Goal: Task Accomplishment & Management: Manage account settings

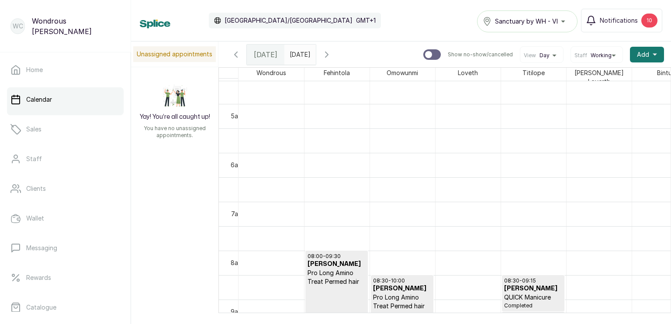
click at [332, 54] on icon "button" at bounding box center [327, 54] width 10 height 10
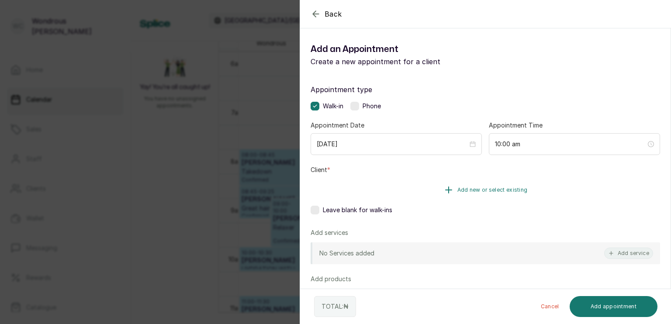
click at [478, 190] on span "Add new or select existing" at bounding box center [492, 190] width 70 height 7
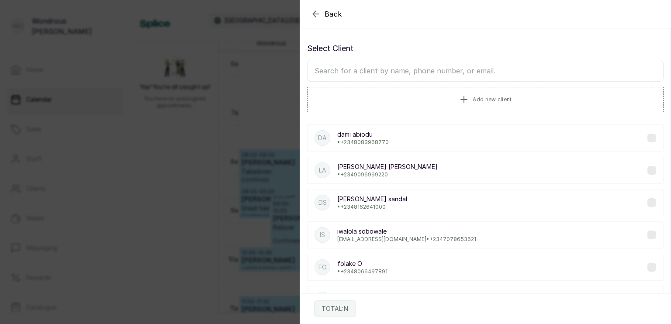
click at [433, 72] on input "text" at bounding box center [485, 71] width 357 height 22
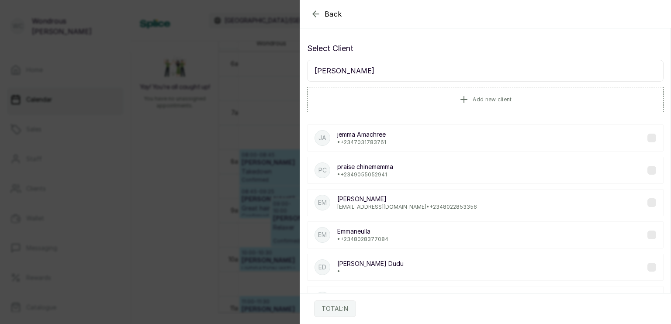
type input "[PERSON_NAME]"
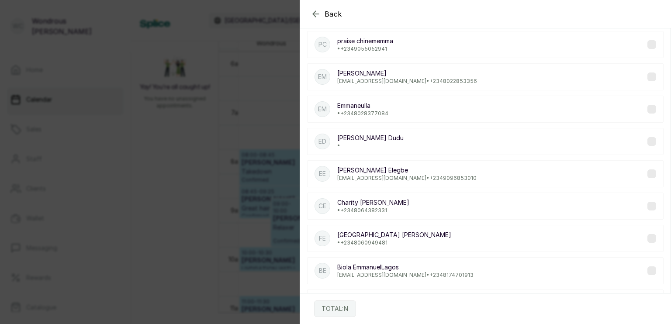
click at [644, 177] on div "EE [PERSON_NAME] [EMAIL_ADDRESS][DOMAIN_NAME] • [PHONE_NUMBER]" at bounding box center [485, 173] width 357 height 27
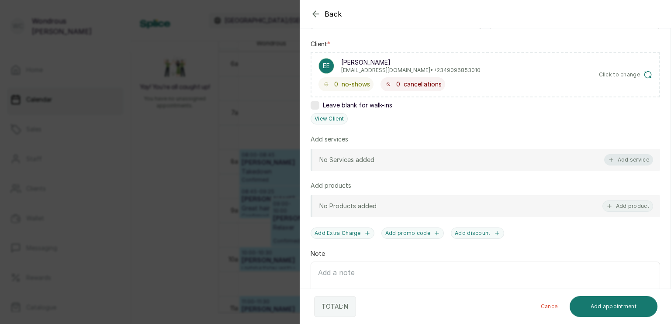
click at [620, 155] on button "Add service" at bounding box center [628, 159] width 49 height 11
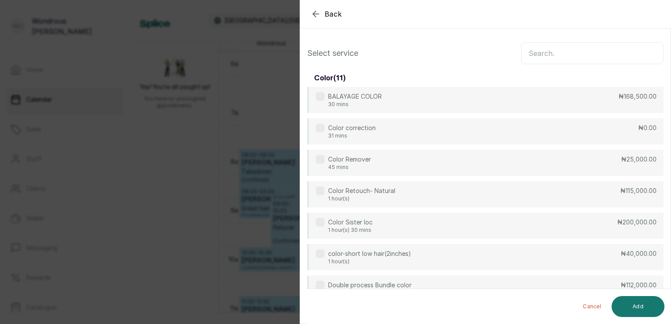
click at [600, 52] on input "text" at bounding box center [592, 53] width 142 height 22
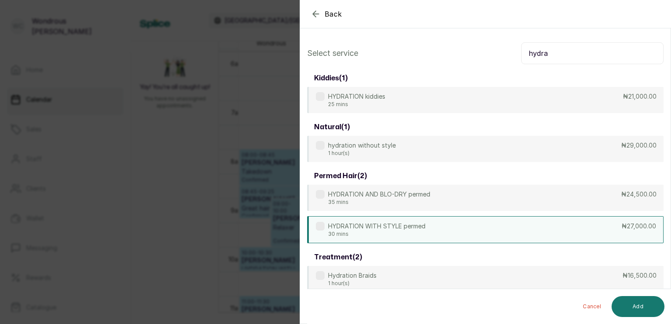
type input "hydra"
click at [325, 228] on div "HYDRATION WITH STYLE permed 30 mins" at bounding box center [371, 230] width 110 height 16
click at [631, 305] on button "Add" at bounding box center [638, 306] width 53 height 21
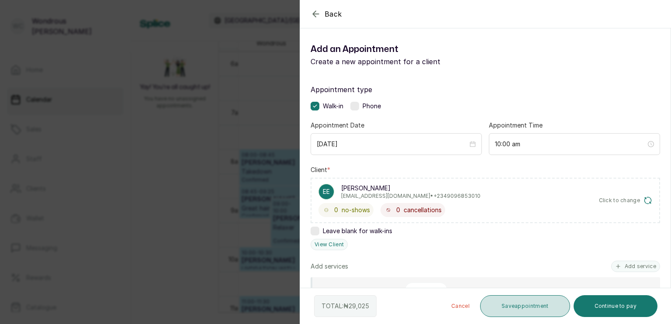
click at [514, 301] on button "Save appointment" at bounding box center [525, 306] width 90 height 22
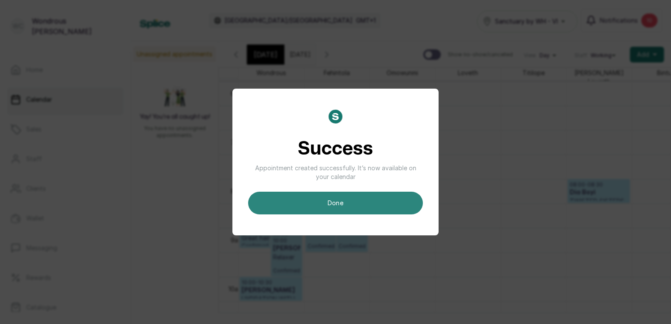
click at [348, 195] on button "done" at bounding box center [335, 203] width 175 height 23
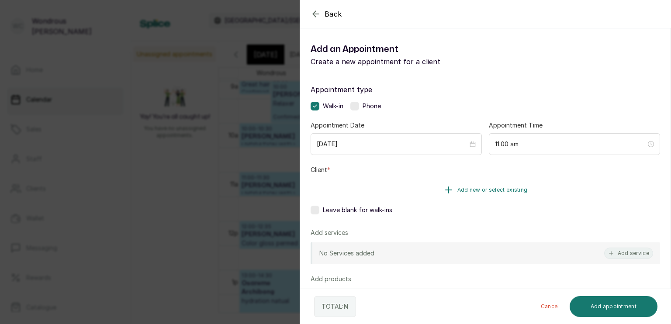
click at [468, 192] on span "Add new or select existing" at bounding box center [492, 190] width 70 height 7
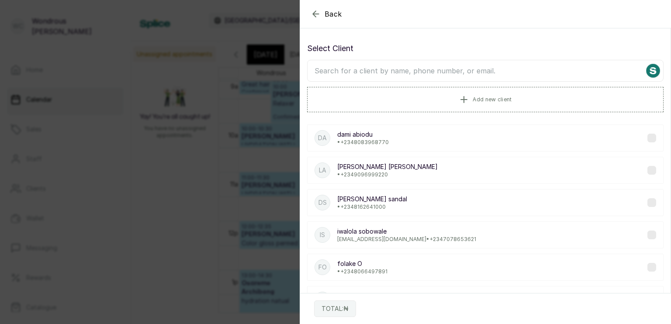
click at [427, 76] on input "text" at bounding box center [485, 71] width 357 height 22
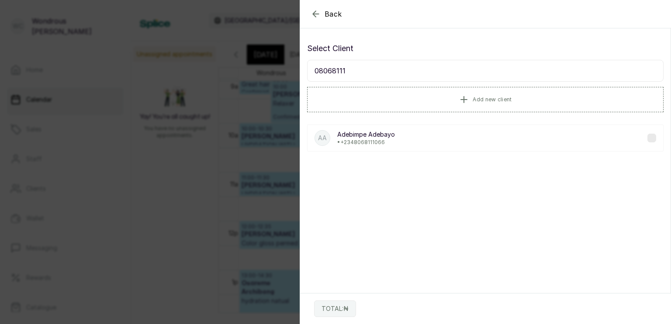
type input "08068111"
click at [648, 138] on label at bounding box center [652, 138] width 9 height 9
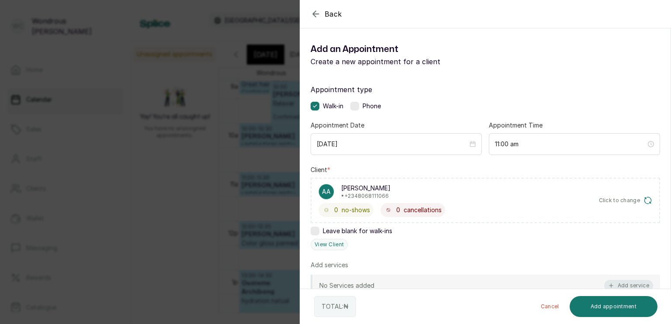
click at [619, 280] on button "Add service" at bounding box center [628, 285] width 49 height 11
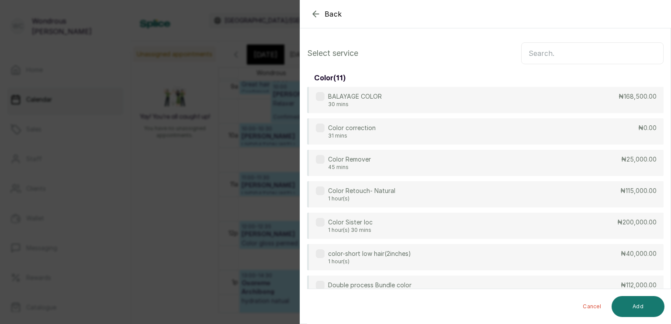
click at [579, 53] on input "text" at bounding box center [592, 53] width 142 height 22
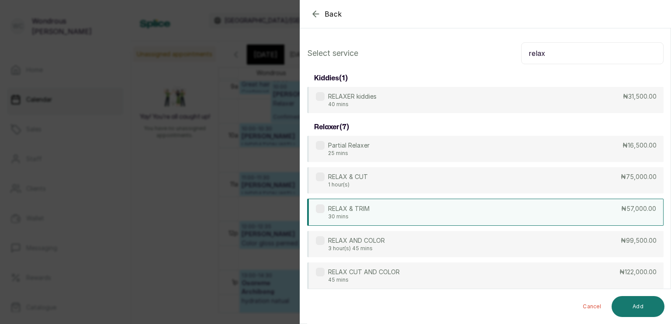
type input "relax"
click at [321, 208] on label at bounding box center [320, 208] width 9 height 9
click at [641, 304] on button "Add" at bounding box center [638, 306] width 53 height 21
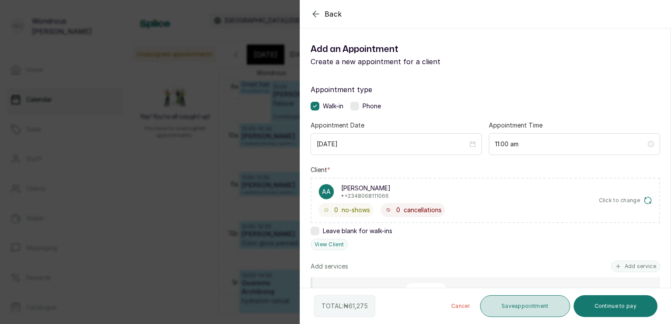
click at [499, 305] on button "Save appointment" at bounding box center [525, 306] width 90 height 22
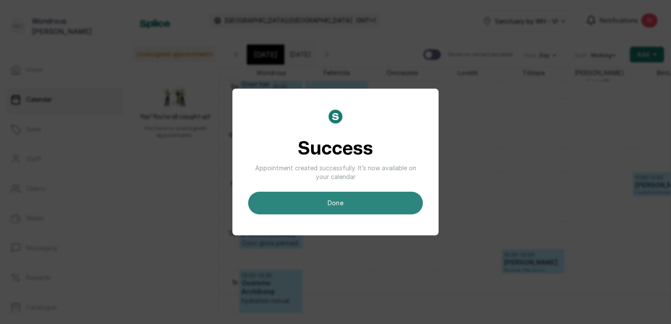
click at [329, 204] on button "done" at bounding box center [335, 203] width 175 height 23
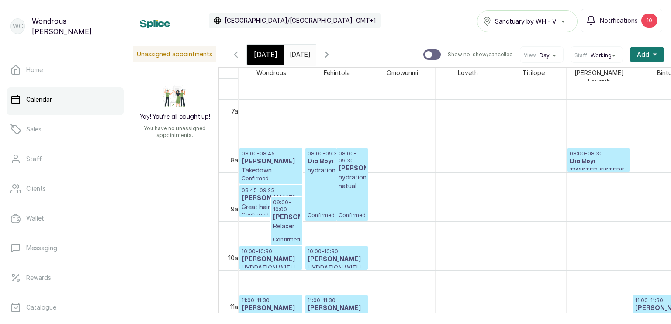
scroll to position [328, 0]
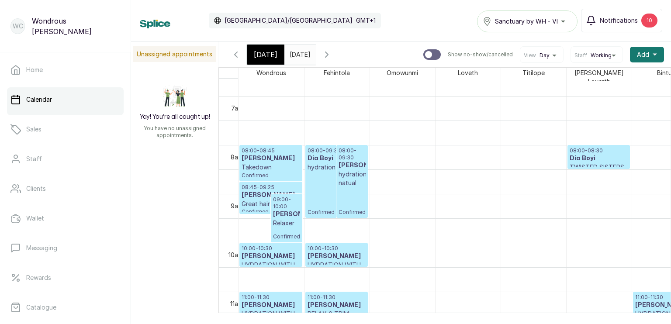
type input "yyyy-MM-dd"
click at [299, 55] on input "yyyy-MM-dd" at bounding box center [292, 52] width 14 height 15
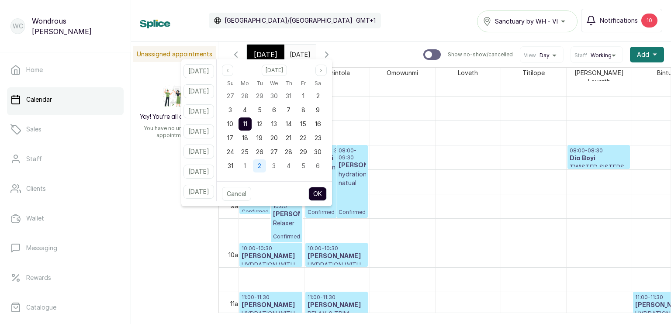
click at [261, 165] on span "2" at bounding box center [259, 165] width 3 height 7
click at [327, 193] on button "OK" at bounding box center [317, 194] width 18 height 14
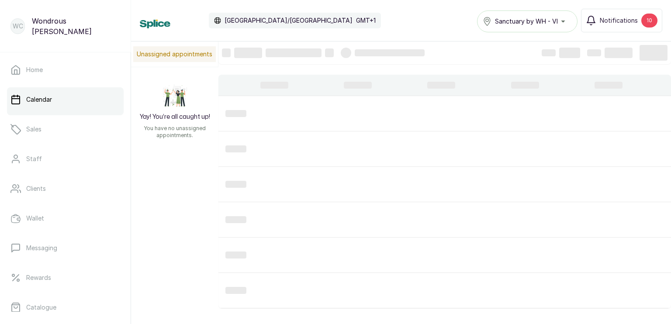
type input "[DATE]"
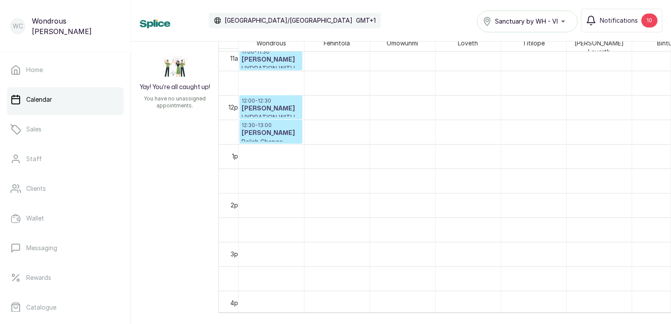
scroll to position [613, 0]
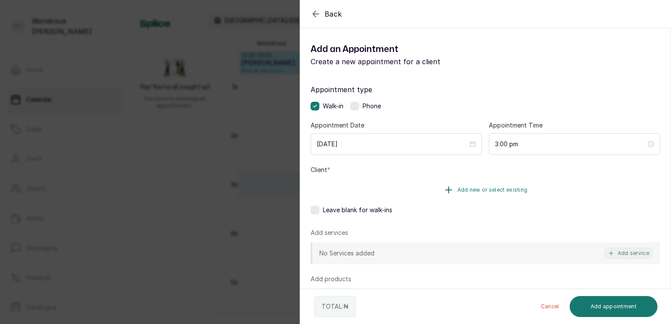
click at [475, 188] on span "Add new or select existing" at bounding box center [492, 190] width 70 height 7
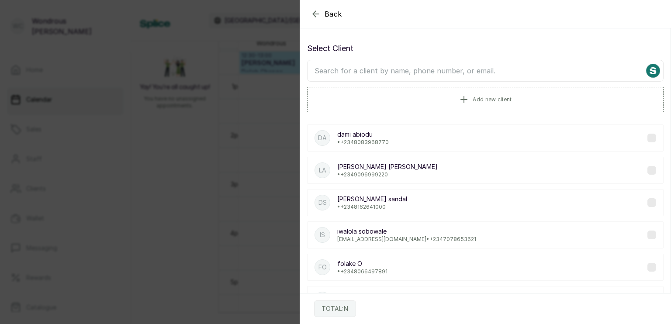
click at [445, 71] on input "text" at bounding box center [485, 71] width 357 height 22
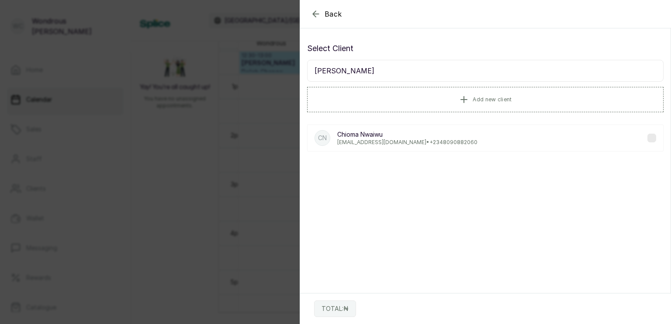
type input "[PERSON_NAME]"
click at [648, 138] on label at bounding box center [652, 138] width 9 height 9
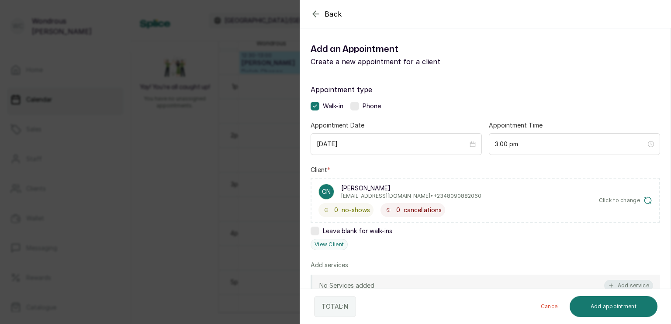
click at [628, 283] on button "Add service" at bounding box center [628, 285] width 49 height 11
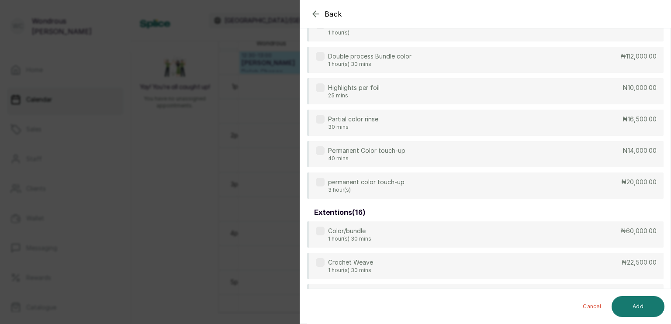
scroll to position [0, 0]
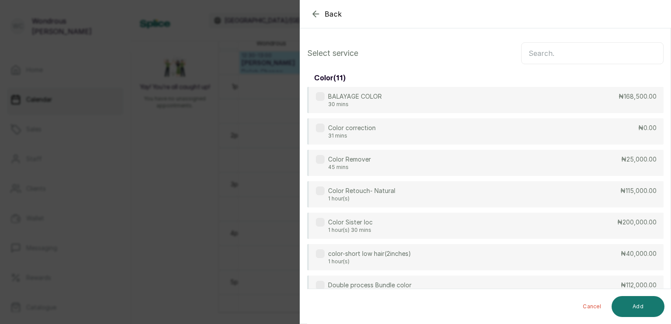
click at [591, 48] on input "text" at bounding box center [592, 53] width 142 height 22
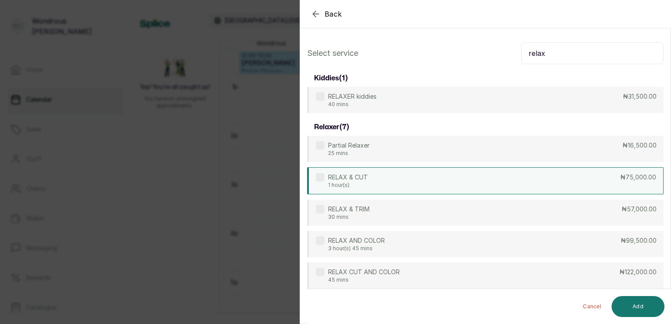
type input "relax"
click at [322, 176] on label at bounding box center [320, 177] width 9 height 9
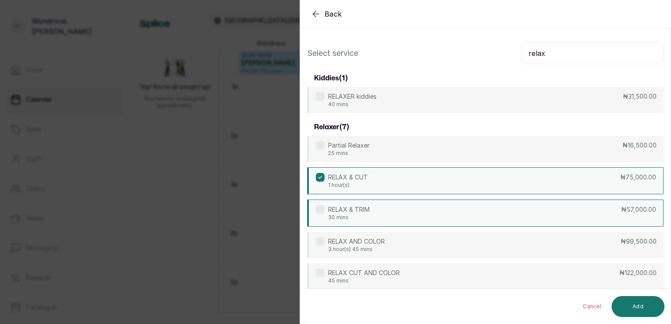
click at [319, 209] on label at bounding box center [320, 209] width 9 height 9
click at [323, 177] on label at bounding box center [320, 177] width 9 height 9
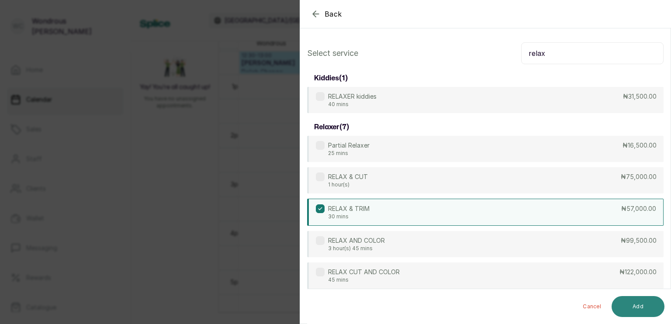
click at [630, 303] on button "Add" at bounding box center [638, 306] width 53 height 21
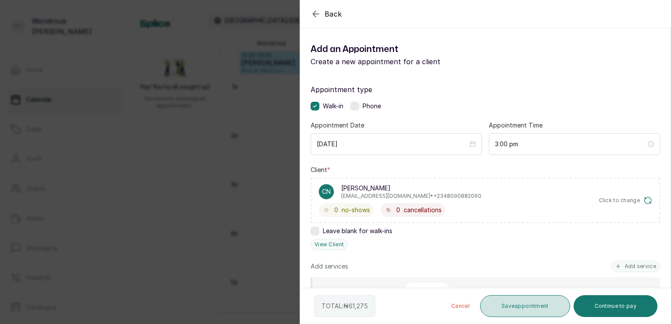
click at [525, 304] on button "Save appointment" at bounding box center [525, 306] width 90 height 22
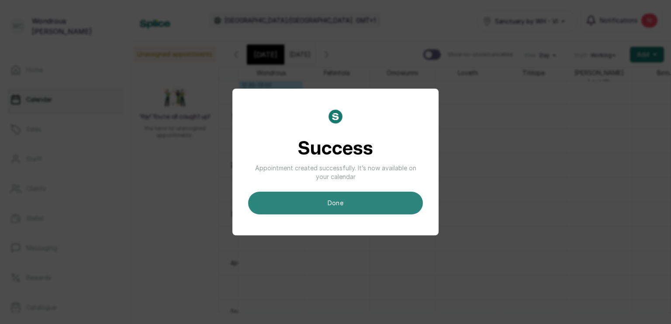
click at [354, 207] on button "done" at bounding box center [335, 203] width 175 height 23
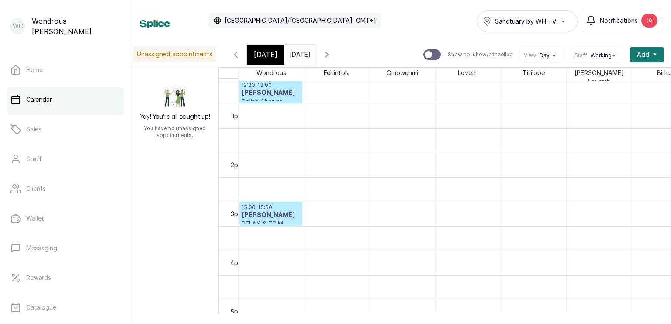
click at [270, 215] on h3 "[PERSON_NAME]" at bounding box center [271, 215] width 59 height 9
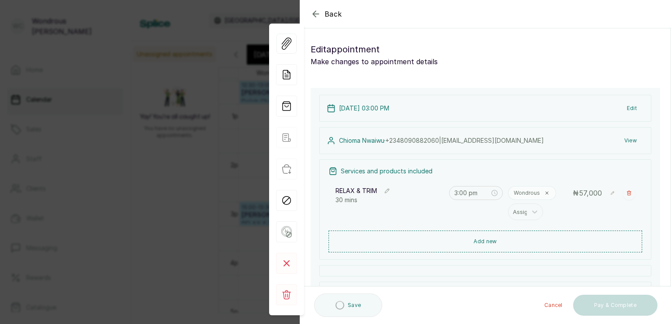
click at [626, 143] on button "View" at bounding box center [630, 141] width 27 height 16
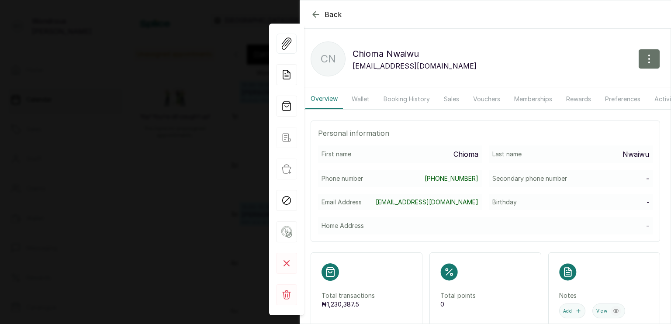
click at [404, 97] on button "Booking History" at bounding box center [406, 99] width 57 height 20
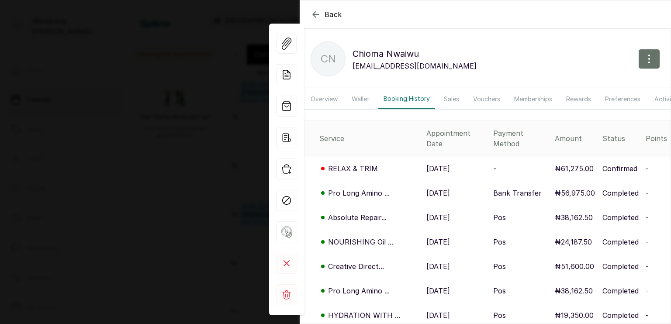
click at [395, 100] on button "Booking History" at bounding box center [406, 99] width 57 height 20
click at [364, 97] on button "Wallet" at bounding box center [360, 99] width 28 height 20
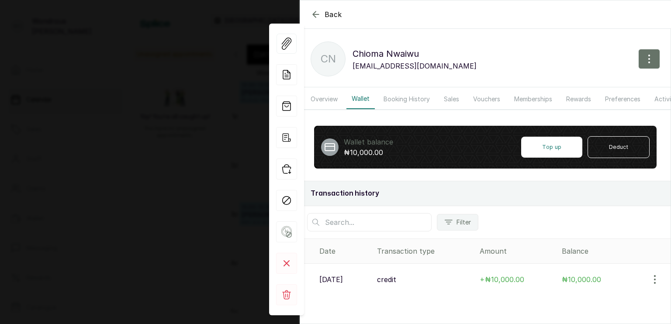
click at [314, 17] on icon "button" at bounding box center [316, 14] width 10 height 10
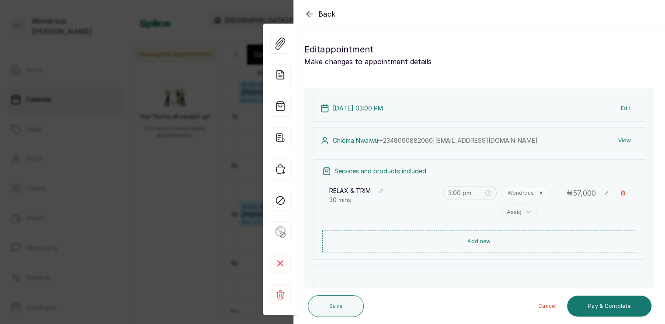
click at [313, 10] on icon "button" at bounding box center [309, 14] width 10 height 10
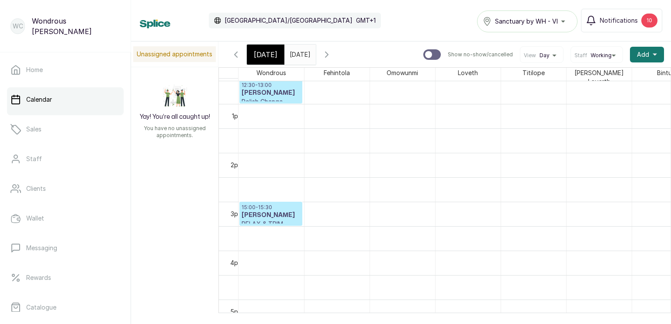
click at [299, 53] on input "[DATE]" at bounding box center [292, 52] width 14 height 15
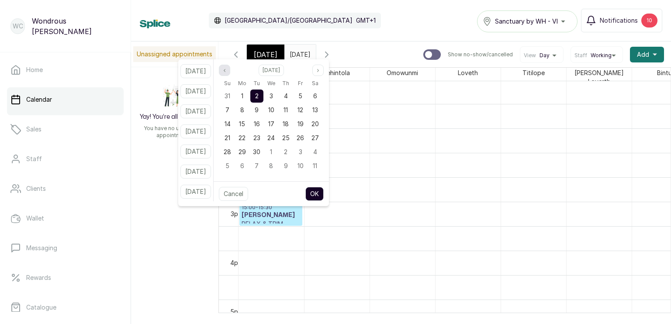
click at [227, 71] on icon "angle left" at bounding box center [224, 70] width 5 height 5
click at [260, 124] on span "12" at bounding box center [257, 123] width 6 height 7
click at [324, 193] on button "OK" at bounding box center [314, 194] width 18 height 14
type input "[DATE]"
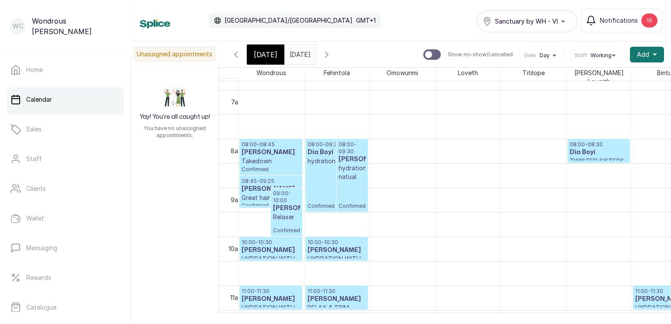
click at [266, 52] on span "[DATE]" at bounding box center [266, 54] width 24 height 10
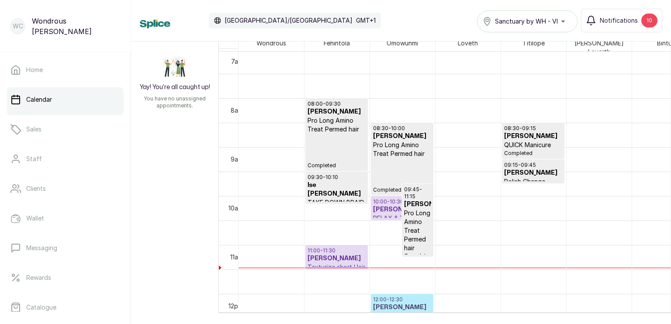
scroll to position [364, 0]
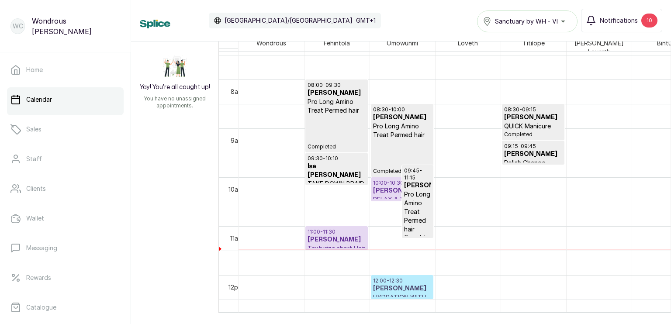
click at [342, 237] on h3 "[PERSON_NAME]" at bounding box center [337, 240] width 58 height 9
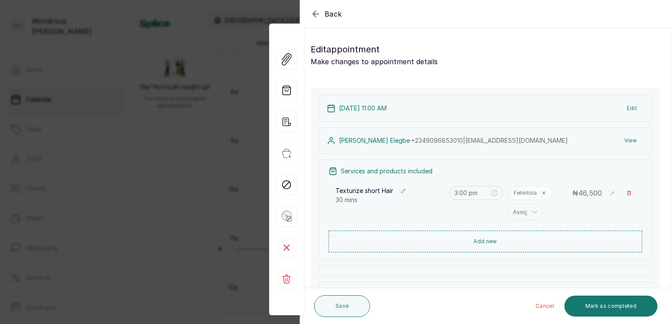
type input "11:00 am"
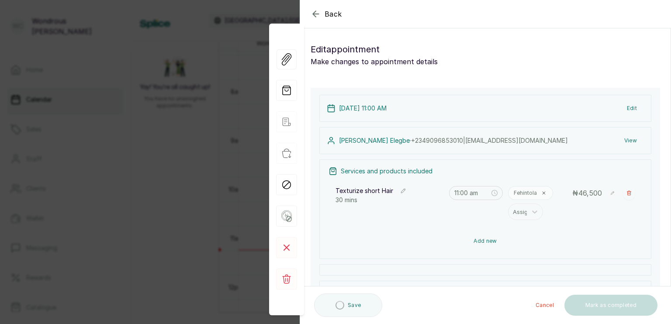
click at [488, 240] on button "Add new" at bounding box center [486, 241] width 314 height 21
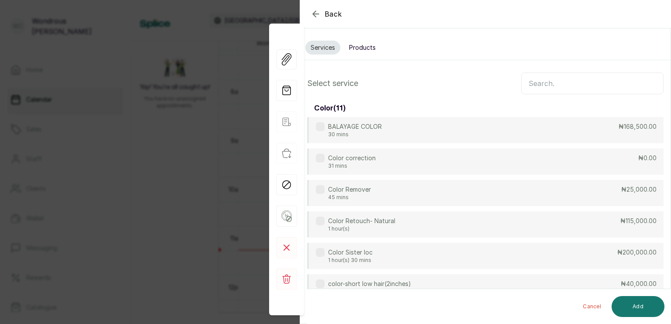
click at [536, 83] on input "text" at bounding box center [592, 84] width 142 height 22
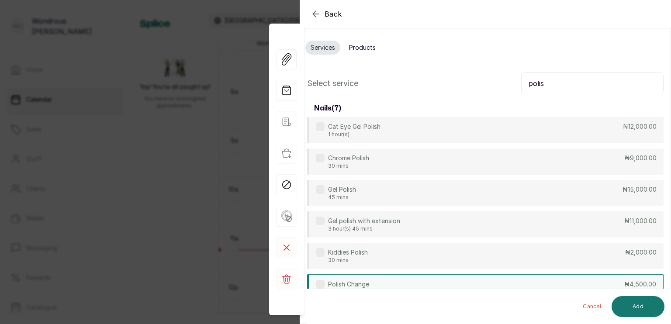
click at [318, 286] on label at bounding box center [320, 284] width 9 height 9
click at [542, 82] on input "polis" at bounding box center [592, 84] width 142 height 22
type input "p"
type input "gel"
click at [322, 282] on label at bounding box center [320, 284] width 9 height 9
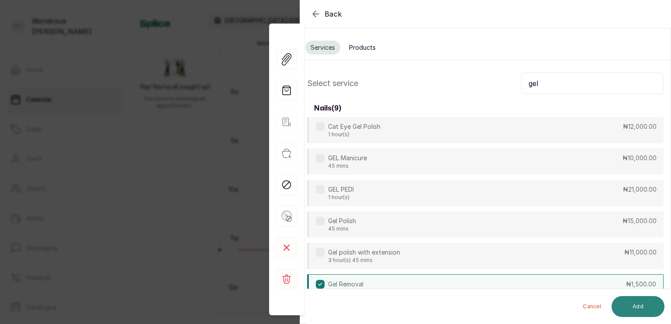
click at [628, 305] on button "Add" at bounding box center [638, 306] width 53 height 21
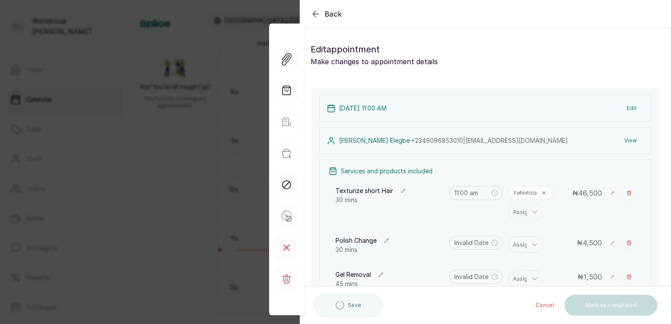
type input "11:30 am"
type input "12:00 pm"
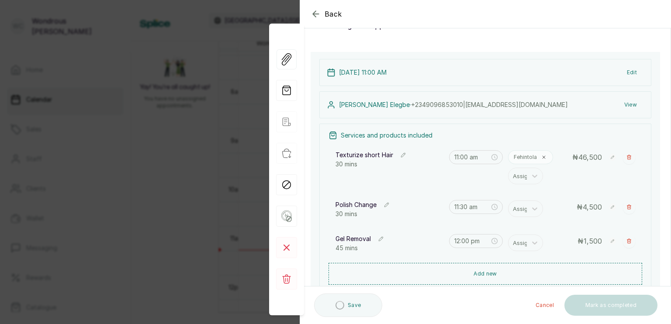
scroll to position [73, 0]
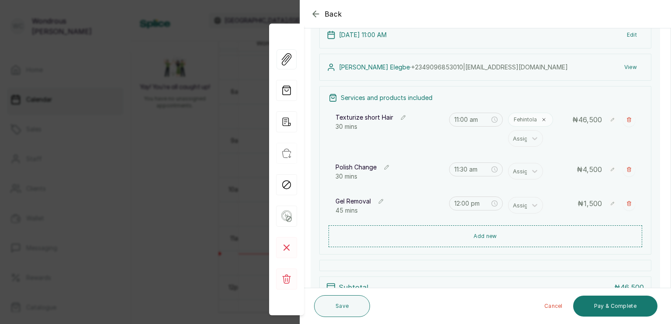
click at [611, 168] on icon at bounding box center [612, 169] width 3 height 3
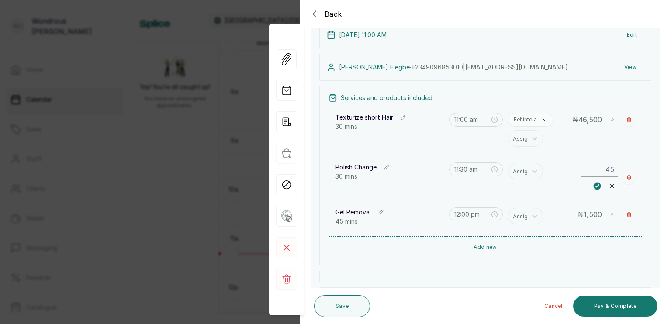
type input "4"
type input "9,000"
click at [593, 183] on rect at bounding box center [597, 186] width 8 height 8
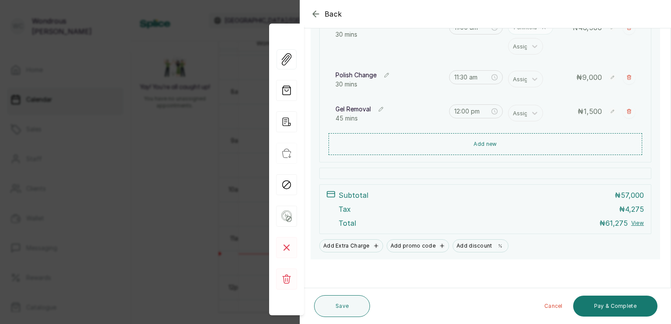
scroll to position [166, 0]
click at [519, 113] on div at bounding box center [522, 112] width 18 height 11
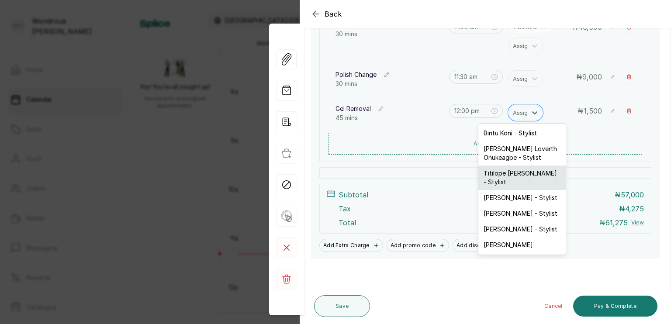
click at [515, 175] on div "Titilope [PERSON_NAME] - Stylist" at bounding box center [521, 178] width 87 height 24
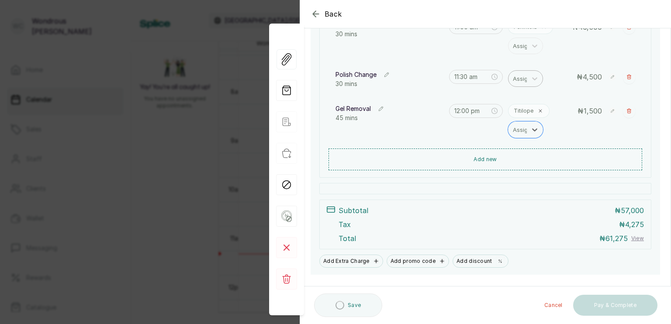
click at [518, 77] on div at bounding box center [522, 78] width 18 height 11
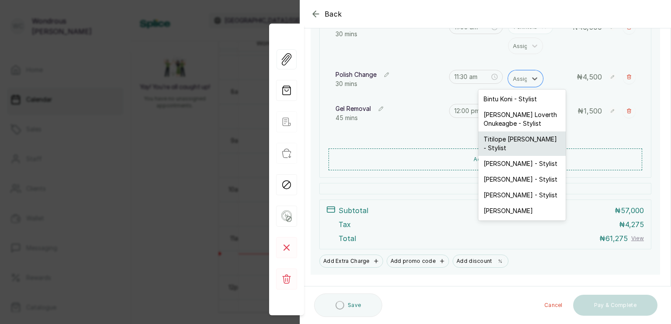
click at [503, 141] on div "Titilope [PERSON_NAME] - Stylist" at bounding box center [521, 144] width 87 height 24
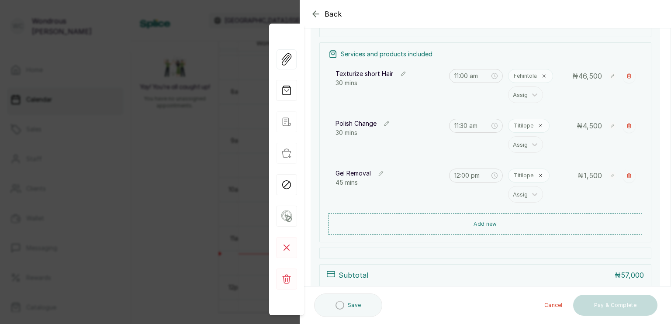
scroll to position [91, 0]
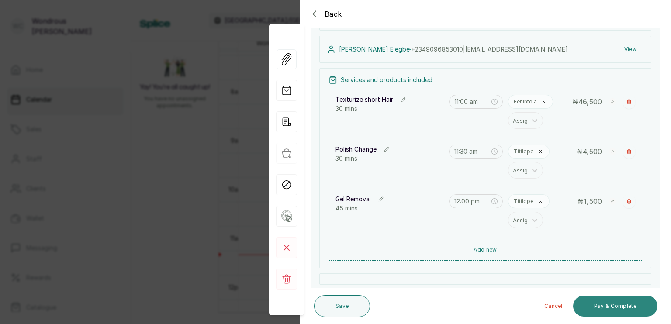
click at [618, 304] on button "Pay & Complete" at bounding box center [615, 306] width 84 height 21
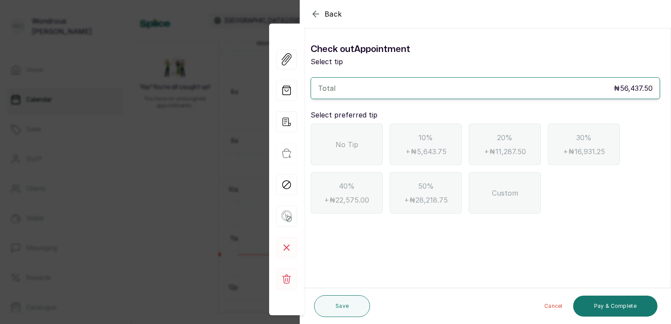
click at [347, 129] on div "No Tip" at bounding box center [347, 145] width 72 height 42
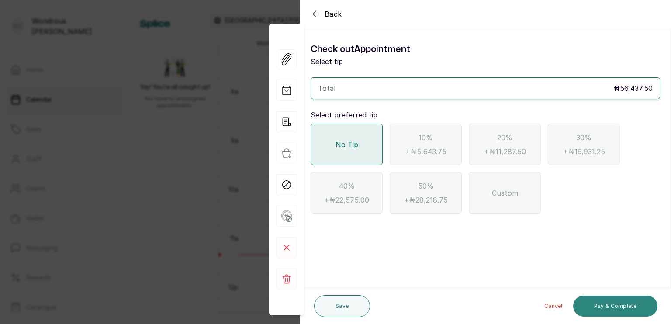
click at [601, 299] on button "Pay & Complete" at bounding box center [615, 306] width 84 height 21
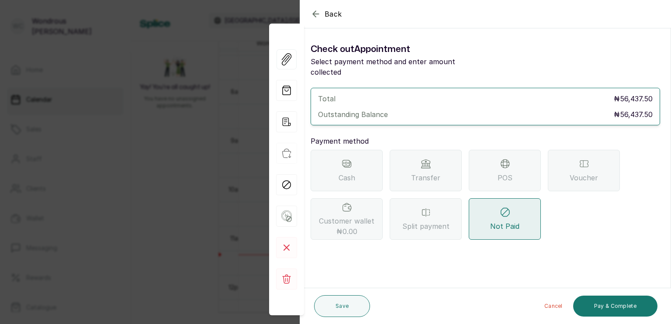
click at [487, 164] on div "POS" at bounding box center [505, 171] width 72 height 42
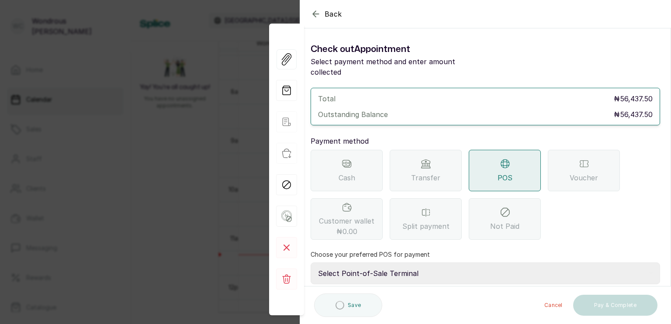
click at [351, 263] on select "Select Point-of-Sale Terminal s by wh enterprise Guaranty Trust Bank Union Bank…" at bounding box center [486, 274] width 350 height 22
select select "9a3f2866-d511-4473-a3c8-6d06b203bc6b"
click at [311, 263] on select "Select Point-of-Sale Terminal s by wh enterprise Guaranty Trust Bank Union Bank…" at bounding box center [486, 274] width 350 height 22
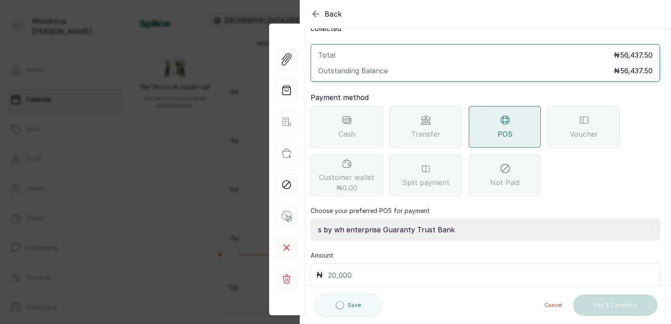
scroll to position [69, 0]
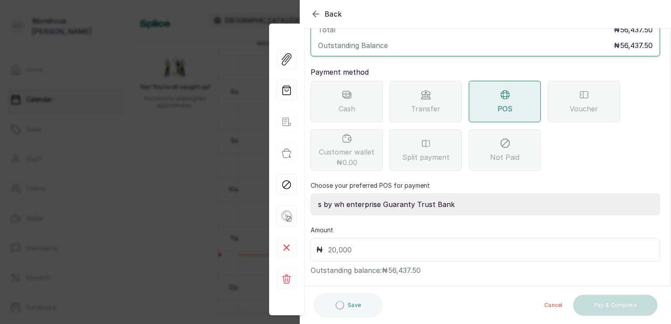
click at [329, 244] on input "text" at bounding box center [491, 250] width 326 height 12
click at [315, 18] on icon "button" at bounding box center [316, 14] width 10 height 10
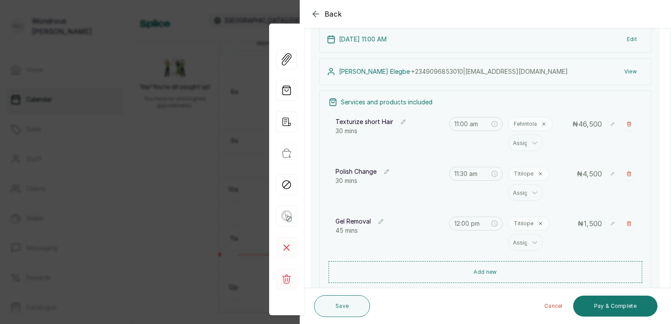
click at [609, 176] on rect at bounding box center [612, 173] width 7 height 7
type input "4"
type input "9,000"
click at [596, 190] on icon at bounding box center [597, 190] width 3 height 3
click at [613, 301] on button "Pay & Complete" at bounding box center [615, 306] width 84 height 21
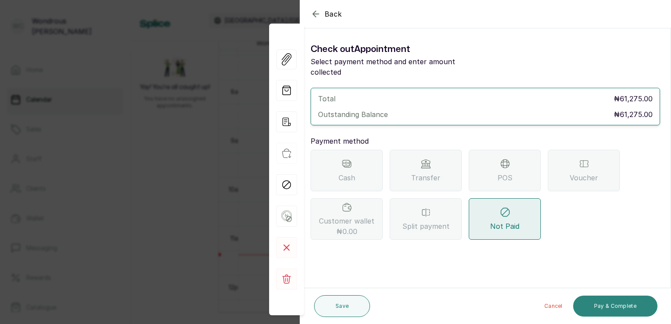
scroll to position [0, 0]
click at [520, 156] on div "POS" at bounding box center [505, 171] width 72 height 42
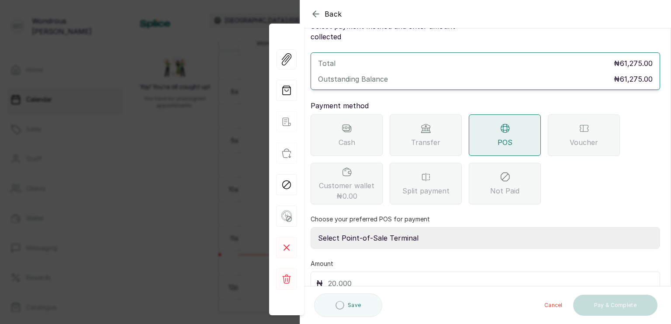
scroll to position [69, 0]
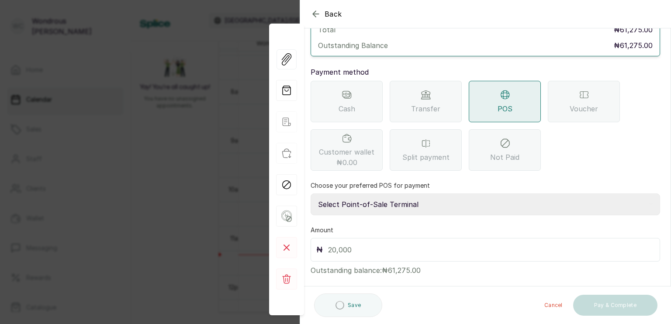
click at [333, 244] on input "text" at bounding box center [491, 250] width 326 height 12
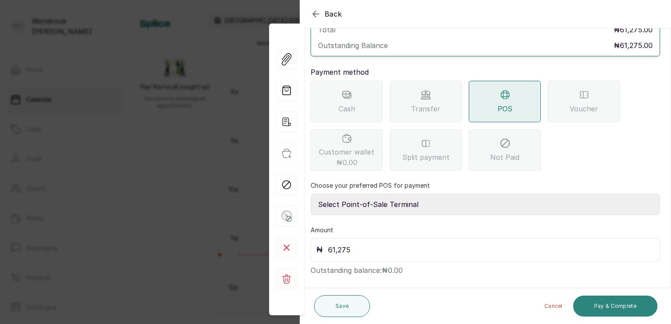
type input "61,275"
click at [610, 305] on button "Pay & Complete" at bounding box center [615, 306] width 84 height 21
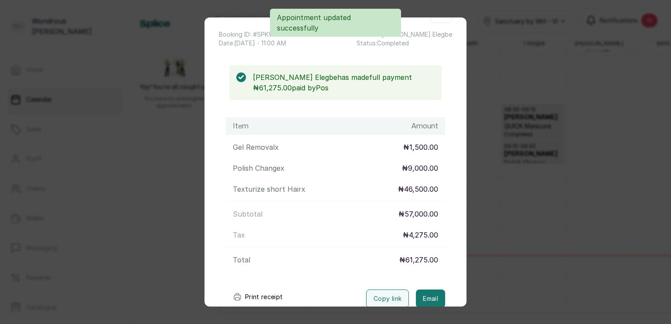
scroll to position [95, 0]
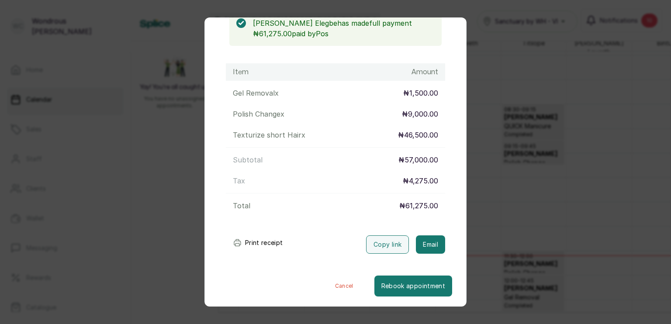
click at [262, 240] on button "Print receipt" at bounding box center [258, 242] width 64 height 17
click at [330, 287] on button "Cancel" at bounding box center [344, 286] width 60 height 21
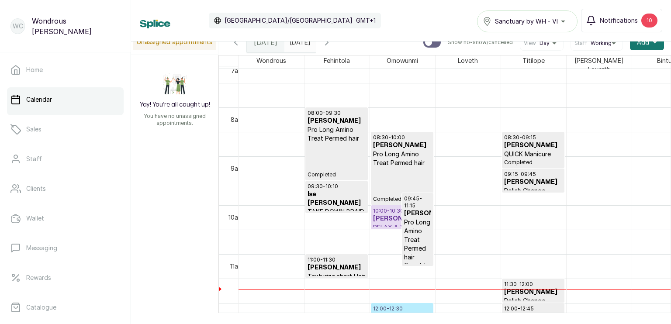
scroll to position [0, 0]
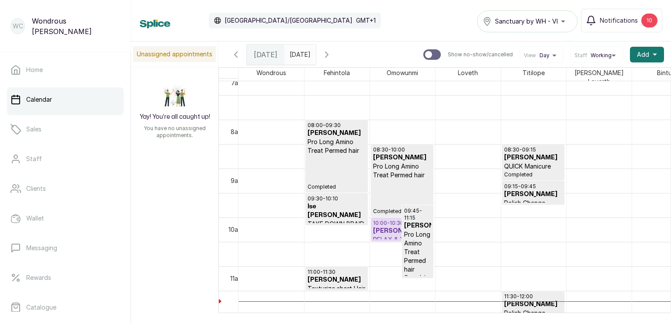
click at [328, 55] on icon "button" at bounding box center [327, 54] width 3 height 5
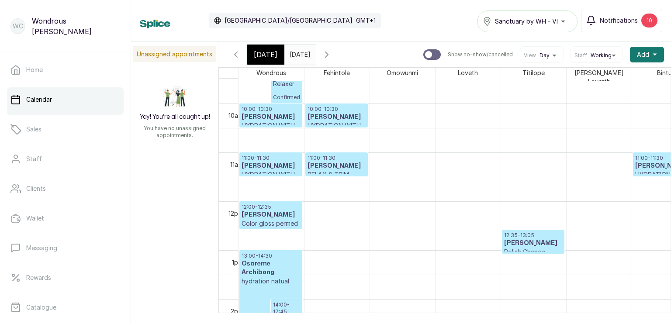
scroll to position [459, 0]
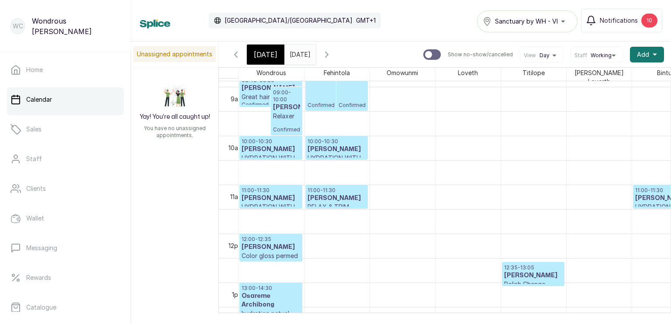
click at [279, 196] on h3 "[PERSON_NAME]" at bounding box center [271, 198] width 59 height 9
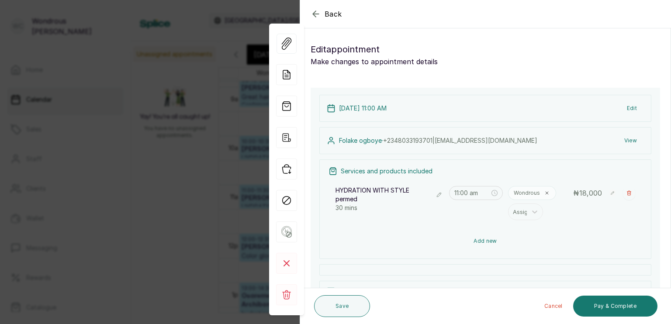
click at [490, 236] on button "Add new" at bounding box center [486, 241] width 314 height 21
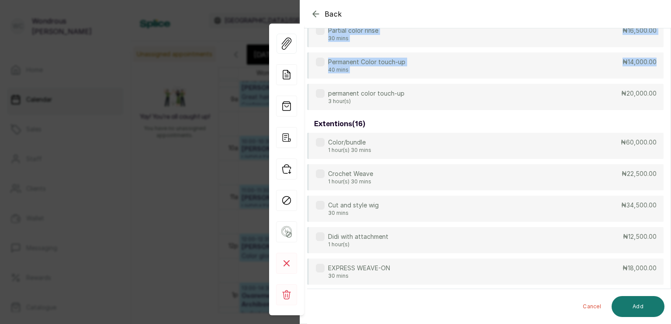
drag, startPoint x: 670, startPoint y: 73, endPoint x: 669, endPoint y: 66, distance: 8.0
click at [669, 66] on section "Back Appointment Details Services Products Select service color ( 11 ) BALAYAGE…" at bounding box center [485, 162] width 371 height 324
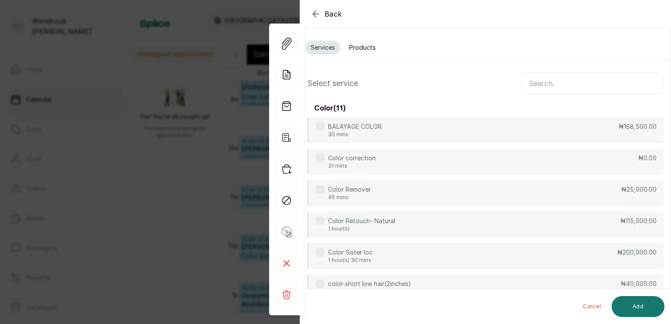
click at [546, 83] on input "text" at bounding box center [592, 84] width 142 height 22
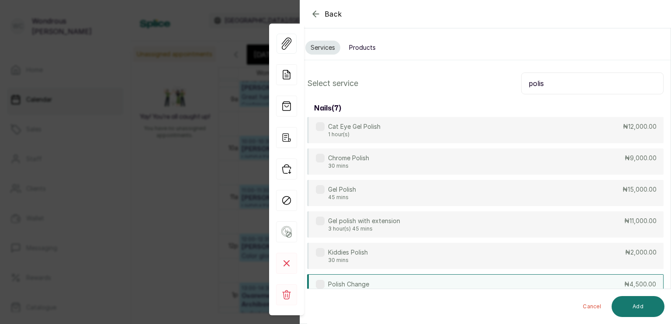
type input "polis"
click at [320, 288] on div "Polish Change 30 mins" at bounding box center [342, 288] width 53 height 16
click at [628, 307] on button "Add" at bounding box center [638, 306] width 53 height 21
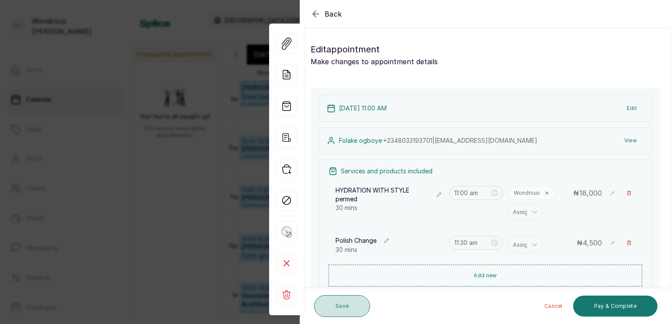
click at [353, 305] on button "Save" at bounding box center [342, 306] width 56 height 22
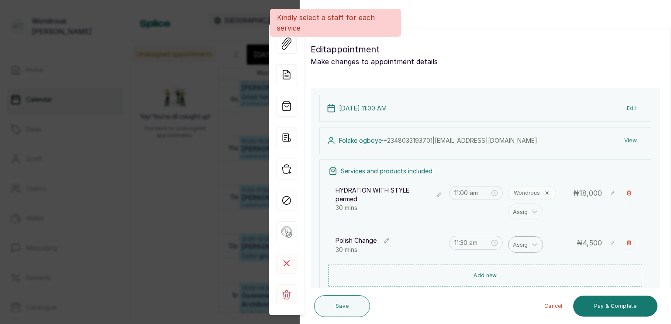
click at [509, 246] on div "Assign" at bounding box center [518, 244] width 18 height 15
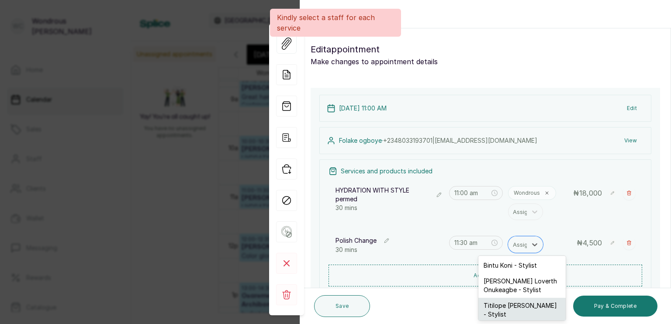
click at [505, 302] on div "Titilope [PERSON_NAME] - Stylist" at bounding box center [521, 310] width 87 height 24
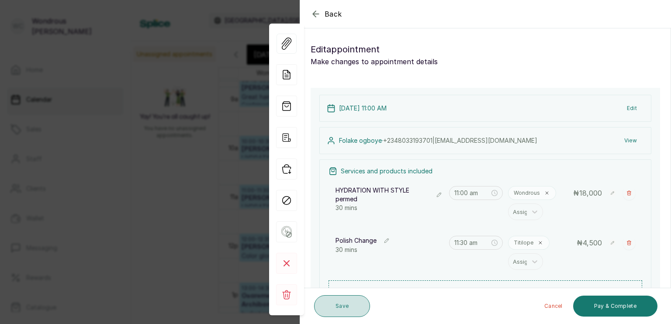
click at [352, 305] on button "Save" at bounding box center [342, 306] width 56 height 22
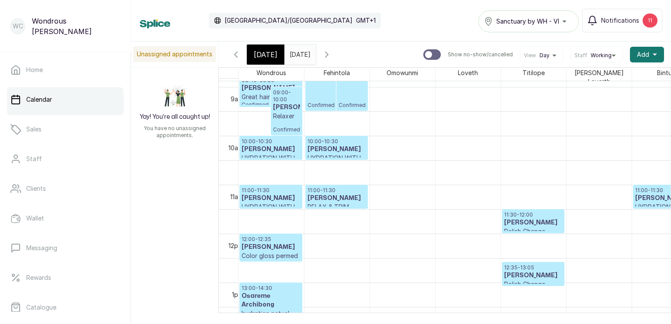
click at [236, 54] on icon "button" at bounding box center [236, 54] width 10 height 10
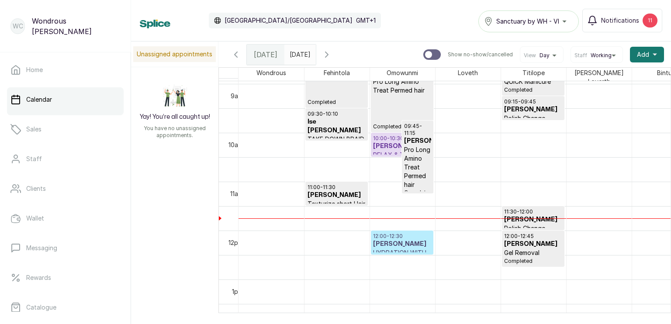
scroll to position [434, 0]
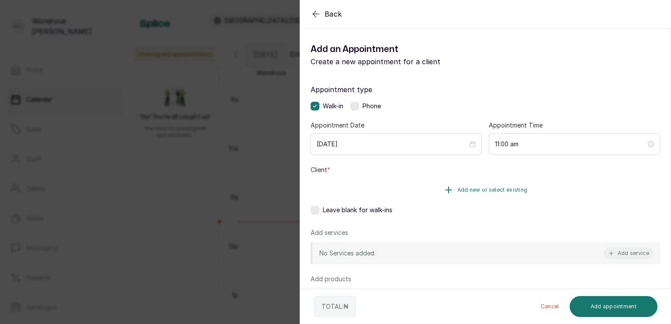
click at [469, 186] on button "Add new or select existing" at bounding box center [486, 190] width 350 height 24
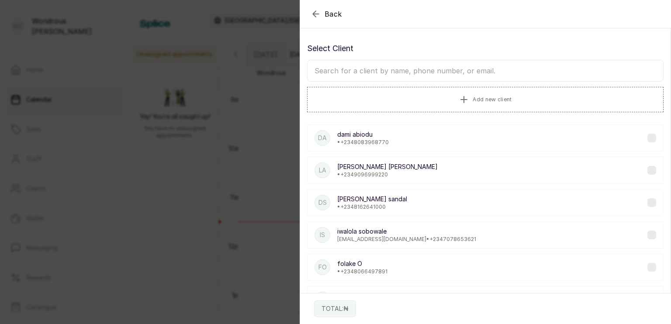
click at [428, 70] on input "text" at bounding box center [485, 71] width 357 height 22
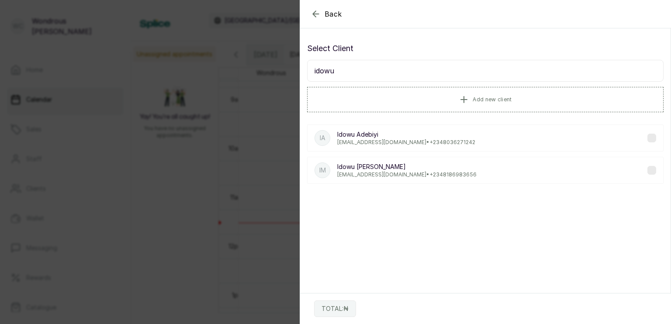
type input "idowu"
click at [648, 166] on label at bounding box center [652, 170] width 9 height 9
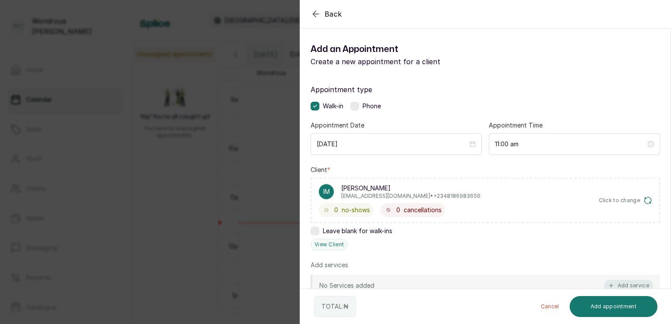
click at [620, 284] on button "Add service" at bounding box center [628, 285] width 49 height 11
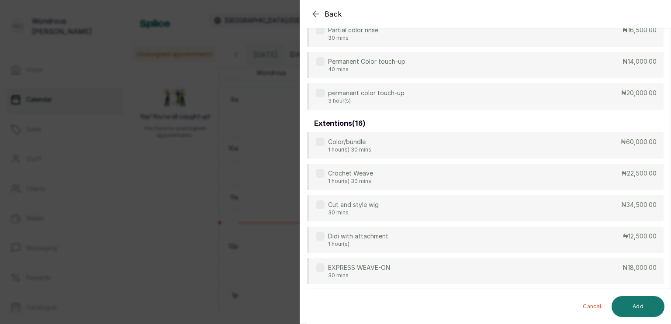
scroll to position [0, 0]
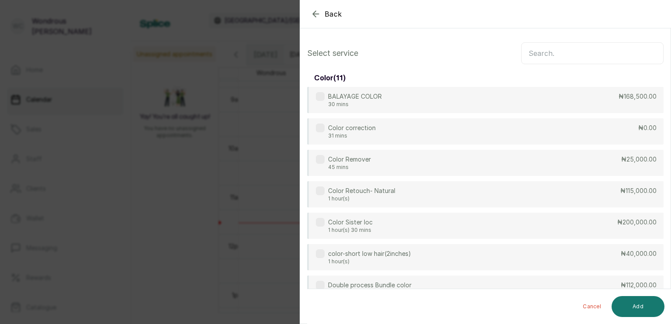
click at [585, 55] on input "text" at bounding box center [592, 53] width 142 height 22
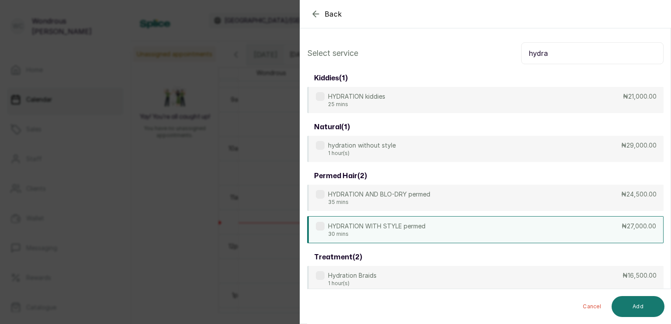
type input "hydra"
click at [316, 228] on label at bounding box center [320, 226] width 9 height 9
click at [637, 307] on button "Add" at bounding box center [638, 306] width 53 height 21
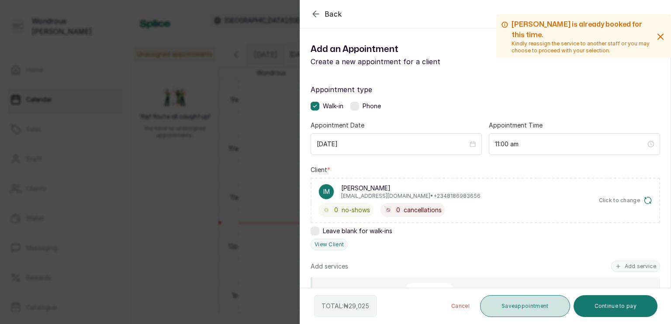
click at [505, 305] on button "Save appointment" at bounding box center [525, 306] width 90 height 22
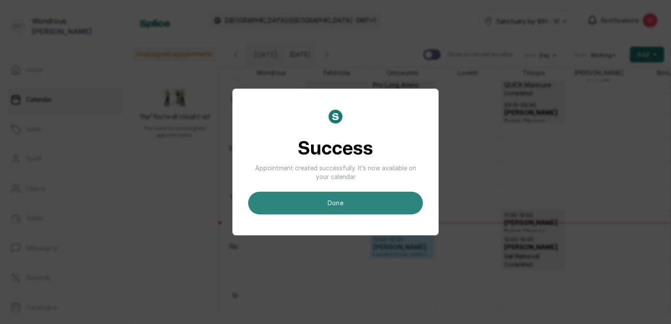
click at [346, 205] on button "done" at bounding box center [335, 203] width 175 height 23
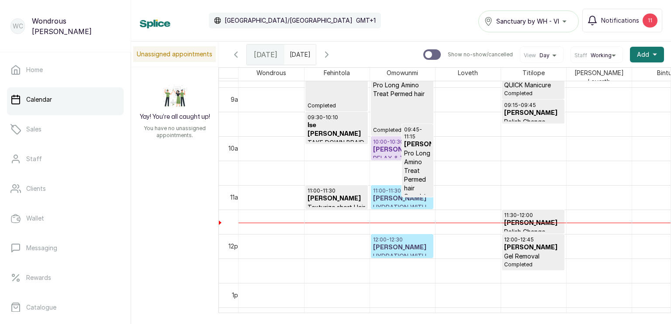
click at [387, 194] on h3 "[PERSON_NAME]" at bounding box center [402, 198] width 58 height 9
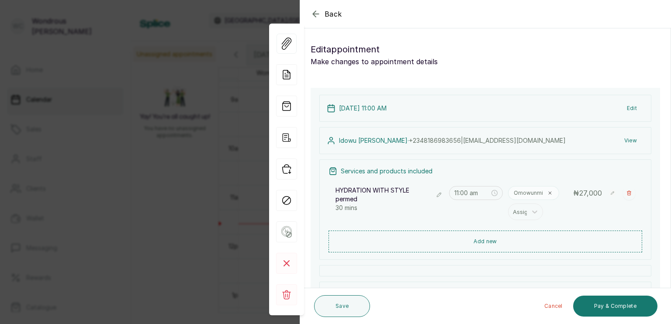
click at [623, 141] on button "View" at bounding box center [630, 141] width 27 height 16
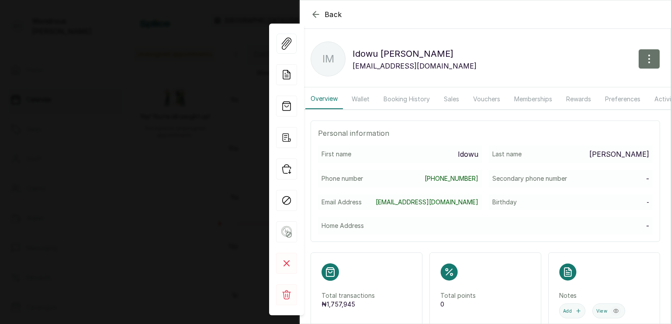
click at [447, 100] on button "Sales" at bounding box center [452, 99] width 26 height 20
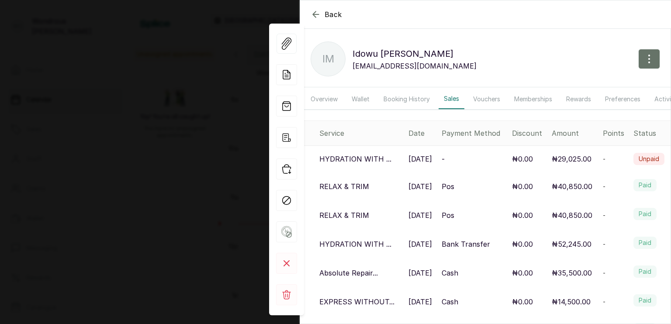
click at [315, 16] on icon "button" at bounding box center [316, 14] width 6 height 6
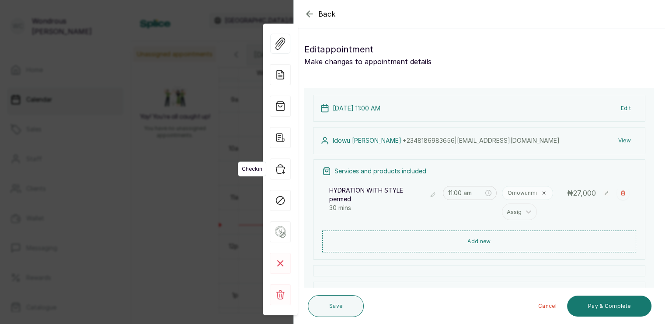
click at [281, 170] on icon "button" at bounding box center [280, 169] width 21 height 21
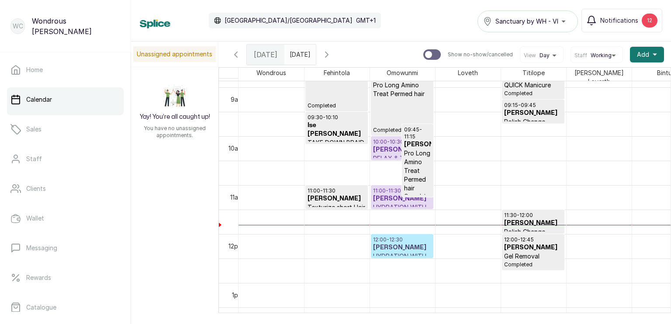
click at [390, 243] on h3 "[PERSON_NAME]" at bounding box center [402, 247] width 58 height 9
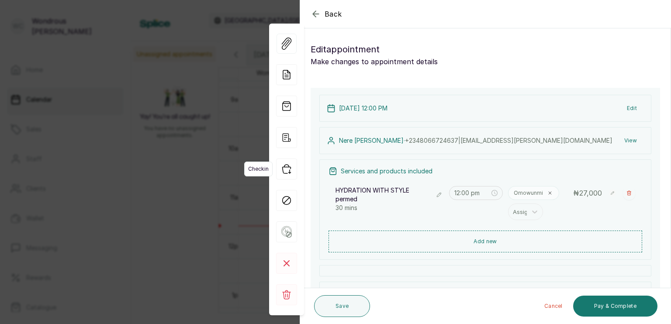
click at [288, 171] on icon "button" at bounding box center [286, 169] width 21 height 21
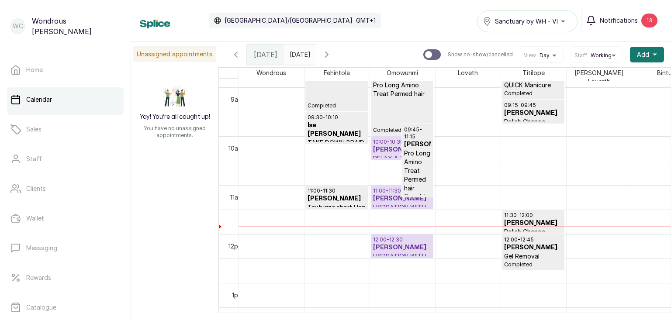
click at [393, 248] on h3 "[PERSON_NAME]" at bounding box center [402, 247] width 58 height 9
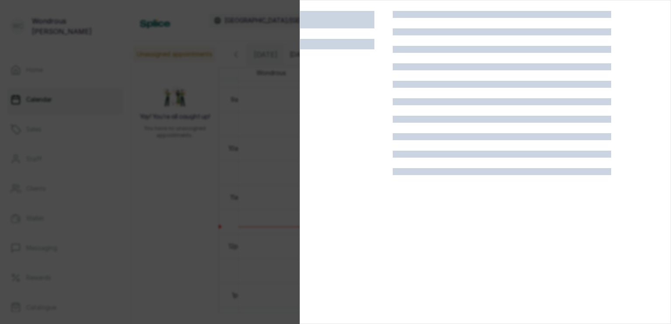
click at [239, 121] on div at bounding box center [335, 162] width 671 height 324
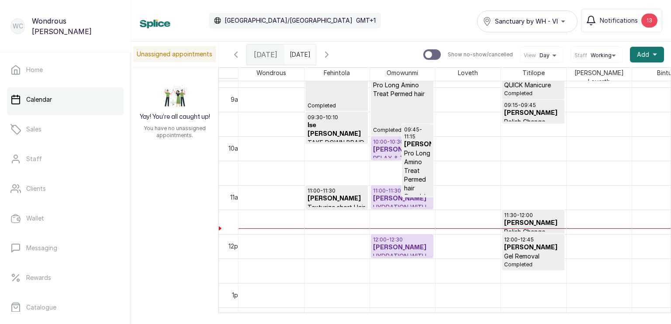
click at [387, 199] on h3 "[PERSON_NAME]" at bounding box center [402, 198] width 58 height 9
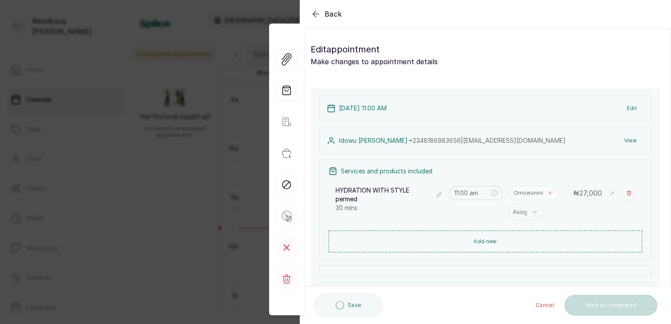
click at [549, 194] on icon at bounding box center [550, 193] width 3 height 3
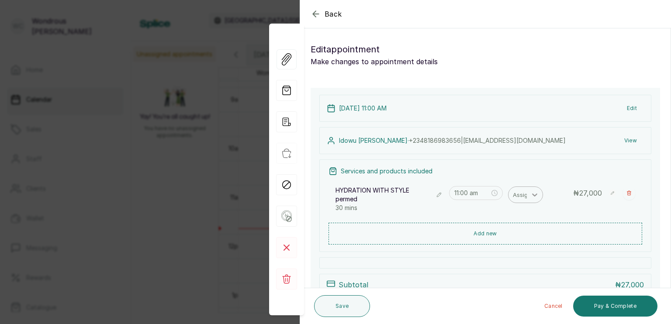
click at [527, 193] on div at bounding box center [535, 195] width 16 height 16
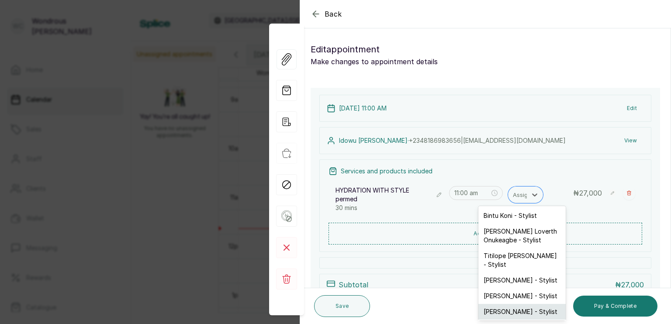
click at [519, 315] on div "[PERSON_NAME] - Stylist" at bounding box center [521, 312] width 87 height 16
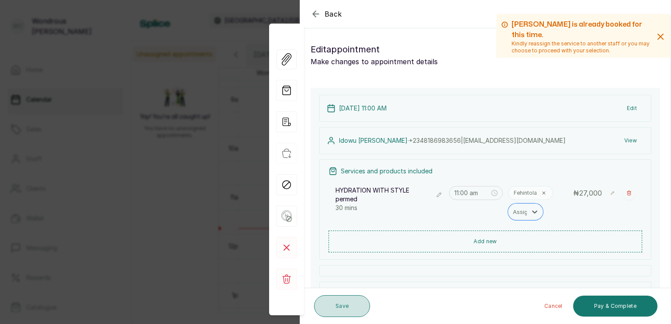
click at [345, 305] on button "Save" at bounding box center [342, 306] width 56 height 22
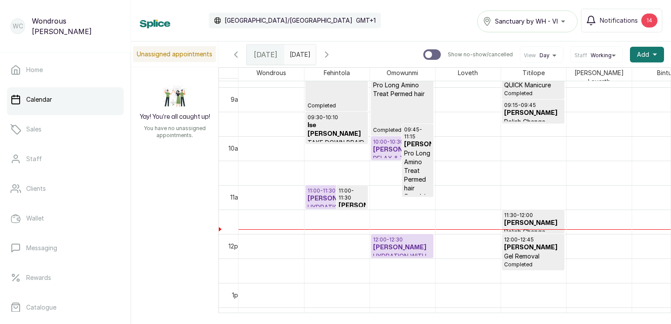
click at [299, 57] on input "[DATE]" at bounding box center [292, 52] width 14 height 15
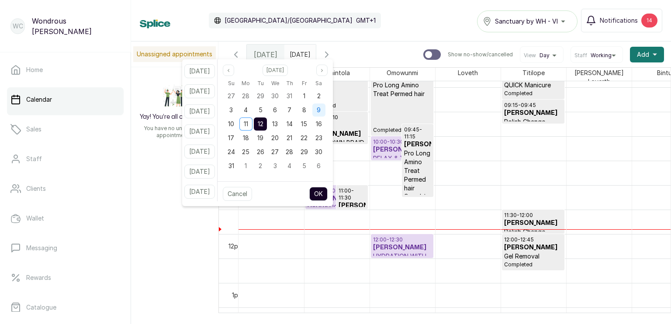
click at [321, 110] on span "9" at bounding box center [319, 109] width 4 height 7
click at [328, 194] on button "OK" at bounding box center [318, 194] width 18 height 14
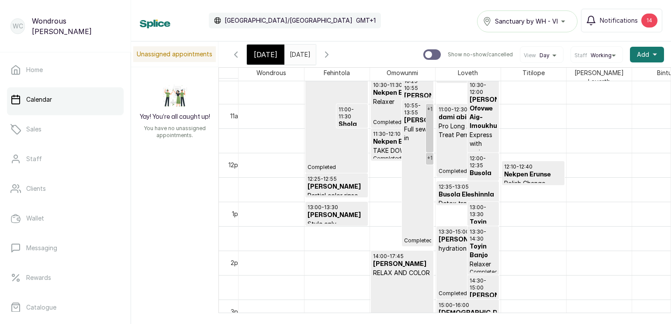
scroll to position [519, 0]
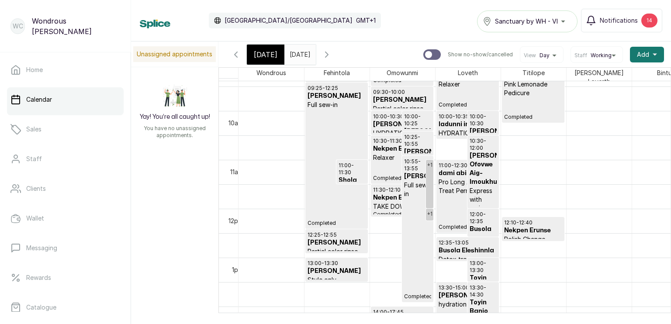
click at [299, 55] on input "[DATE]" at bounding box center [292, 52] width 14 height 15
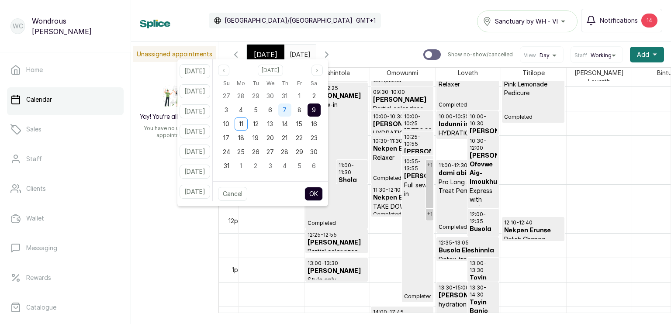
click at [291, 109] on div "7" at bounding box center [284, 110] width 13 height 13
click at [322, 191] on button "OK" at bounding box center [314, 194] width 18 height 14
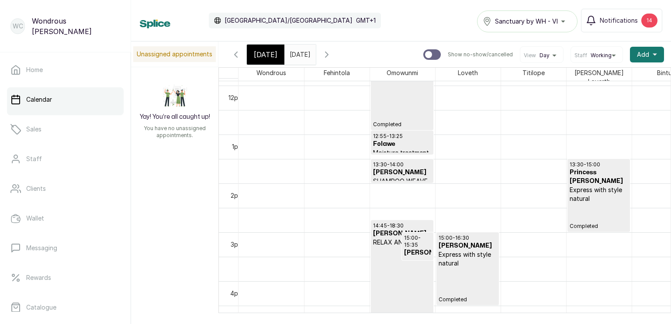
click at [299, 57] on input "[DATE]" at bounding box center [292, 52] width 14 height 15
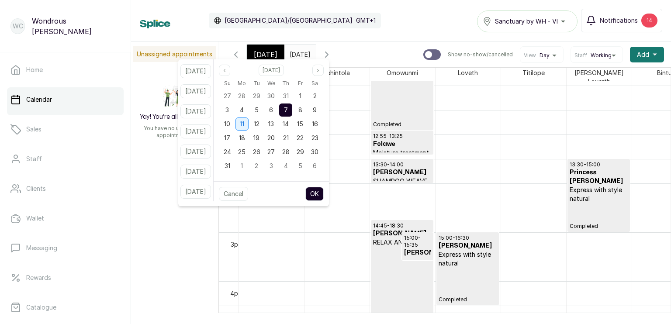
click at [244, 121] on span "11" at bounding box center [242, 123] width 4 height 7
click at [324, 190] on button "OK" at bounding box center [314, 194] width 18 height 14
type input "[DATE]"
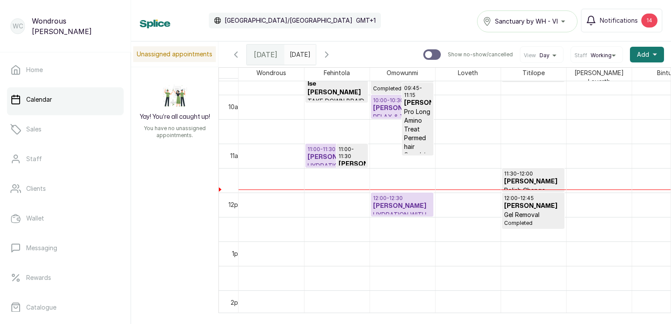
scroll to position [491, 0]
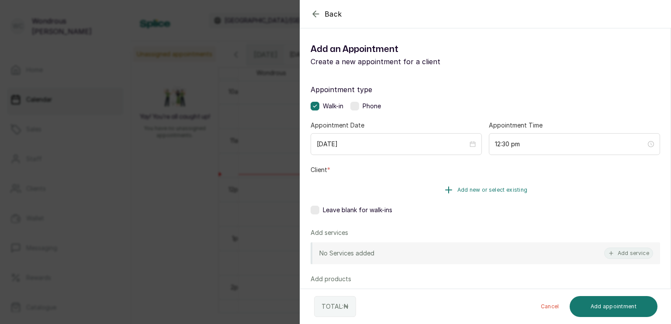
click at [484, 193] on button "Add new or select existing" at bounding box center [486, 190] width 350 height 24
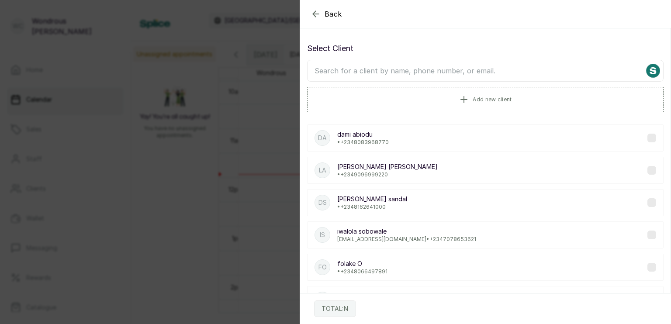
click at [438, 69] on input "text" at bounding box center [485, 71] width 357 height 22
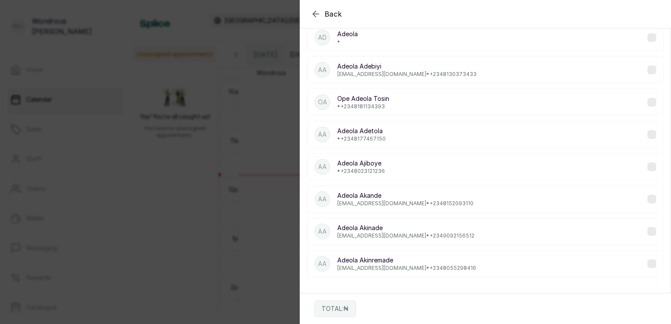
scroll to position [0, 0]
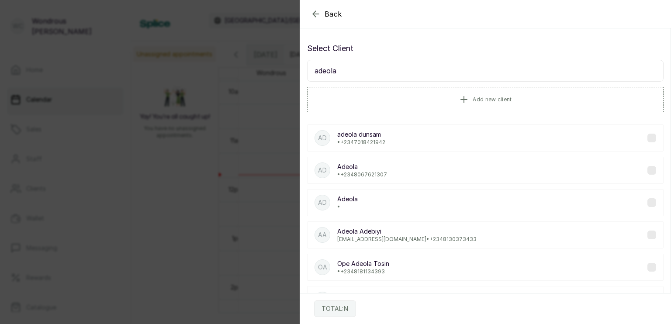
click at [319, 70] on input "adeola" at bounding box center [485, 71] width 357 height 22
click at [336, 71] on input "[PERSON_NAME]" at bounding box center [485, 71] width 357 height 22
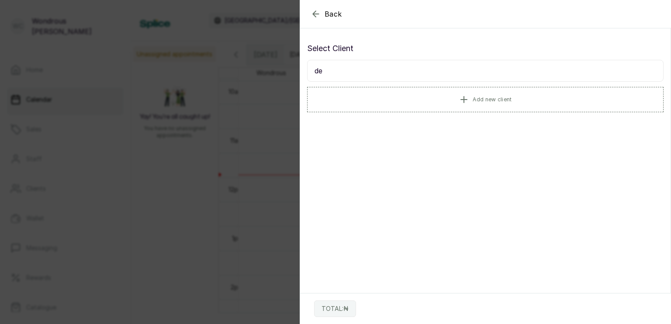
type input "d"
type input "sanda"
click at [648, 135] on label at bounding box center [652, 138] width 9 height 9
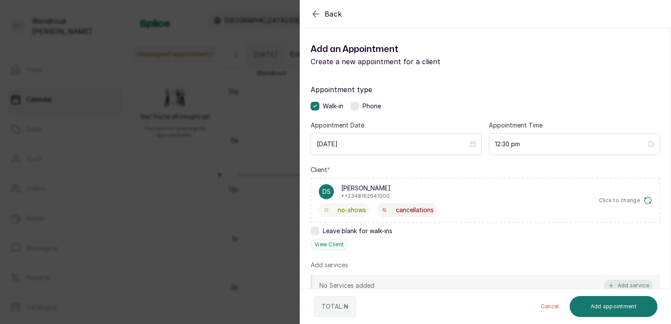
click at [621, 283] on button "Add service" at bounding box center [628, 285] width 49 height 11
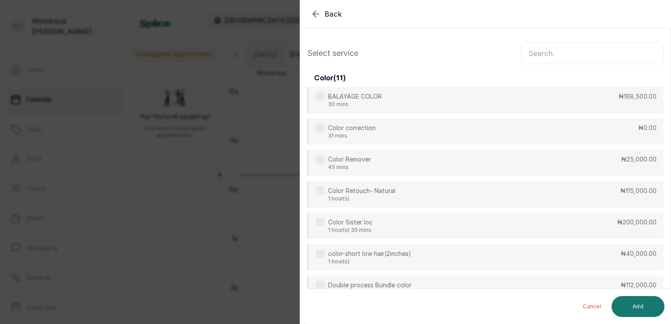
click at [570, 48] on input "text" at bounding box center [592, 53] width 142 height 22
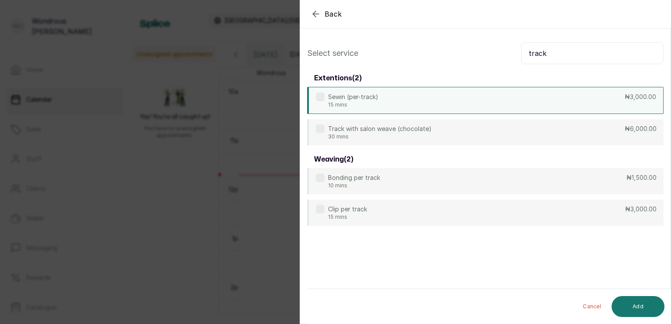
type input "track"
click at [320, 98] on label at bounding box center [320, 97] width 9 height 9
click at [630, 312] on button "Add" at bounding box center [638, 306] width 53 height 21
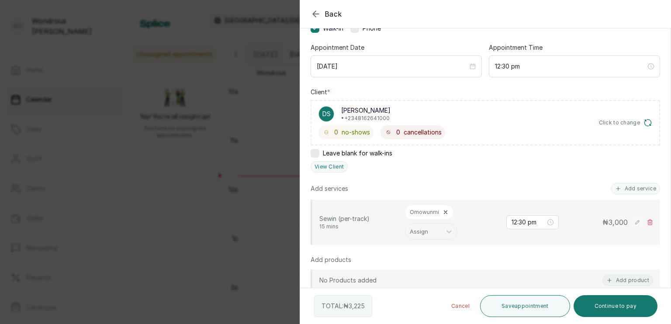
scroll to position [94, 0]
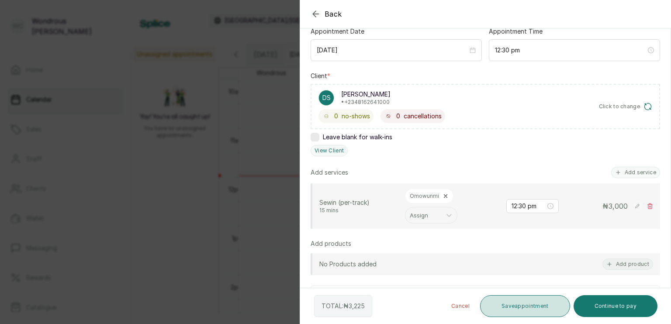
click at [532, 310] on button "Save appointment" at bounding box center [525, 306] width 90 height 22
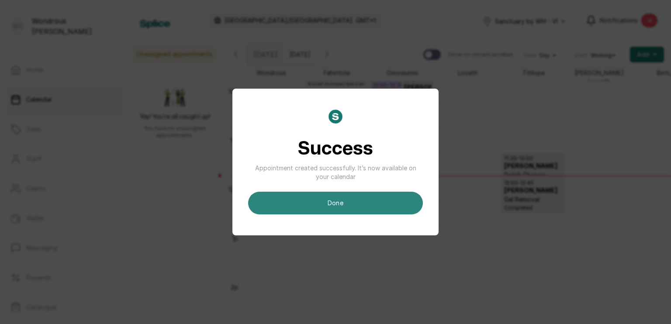
click at [376, 202] on button "done" at bounding box center [335, 203] width 175 height 23
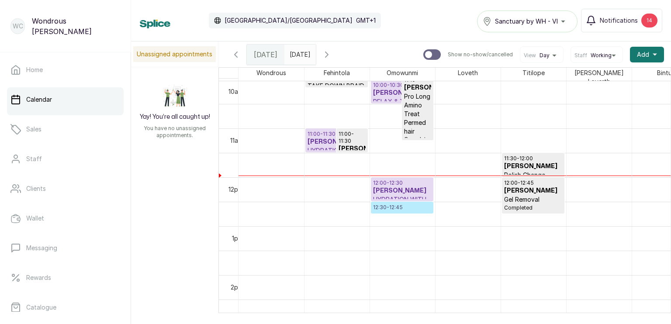
click at [398, 211] on h3 "[PERSON_NAME]" at bounding box center [402, 215] width 58 height 9
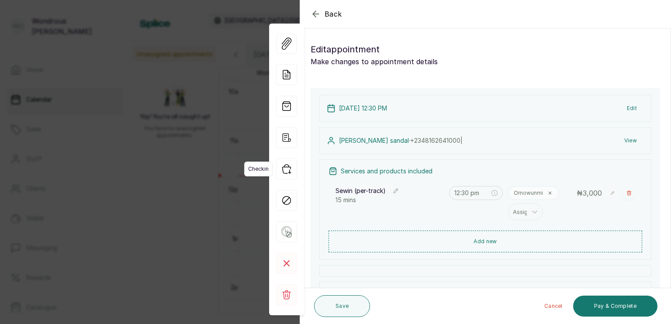
click at [287, 172] on icon "button" at bounding box center [286, 169] width 21 height 21
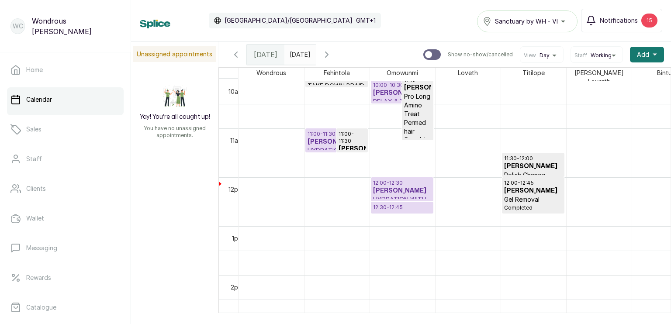
click at [393, 89] on h3 "[PERSON_NAME]" at bounding box center [402, 93] width 58 height 9
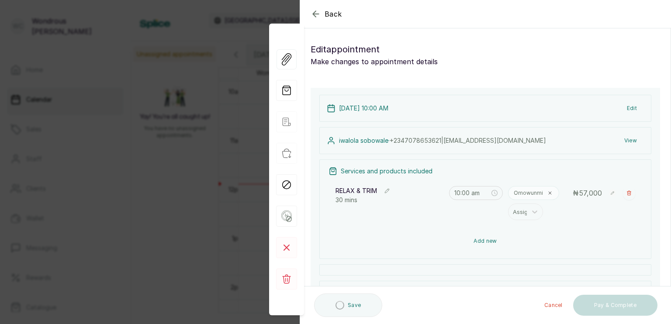
click at [479, 240] on button "Add new" at bounding box center [486, 241] width 314 height 21
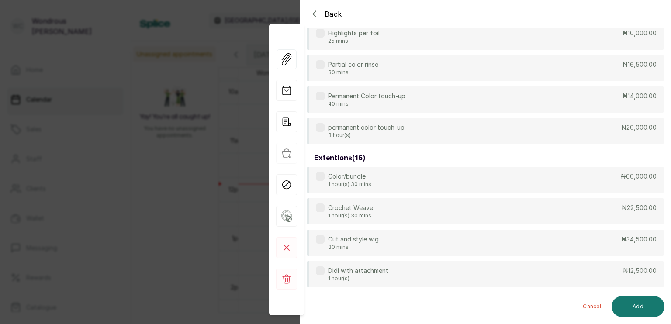
scroll to position [0, 0]
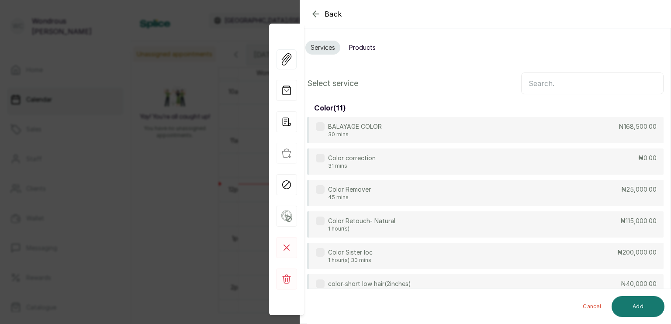
click at [575, 80] on input "text" at bounding box center [592, 84] width 142 height 22
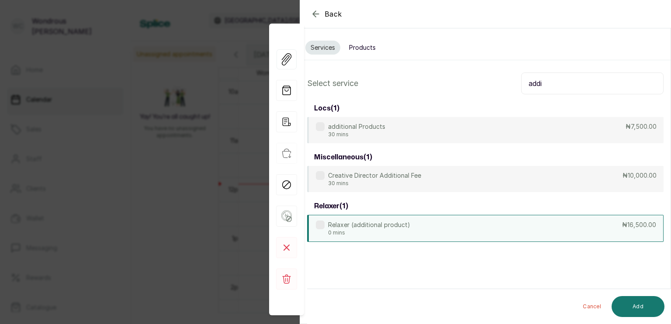
type input "addi"
click at [322, 226] on label at bounding box center [320, 225] width 9 height 9
click at [643, 310] on button "Add" at bounding box center [638, 306] width 53 height 21
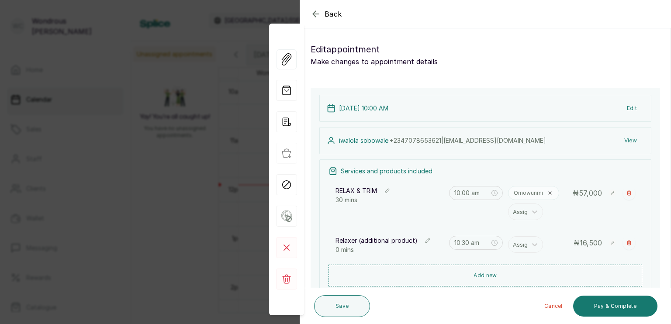
click at [609, 242] on rect at bounding box center [612, 242] width 7 height 7
type input "1"
type input "33,000"
click at [593, 258] on rect at bounding box center [597, 260] width 8 height 8
click at [624, 143] on button "View" at bounding box center [630, 141] width 27 height 16
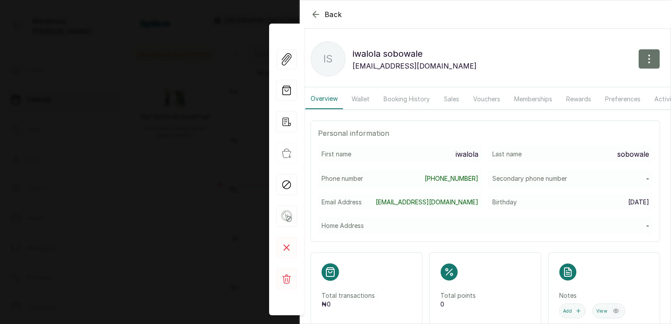
click at [416, 105] on button "Booking History" at bounding box center [406, 99] width 57 height 20
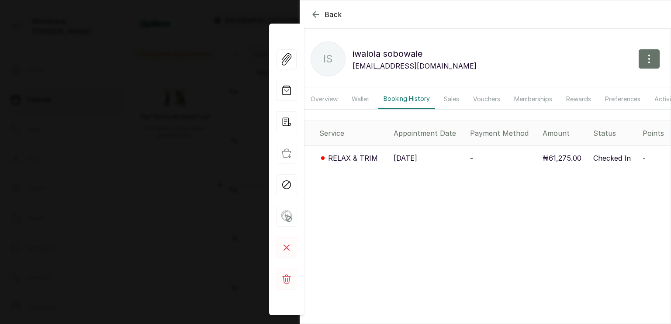
click at [363, 100] on button "Wallet" at bounding box center [360, 99] width 28 height 20
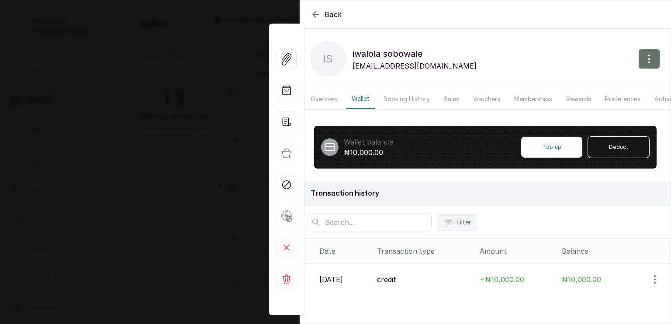
click at [315, 16] on icon "button" at bounding box center [316, 14] width 10 height 10
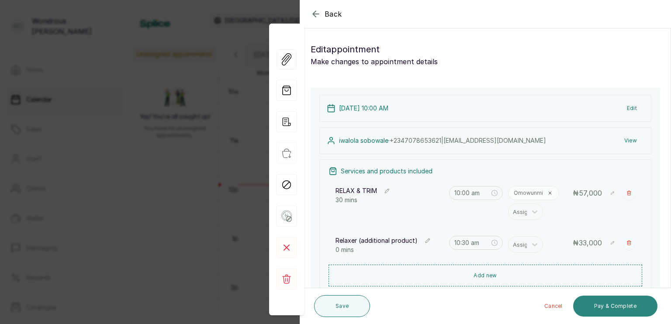
click at [606, 305] on button "Pay & Complete" at bounding box center [615, 306] width 84 height 21
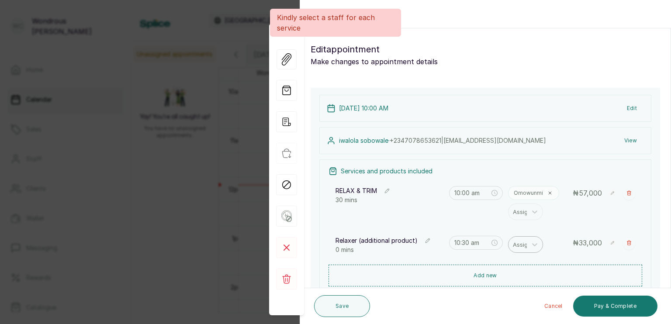
click at [514, 246] on div at bounding box center [522, 244] width 18 height 11
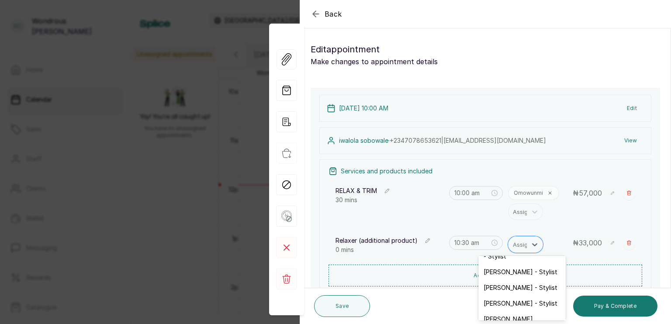
scroll to position [64, 0]
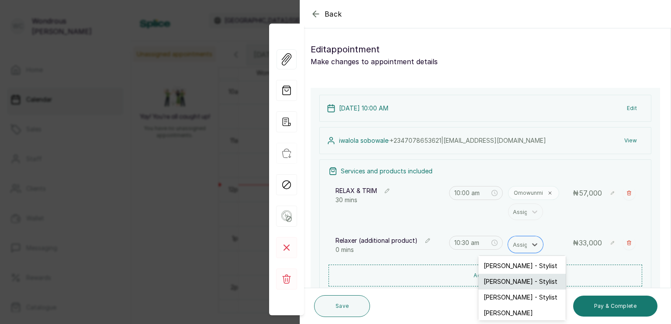
click at [528, 279] on div "[PERSON_NAME] - Stylist" at bounding box center [521, 282] width 87 height 16
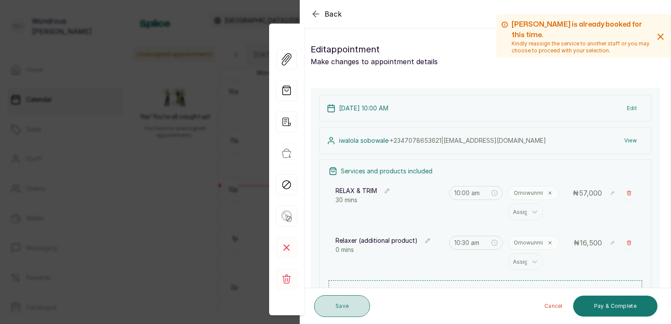
click at [340, 305] on button "Save" at bounding box center [342, 306] width 56 height 22
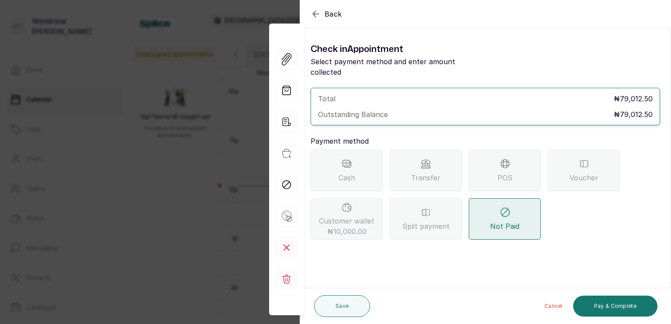
click at [312, 16] on icon "button" at bounding box center [316, 14] width 10 height 10
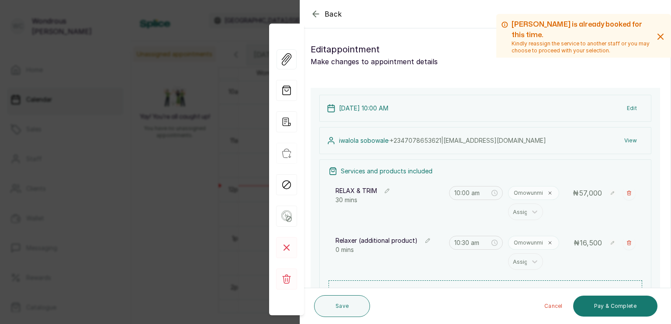
click at [609, 244] on rect at bounding box center [612, 242] width 7 height 7
type input "1"
type input "33,000"
click at [343, 309] on button "Save" at bounding box center [342, 306] width 56 height 22
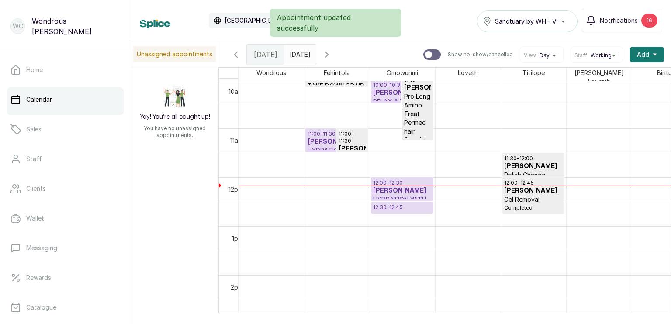
click at [388, 89] on h3 "[PERSON_NAME]" at bounding box center [402, 93] width 58 height 9
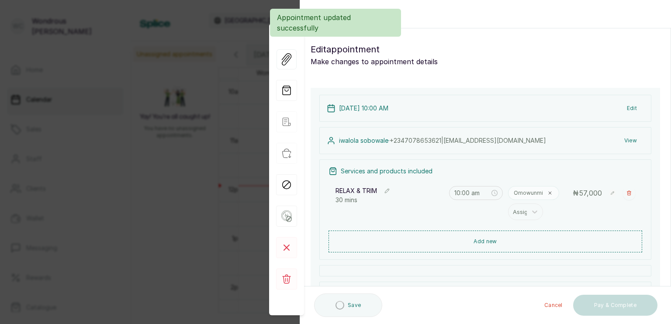
click at [388, 88] on div "[DATE] 10:00 AM Edit iwalola sobowale · [PHONE_NUMBER] | [EMAIL_ADDRESS][DOMAIN…" at bounding box center [486, 222] width 350 height 269
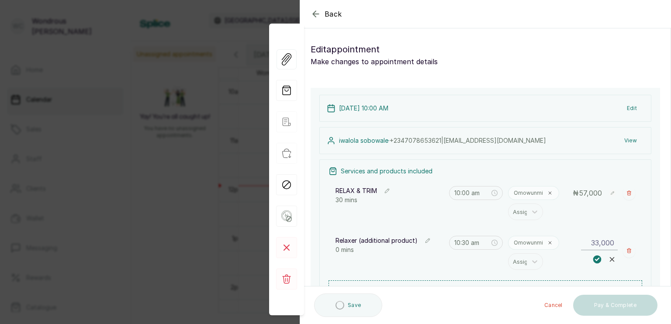
type input "33,000"
click at [593, 260] on rect at bounding box center [597, 260] width 8 height 8
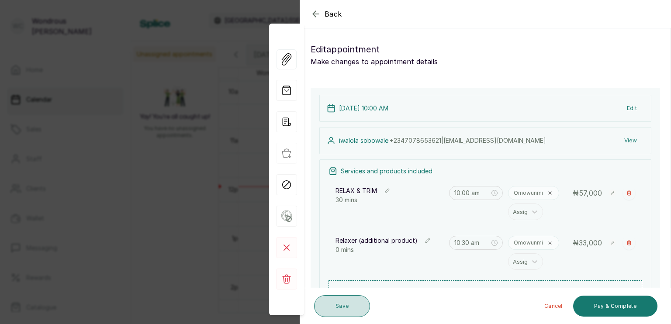
click at [343, 302] on button "Save" at bounding box center [342, 306] width 56 height 22
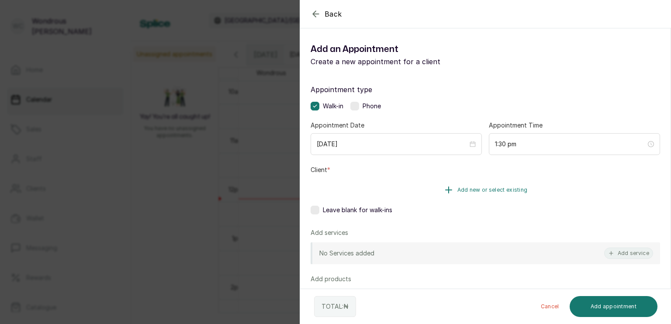
click at [479, 187] on span "Add new or select existing" at bounding box center [492, 190] width 70 height 7
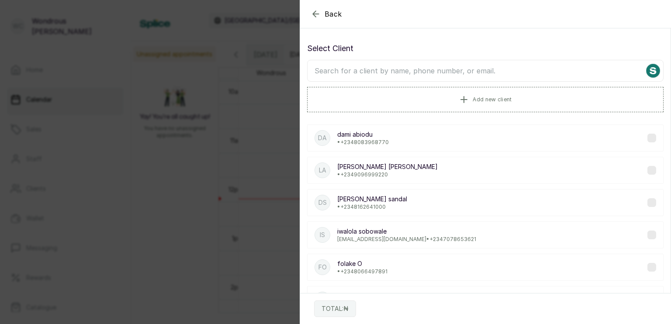
click at [435, 75] on input "text" at bounding box center [485, 71] width 357 height 22
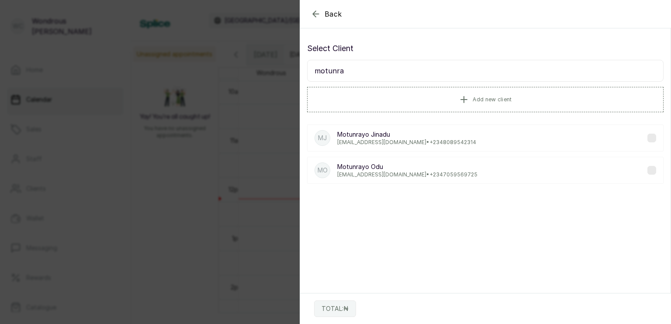
type input "motunra"
click at [648, 167] on label at bounding box center [652, 170] width 9 height 9
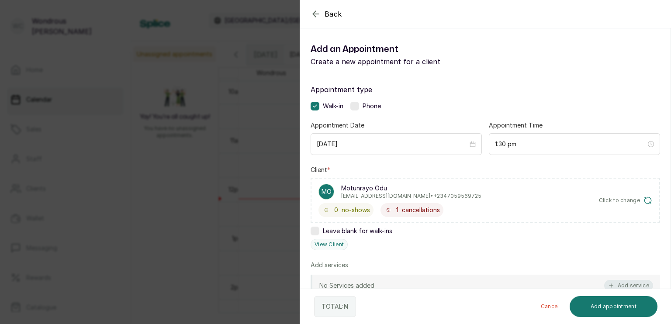
click at [621, 286] on button "Add service" at bounding box center [628, 285] width 49 height 11
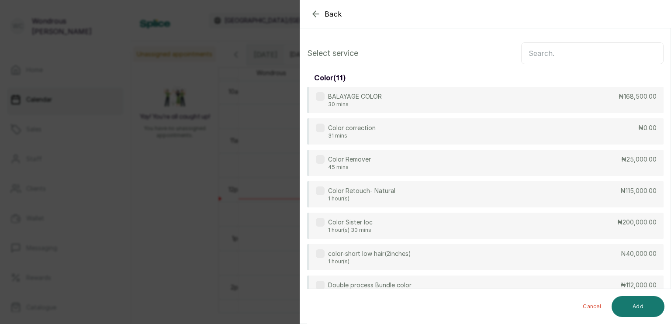
click at [587, 55] on input "text" at bounding box center [592, 53] width 142 height 22
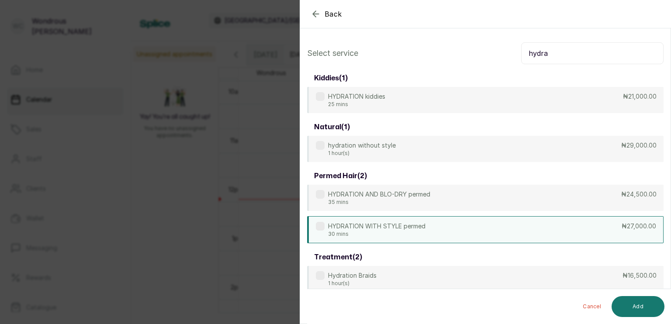
type input "hydra"
click at [321, 227] on label at bounding box center [320, 226] width 9 height 9
click at [637, 300] on button "Add" at bounding box center [638, 306] width 53 height 21
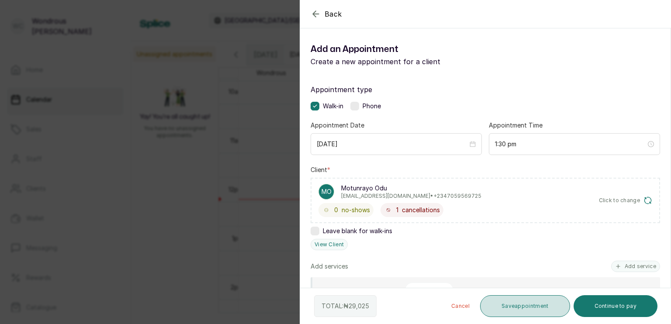
click at [512, 307] on button "Save appointment" at bounding box center [525, 306] width 90 height 22
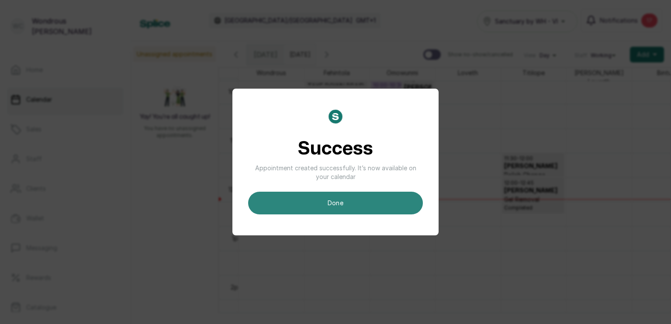
click at [351, 199] on button "done" at bounding box center [335, 203] width 175 height 23
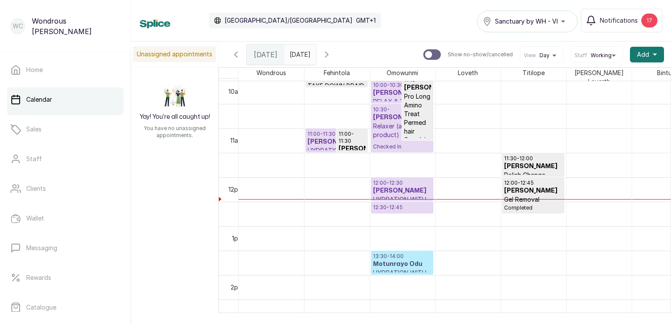
click at [412, 262] on h3 "Motunrayo Odu" at bounding box center [402, 264] width 58 height 9
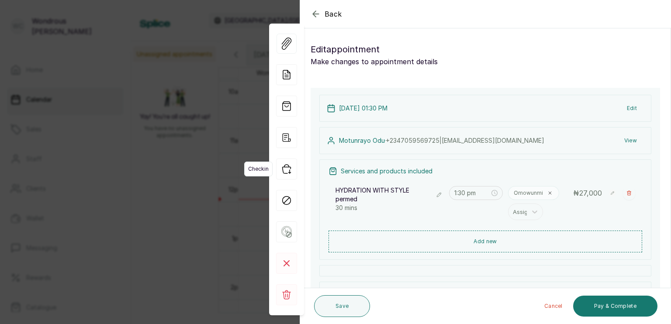
click at [289, 170] on icon "button" at bounding box center [286, 169] width 21 height 21
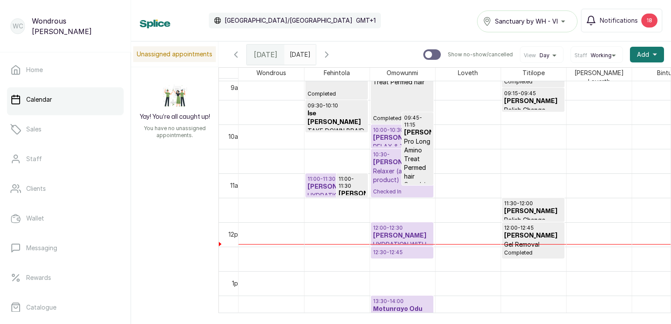
scroll to position [477, 0]
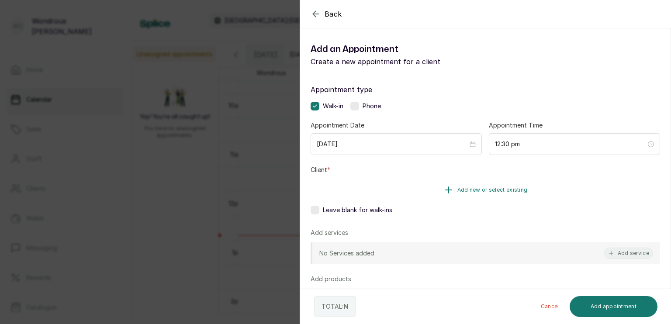
click at [461, 190] on span "Add new or select existing" at bounding box center [492, 190] width 70 height 7
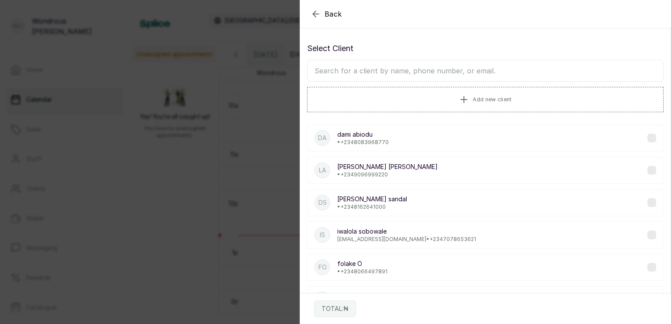
click at [395, 64] on input "text" at bounding box center [485, 71] width 357 height 22
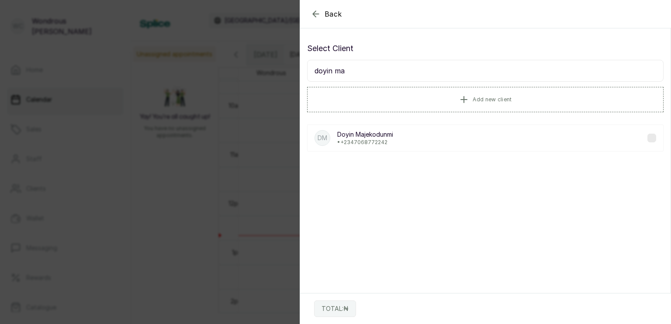
type input "doyin ma"
click at [648, 137] on label at bounding box center [652, 138] width 9 height 9
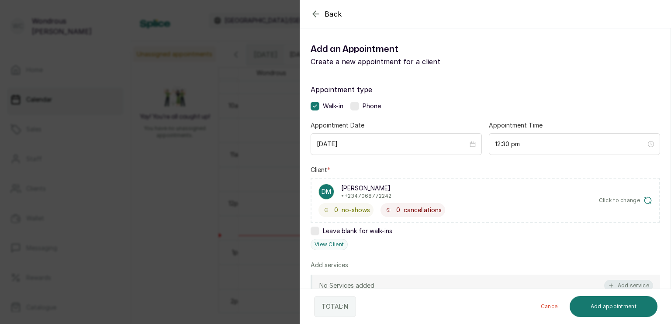
click at [626, 286] on button "Add service" at bounding box center [628, 285] width 49 height 11
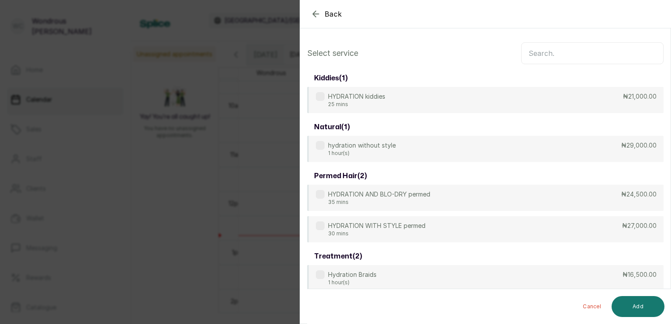
scroll to position [35, 0]
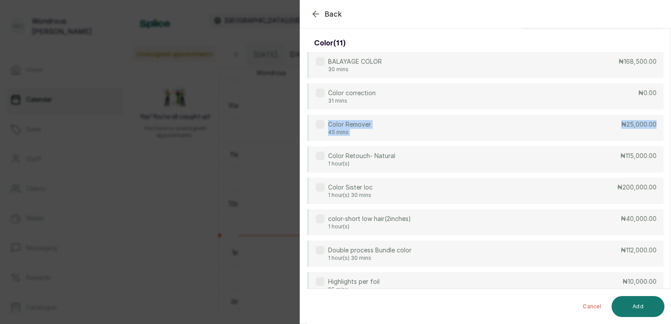
drag, startPoint x: 662, startPoint y: 114, endPoint x: 668, endPoint y: 77, distance: 37.5
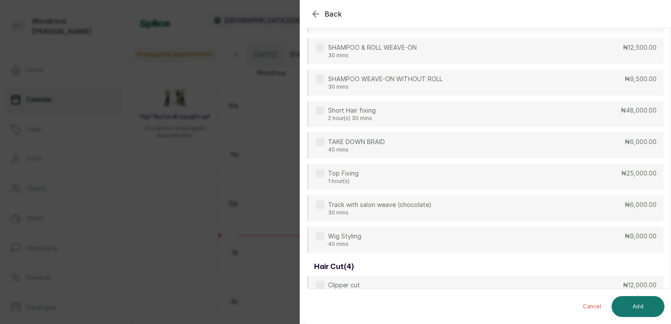
scroll to position [0, 0]
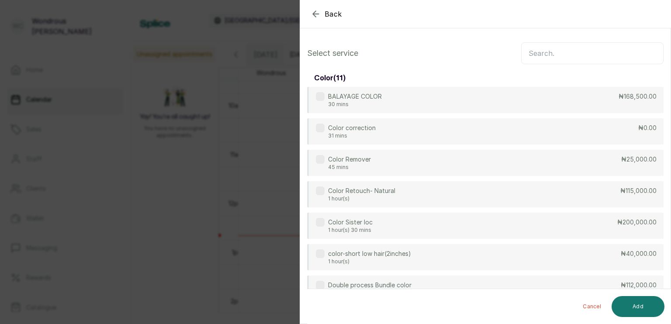
click at [570, 59] on input "text" at bounding box center [592, 53] width 142 height 22
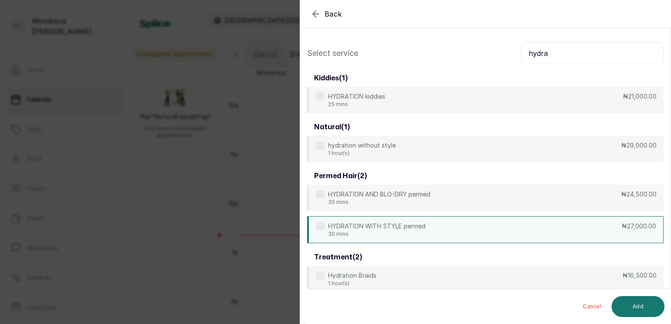
type input "hydra"
click at [325, 228] on div "HYDRATION WITH STYLE permed 30 mins" at bounding box center [371, 230] width 110 height 16
click at [632, 307] on button "Add" at bounding box center [638, 306] width 53 height 21
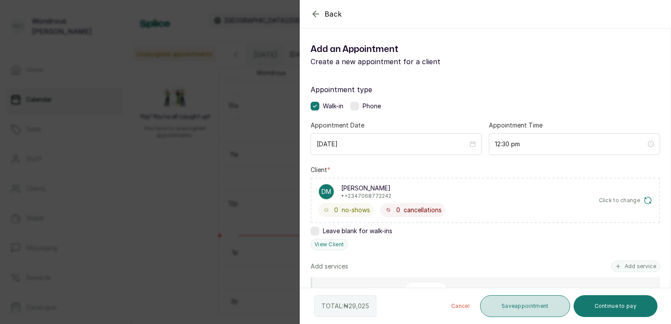
click at [504, 308] on button "Save appointment" at bounding box center [525, 306] width 90 height 22
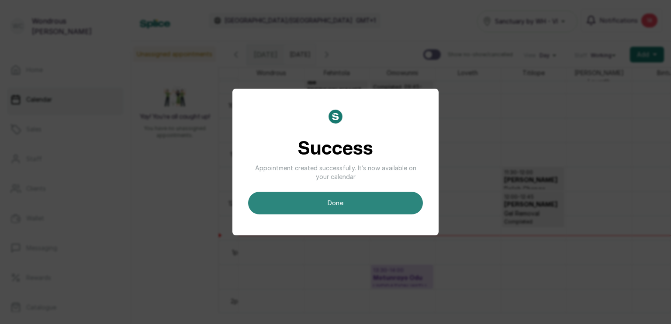
click at [356, 201] on button "done" at bounding box center [335, 203] width 175 height 23
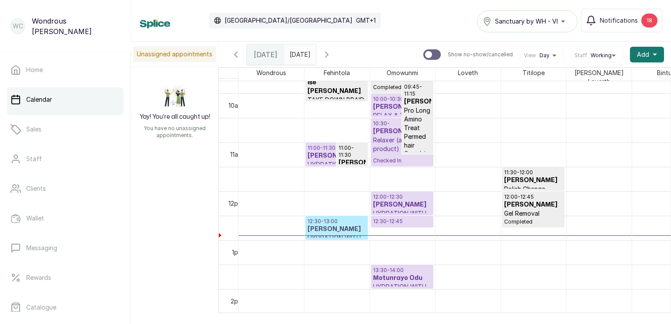
click at [336, 218] on p "12:30 - 13:00" at bounding box center [337, 221] width 58 height 7
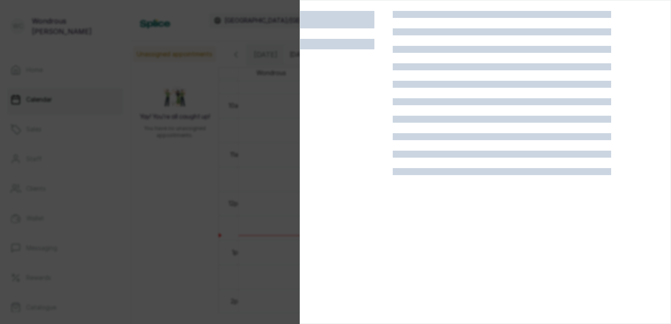
click at [336, 218] on div at bounding box center [346, 173] width 93 height 324
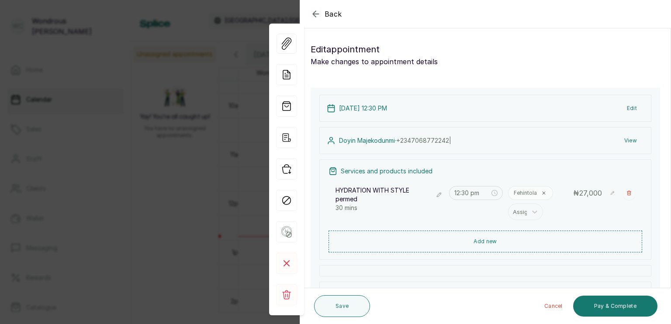
click at [620, 143] on button "View" at bounding box center [630, 141] width 27 height 16
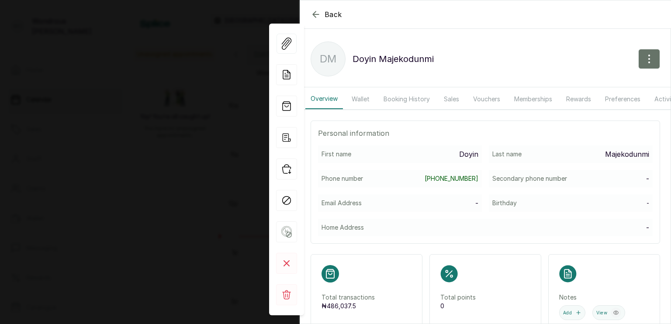
click at [454, 100] on button "Sales" at bounding box center [452, 99] width 26 height 20
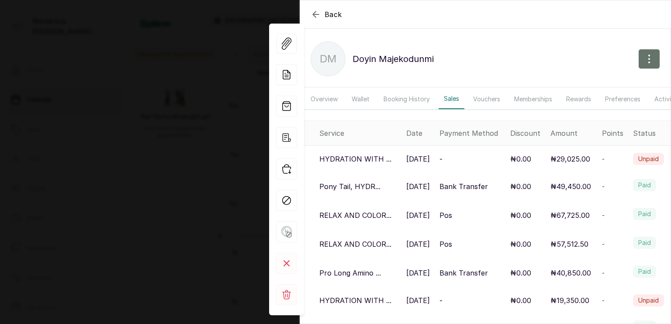
click at [320, 14] on icon "button" at bounding box center [316, 14] width 10 height 10
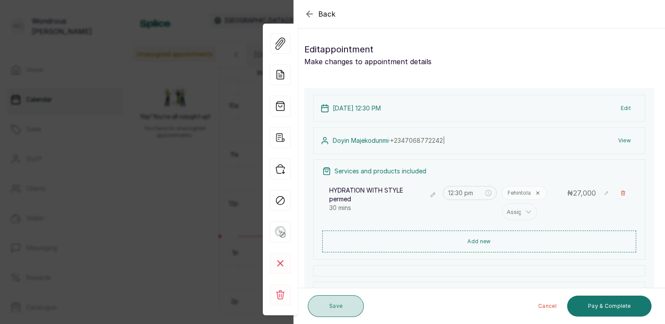
click at [336, 300] on button "Save" at bounding box center [336, 306] width 56 height 22
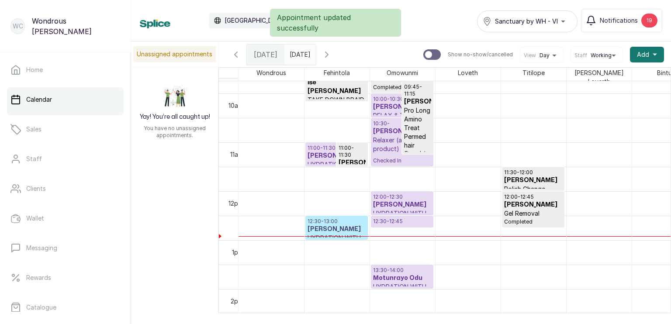
click at [339, 225] on h3 "[PERSON_NAME]" at bounding box center [337, 229] width 58 height 9
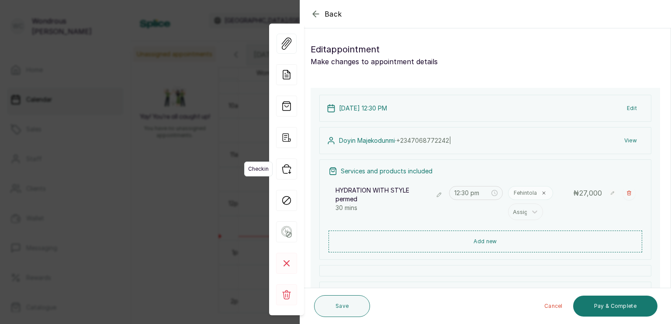
click at [287, 171] on icon "button" at bounding box center [286, 169] width 21 height 21
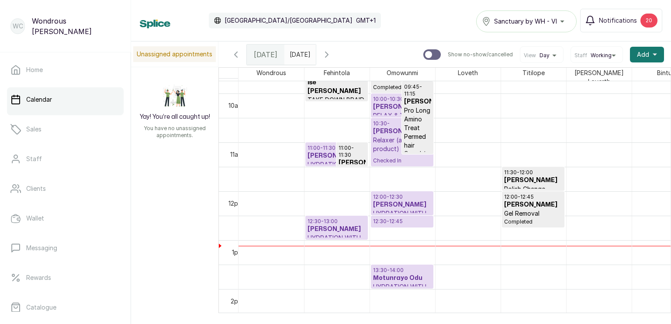
click at [317, 153] on h3 "[PERSON_NAME]" at bounding box center [337, 156] width 58 height 9
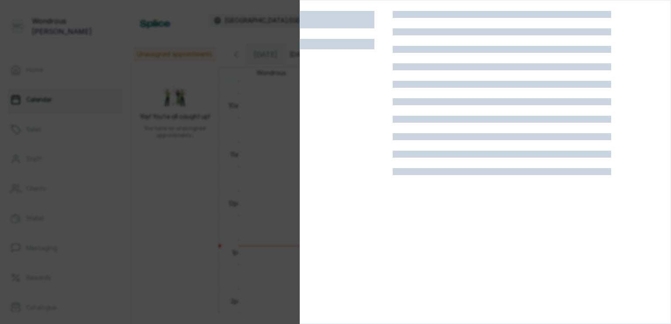
click at [317, 153] on div at bounding box center [346, 173] width 93 height 324
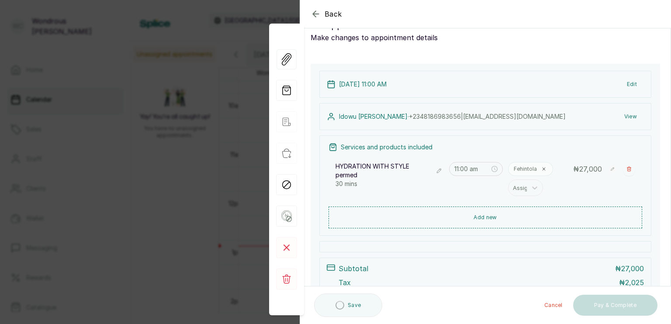
scroll to position [31, 0]
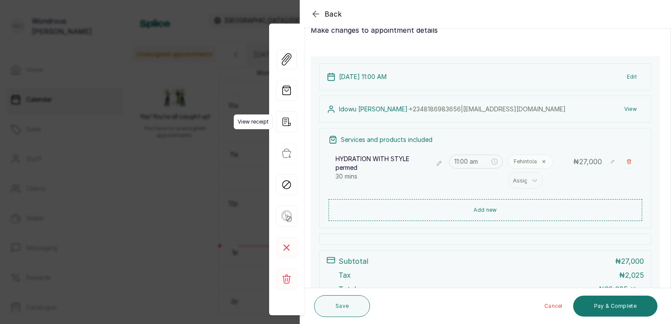
click at [285, 123] on icon "button" at bounding box center [286, 121] width 21 height 21
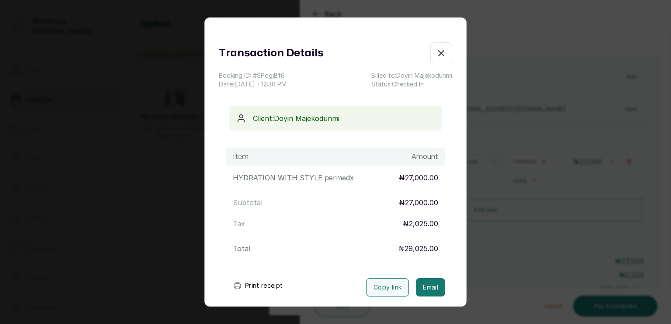
click at [260, 281] on button "Print receipt" at bounding box center [258, 285] width 64 height 17
click at [260, 286] on button "Print receipt" at bounding box center [258, 285] width 64 height 17
click at [261, 282] on button "Print receipt" at bounding box center [258, 285] width 64 height 17
click at [270, 283] on button "Print receipt" at bounding box center [258, 285] width 64 height 17
click at [263, 281] on button "Print receipt" at bounding box center [258, 285] width 64 height 17
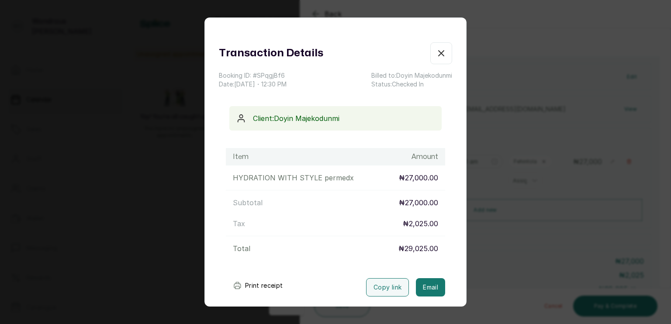
click at [254, 285] on button "Print receipt" at bounding box center [258, 285] width 64 height 17
click at [436, 58] on icon "button" at bounding box center [441, 53] width 10 height 10
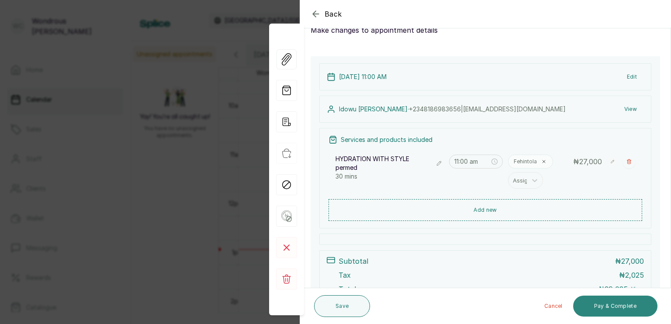
click at [613, 307] on button "Pay & Complete" at bounding box center [615, 306] width 84 height 21
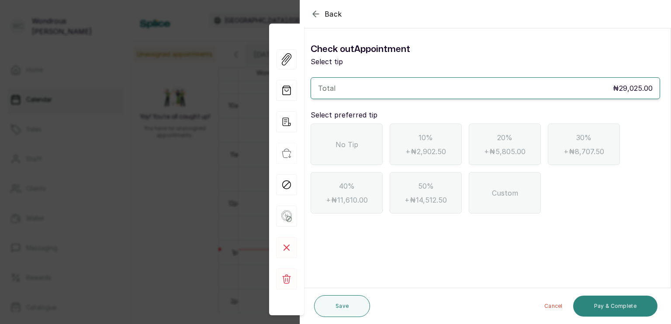
scroll to position [0, 0]
click at [343, 141] on span "No Tip" at bounding box center [347, 144] width 23 height 10
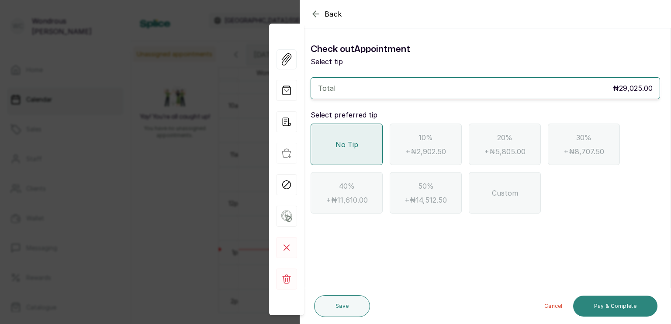
click at [596, 302] on button "Pay & Complete" at bounding box center [615, 306] width 84 height 21
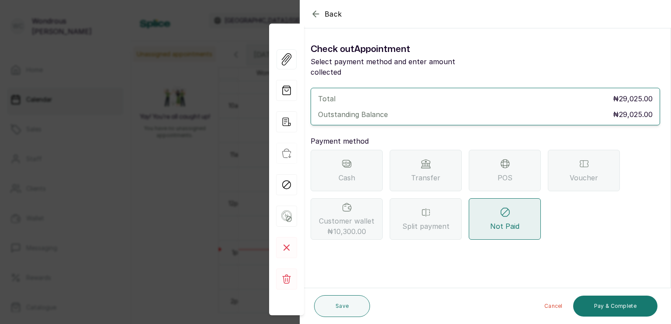
click at [511, 173] on span "POS" at bounding box center [505, 178] width 15 height 10
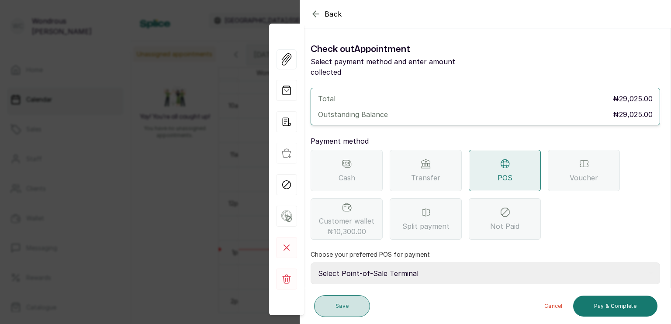
click at [344, 307] on button "Save" at bounding box center [342, 306] width 56 height 22
click at [384, 263] on select "Select Point-of-Sale Terminal s by wh enterprise Guaranty Trust Bank Union Bank…" at bounding box center [486, 274] width 350 height 22
select select "aceeee34-48ab-4a8a-8369-545a8d520b0b"
click at [311, 263] on select "Select Point-of-Sale Terminal s by wh enterprise Guaranty Trust Bank Union Bank…" at bounding box center [486, 274] width 350 height 22
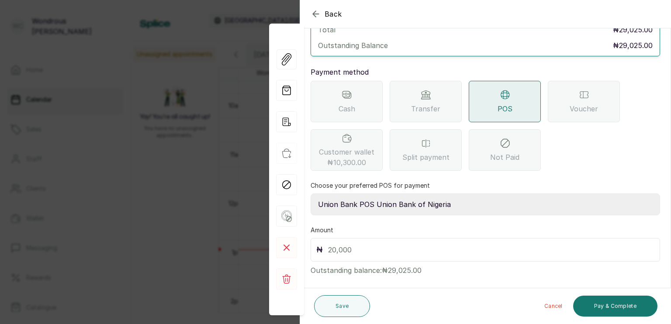
scroll to position [68, 0]
click at [328, 245] on input "text" at bounding box center [491, 251] width 326 height 12
type input "29,025"
click at [605, 305] on button "Pay & Complete" at bounding box center [615, 306] width 84 height 21
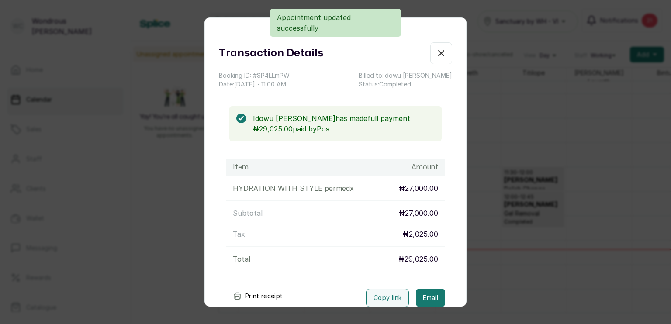
click at [436, 56] on icon "button" at bounding box center [441, 53] width 10 height 10
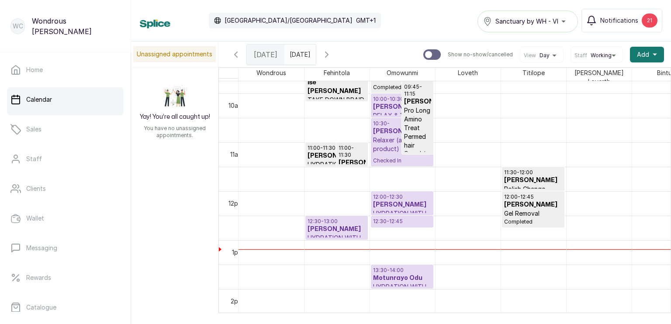
click at [383, 104] on h3 "[PERSON_NAME]" at bounding box center [402, 107] width 58 height 9
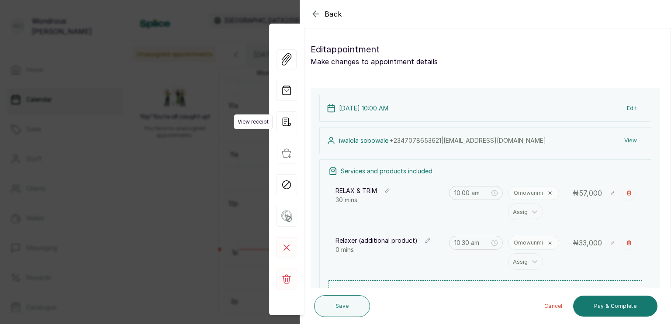
click at [284, 124] on icon "button" at bounding box center [287, 122] width 8 height 8
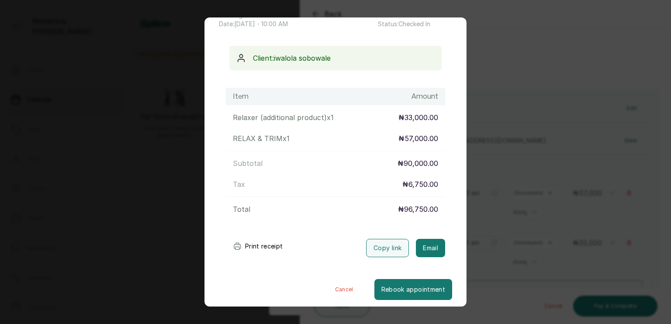
scroll to position [64, 0]
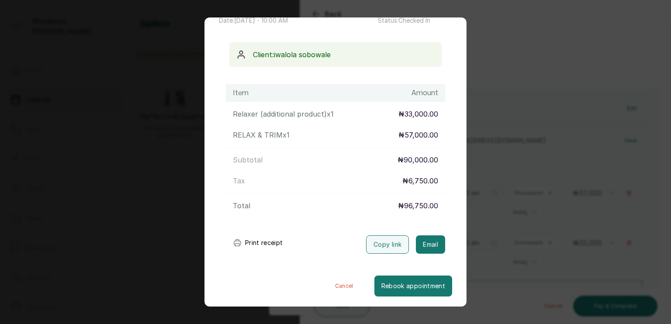
click at [258, 246] on button "Print receipt" at bounding box center [258, 242] width 64 height 17
click at [339, 284] on button "Cancel" at bounding box center [344, 286] width 60 height 21
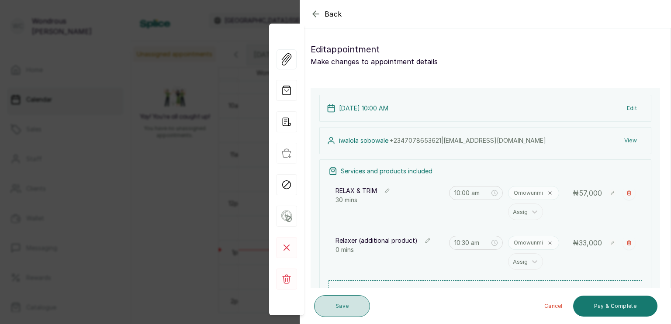
click at [346, 308] on button "Save" at bounding box center [342, 306] width 56 height 22
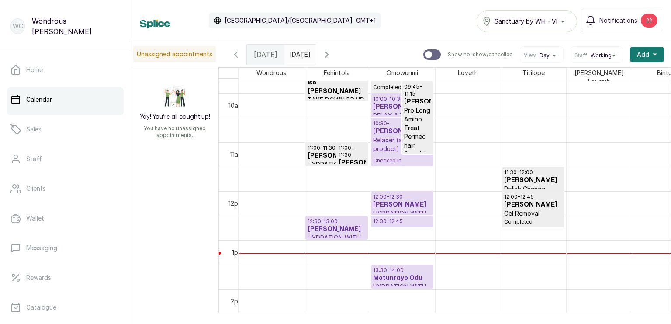
click at [384, 103] on h3 "[PERSON_NAME]" at bounding box center [402, 107] width 58 height 9
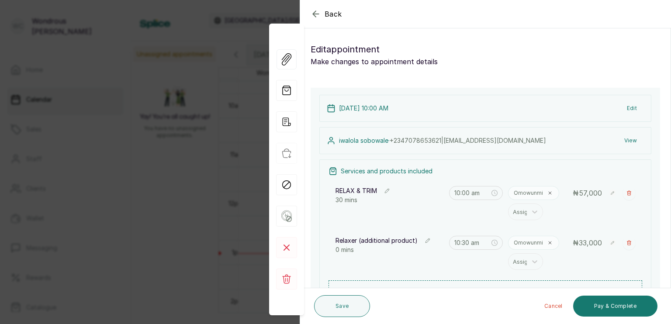
click at [384, 100] on div "[DATE] 10:00 AM Edit iwalola sobowale · [PHONE_NUMBER] | [EMAIL_ADDRESS][DOMAIN…" at bounding box center [486, 247] width 350 height 319
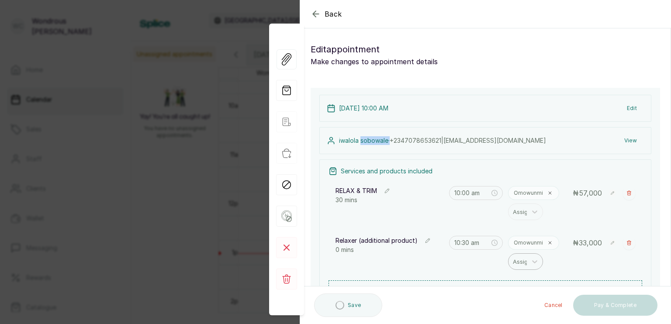
click at [517, 261] on div at bounding box center [522, 261] width 18 height 11
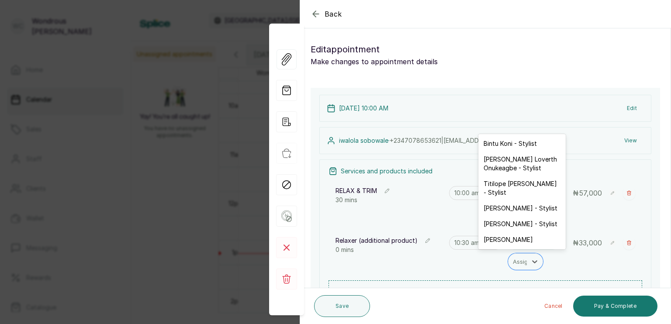
click at [465, 212] on div "RELAX & TRIM 30 mins 10:00 am Omowunmi Assign ₦ 57,000" at bounding box center [486, 203] width 314 height 45
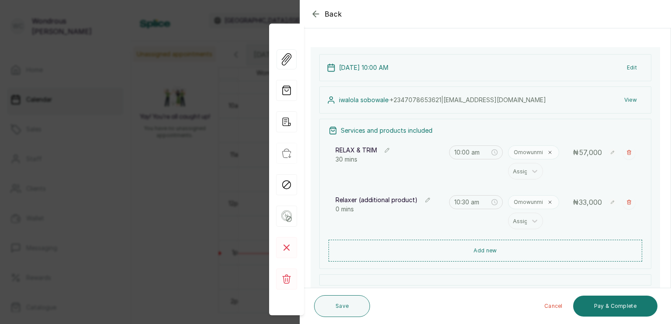
scroll to position [42, 0]
click at [477, 246] on button "Add new" at bounding box center [486, 248] width 314 height 21
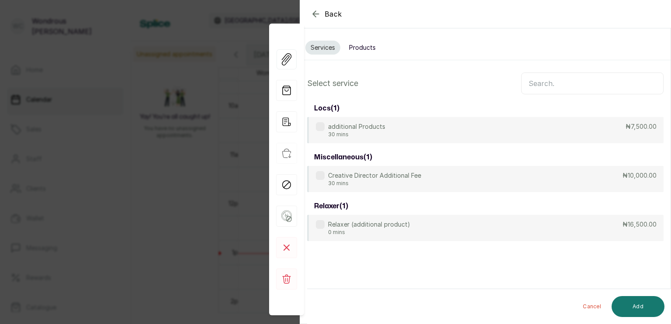
scroll to position [0, 0]
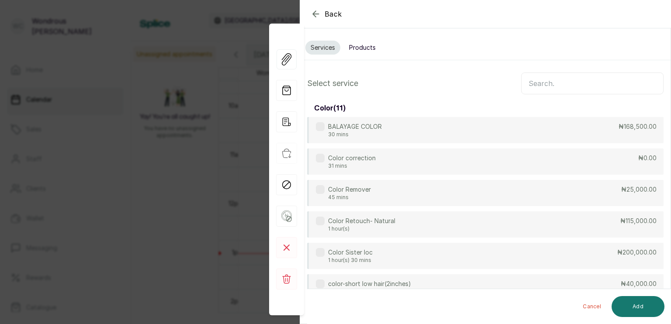
click at [371, 50] on button "Products" at bounding box center [362, 48] width 37 height 14
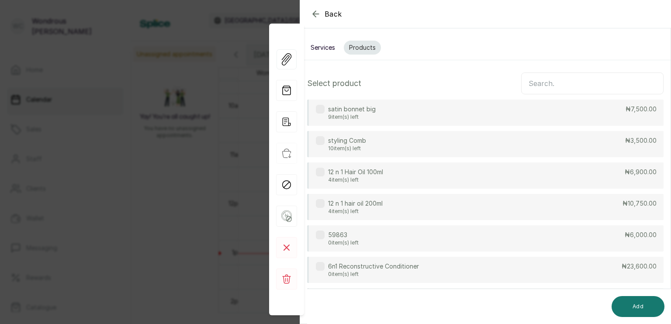
click at [544, 85] on input "text" at bounding box center [592, 84] width 142 height 22
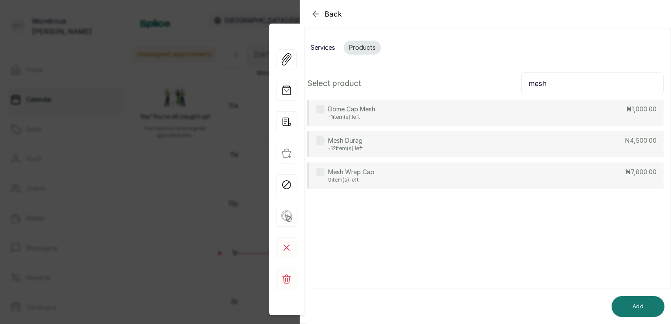
type input "mesh"
click at [322, 175] on label at bounding box center [320, 172] width 9 height 9
click at [635, 303] on button "Add" at bounding box center [638, 306] width 53 height 21
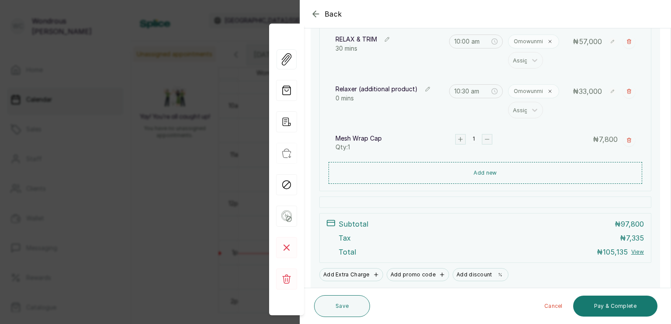
scroll to position [152, 0]
click at [349, 309] on button "Save" at bounding box center [342, 306] width 56 height 22
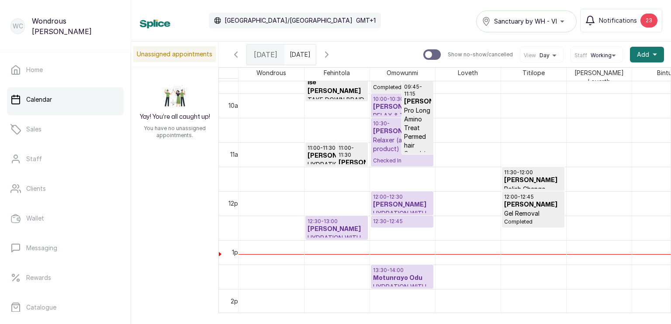
click at [383, 107] on h3 "[PERSON_NAME]" at bounding box center [402, 107] width 58 height 9
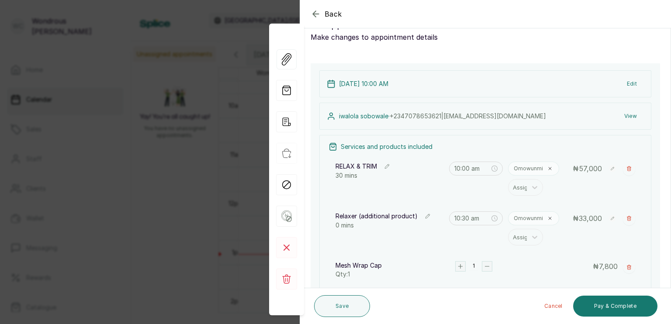
scroll to position [10, 0]
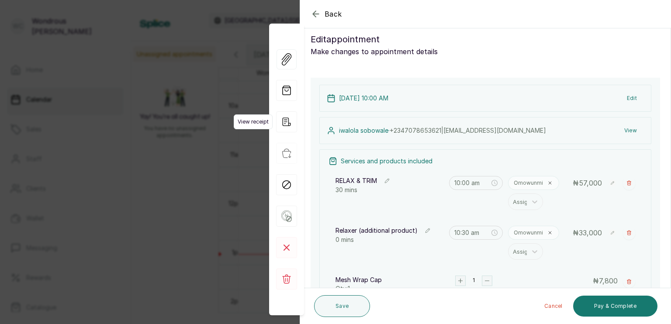
click at [288, 126] on icon "button" at bounding box center [287, 122] width 8 height 8
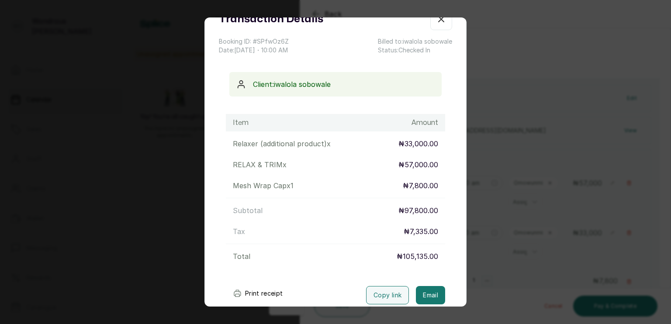
scroll to position [85, 0]
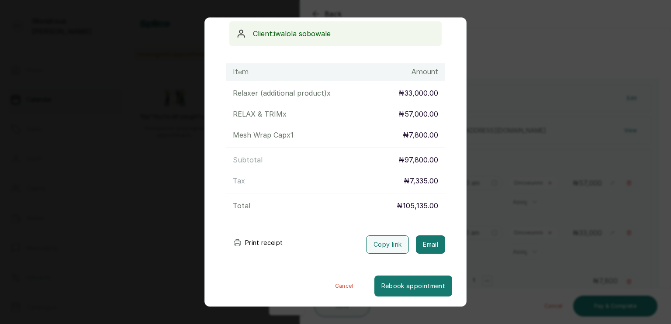
click at [253, 242] on button "Print receipt" at bounding box center [258, 242] width 64 height 17
click at [248, 241] on button "Print receipt" at bounding box center [258, 242] width 64 height 17
click at [337, 283] on button "Cancel" at bounding box center [344, 286] width 60 height 21
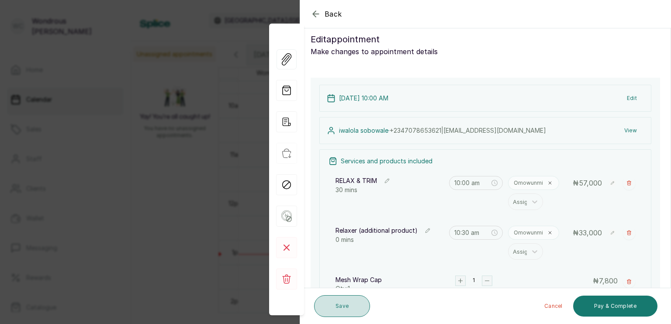
click at [354, 304] on button "Save" at bounding box center [342, 306] width 56 height 22
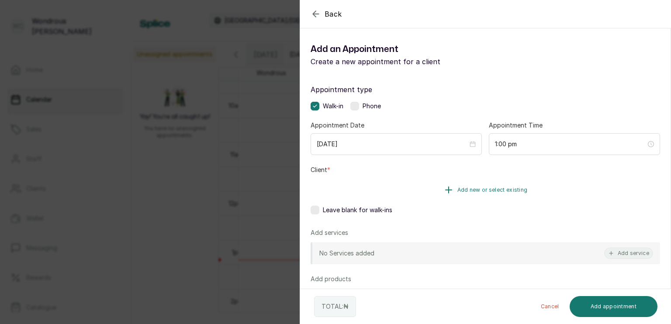
click at [468, 187] on span "Add new or select existing" at bounding box center [492, 190] width 70 height 7
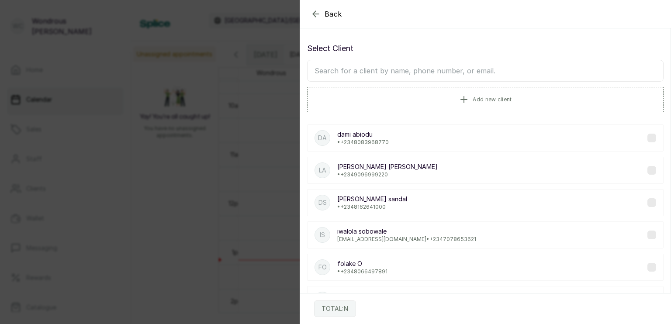
click at [423, 70] on input "text" at bounding box center [485, 71] width 357 height 22
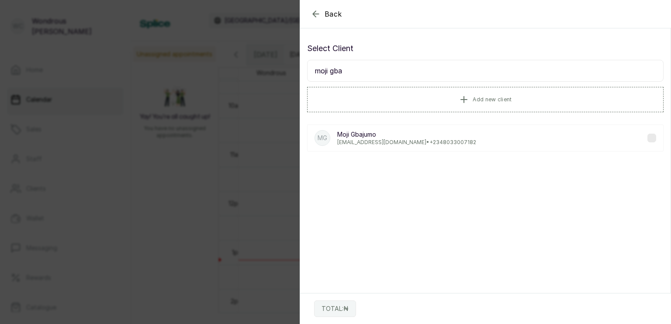
type input "moji gba"
click at [478, 140] on div "MG [PERSON_NAME] [EMAIL_ADDRESS][DOMAIN_NAME] • [PHONE_NUMBER]" at bounding box center [485, 138] width 357 height 27
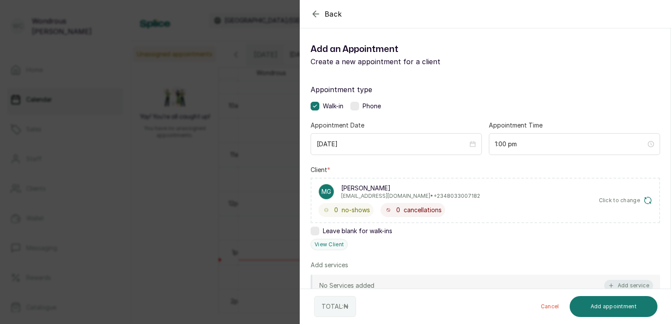
click at [622, 286] on button "Add service" at bounding box center [628, 285] width 49 height 11
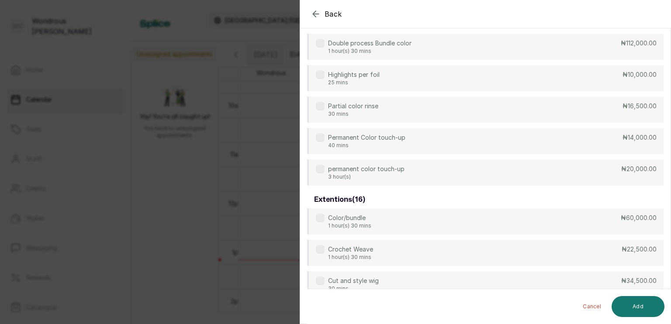
scroll to position [0, 0]
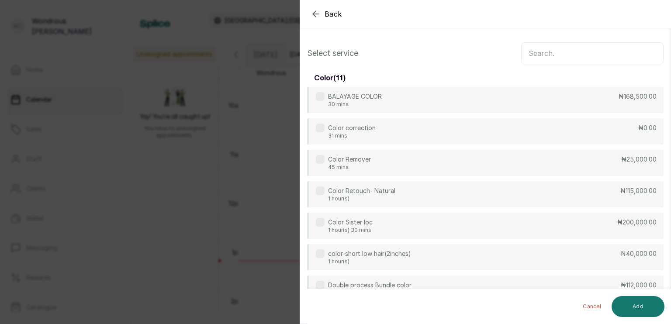
click at [591, 50] on input "text" at bounding box center [592, 53] width 142 height 22
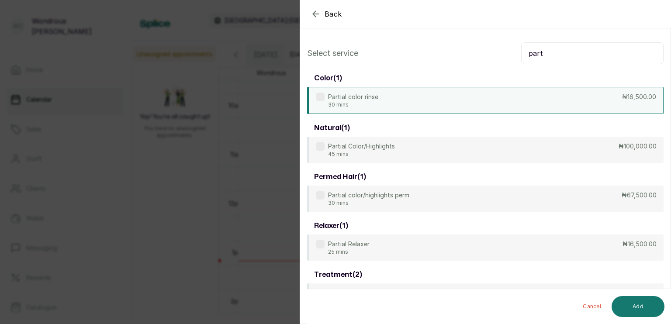
click at [323, 97] on label at bounding box center [320, 97] width 9 height 9
click at [546, 55] on input "part" at bounding box center [592, 53] width 142 height 22
type input "p"
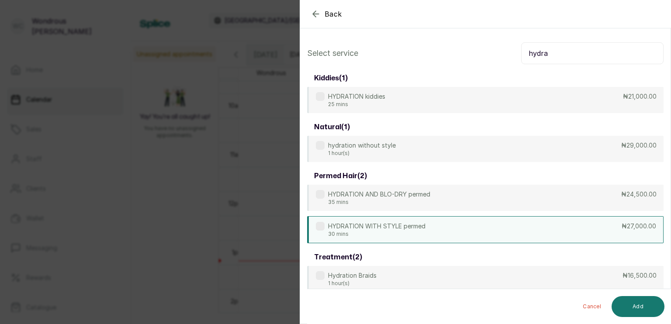
type input "hydra"
click at [322, 228] on label at bounding box center [320, 226] width 9 height 9
click at [628, 296] on div "Cancel Add" at bounding box center [492, 306] width 371 height 35
click at [628, 298] on button "Add" at bounding box center [638, 306] width 53 height 21
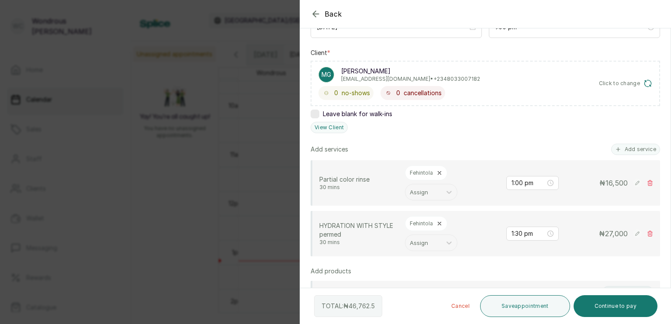
scroll to position [133, 0]
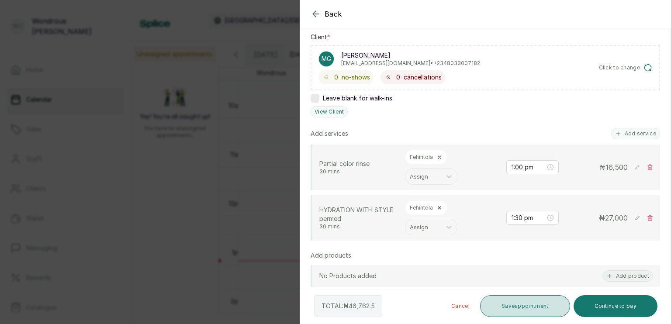
click at [523, 314] on button "Save appointment" at bounding box center [525, 306] width 90 height 22
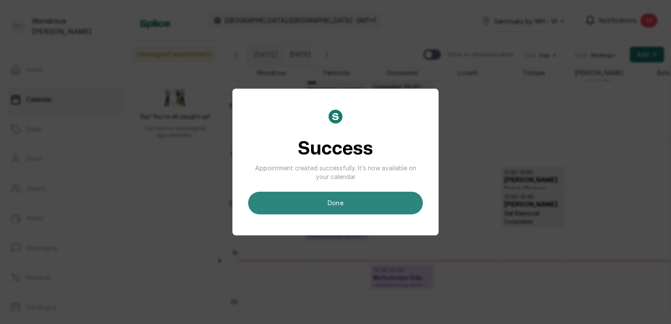
click at [350, 209] on button "done" at bounding box center [335, 203] width 175 height 23
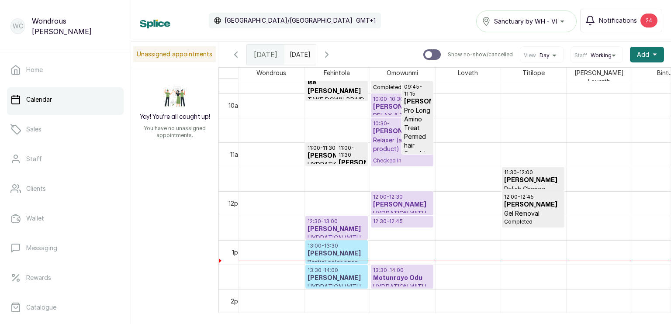
click at [338, 249] on h3 "[PERSON_NAME]" at bounding box center [337, 253] width 58 height 9
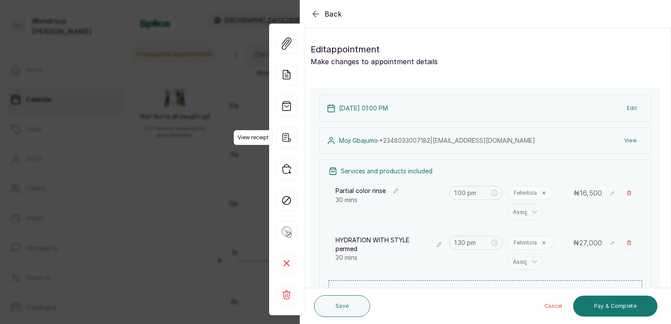
click at [287, 139] on icon "button" at bounding box center [286, 137] width 21 height 21
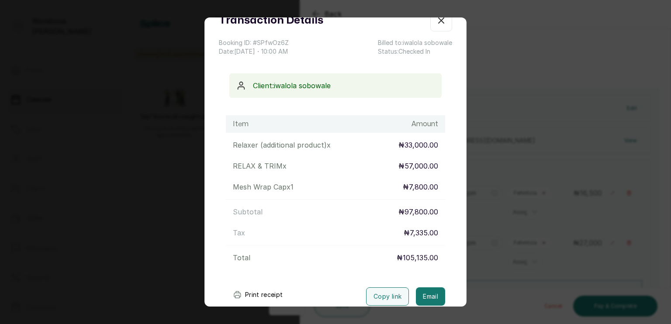
scroll to position [85, 0]
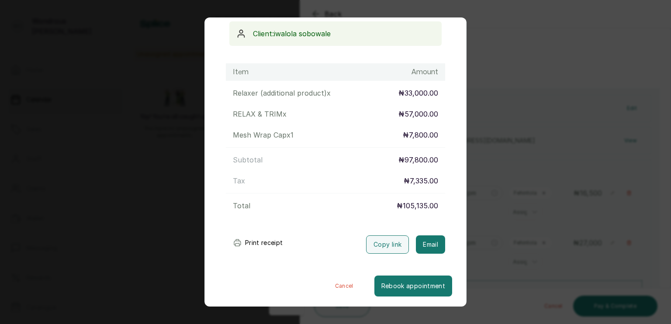
click at [267, 245] on button "Print receipt" at bounding box center [258, 242] width 64 height 17
click at [263, 242] on button "Print receipt" at bounding box center [258, 242] width 64 height 17
click at [329, 286] on button "Cancel" at bounding box center [344, 286] width 60 height 21
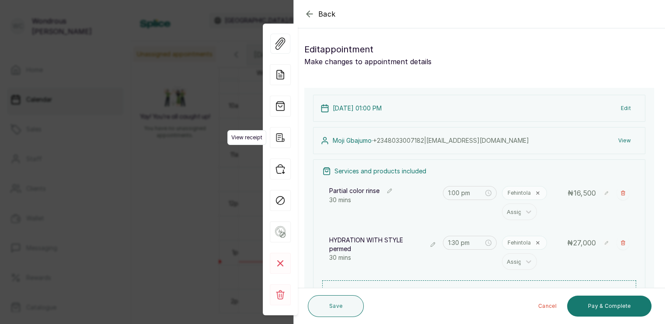
click at [278, 137] on icon "button" at bounding box center [280, 137] width 21 height 21
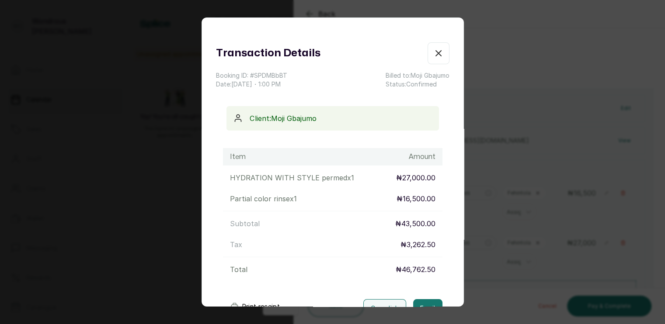
click at [278, 137] on div "Transaction Details Booking ID: # SPDMBbBT Date: [DATE] ・ 1:00 PM Billed to: [P…" at bounding box center [332, 179] width 233 height 275
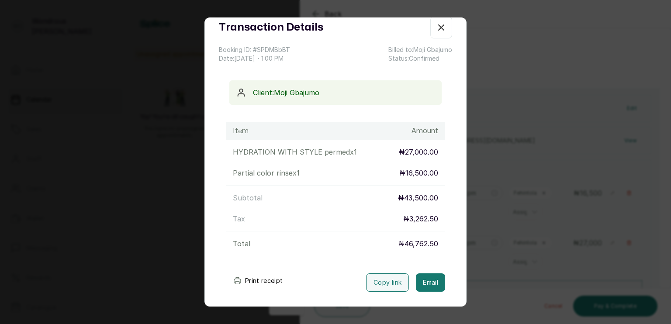
scroll to position [64, 0]
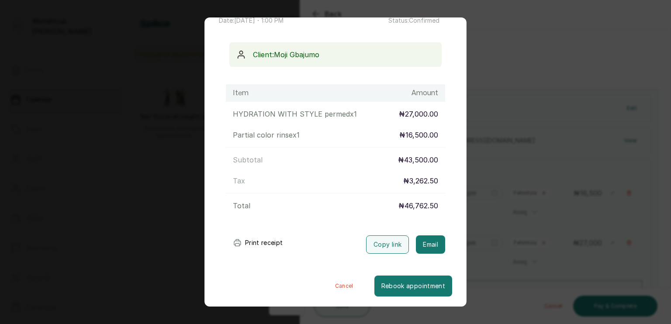
click at [260, 240] on button "Print receipt" at bounding box center [258, 242] width 64 height 17
click at [260, 241] on button "Print receipt" at bounding box center [258, 242] width 64 height 17
click at [329, 282] on button "Cancel" at bounding box center [344, 286] width 60 height 21
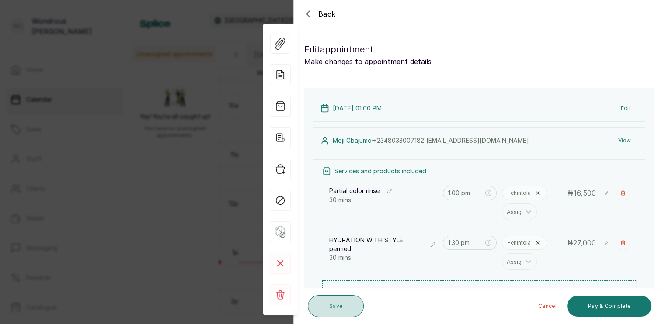
click at [343, 305] on button "Save" at bounding box center [336, 306] width 56 height 22
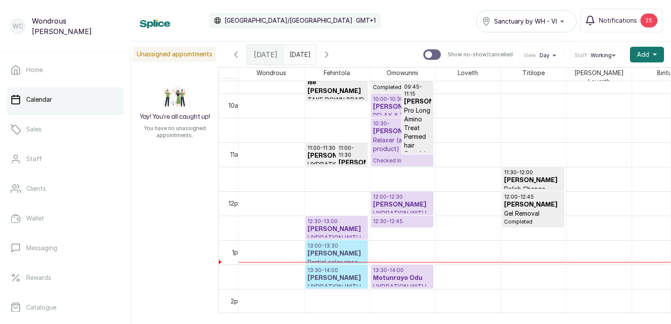
click at [328, 249] on h3 "[PERSON_NAME]" at bounding box center [337, 253] width 58 height 9
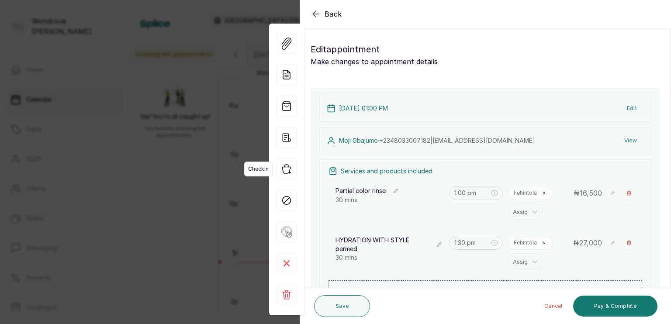
click at [287, 170] on icon "button" at bounding box center [286, 169] width 21 height 21
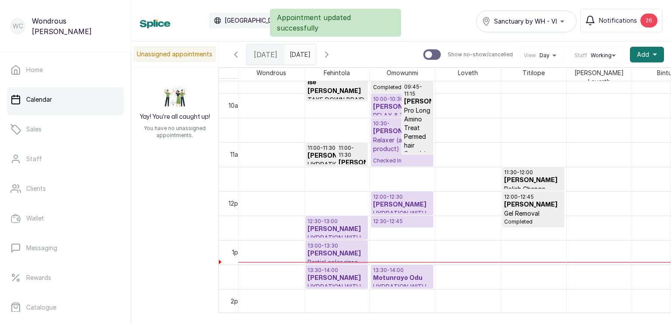
click at [346, 225] on h3 "[PERSON_NAME]" at bounding box center [337, 229] width 58 height 9
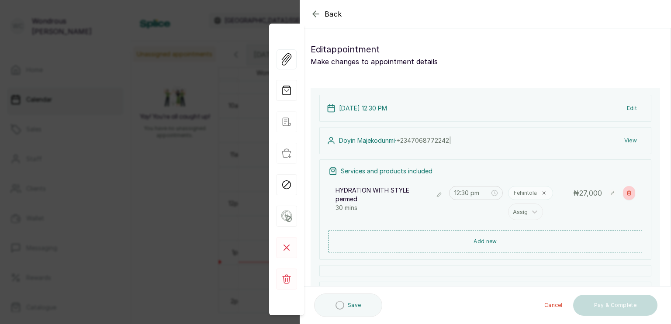
click at [627, 192] on icon "button" at bounding box center [629, 193] width 5 height 5
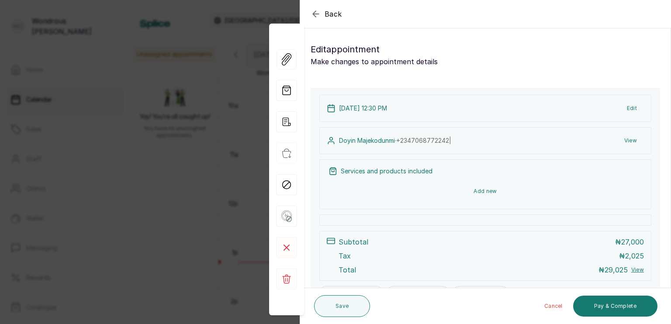
click at [499, 193] on button "Add new" at bounding box center [486, 191] width 314 height 21
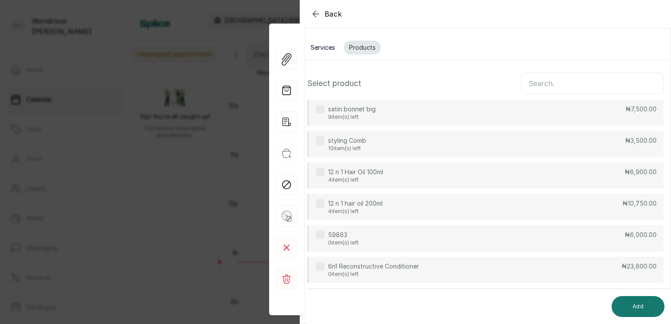
click at [558, 87] on input "text" at bounding box center [592, 84] width 142 height 22
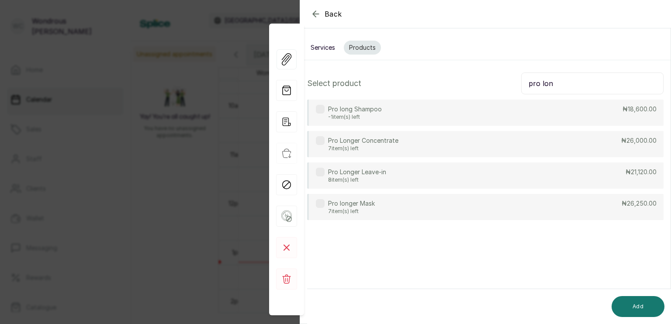
type input "pro lon"
click at [330, 47] on button "Services" at bounding box center [322, 48] width 35 height 14
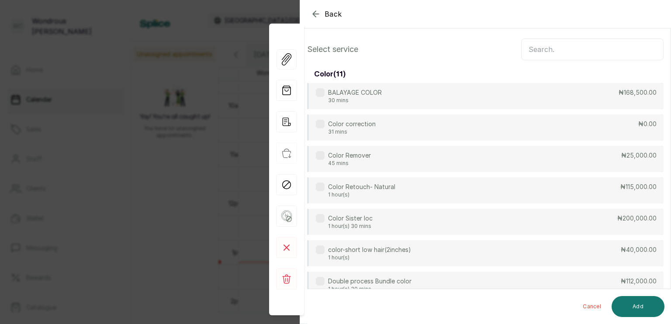
scroll to position [65, 0]
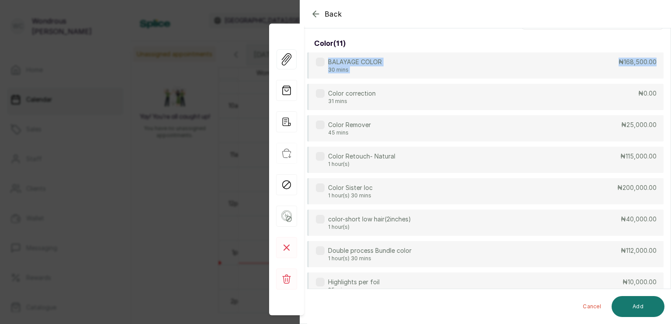
drag, startPoint x: 671, startPoint y: 73, endPoint x: 671, endPoint y: 49, distance: 23.2
click at [671, 49] on section "Back Appointment Details Services Products Select service color ( 11 ) BALAYAGE…" at bounding box center [485, 162] width 371 height 324
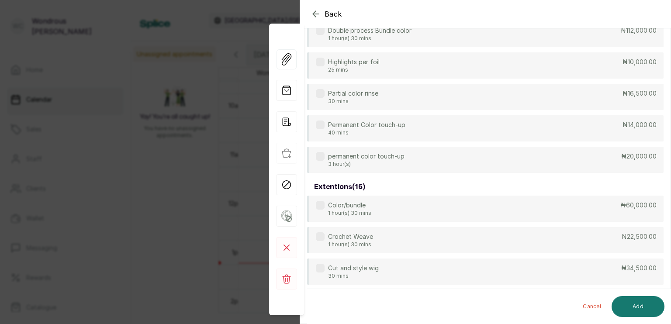
scroll to position [0, 0]
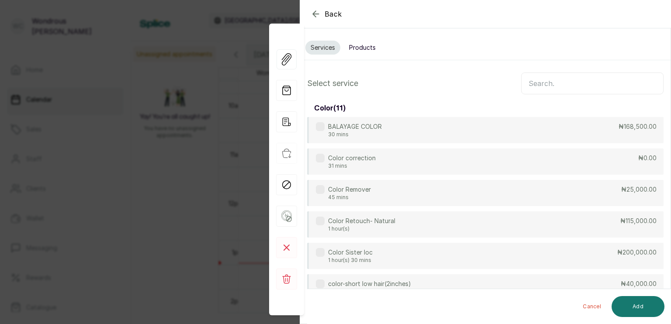
click at [577, 81] on input "text" at bounding box center [592, 84] width 142 height 22
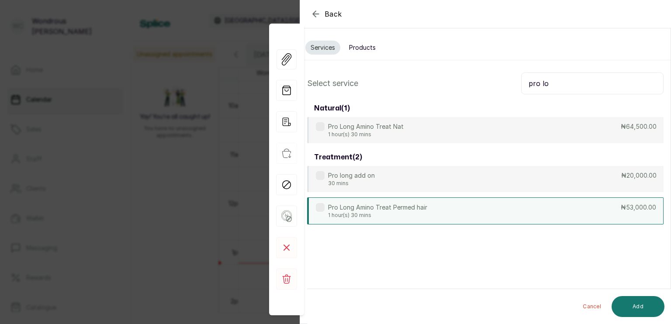
type input "pro lo"
click at [317, 212] on div "Pro Long Amino Treat Permed hair 1 hour(s) 30 mins" at bounding box center [371, 211] width 111 height 16
click at [632, 300] on button "Add" at bounding box center [638, 306] width 53 height 21
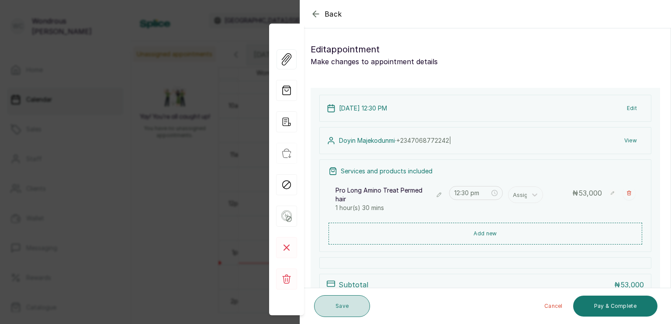
click at [346, 312] on button "Save" at bounding box center [342, 306] width 56 height 22
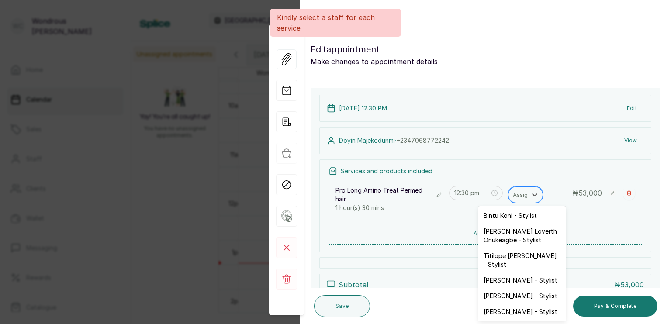
click at [513, 194] on div at bounding box center [522, 194] width 18 height 11
click at [503, 307] on div "[PERSON_NAME] - Stylist" at bounding box center [521, 312] width 87 height 16
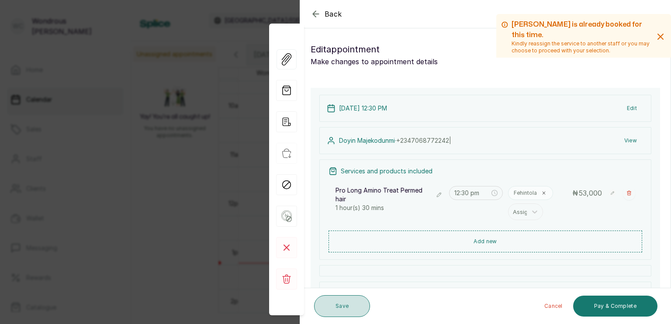
click at [342, 308] on button "Save" at bounding box center [342, 306] width 56 height 22
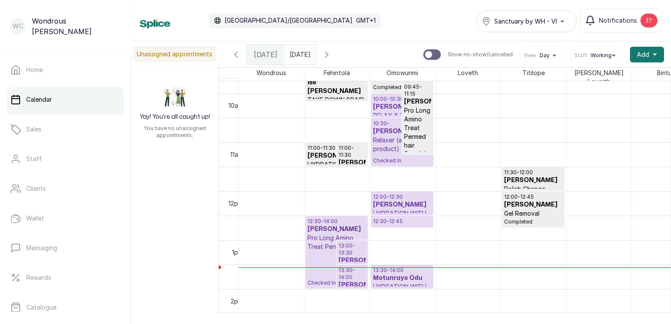
click at [385, 96] on p "10:00 - 10:30" at bounding box center [402, 99] width 58 height 7
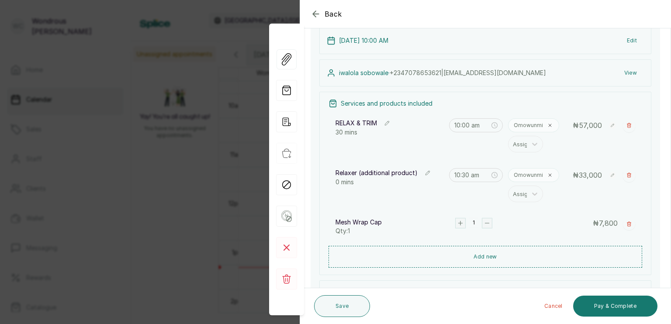
scroll to position [70, 0]
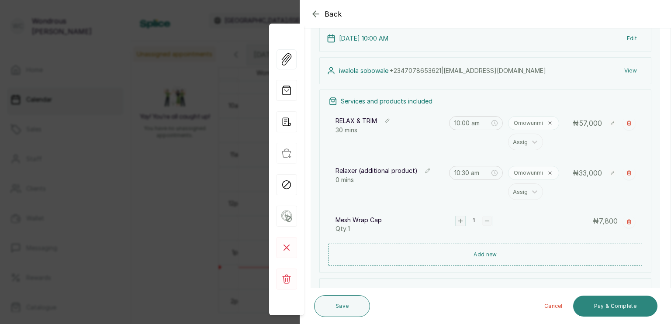
click at [605, 302] on button "Pay & Complete" at bounding box center [615, 306] width 84 height 21
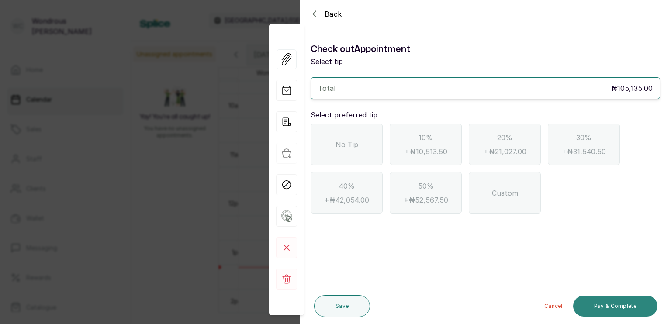
scroll to position [0, 0]
click at [350, 149] on span "No Tip" at bounding box center [347, 144] width 23 height 10
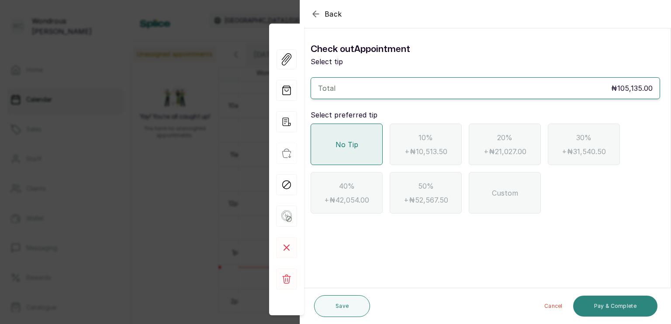
click at [594, 300] on button "Pay & Complete" at bounding box center [615, 306] width 84 height 21
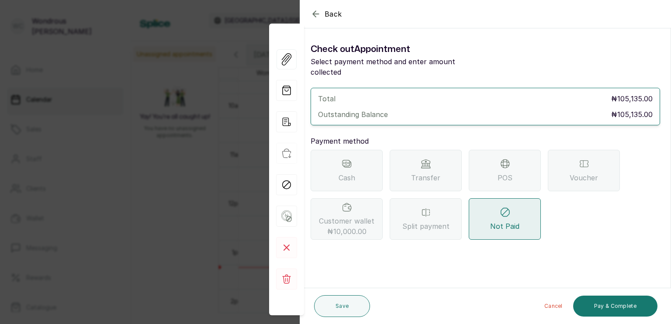
click at [421, 221] on span "Split payment" at bounding box center [425, 226] width 47 height 10
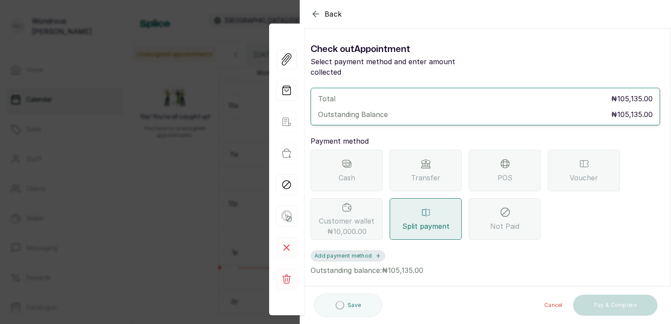
click at [370, 250] on button "Add payment method" at bounding box center [348, 255] width 75 height 11
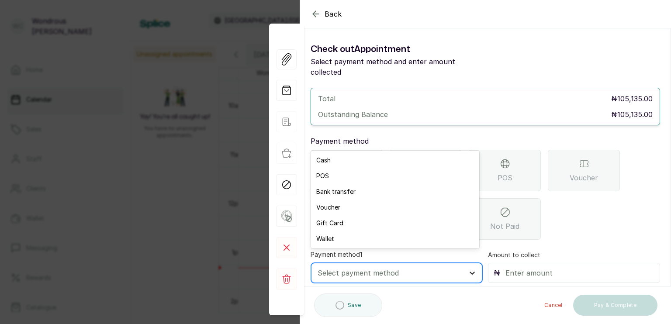
click at [471, 272] on icon at bounding box center [472, 273] width 5 height 3
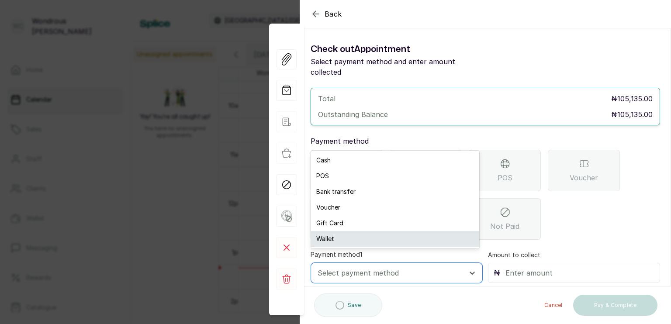
click at [418, 237] on div "Wallet" at bounding box center [395, 239] width 168 height 16
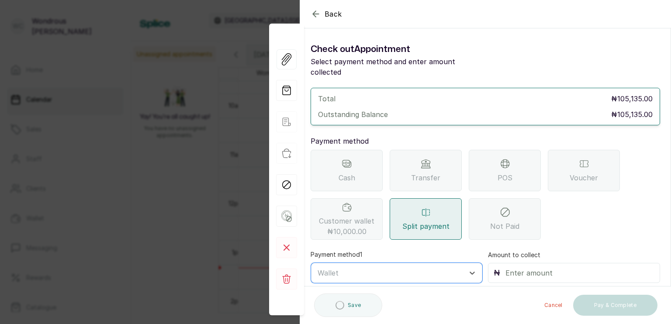
click at [507, 267] on input "text" at bounding box center [580, 273] width 149 height 12
type input "10,000"
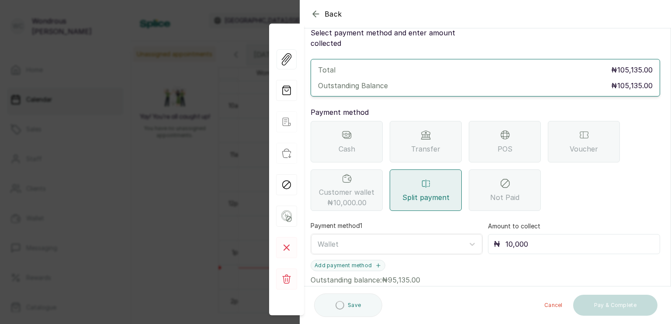
scroll to position [38, 0]
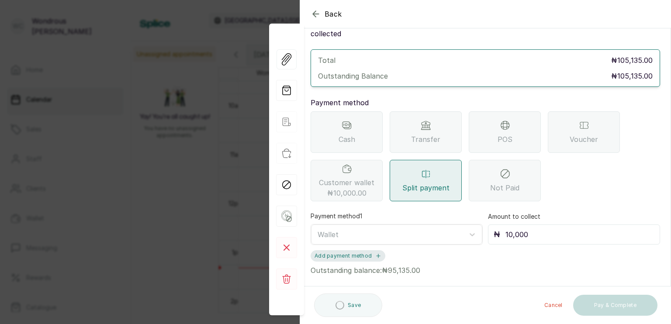
click at [368, 250] on button "Add payment method" at bounding box center [348, 255] width 75 height 11
click at [468, 269] on icon at bounding box center [472, 273] width 9 height 9
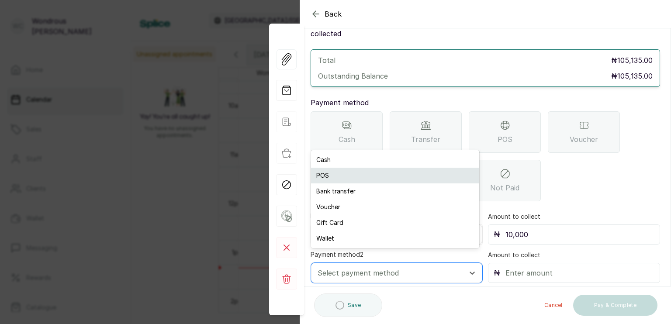
click at [418, 182] on div "POS" at bounding box center [395, 176] width 168 height 16
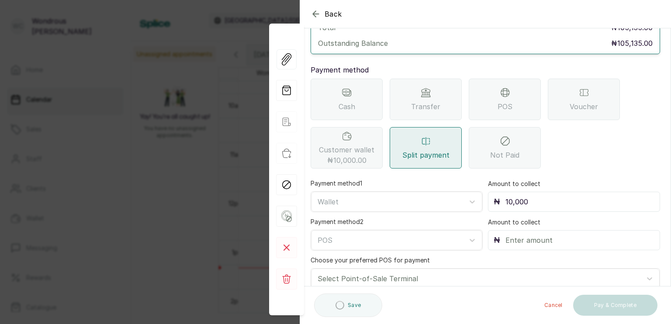
scroll to position [98, 0]
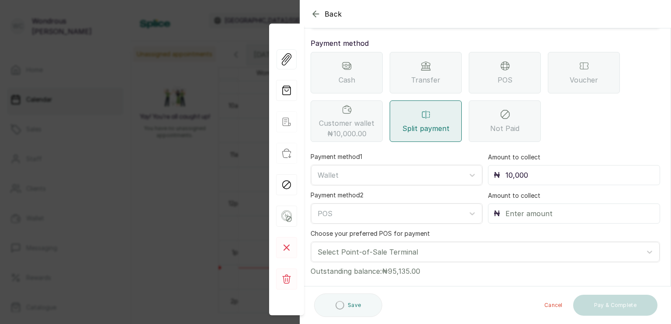
click at [508, 208] on input "text" at bounding box center [580, 214] width 149 height 12
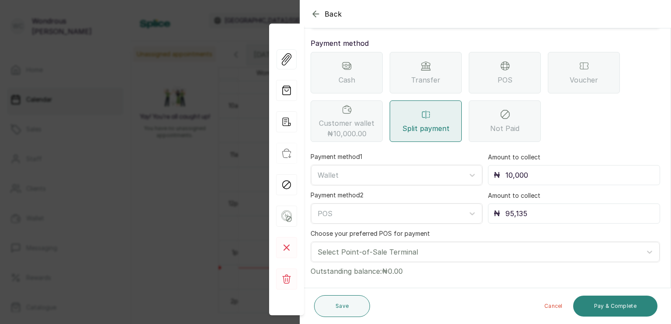
type input "95,135"
click at [606, 305] on button "Pay & Complete" at bounding box center [615, 306] width 84 height 21
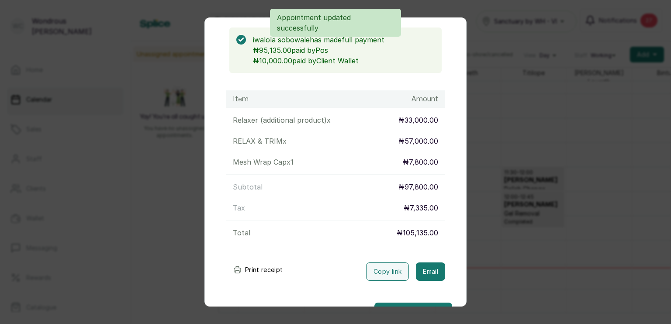
scroll to position [106, 0]
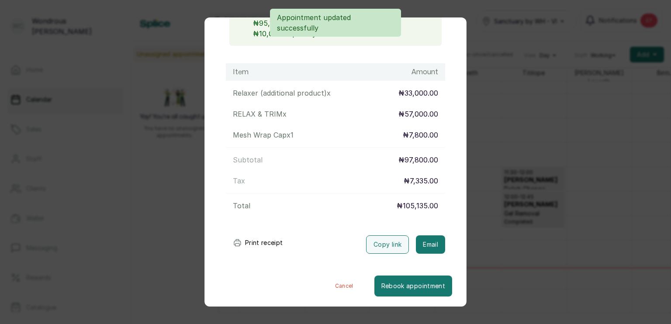
click at [266, 243] on button "Print receipt" at bounding box center [258, 242] width 64 height 17
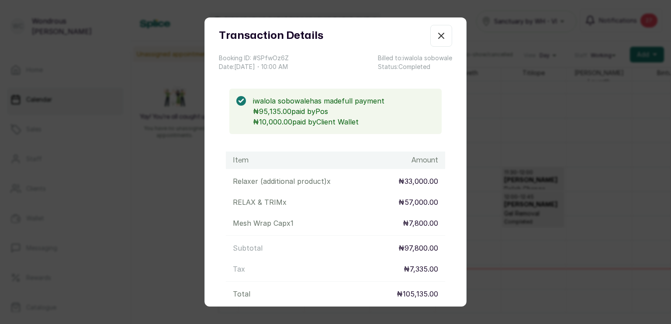
scroll to position [6, 0]
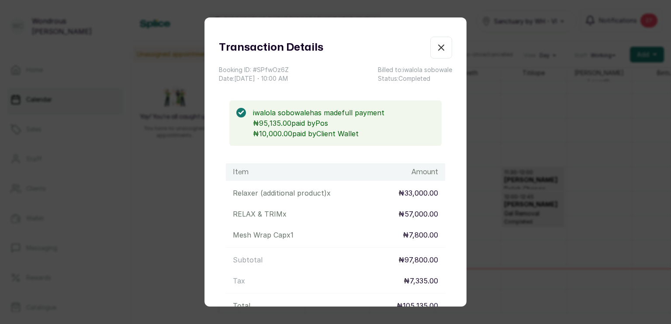
click at [436, 49] on icon "button" at bounding box center [441, 47] width 10 height 10
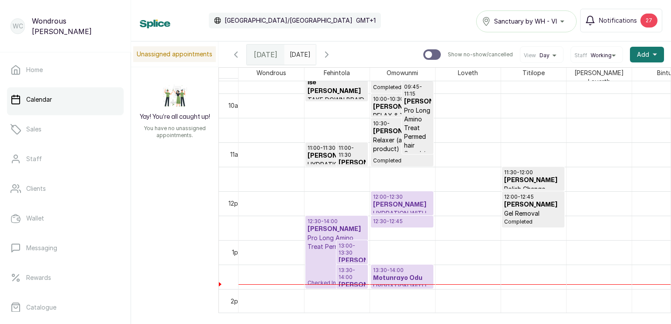
click at [390, 201] on h3 "[PERSON_NAME]" at bounding box center [402, 205] width 58 height 9
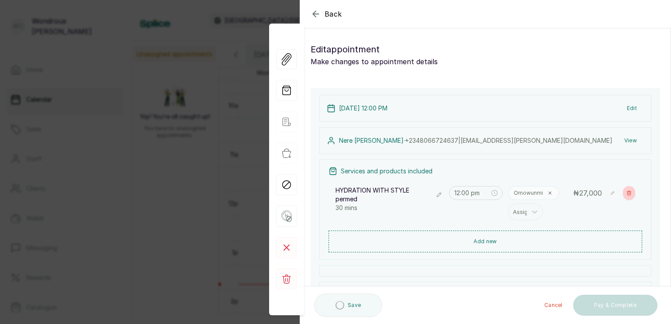
click at [627, 193] on icon "button" at bounding box center [629, 193] width 4 height 4
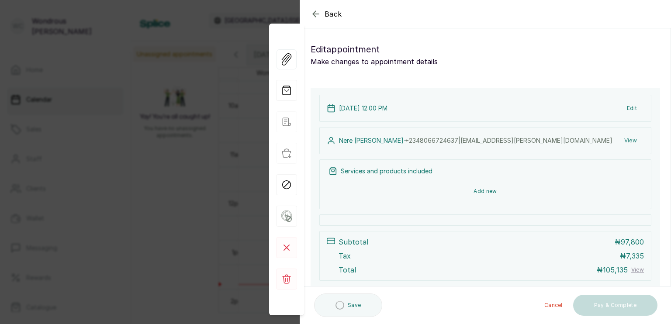
click at [485, 193] on button "Add new" at bounding box center [486, 191] width 314 height 21
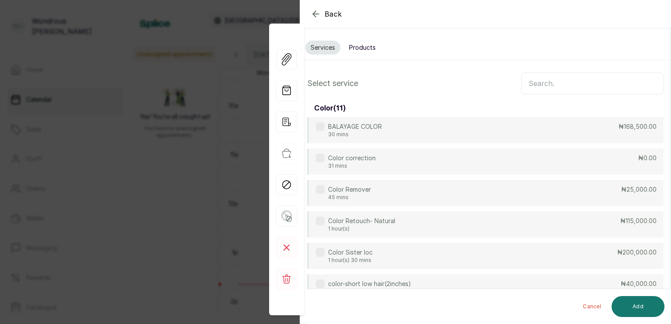
click at [542, 88] on input "text" at bounding box center [592, 84] width 142 height 22
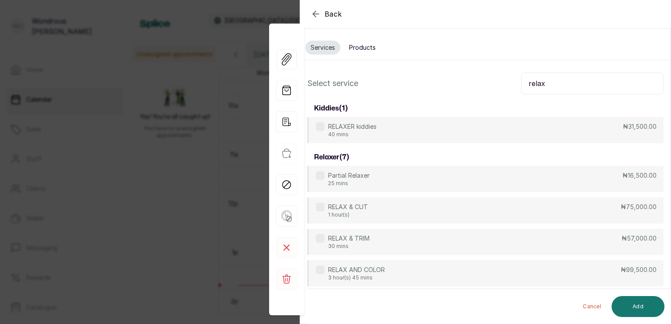
type input "relax"
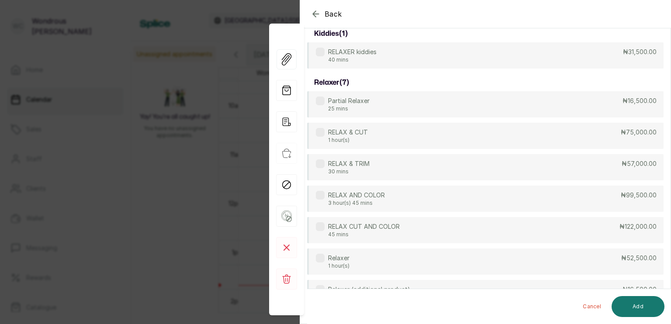
scroll to position [92, 0]
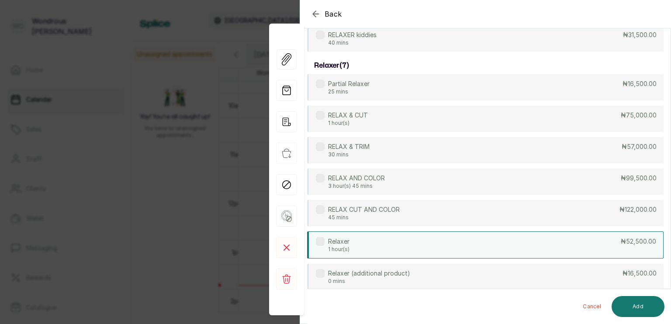
click at [319, 239] on label at bounding box center [320, 241] width 9 height 9
click at [637, 308] on button "Add" at bounding box center [638, 306] width 53 height 21
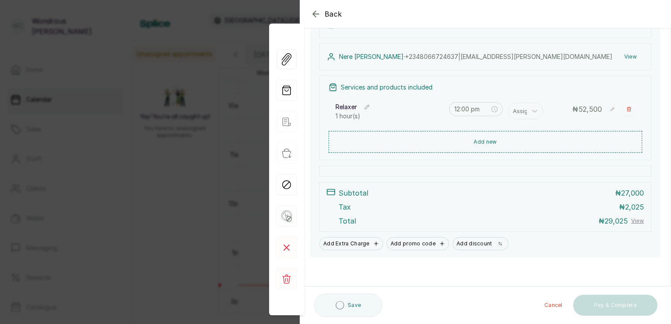
scroll to position [82, 0]
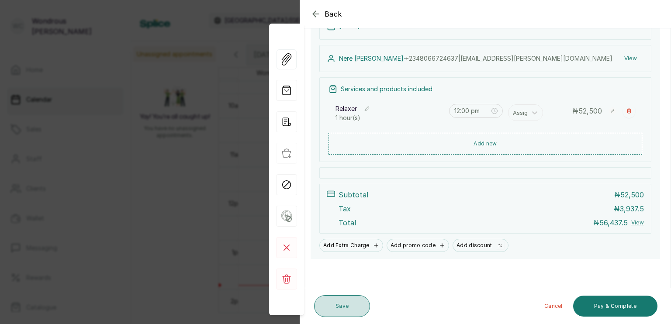
click at [347, 307] on button "Save" at bounding box center [342, 306] width 56 height 22
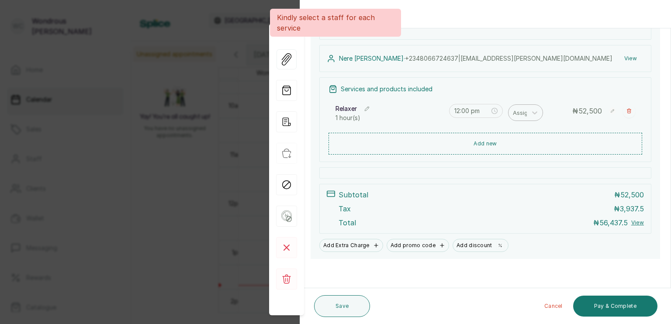
click at [520, 114] on div at bounding box center [522, 112] width 18 height 11
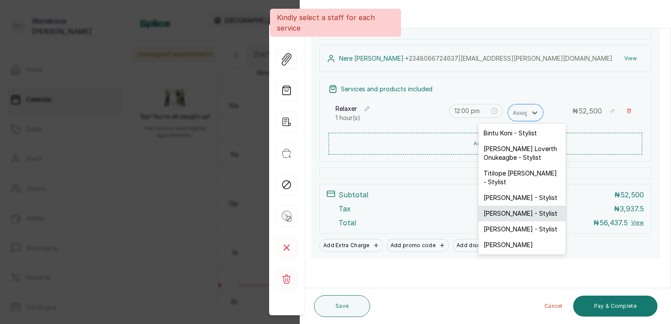
click at [506, 206] on div "[PERSON_NAME] - Stylist" at bounding box center [521, 214] width 87 height 16
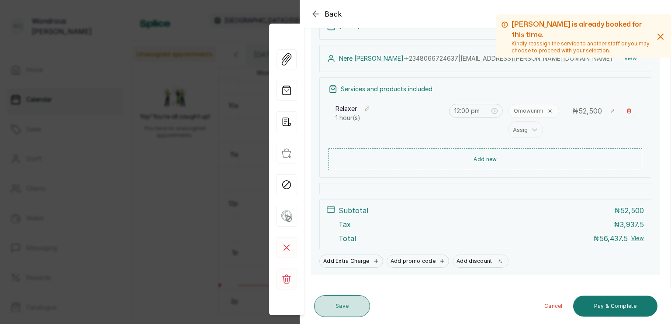
click at [348, 308] on button "Save" at bounding box center [342, 306] width 56 height 22
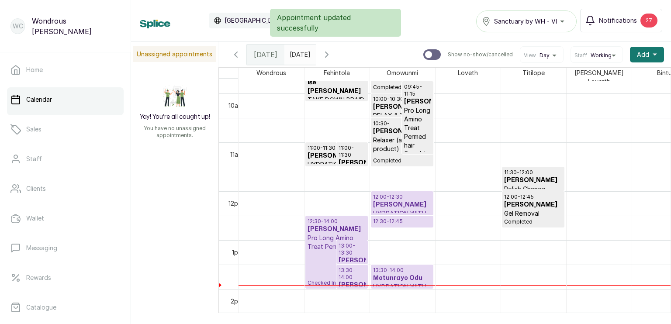
click at [394, 201] on h3 "[PERSON_NAME]" at bounding box center [402, 205] width 58 height 9
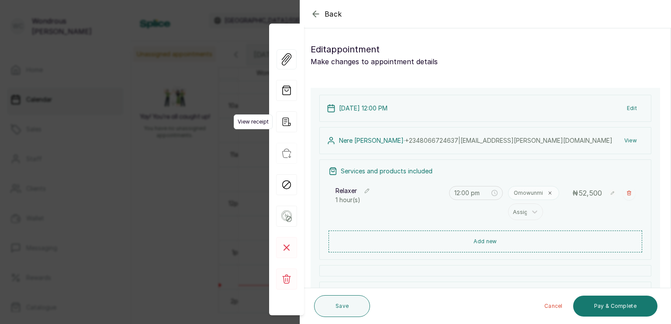
click at [289, 118] on icon "button" at bounding box center [286, 121] width 21 height 21
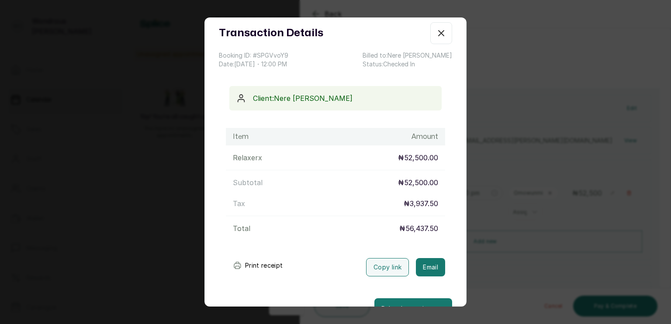
scroll to position [43, 0]
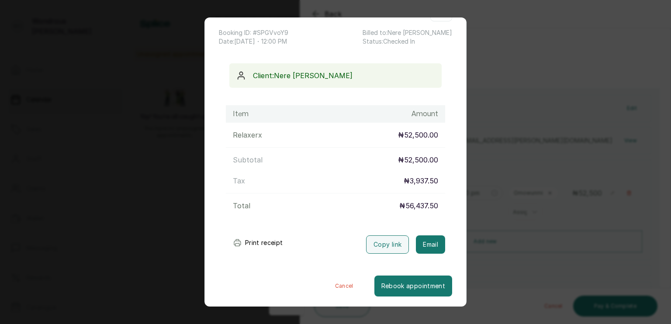
click at [260, 241] on button "Print receipt" at bounding box center [258, 242] width 64 height 17
click at [265, 244] on button "Print receipt" at bounding box center [258, 242] width 64 height 17
click at [341, 282] on button "Cancel" at bounding box center [344, 286] width 60 height 21
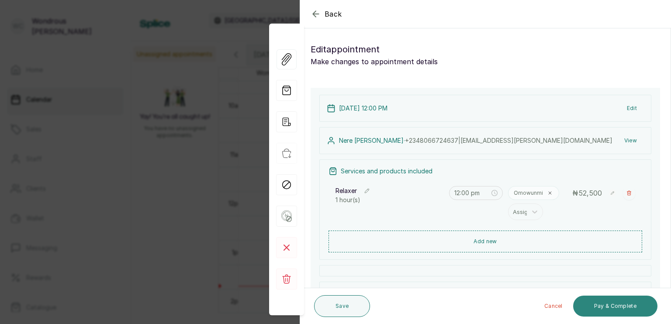
click at [596, 303] on button "Pay & Complete" at bounding box center [615, 306] width 84 height 21
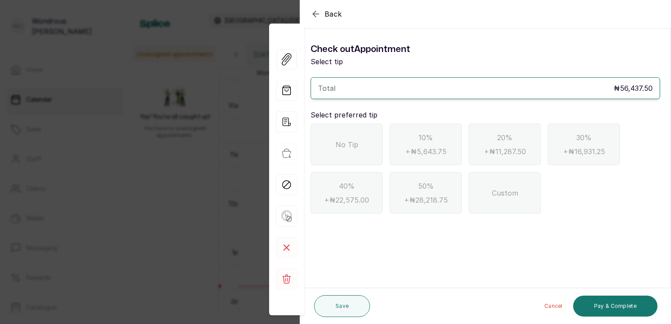
click at [349, 149] on div "No Tip" at bounding box center [347, 145] width 72 height 42
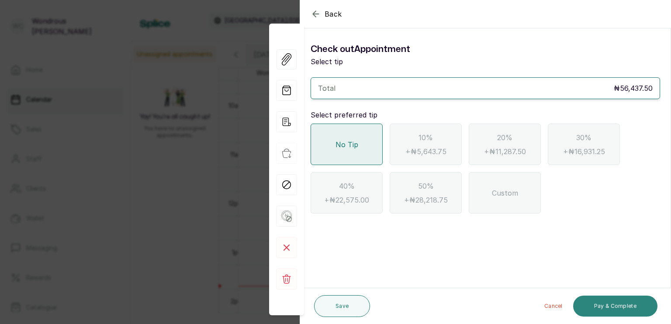
click at [610, 304] on button "Pay & Complete" at bounding box center [615, 306] width 84 height 21
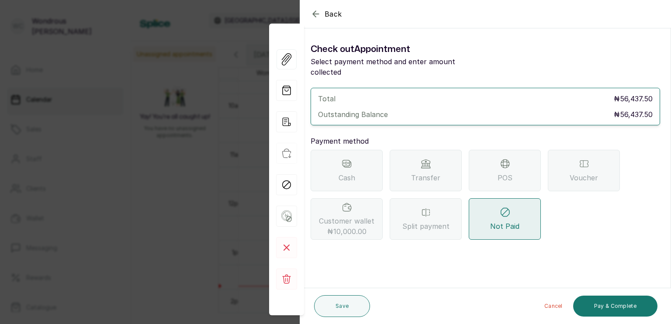
click at [493, 159] on div "POS" at bounding box center [505, 171] width 72 height 42
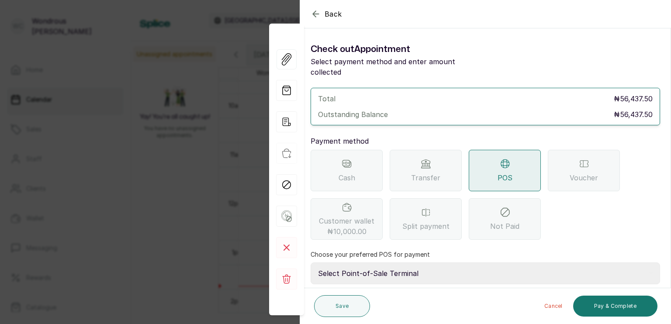
click at [391, 263] on select "Select Point-of-Sale Terminal s by wh enterprise Guaranty Trust Bank Union Bank…" at bounding box center [486, 274] width 350 height 22
select select "a5389bd0-bbeb-4acf-8aea-61b2023467a5"
click at [311, 263] on select "Select Point-of-Sale Terminal s by wh enterprise Guaranty Trust Bank Union Bank…" at bounding box center [486, 274] width 350 height 22
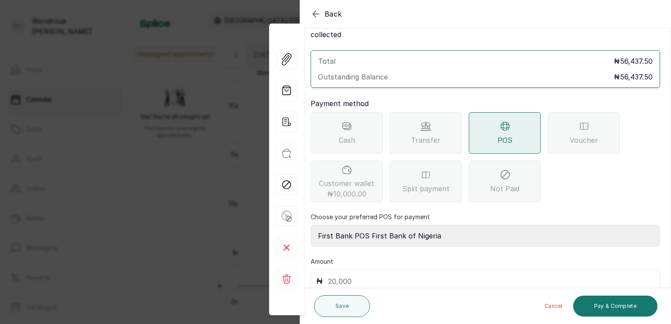
scroll to position [69, 0]
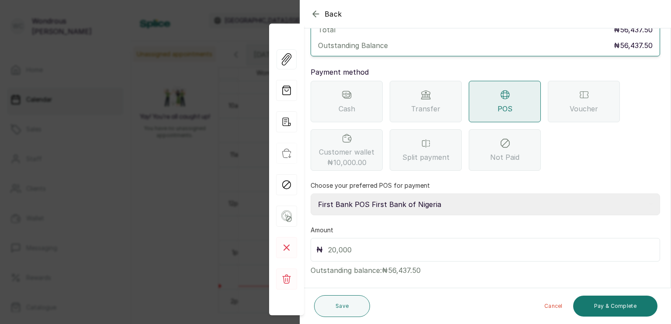
click at [329, 244] on input "text" at bounding box center [491, 250] width 326 height 12
click at [598, 307] on button "Pay & Complete" at bounding box center [615, 306] width 84 height 21
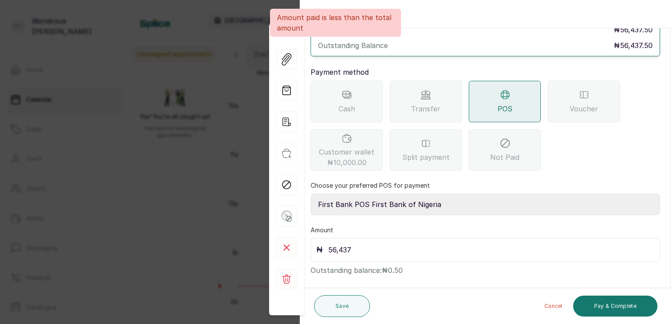
click at [379, 245] on div "₦ 56,437" at bounding box center [486, 250] width 350 height 24
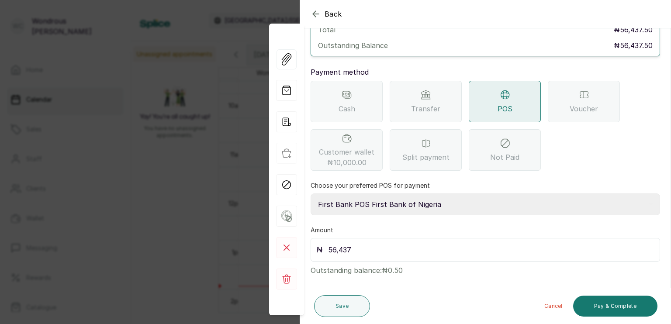
click at [370, 244] on input "56,437" at bounding box center [491, 250] width 326 height 12
type input "56,437.5"
click at [598, 303] on button "Pay & Complete" at bounding box center [615, 306] width 84 height 21
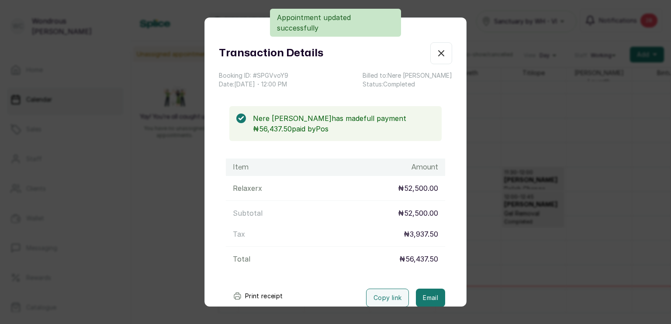
click at [436, 55] on icon "button" at bounding box center [441, 53] width 10 height 10
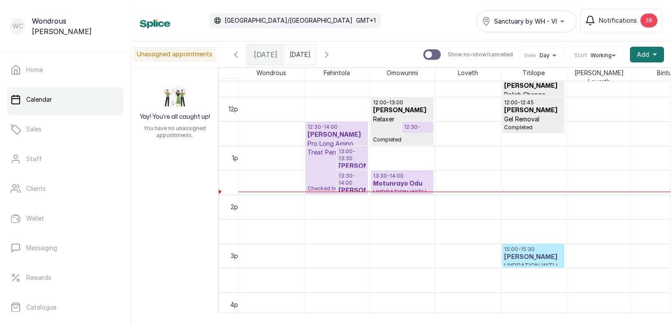
scroll to position [576, 0]
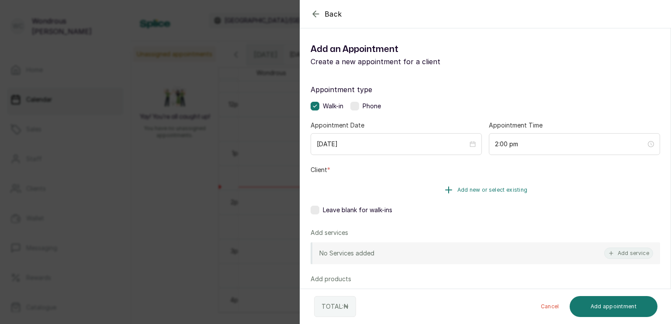
click at [490, 189] on span "Add new or select existing" at bounding box center [492, 190] width 70 height 7
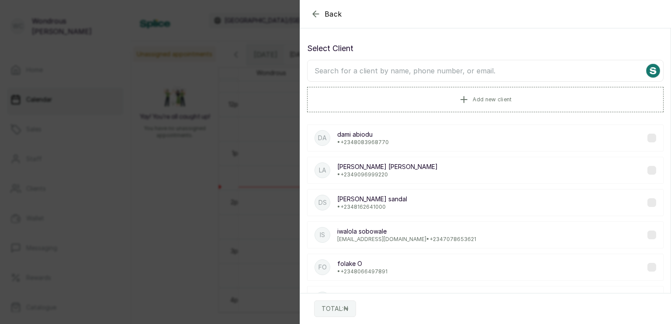
click at [435, 73] on input "text" at bounding box center [485, 71] width 357 height 22
type input "ichechi"
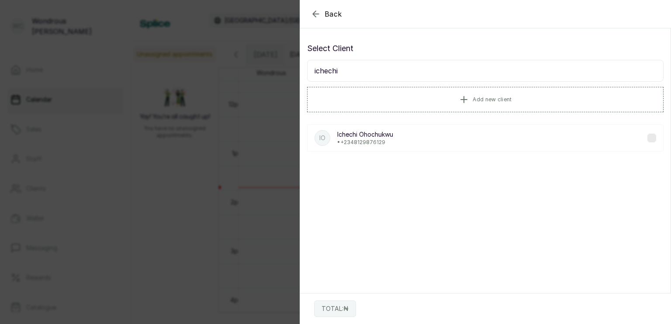
scroll to position [0, 0]
click at [648, 135] on label at bounding box center [652, 138] width 9 height 9
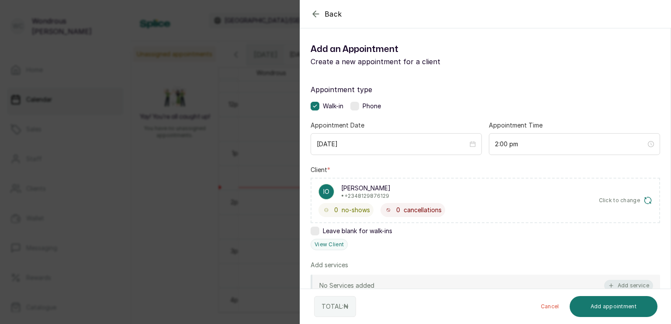
click at [617, 285] on button "Add service" at bounding box center [628, 285] width 49 height 11
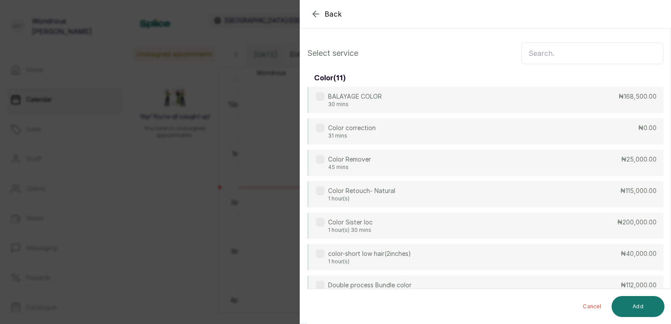
click at [606, 48] on input "text" at bounding box center [592, 53] width 142 height 22
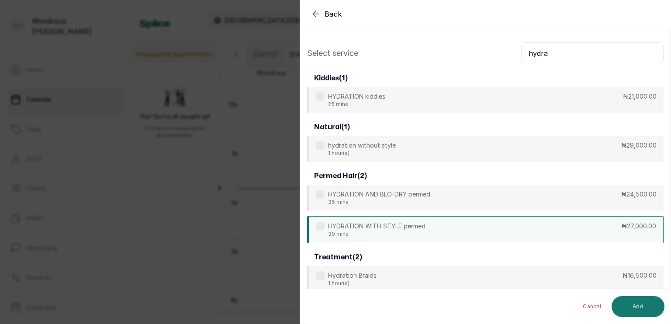
type input "hydra"
click at [318, 227] on label at bounding box center [320, 226] width 9 height 9
click at [632, 306] on button "Add" at bounding box center [638, 306] width 53 height 21
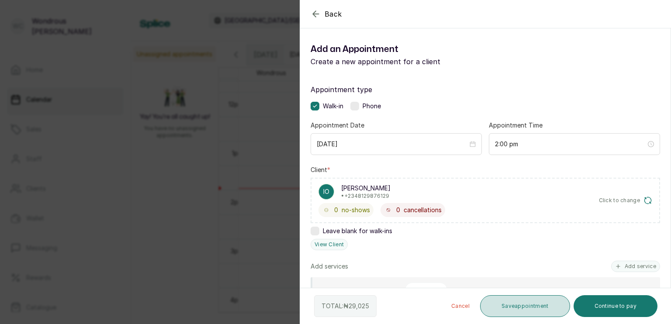
click at [513, 305] on button "Save appointment" at bounding box center [525, 306] width 90 height 22
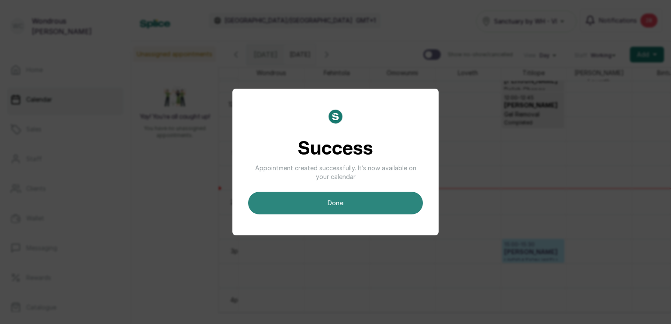
click at [360, 203] on button "done" at bounding box center [335, 203] width 175 height 23
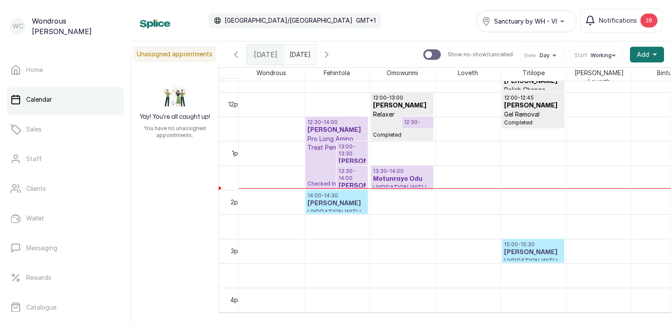
click at [327, 207] on h3 "[PERSON_NAME]" at bounding box center [337, 203] width 58 height 9
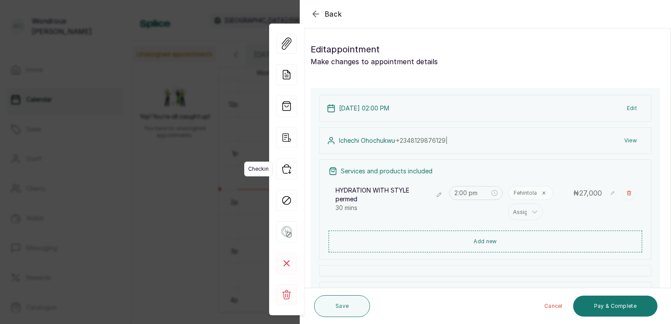
click at [288, 169] on icon "button" at bounding box center [286, 169] width 21 height 21
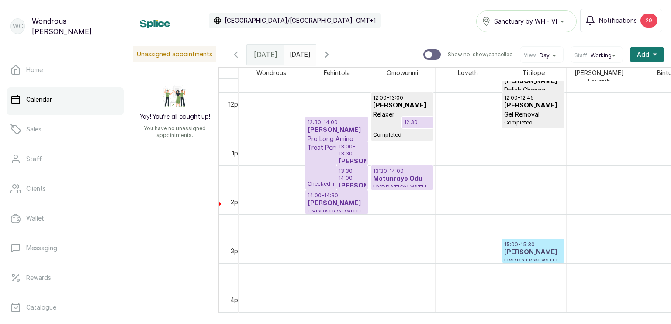
click at [351, 154] on p "13:00 - 13:30" at bounding box center [352, 150] width 27 height 14
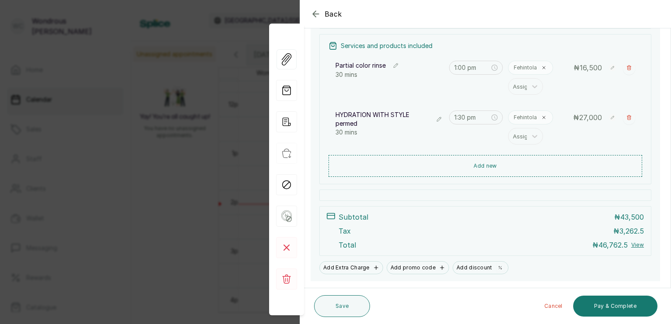
scroll to position [112, 0]
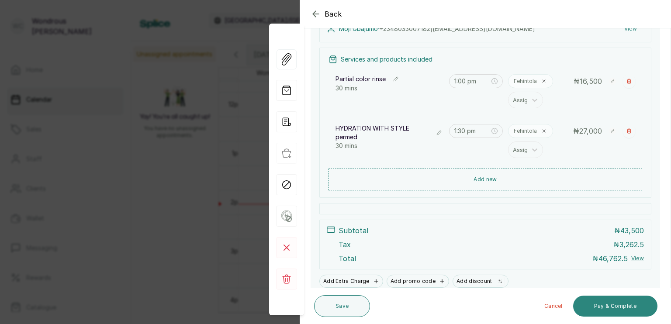
click at [598, 307] on button "Pay & Complete" at bounding box center [615, 306] width 84 height 21
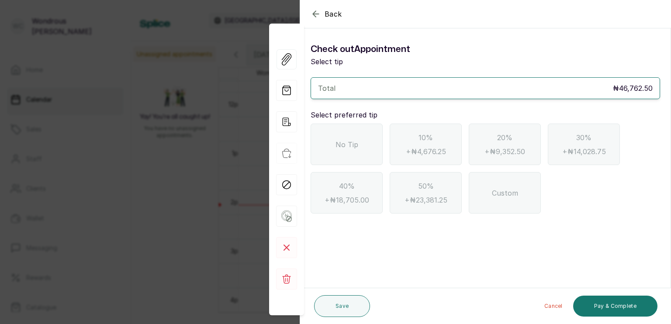
click at [381, 150] on div "No Tip" at bounding box center [347, 145] width 72 height 42
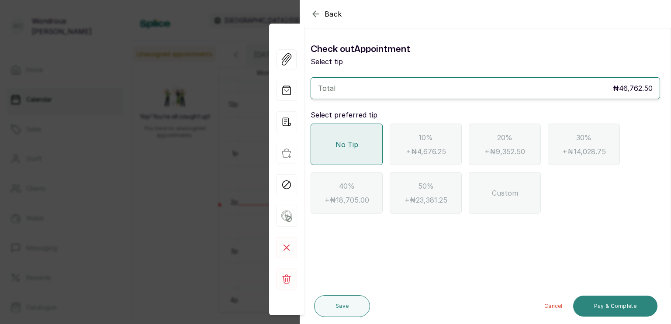
click at [587, 305] on button "Pay & Complete" at bounding box center [615, 306] width 84 height 21
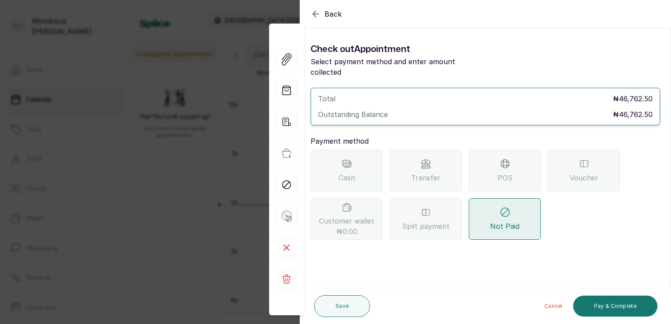
click at [502, 173] on span "POS" at bounding box center [505, 178] width 15 height 10
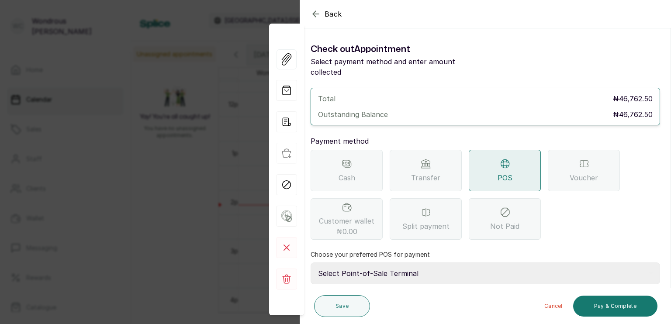
click at [391, 263] on select "Select Point-of-Sale Terminal s by wh enterprise Guaranty Trust Bank Union Bank…" at bounding box center [486, 274] width 350 height 22
click at [311, 263] on select "Select Point-of-Sale Terminal s by wh enterprise Guaranty Trust Bank Union Bank…" at bounding box center [486, 274] width 350 height 22
click at [402, 264] on select "Select Point-of-Sale Terminal s by wh enterprise Guaranty Trust Bank Union Bank…" at bounding box center [486, 274] width 350 height 22
select select "a5389bd0-bbeb-4acf-8aea-61b2023467a5"
click at [311, 263] on select "Select Point-of-Sale Terminal s by wh enterprise Guaranty Trust Bank Union Bank…" at bounding box center [486, 274] width 350 height 22
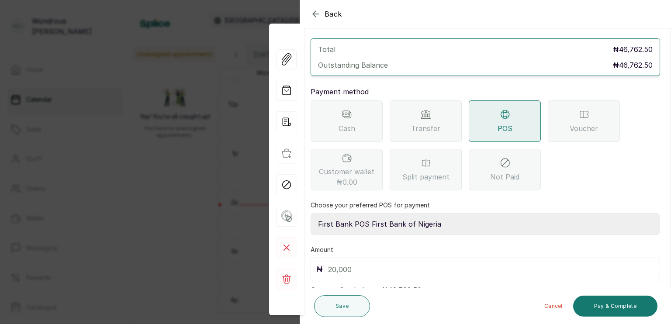
scroll to position [69, 0]
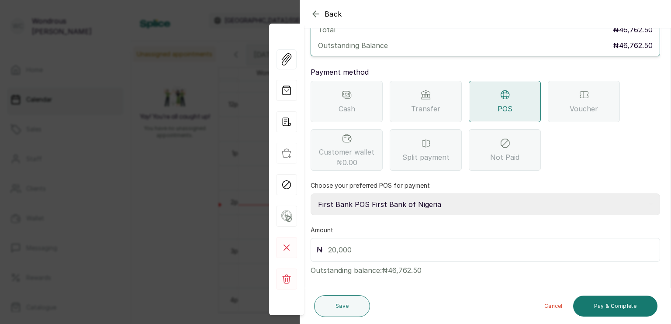
click at [338, 244] on input "text" at bounding box center [491, 250] width 326 height 12
type input "46,762.5"
click at [600, 308] on button "Pay & Complete" at bounding box center [615, 306] width 84 height 21
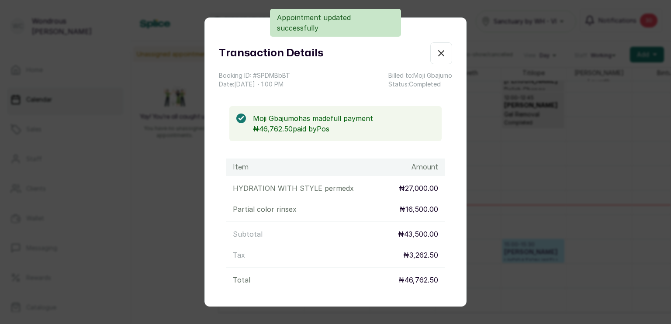
drag, startPoint x: 600, startPoint y: 308, endPoint x: 427, endPoint y: 53, distance: 308.4
click at [439, 53] on icon "button" at bounding box center [441, 53] width 5 height 5
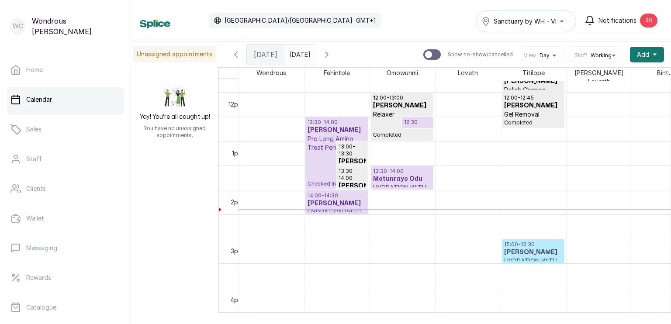
click at [382, 184] on p "HYDRATION WITH STYLE permed" at bounding box center [402, 192] width 58 height 17
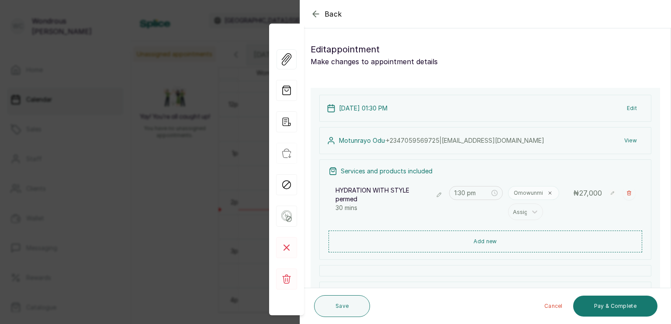
click at [619, 136] on button "View" at bounding box center [630, 141] width 27 height 16
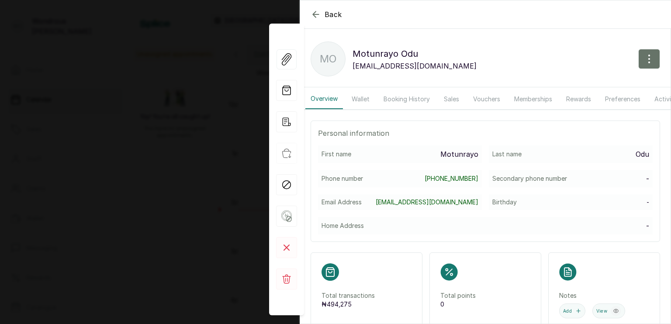
click at [451, 97] on button "Sales" at bounding box center [452, 99] width 26 height 20
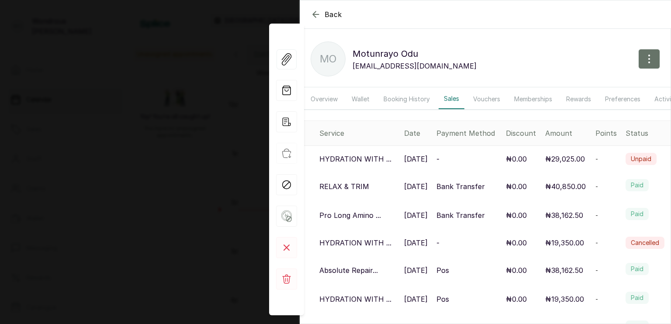
click at [313, 17] on icon "button" at bounding box center [316, 14] width 10 height 10
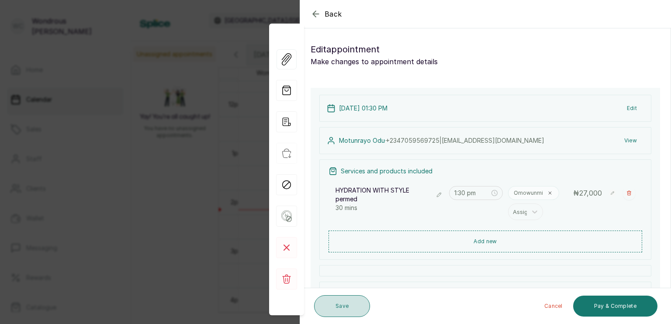
click at [336, 302] on button "Save" at bounding box center [342, 306] width 56 height 22
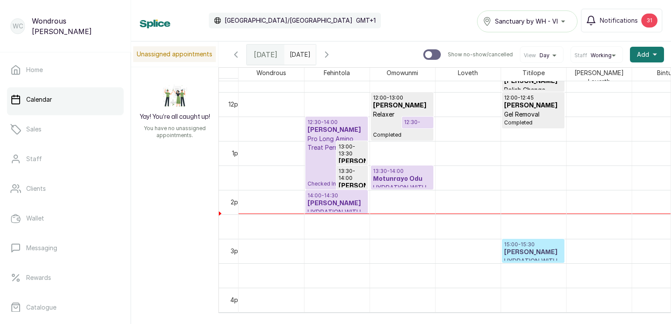
click at [423, 119] on p "12:30 - 12:45" at bounding box center [417, 126] width 27 height 14
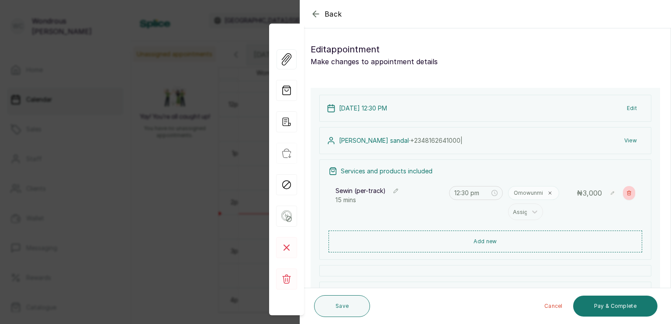
click at [627, 192] on icon "button" at bounding box center [629, 193] width 5 height 5
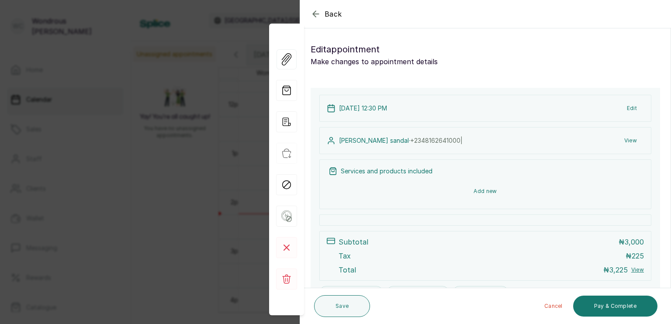
click at [489, 191] on button "Add new" at bounding box center [486, 191] width 314 height 21
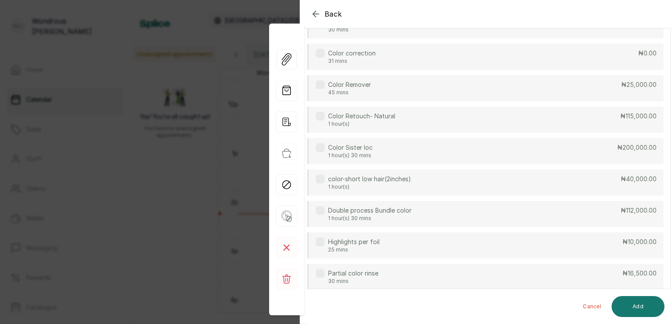
scroll to position [0, 0]
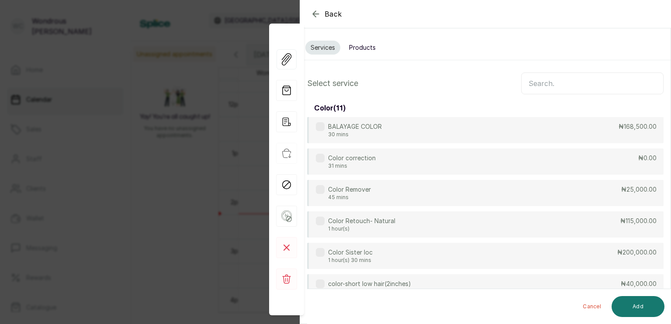
click at [554, 80] on input "text" at bounding box center [592, 84] width 142 height 22
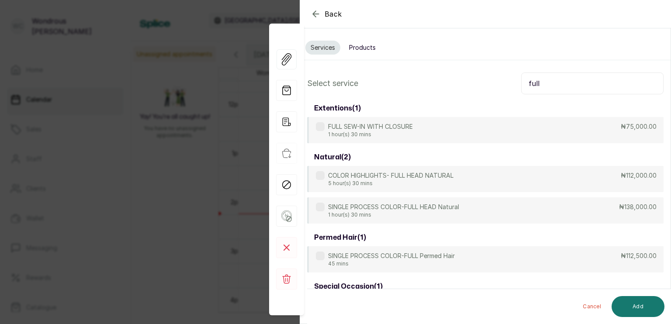
type input "full"
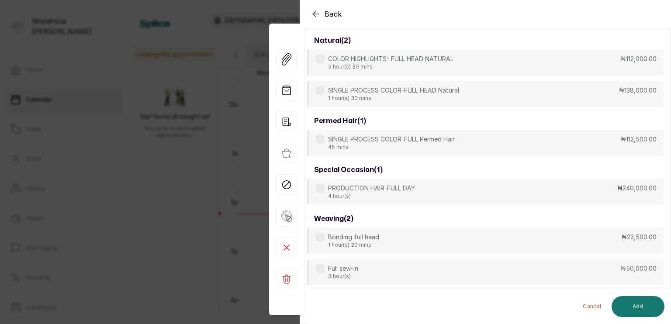
scroll to position [137, 0]
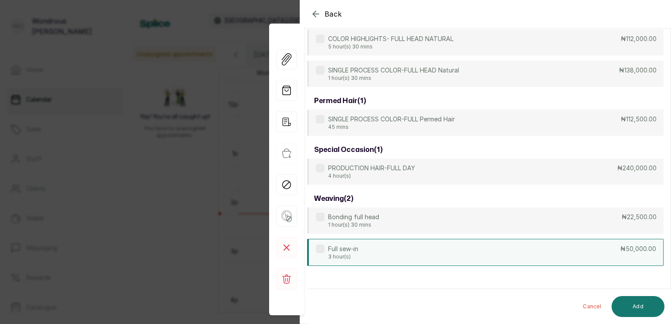
click at [320, 246] on label at bounding box center [320, 249] width 9 height 9
click at [638, 308] on button "Add" at bounding box center [638, 306] width 53 height 21
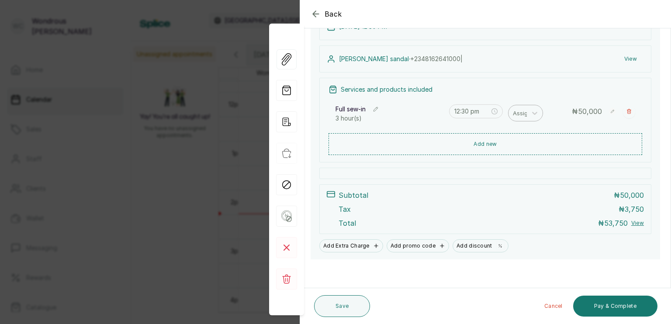
scroll to position [82, 0]
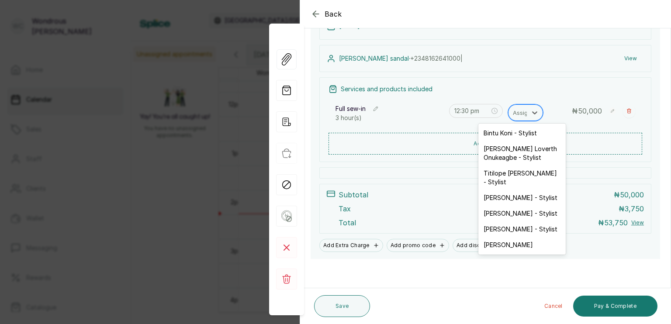
click at [513, 114] on div at bounding box center [522, 112] width 18 height 11
click at [511, 206] on div "[PERSON_NAME] - Stylist" at bounding box center [521, 214] width 87 height 16
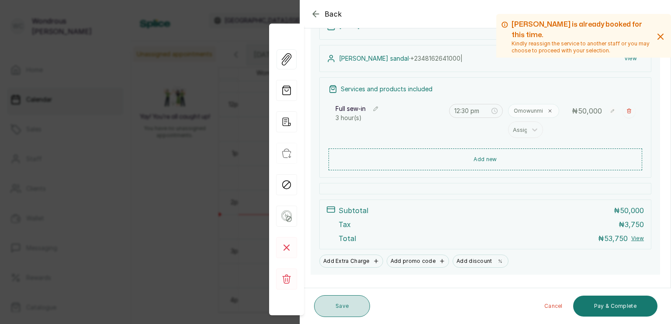
click at [329, 308] on button "Save" at bounding box center [342, 306] width 56 height 22
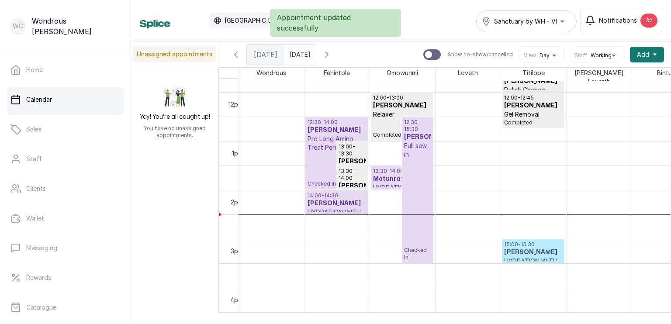
click at [423, 178] on div "12:30 - 15:30 [PERSON_NAME] Full sew-in Checked In" at bounding box center [417, 190] width 27 height 142
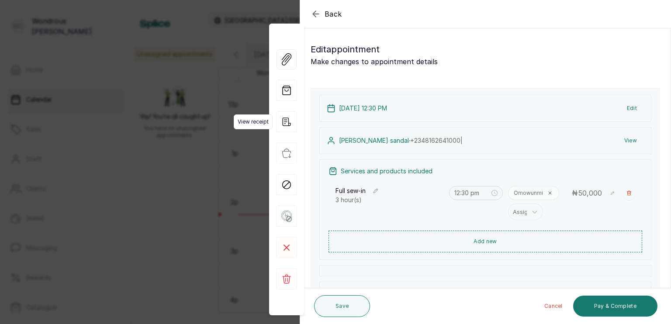
click at [286, 125] on icon "button" at bounding box center [286, 121] width 21 height 21
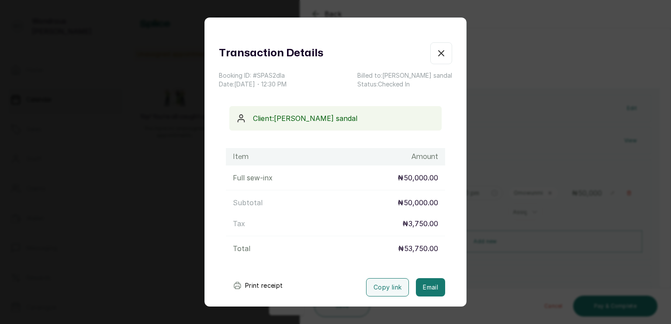
click at [268, 282] on button "Print receipt" at bounding box center [258, 285] width 64 height 17
click at [549, 198] on div "Transaction Details Booking ID: # SPAS2dla Date: [DATE] ・ 12:30 PM Billed to: […" at bounding box center [335, 162] width 671 height 324
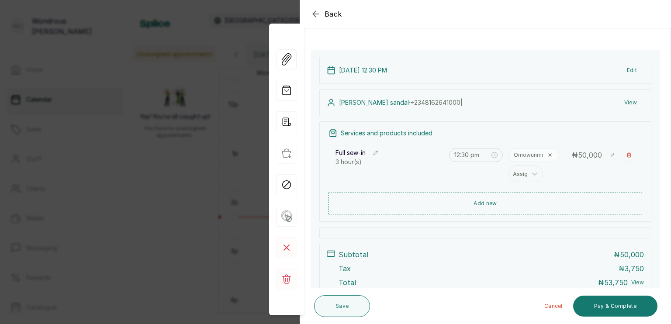
scroll to position [38, 0]
click at [624, 101] on button "View" at bounding box center [630, 102] width 27 height 16
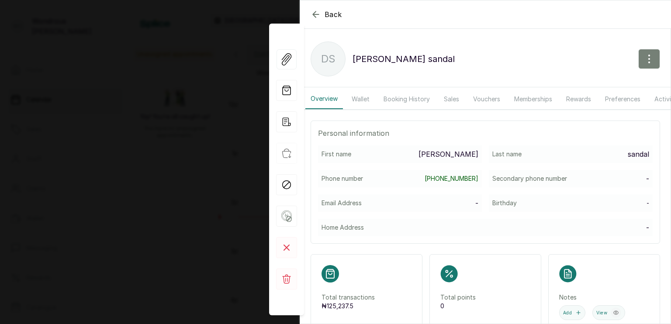
click at [645, 55] on icon "button" at bounding box center [649, 59] width 10 height 10
click at [569, 81] on span "Edit" at bounding box center [611, 85] width 84 height 10
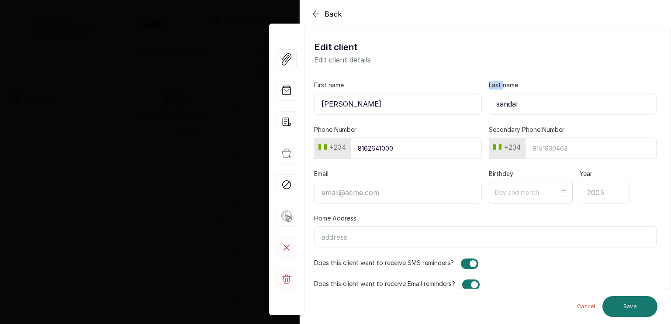
click at [565, 81] on div "Last name sandal" at bounding box center [573, 98] width 168 height 34
click at [543, 103] on input "sandal" at bounding box center [573, 104] width 168 height 22
type input "sanda"
click at [633, 308] on button "Save" at bounding box center [630, 306] width 55 height 21
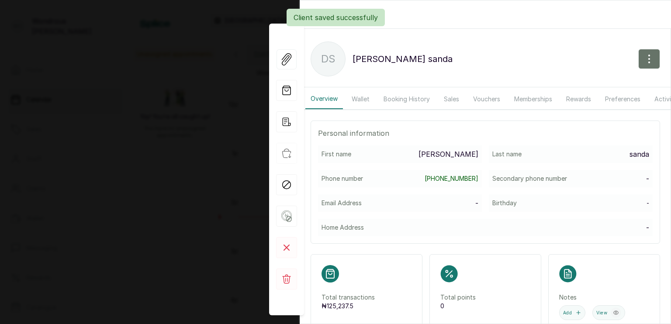
click at [312, 15] on p "Client saved successfully" at bounding box center [336, 17] width 84 height 10
click at [314, 15] on icon "button" at bounding box center [316, 14] width 10 height 10
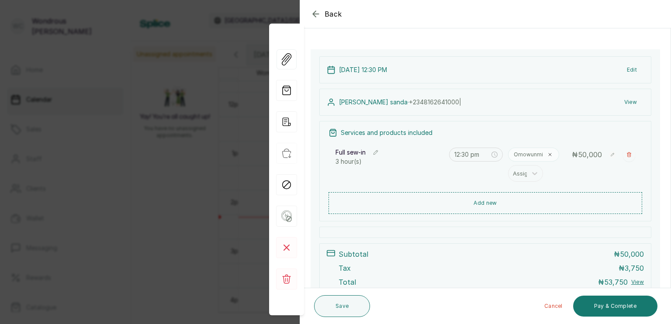
scroll to position [98, 0]
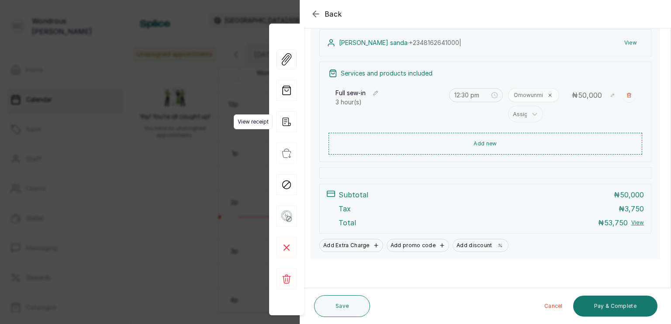
click at [285, 117] on icon "button" at bounding box center [286, 121] width 21 height 21
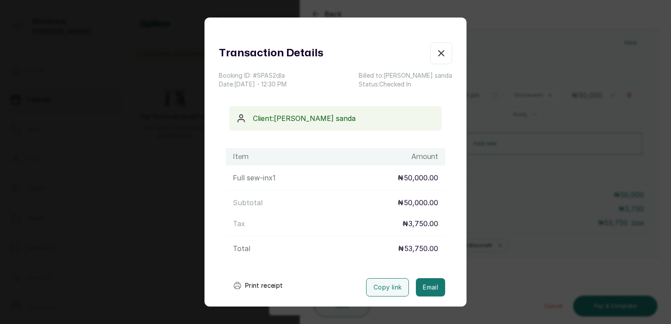
click at [263, 280] on button "Print receipt" at bounding box center [258, 285] width 64 height 17
click at [253, 286] on button "Print receipt" at bounding box center [258, 285] width 64 height 17
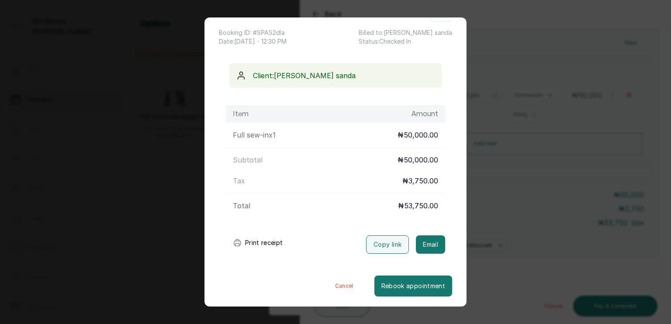
click at [263, 242] on button "Print receipt" at bounding box center [258, 242] width 64 height 17
click at [572, 219] on div "Transaction Details Booking ID: # SPAS2dla Date: [DATE] ・ 12:30 PM Billed to: […" at bounding box center [335, 162] width 671 height 324
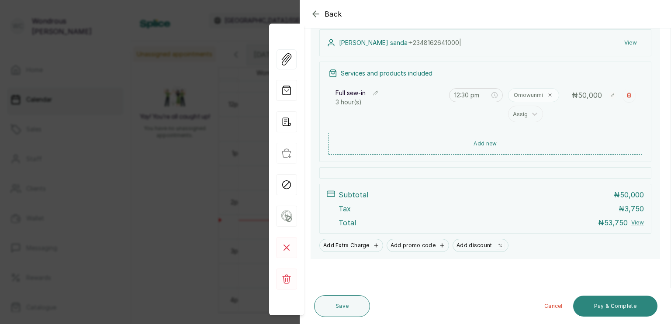
click at [620, 310] on button "Pay & Complete" at bounding box center [615, 306] width 84 height 21
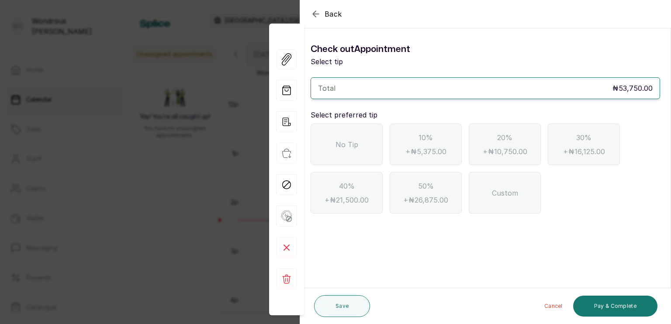
click at [361, 149] on div "No Tip" at bounding box center [347, 145] width 72 height 42
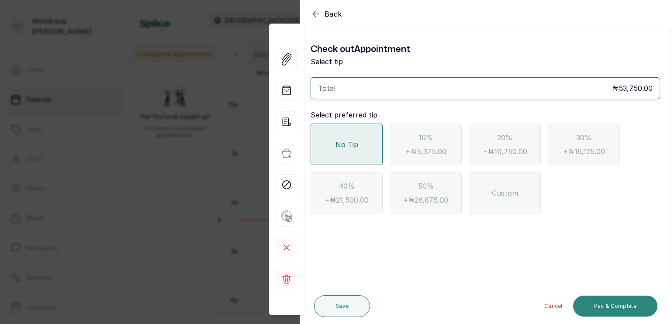
click at [614, 307] on button "Pay & Complete" at bounding box center [615, 306] width 84 height 21
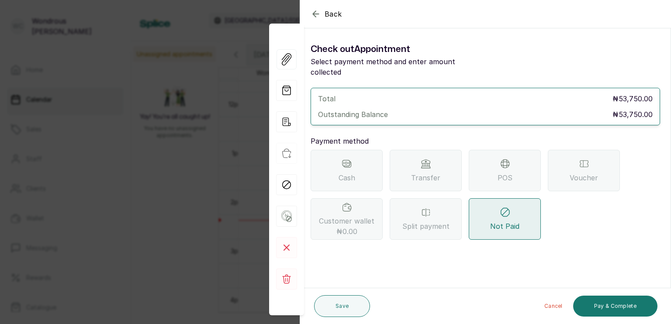
click at [513, 170] on div "POS" at bounding box center [505, 171] width 72 height 42
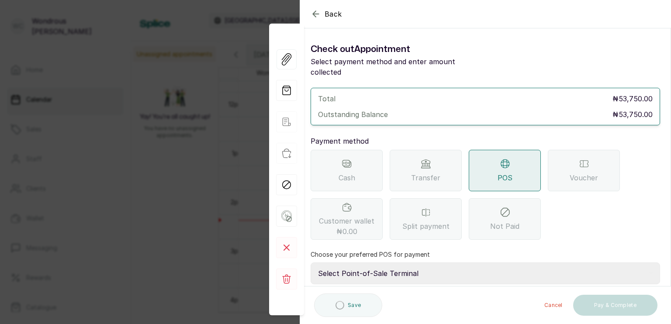
scroll to position [69, 0]
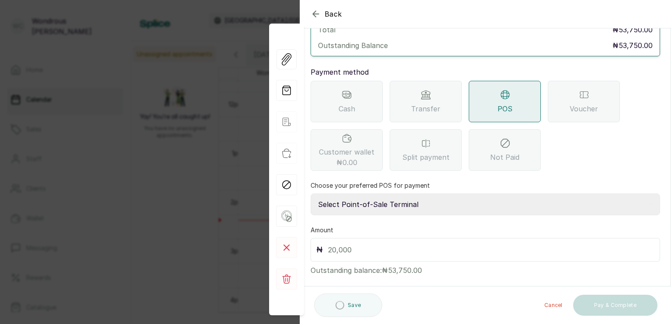
click at [427, 194] on select "Select Point-of-Sale Terminal s by wh enterprise Guaranty Trust Bank Union Bank…" at bounding box center [486, 205] width 350 height 22
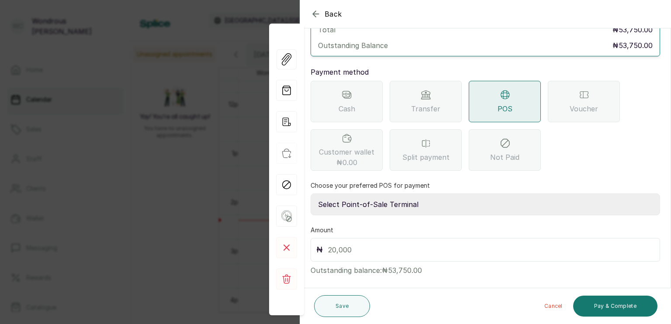
select select "aceeee34-48ab-4a8a-8369-545a8d520b0b"
click at [311, 194] on select "Select Point-of-Sale Terminal s by wh enterprise Guaranty Trust Bank Union Bank…" at bounding box center [486, 205] width 350 height 22
click at [389, 247] on div "₦" at bounding box center [486, 250] width 350 height 24
click at [368, 244] on input "text" at bounding box center [491, 250] width 326 height 12
type input "53,750"
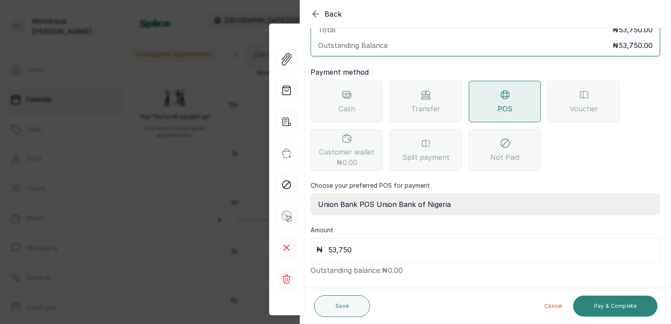
click at [624, 307] on button "Pay & Complete" at bounding box center [615, 306] width 84 height 21
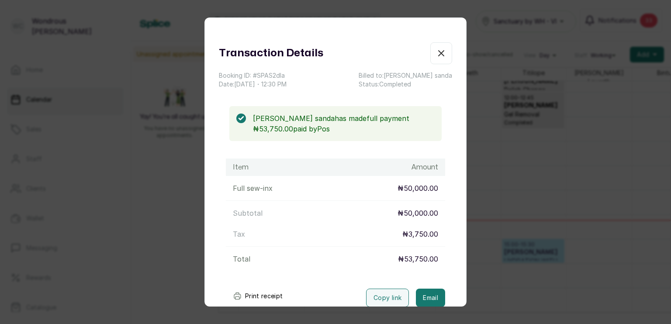
click at [573, 221] on div "Transaction Details Booking ID: # SPAS2dla Date: [DATE] ・ 12:30 PM Billed to: […" at bounding box center [335, 162] width 671 height 324
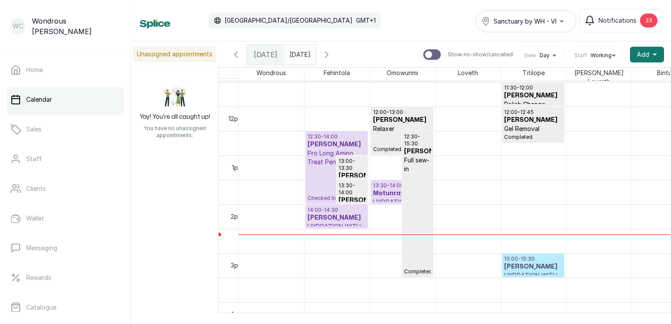
scroll to position [568, 0]
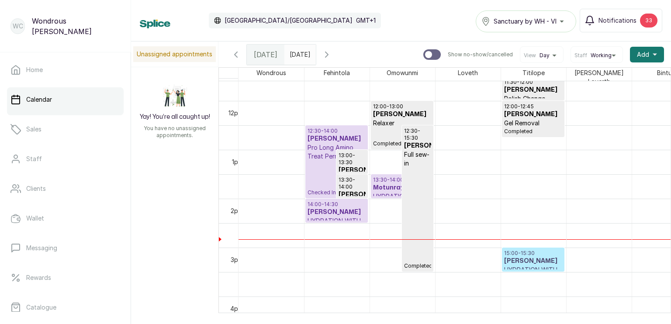
click at [410, 230] on div "12:30 - 15:30 [PERSON_NAME] Full sew-in Completed" at bounding box center [417, 199] width 27 height 142
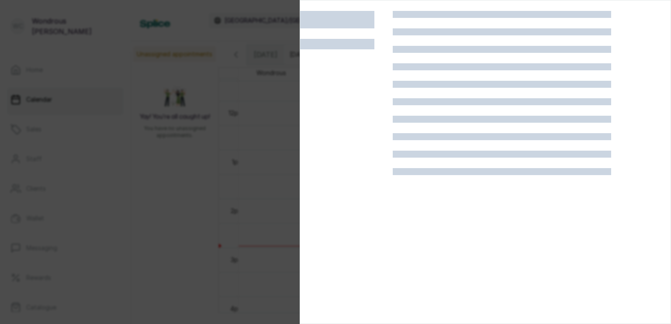
click at [180, 261] on div at bounding box center [335, 162] width 671 height 324
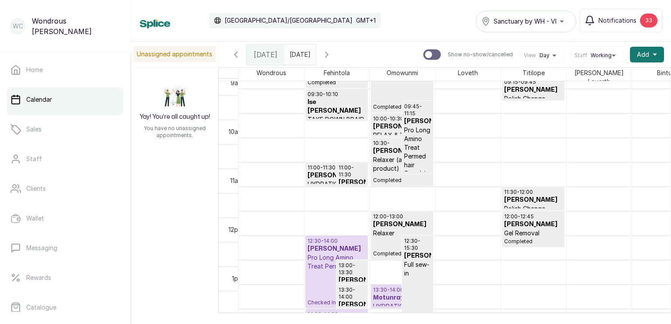
scroll to position [457, 0]
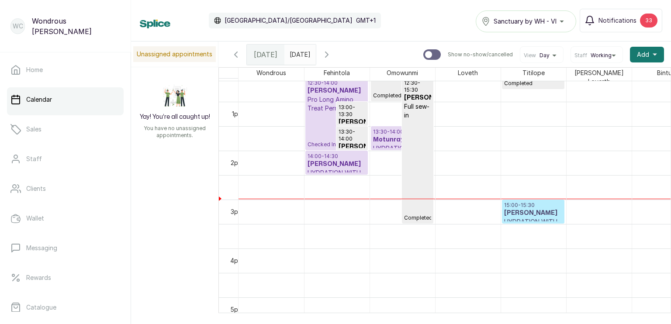
click at [528, 211] on h3 "[PERSON_NAME]" at bounding box center [533, 213] width 58 height 9
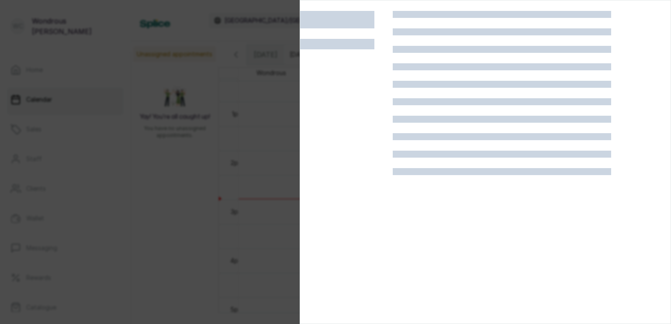
click at [528, 211] on div at bounding box center [502, 173] width 218 height 324
click at [192, 160] on div at bounding box center [335, 162] width 671 height 324
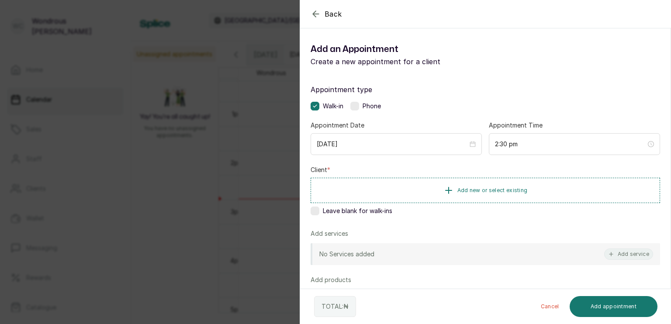
click at [374, 196] on button "Add new or select existing" at bounding box center [486, 190] width 350 height 25
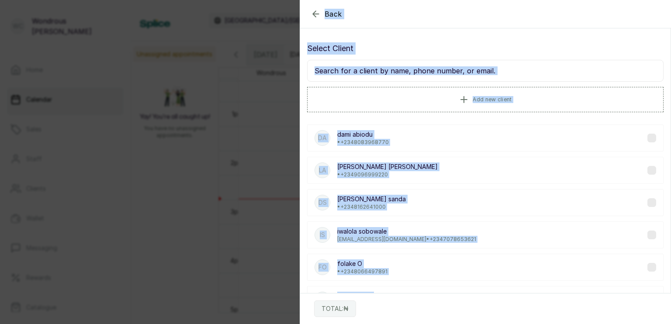
click at [374, 196] on p "[PERSON_NAME]" at bounding box center [371, 199] width 69 height 9
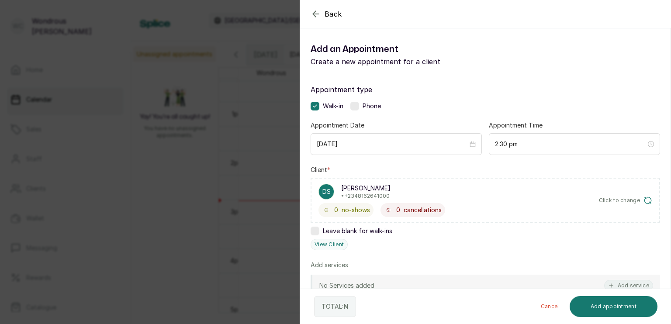
click at [554, 306] on button "Cancel" at bounding box center [550, 306] width 32 height 21
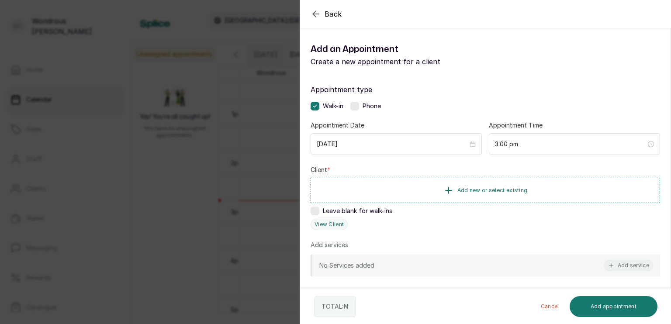
click at [369, 199] on button "Add new or select existing" at bounding box center [486, 190] width 350 height 25
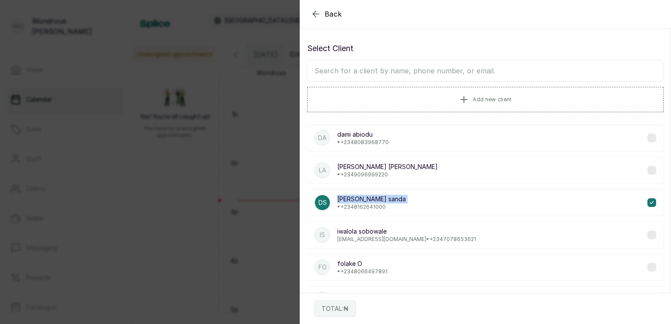
click at [369, 199] on p "[PERSON_NAME]" at bounding box center [371, 199] width 69 height 9
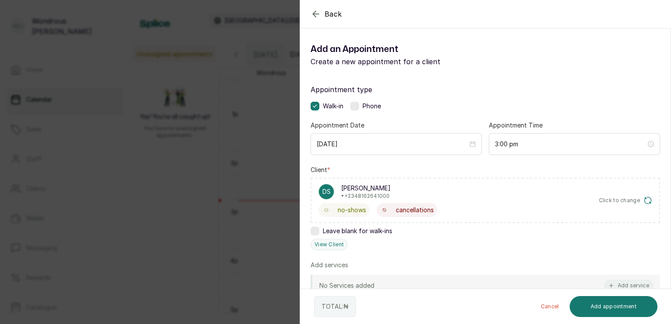
click at [554, 308] on button "Cancel" at bounding box center [550, 306] width 32 height 21
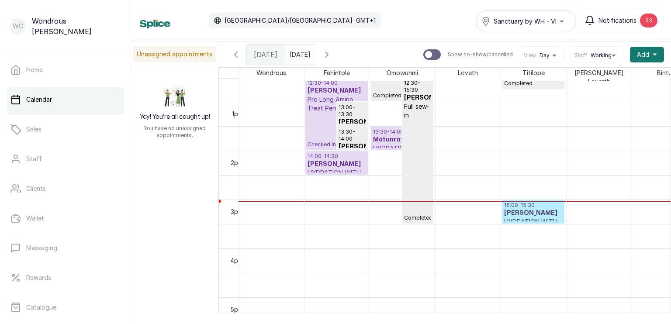
click at [530, 212] on h3 "[PERSON_NAME]" at bounding box center [533, 213] width 58 height 9
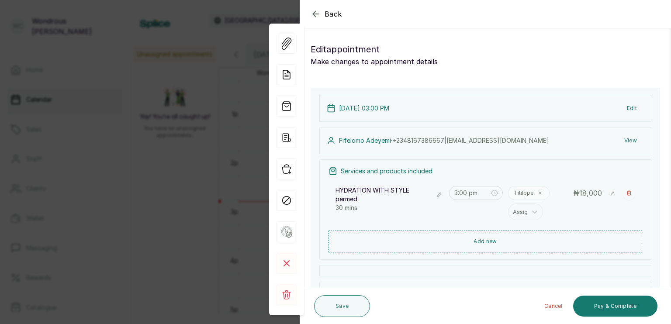
click at [312, 12] on icon "button" at bounding box center [316, 14] width 10 height 10
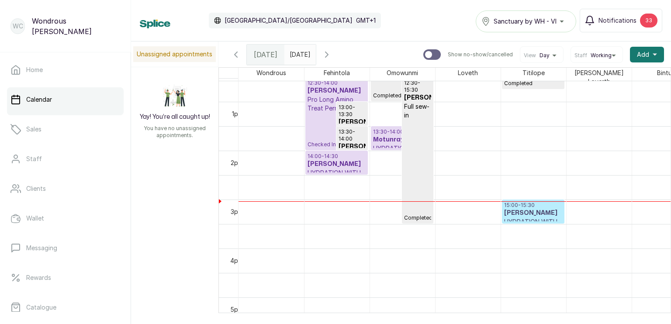
click at [537, 218] on p "HYDRATION WITH STYLE permed" at bounding box center [533, 226] width 58 height 17
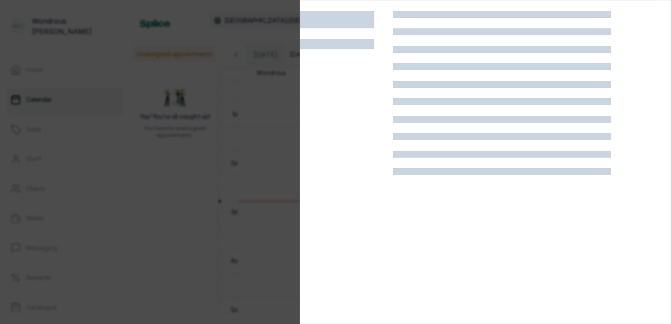
click at [250, 105] on div at bounding box center [335, 162] width 671 height 324
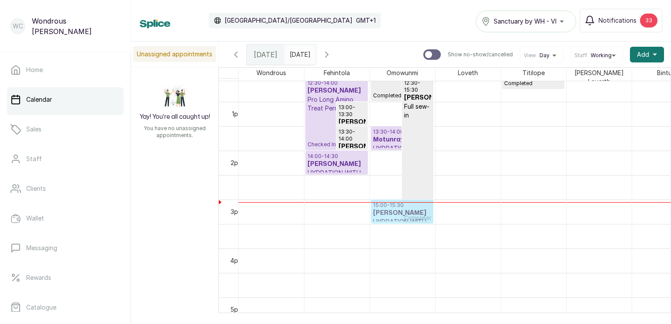
drag, startPoint x: 532, startPoint y: 208, endPoint x: 398, endPoint y: 212, distance: 134.7
click at [398, 212] on tr "11:00 - 11:30 [PERSON_NAME] HYDRATION WITH STYLE permed Completed 11:00 - 11:30…" at bounding box center [468, 53] width 459 height 1174
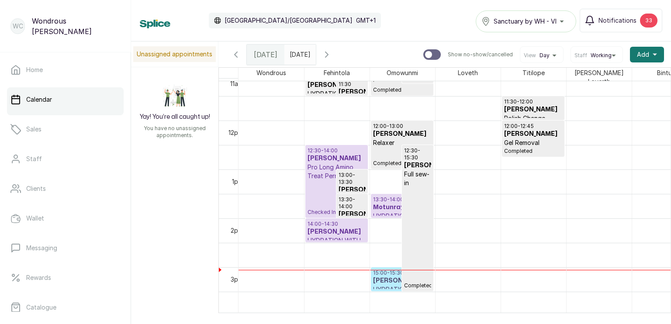
scroll to position [547, 0]
click at [328, 53] on icon "button" at bounding box center [327, 54] width 3 height 5
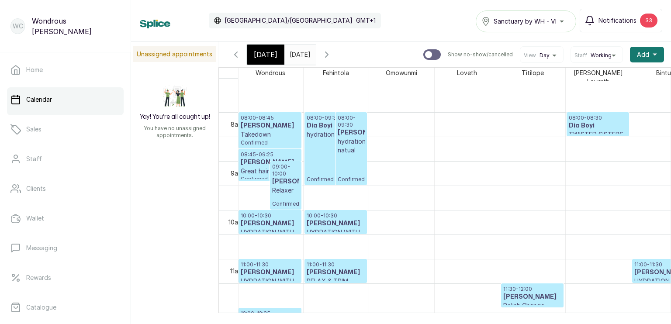
scroll to position [0, 0]
click at [288, 131] on p "Takedown" at bounding box center [271, 134] width 59 height 9
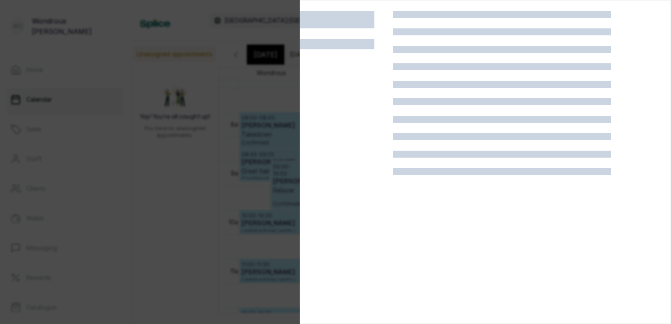
scroll to position [21, 0]
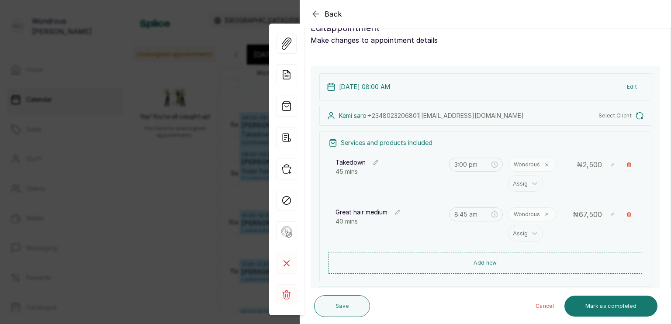
type input "8:00 am"
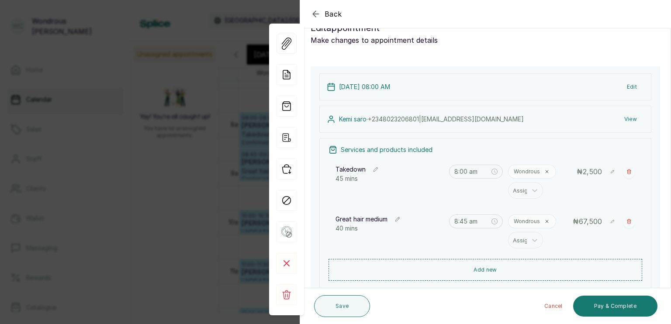
click at [239, 158] on div "Back Appointment Details Edit appointment Make changes to appointment details A…" at bounding box center [335, 162] width 671 height 324
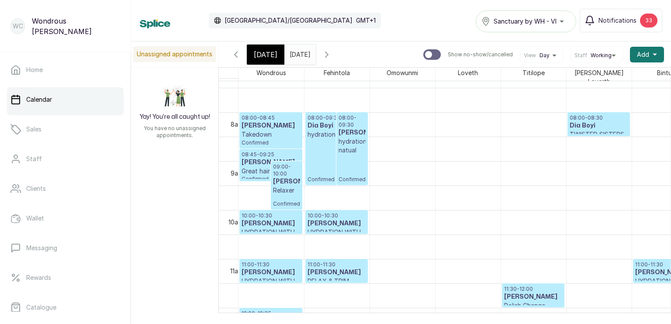
click at [278, 163] on p "09:00 - 10:00" at bounding box center [286, 170] width 27 height 14
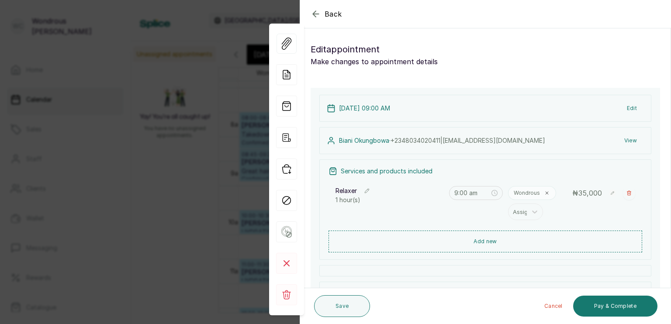
click at [123, 153] on div "Back Appointment Details Edit appointment Make changes to appointment details A…" at bounding box center [335, 162] width 671 height 324
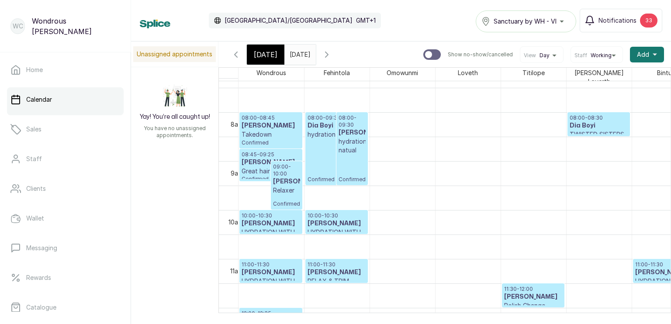
click at [272, 222] on h3 "[PERSON_NAME]" at bounding box center [271, 223] width 59 height 9
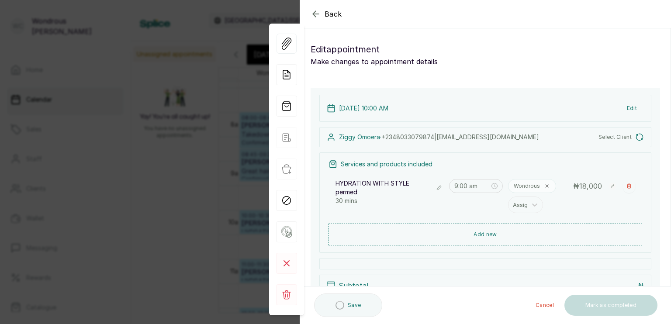
type input "10:00 am"
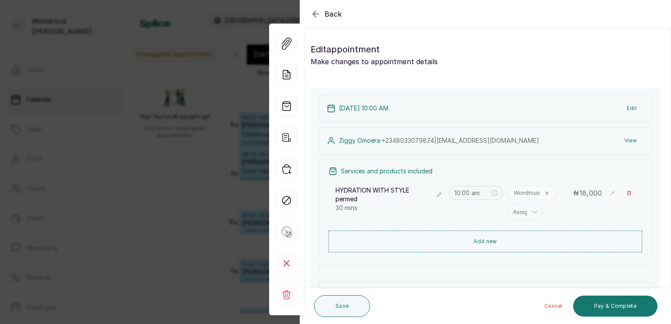
click at [104, 125] on div "Back Appointment Details Edit appointment Make changes to appointment details A…" at bounding box center [335, 162] width 671 height 324
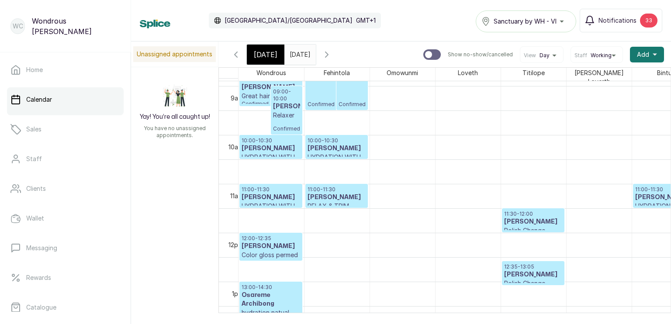
scroll to position [436, 0]
click at [269, 193] on h3 "[PERSON_NAME]" at bounding box center [271, 197] width 59 height 9
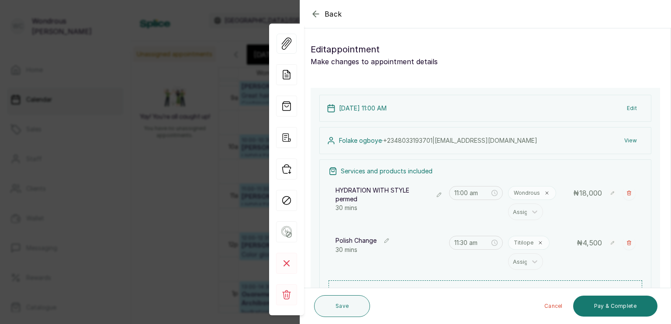
click at [206, 188] on div "Back Appointment Details Edit appointment Make changes to appointment details A…" at bounding box center [335, 162] width 671 height 324
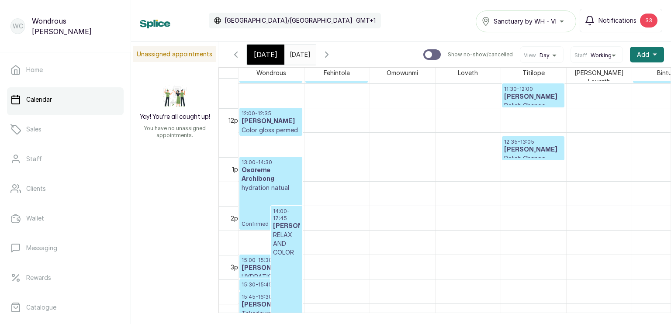
scroll to position [561, 0]
click at [263, 121] on h3 "[PERSON_NAME]" at bounding box center [271, 121] width 59 height 9
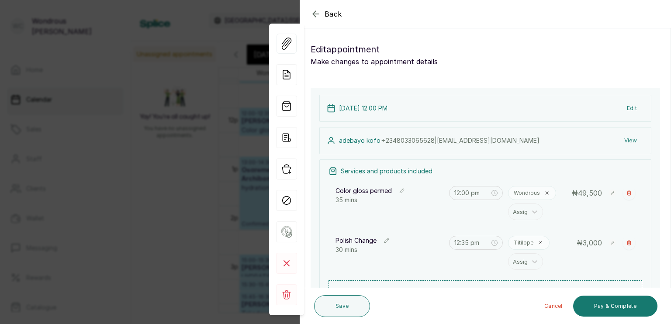
click at [192, 149] on div "Back Appointment Details Edit appointment Make changes to appointment details A…" at bounding box center [335, 162] width 671 height 324
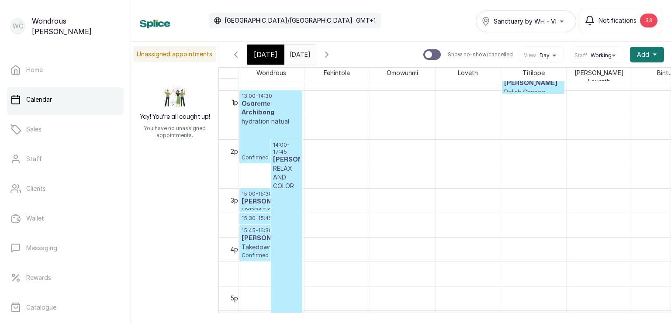
scroll to position [630, 0]
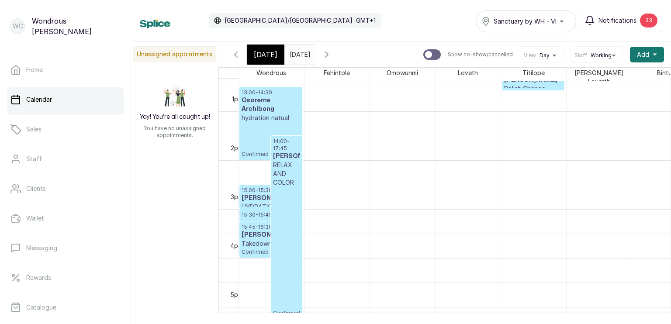
click at [253, 116] on p "hydration natual" at bounding box center [271, 118] width 59 height 9
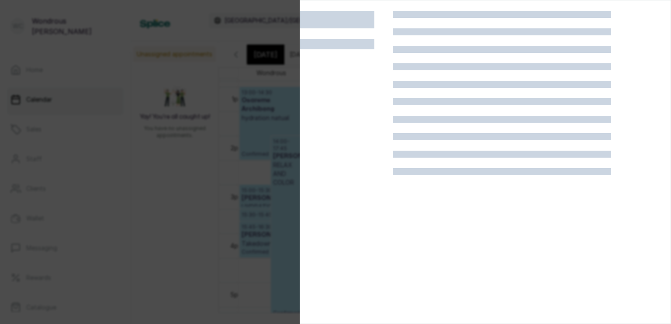
click at [202, 153] on div at bounding box center [335, 162] width 671 height 324
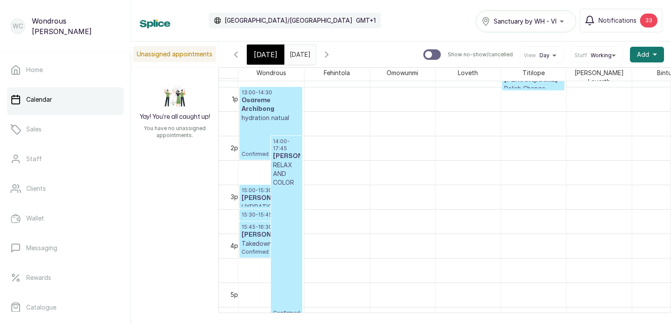
click at [263, 55] on span "[DATE]" at bounding box center [266, 54] width 24 height 10
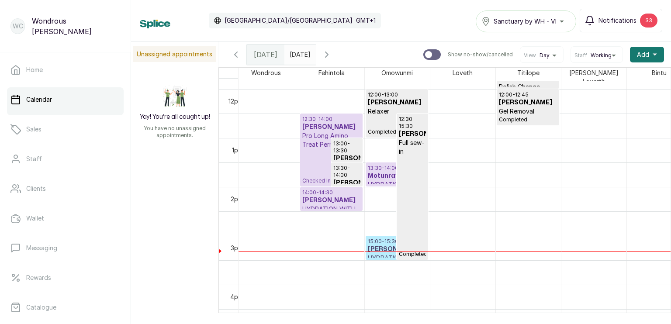
scroll to position [582, 0]
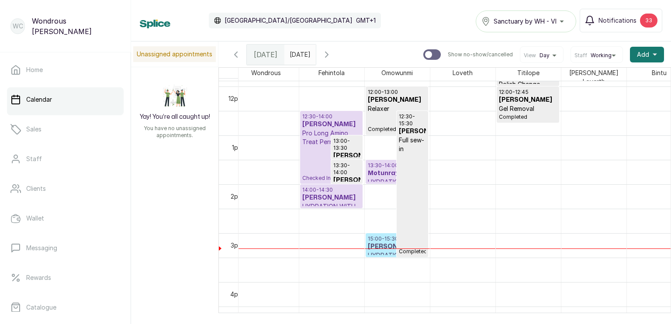
click at [333, 200] on h3 "[PERSON_NAME]" at bounding box center [331, 198] width 58 height 9
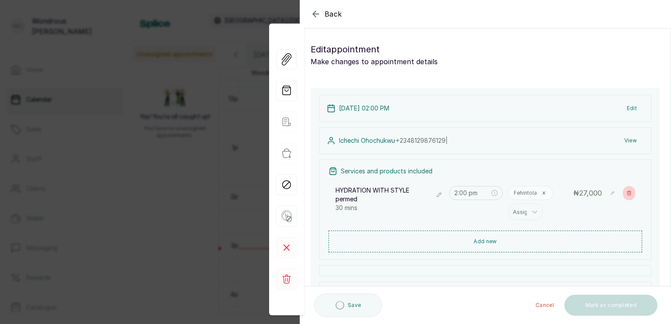
click at [623, 191] on button "Show no-show/cancelled" at bounding box center [629, 193] width 12 height 14
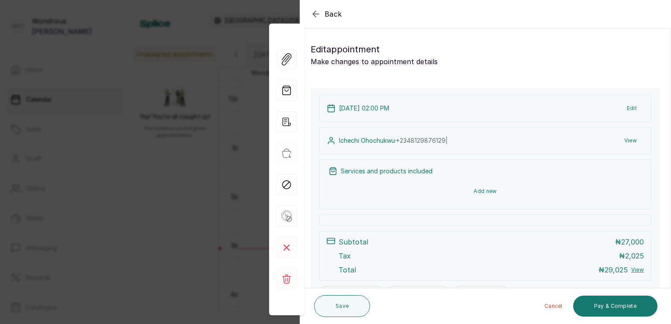
click at [479, 190] on button "Add new" at bounding box center [486, 191] width 314 height 21
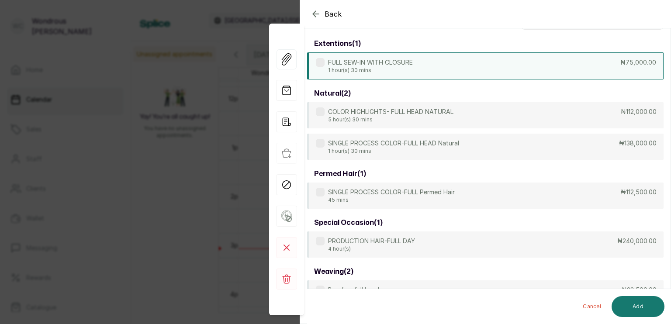
scroll to position [0, 0]
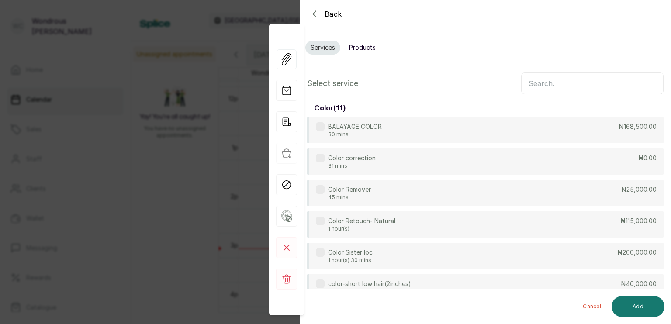
click at [537, 74] on input "text" at bounding box center [592, 84] width 142 height 22
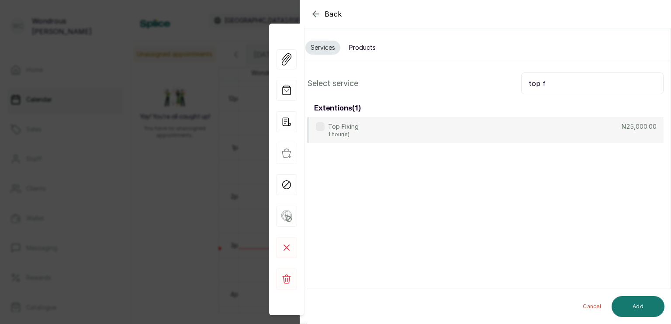
click at [542, 83] on input "top f" at bounding box center [592, 84] width 142 height 22
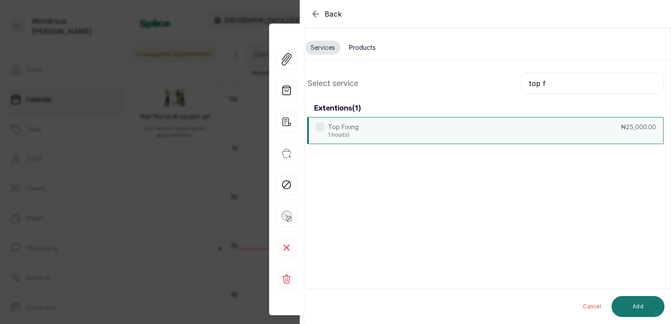
type input "top f"
click at [465, 128] on div "Top Fixing 1 hour(s) ₦25,000.00" at bounding box center [485, 130] width 357 height 27
click at [638, 301] on button "Add" at bounding box center [638, 306] width 53 height 21
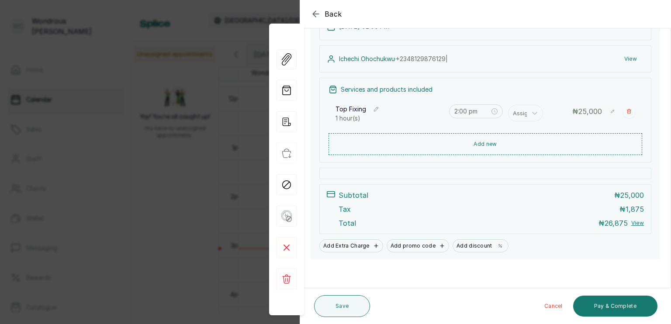
scroll to position [82, 0]
click at [340, 305] on button "Save" at bounding box center [342, 306] width 56 height 22
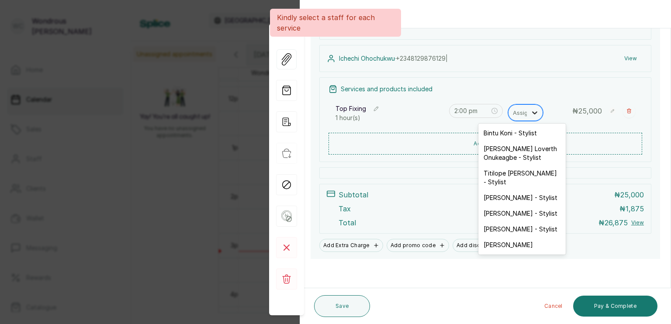
click at [527, 114] on div at bounding box center [535, 113] width 16 height 16
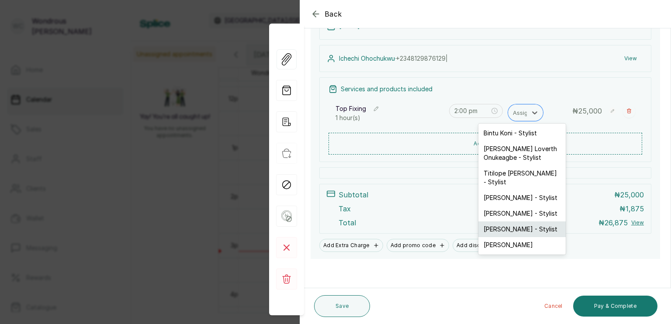
click at [526, 236] on div "[PERSON_NAME] - Stylist" at bounding box center [521, 230] width 87 height 16
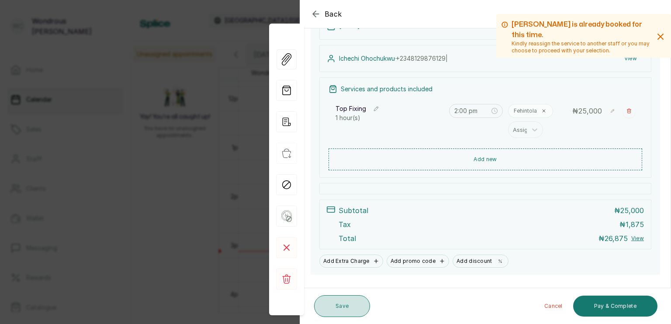
click at [364, 301] on button "Save" at bounding box center [342, 306] width 56 height 22
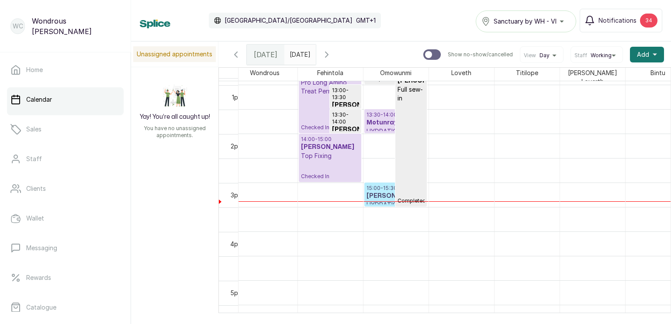
scroll to position [633, 0]
click at [329, 152] on h3 "[PERSON_NAME]" at bounding box center [330, 147] width 58 height 9
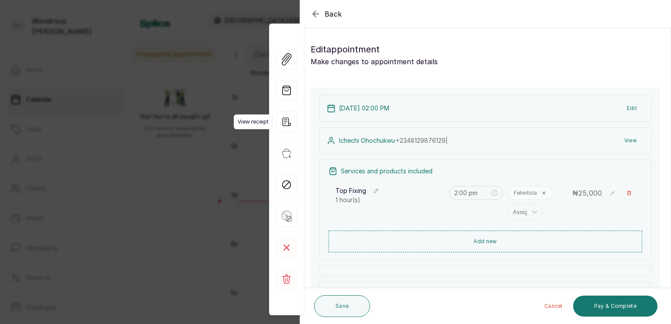
click at [285, 123] on icon "button" at bounding box center [287, 122] width 8 height 8
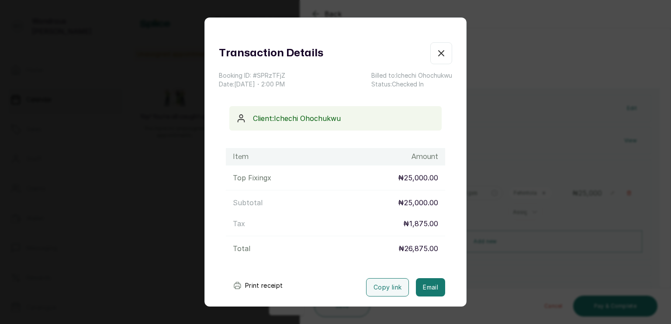
click at [254, 286] on button "Print receipt" at bounding box center [258, 285] width 64 height 17
click at [540, 198] on div "Transaction Details Booking ID: # SPRzTFjZ Date: [DATE] ・ 2:00 PM Billed to: Ic…" at bounding box center [335, 162] width 671 height 324
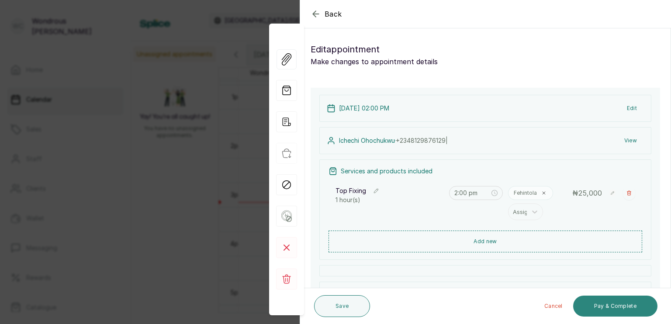
click at [631, 302] on button "Pay & Complete" at bounding box center [615, 306] width 84 height 21
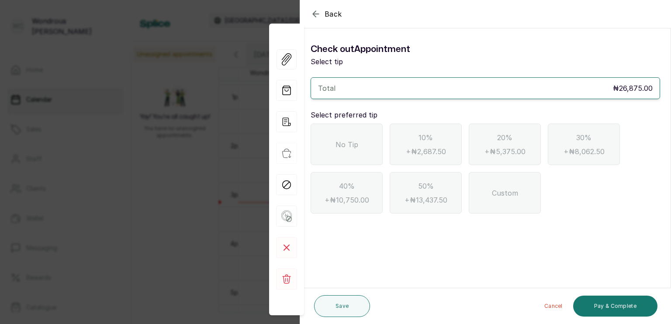
click at [363, 156] on div "No Tip" at bounding box center [347, 145] width 72 height 42
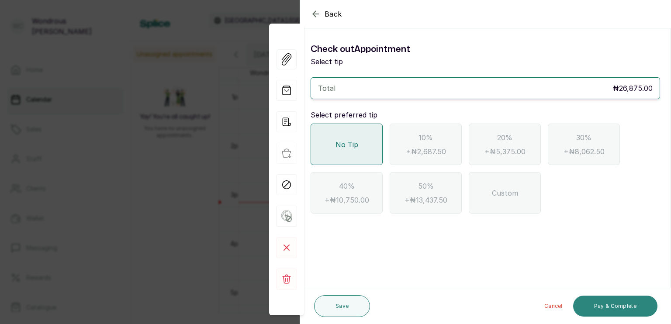
click at [592, 307] on button "Pay & Complete" at bounding box center [615, 306] width 84 height 21
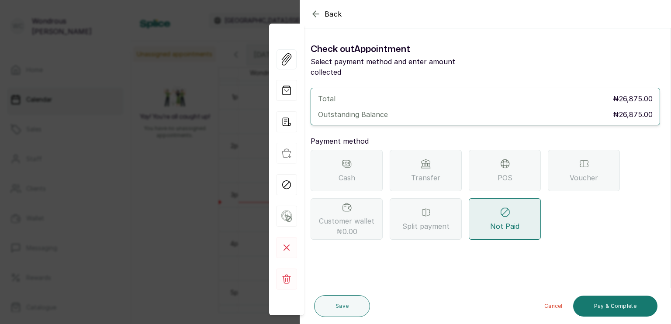
click at [431, 155] on div "Transfer" at bounding box center [426, 171] width 72 height 42
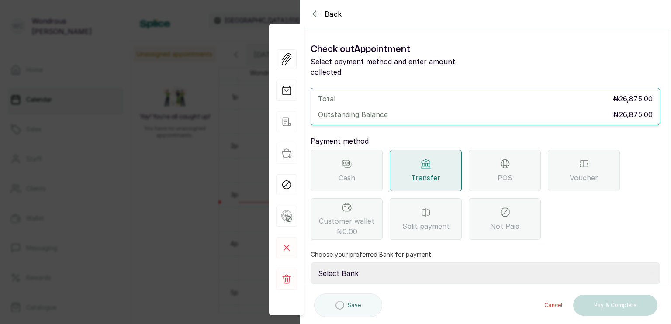
scroll to position [69, 0]
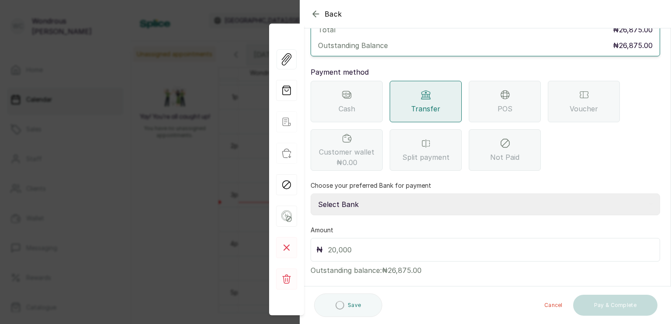
click at [361, 194] on select "Select Bank SBYWH ENTERPRISE Union Bank of Nigeria SBYWH ENTERPRISE Guaranty Tr…" at bounding box center [486, 205] width 350 height 22
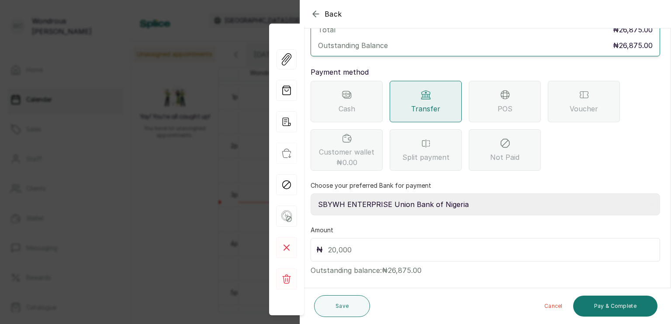
click at [311, 194] on select "Select Bank SBYWH ENTERPRISE Union Bank of Nigeria SBYWH ENTERPRISE Guaranty Tr…" at bounding box center [486, 205] width 350 height 22
click at [382, 197] on select "Select Bank SBYWH ENTERPRISE Union Bank of Nigeria SBYWH ENTERPRISE Guaranty Tr…" at bounding box center [486, 205] width 350 height 22
select select "8fb54e95-ef8c-4328-b98d-ff4cf8a4a716"
click at [311, 194] on select "Select Bank SBYWH ENTERPRISE Union Bank of Nigeria SBYWH ENTERPRISE Guaranty Tr…" at bounding box center [486, 205] width 350 height 22
drag, startPoint x: 387, startPoint y: 258, endPoint x: 425, endPoint y: 261, distance: 37.7
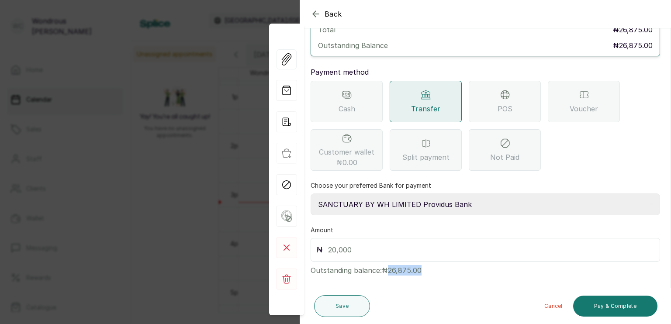
click at [425, 262] on p "Outstanding balance: ₦26,875.00" at bounding box center [486, 269] width 350 height 14
copy p "26,875.00"
click at [370, 244] on input "text" at bounding box center [491, 250] width 326 height 12
paste input "26,875.00"
type input "26,875.00"
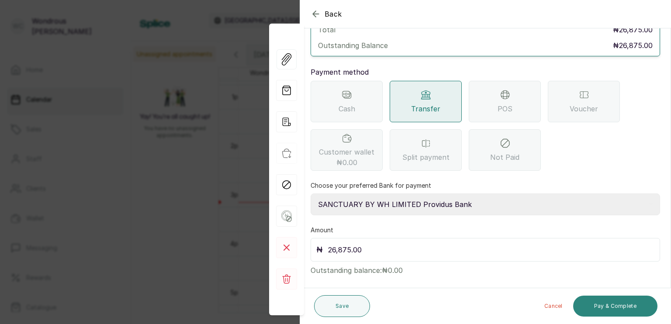
click at [613, 311] on button "Pay & Complete" at bounding box center [615, 306] width 84 height 21
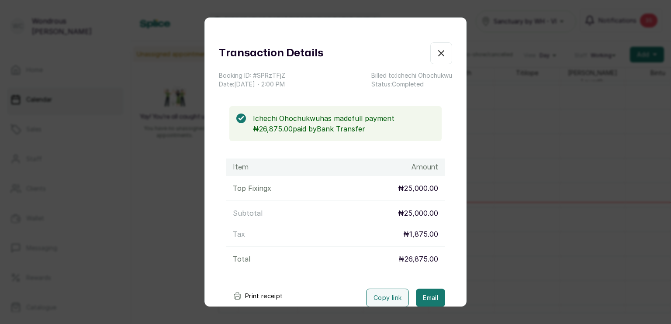
click at [556, 224] on div "Transaction Details Booking ID: # SPRzTFjZ Date: [DATE] ・ 2:00 PM Billed to: Ic…" at bounding box center [335, 162] width 671 height 324
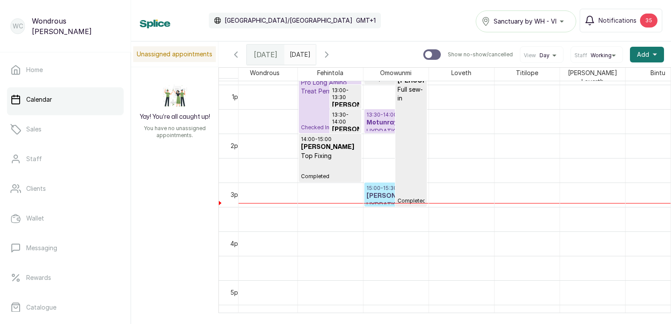
click at [326, 143] on h3 "[PERSON_NAME]" at bounding box center [330, 147] width 58 height 9
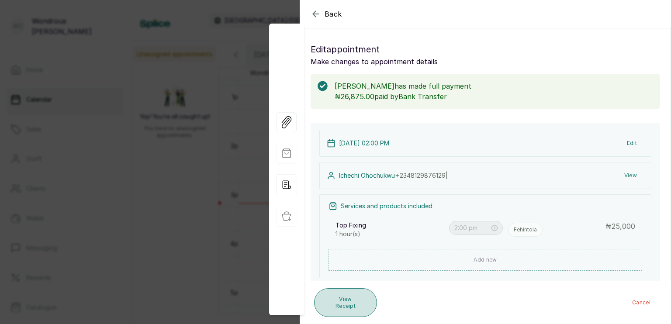
click at [344, 299] on button "View Receipt" at bounding box center [345, 302] width 63 height 29
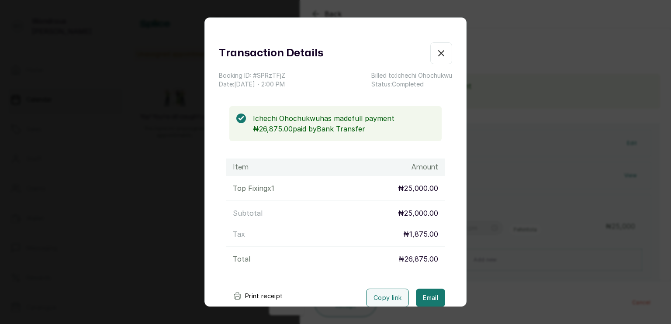
click at [259, 296] on button "Print receipt" at bounding box center [258, 296] width 64 height 17
click at [587, 190] on div "Transaction Details Booking ID: # SPRzTFjZ Date: [DATE] ・ 2:00 PM Billed to: [P…" at bounding box center [335, 162] width 671 height 324
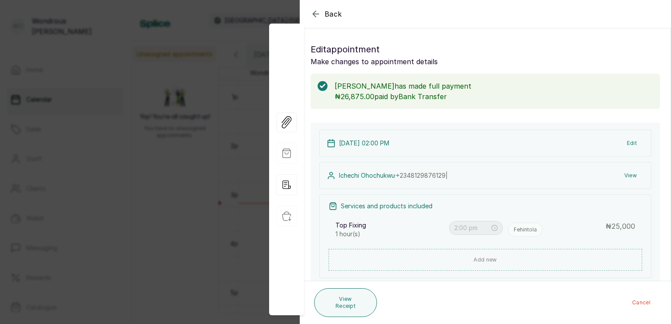
click at [175, 215] on div "Back Appointment Details Edit appointment Make changes to appointment details […" at bounding box center [335, 162] width 671 height 324
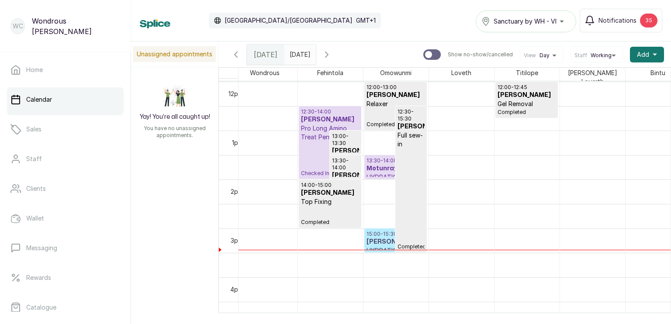
scroll to position [0, 3]
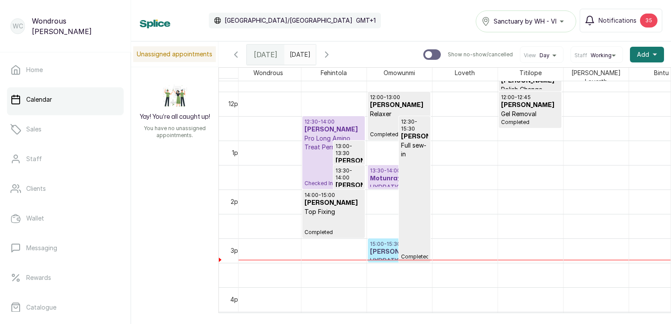
click at [386, 174] on h3 "Motunrayo Odu" at bounding box center [399, 178] width 58 height 9
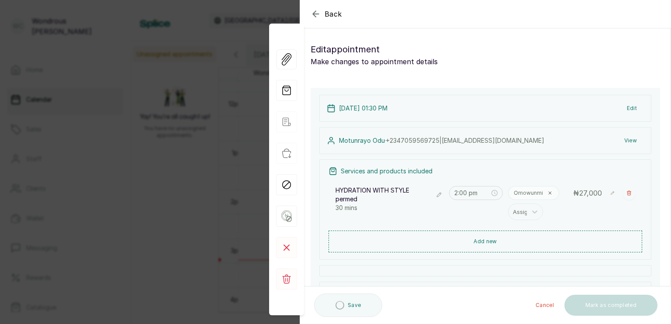
type input "1:30 pm"
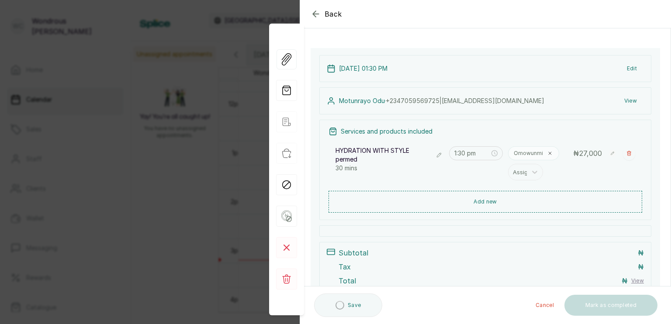
scroll to position [40, 0]
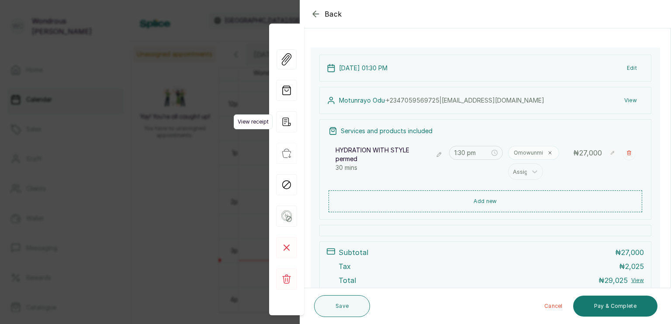
click at [287, 119] on icon "button" at bounding box center [286, 121] width 21 height 21
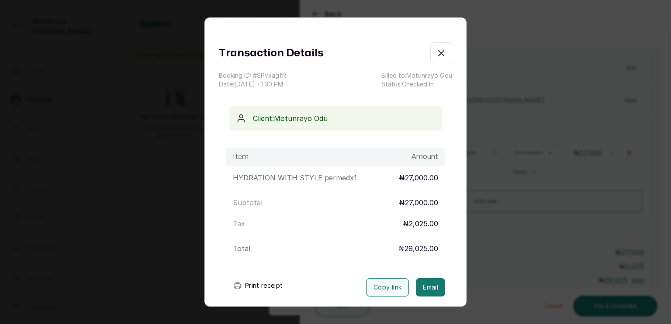
click at [252, 286] on button "Print receipt" at bounding box center [258, 285] width 64 height 17
click at [162, 207] on div "Transaction Details Booking ID: # SPvxagfR Date: [DATE] ・ 1:30 PM Billed to: Mo…" at bounding box center [335, 162] width 671 height 324
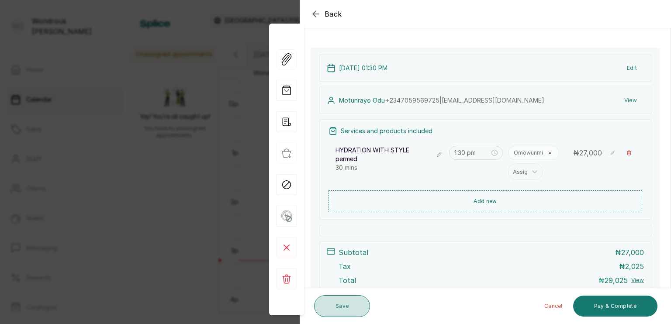
click at [338, 303] on button "Save" at bounding box center [342, 306] width 56 height 22
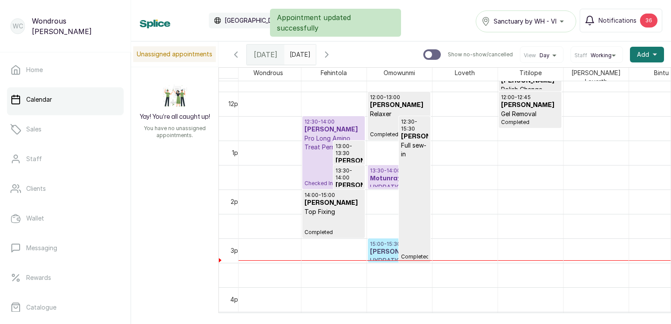
click at [382, 248] on h3 "[PERSON_NAME]" at bounding box center [399, 252] width 58 height 9
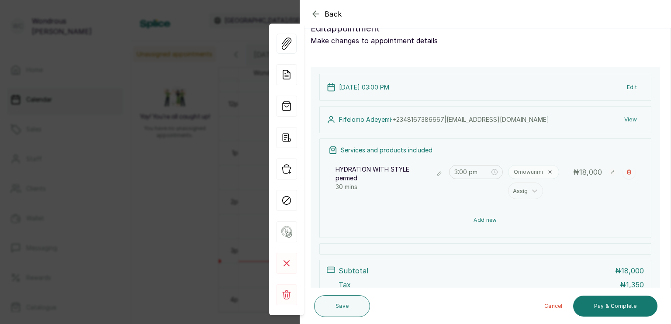
scroll to position [22, 0]
click at [290, 169] on icon "button" at bounding box center [286, 169] width 8 height 9
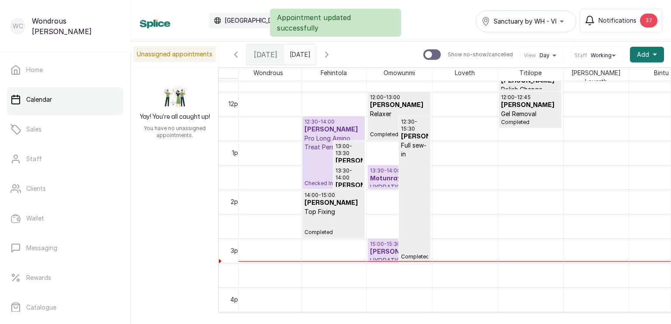
drag, startPoint x: 357, startPoint y: 55, endPoint x: 350, endPoint y: 55, distance: 7.0
click at [332, 55] on icon "button" at bounding box center [327, 54] width 10 height 10
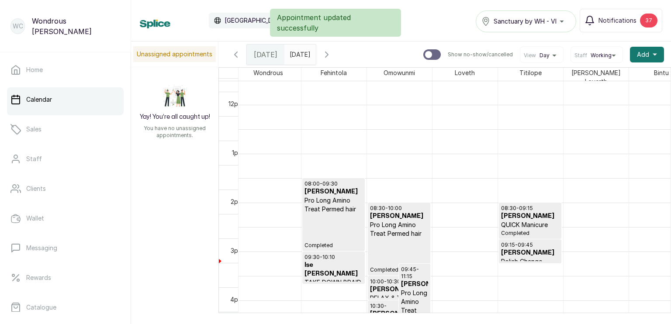
scroll to position [294, 0]
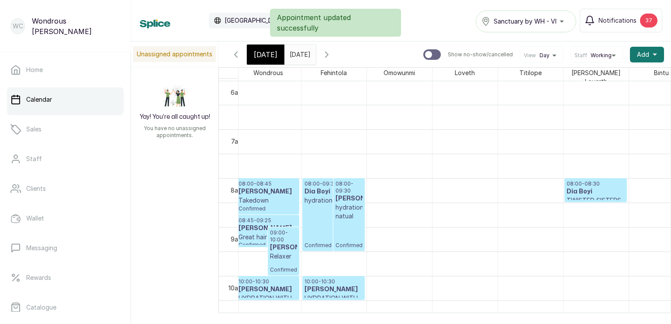
click at [332, 55] on icon "button" at bounding box center [327, 54] width 10 height 10
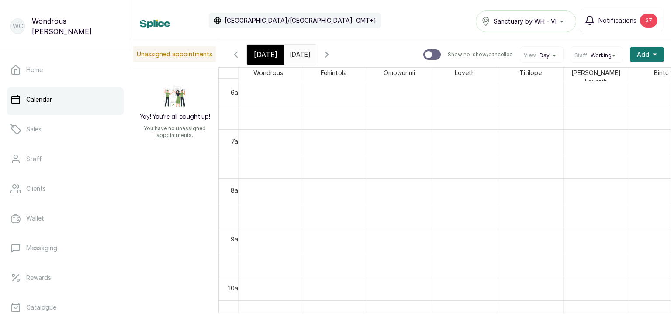
click at [299, 52] on input "[DATE]" at bounding box center [292, 52] width 14 height 15
click at [236, 52] on icon "button" at bounding box center [236, 54] width 3 height 5
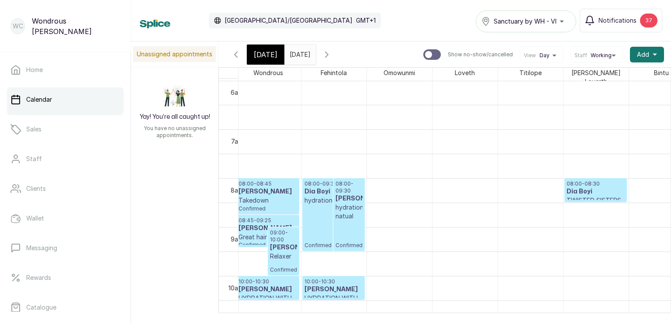
click at [270, 200] on p "Takedown" at bounding box center [268, 200] width 59 height 9
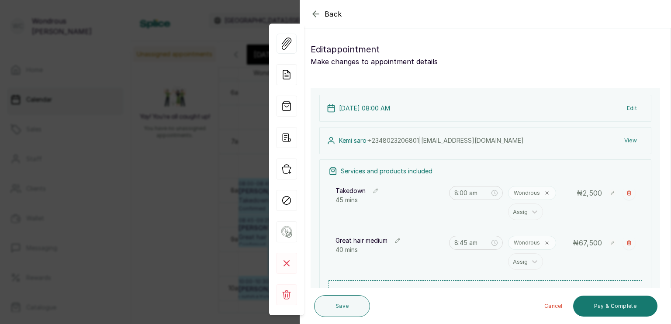
click at [624, 138] on button "View" at bounding box center [630, 141] width 27 height 16
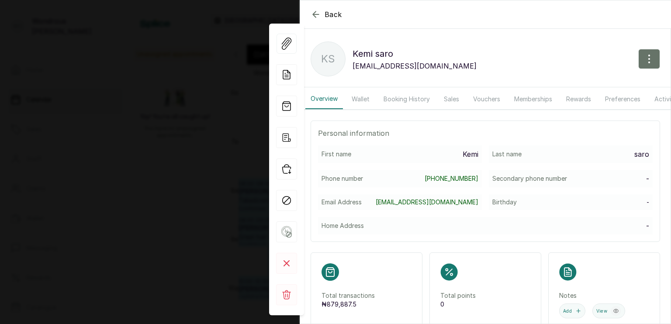
click at [405, 100] on button "Booking History" at bounding box center [406, 99] width 57 height 20
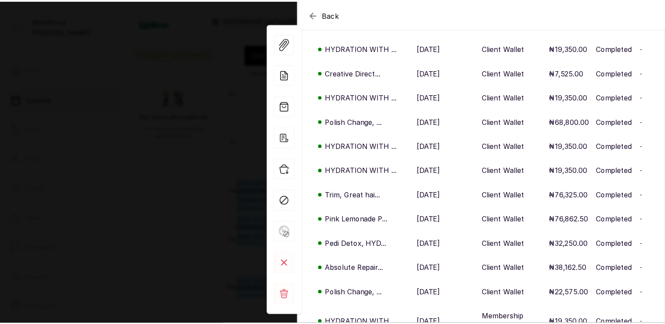
scroll to position [434, 0]
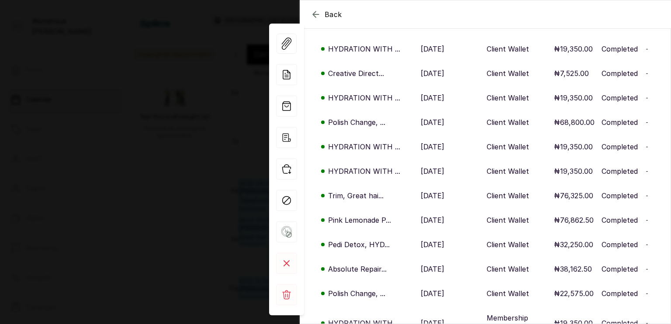
click at [386, 117] on div "Polish Change, ..." at bounding box center [366, 122] width 94 height 10
click at [370, 117] on p "Polish Change, ..." at bounding box center [356, 122] width 57 height 10
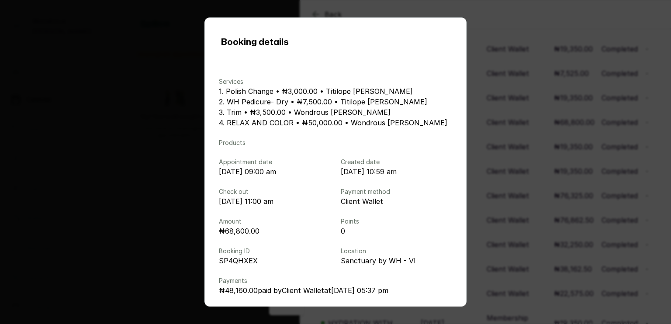
click at [533, 160] on div "Booking details Services 1. Polish Change • ₦3,000.00 • Titilope [PERSON_NAME] …" at bounding box center [335, 162] width 671 height 324
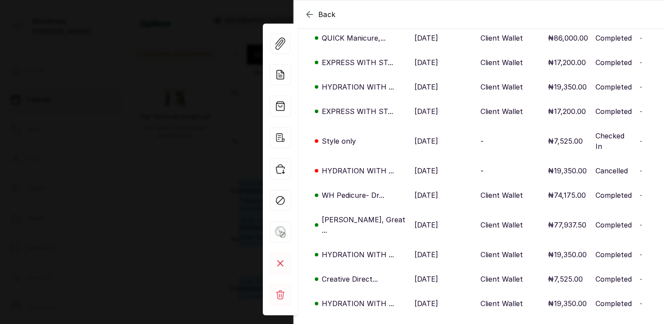
scroll to position [229, 0]
click at [411, 184] on td "[DATE]" at bounding box center [444, 195] width 66 height 24
click at [417, 190] on p "[DATE]" at bounding box center [426, 195] width 24 height 10
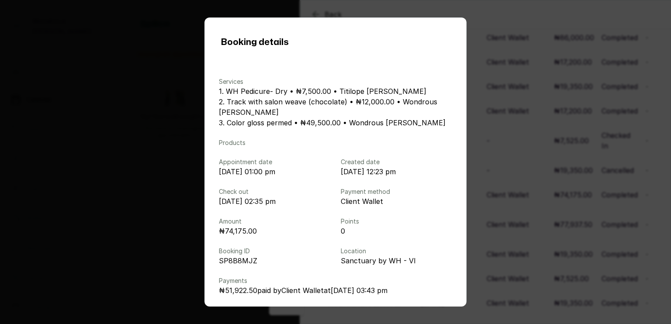
click at [519, 149] on div "Booking details Services 1. WH Pedicure- Dry • ₦7,500.00 • Titilope [PERSON_NAM…" at bounding box center [335, 162] width 671 height 324
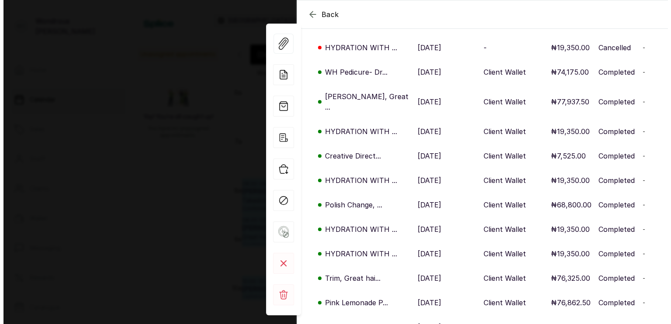
scroll to position [360, 0]
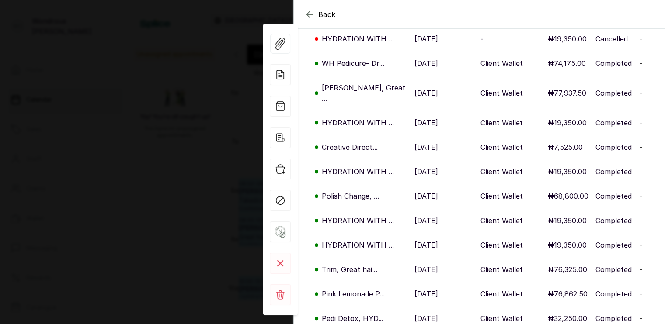
click at [185, 117] on div "Back [PERSON_NAME] Ks [PERSON_NAME] [EMAIL_ADDRESS][DOMAIN_NAME] Overview Walle…" at bounding box center [332, 162] width 665 height 324
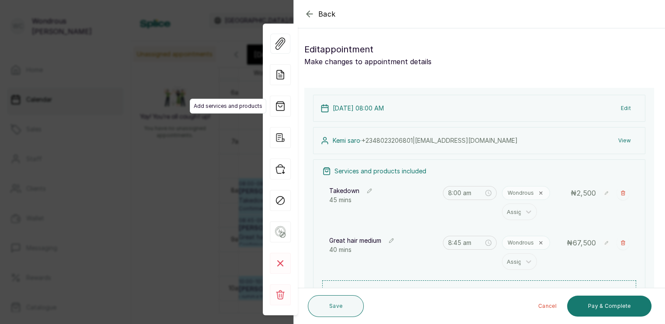
click at [207, 104] on span "Add services and products" at bounding box center [228, 106] width 76 height 15
click at [189, 176] on div "Back Appointment Details Edit appointment Make changes to appointment details A…" at bounding box center [332, 162] width 665 height 324
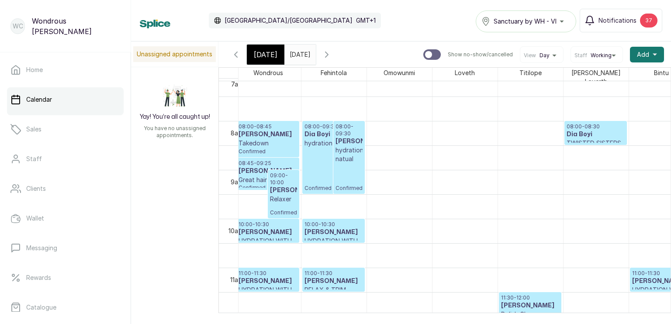
scroll to position [353, 0]
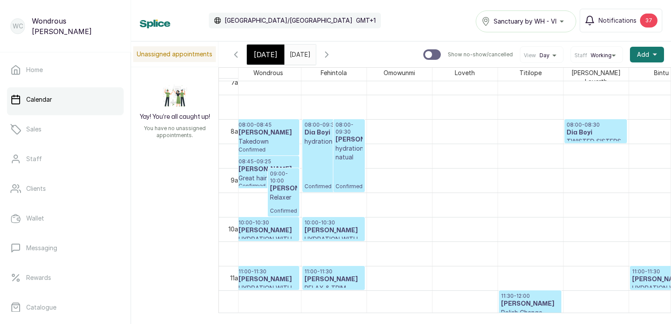
click at [284, 184] on h3 "[PERSON_NAME]" at bounding box center [283, 188] width 27 height 9
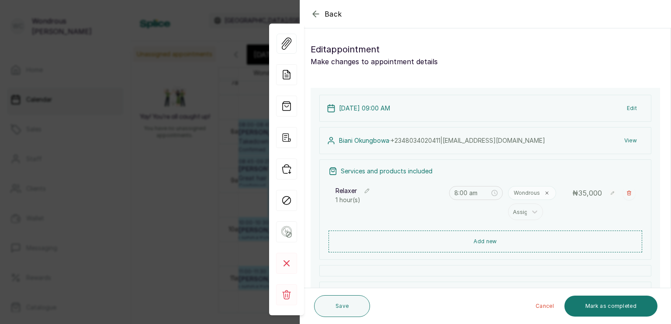
type input "9:00 am"
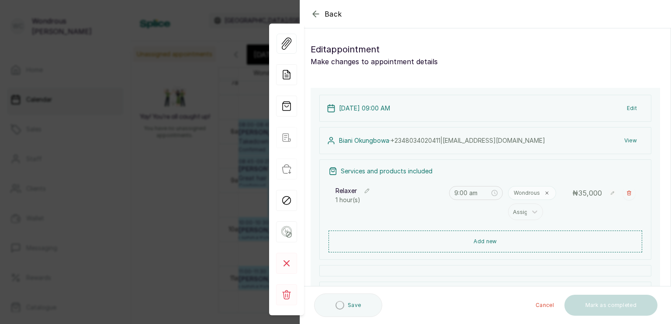
click at [617, 141] on button "View" at bounding box center [630, 141] width 27 height 16
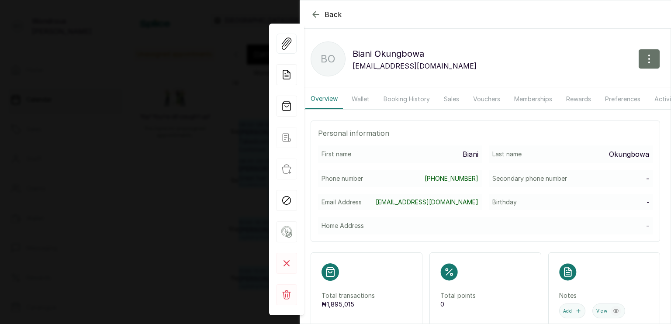
click at [416, 100] on button "Booking History" at bounding box center [406, 99] width 57 height 20
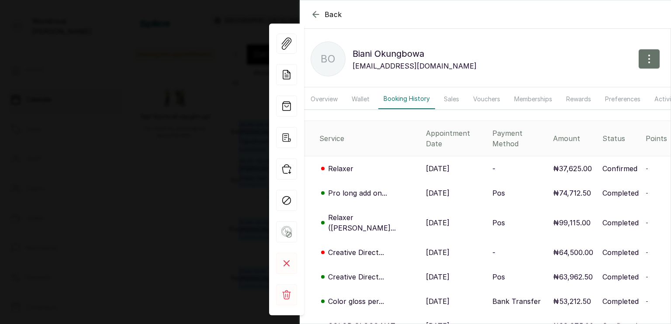
click at [161, 167] on div "Back Biani [PERSON_NAME] Biani Okungbowa [EMAIL_ADDRESS][DOMAIN_NAME] Overview …" at bounding box center [335, 162] width 671 height 324
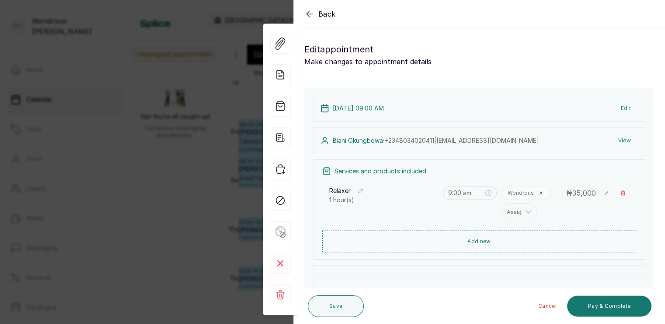
click at [211, 149] on div "Back Appointment Details Edit appointment Make changes to appointment details A…" at bounding box center [332, 162] width 665 height 324
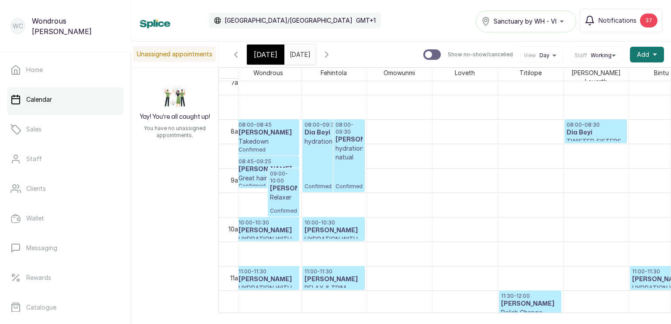
click at [260, 52] on span "[DATE]" at bounding box center [266, 54] width 24 height 10
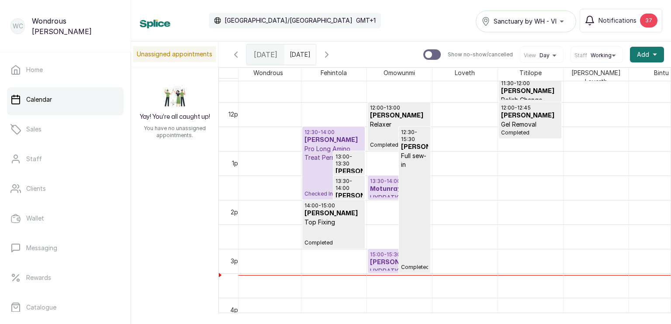
scroll to position [587, 0]
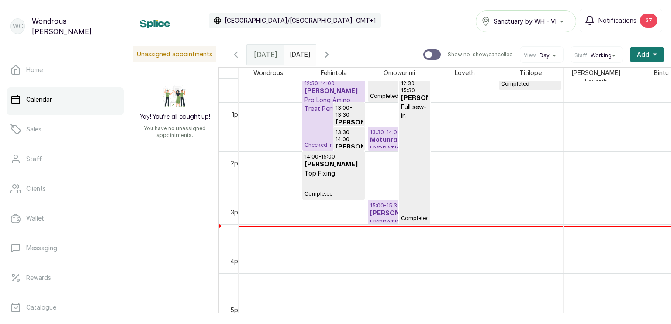
click at [382, 136] on h3 "Motunrayo Odu" at bounding box center [399, 140] width 58 height 9
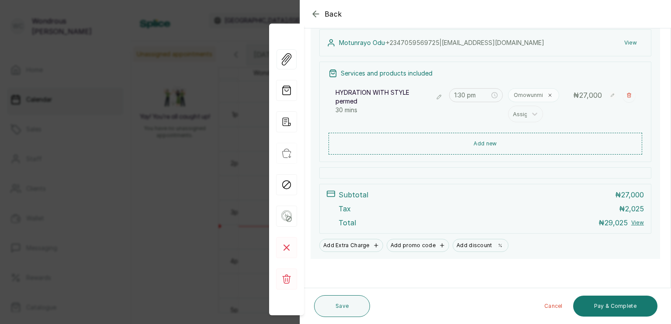
scroll to position [98, 0]
click at [313, 17] on icon "button" at bounding box center [316, 14] width 10 height 10
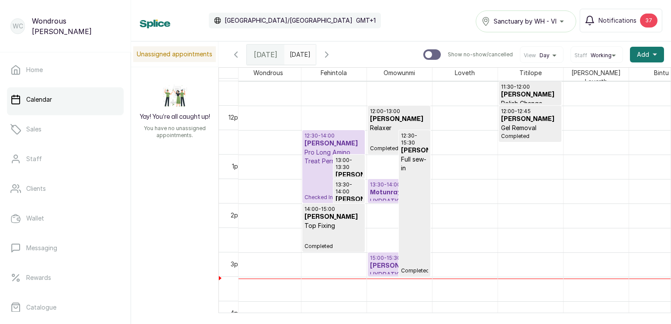
scroll to position [563, 0]
click at [332, 55] on icon "button" at bounding box center [327, 54] width 10 height 10
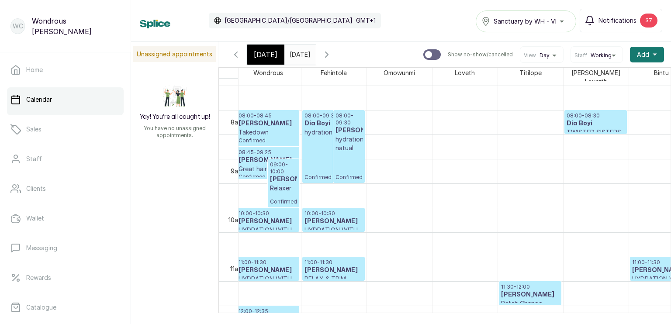
scroll to position [364, 0]
click at [281, 176] on h3 "[PERSON_NAME]" at bounding box center [283, 178] width 27 height 9
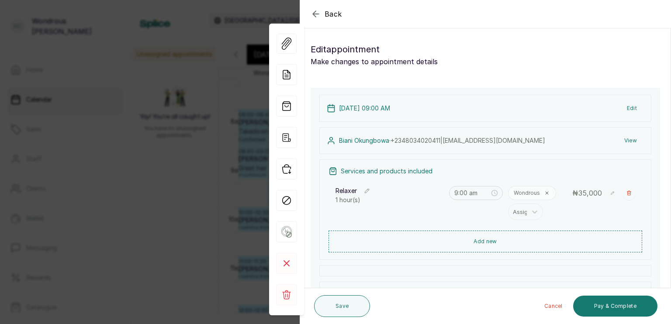
scroll to position [10, 0]
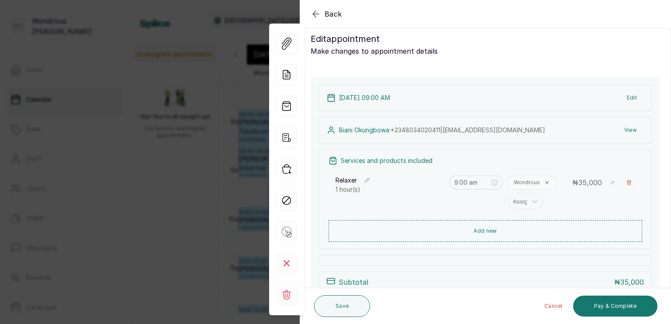
click at [624, 131] on button "View" at bounding box center [630, 130] width 27 height 16
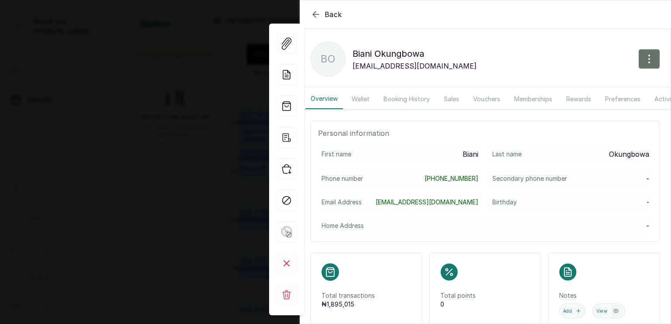
click at [411, 99] on button "Booking History" at bounding box center [406, 99] width 57 height 20
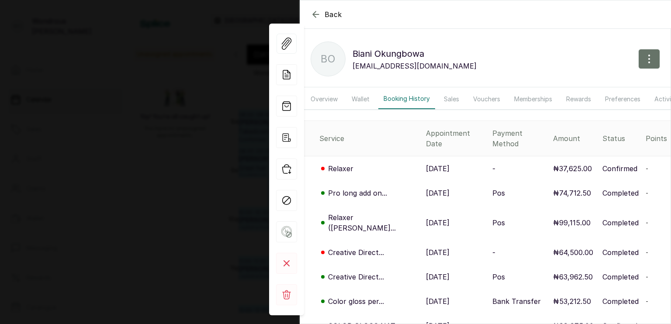
drag, startPoint x: 411, startPoint y: 99, endPoint x: 428, endPoint y: 173, distance: 76.1
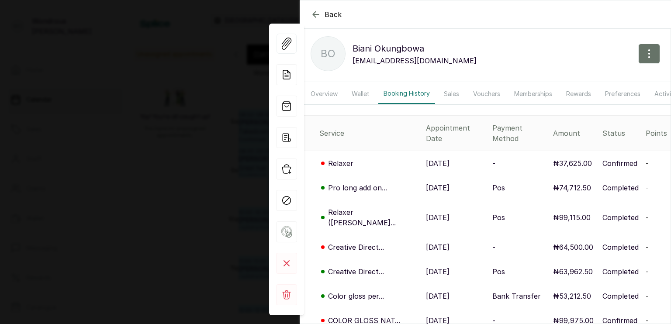
scroll to position [0, 0]
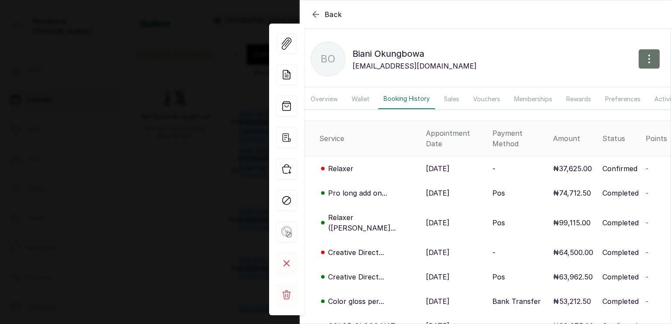
click at [316, 13] on icon "button" at bounding box center [316, 14] width 10 height 10
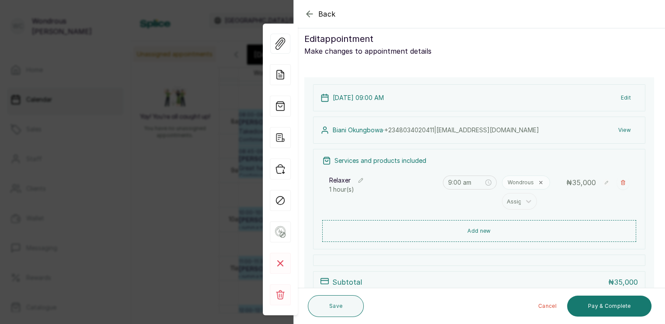
click at [309, 10] on icon "button" at bounding box center [309, 14] width 10 height 10
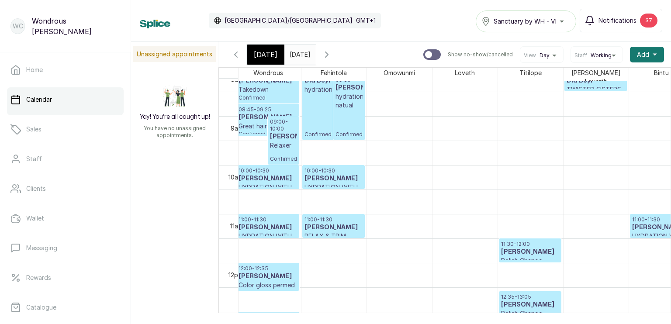
scroll to position [406, 0]
click at [266, 177] on h3 "[PERSON_NAME]" at bounding box center [268, 178] width 59 height 9
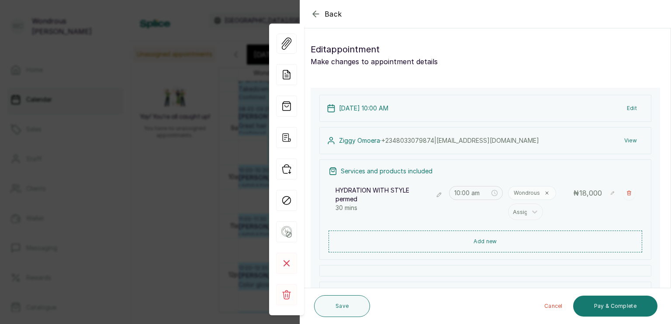
click at [627, 139] on button "View" at bounding box center [630, 141] width 27 height 16
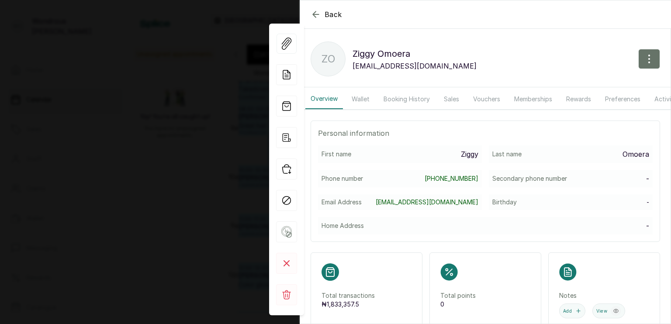
click at [403, 98] on button "Booking History" at bounding box center [406, 99] width 57 height 20
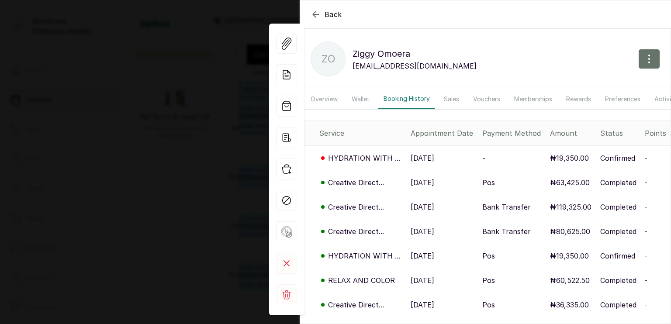
click at [423, 188] on p "[DATE]" at bounding box center [423, 182] width 24 height 10
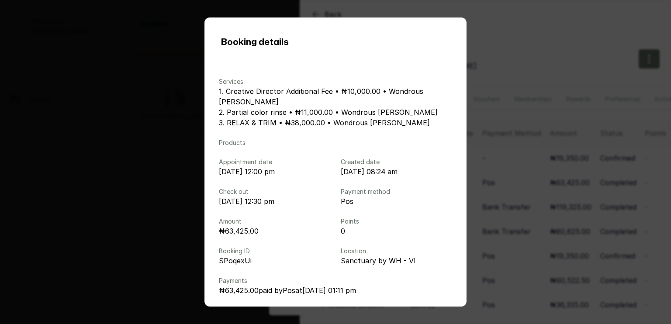
click at [547, 124] on div "Booking details Services 1. Creative Director Additional Fee • ₦10,000.00 • Won…" at bounding box center [335, 162] width 671 height 324
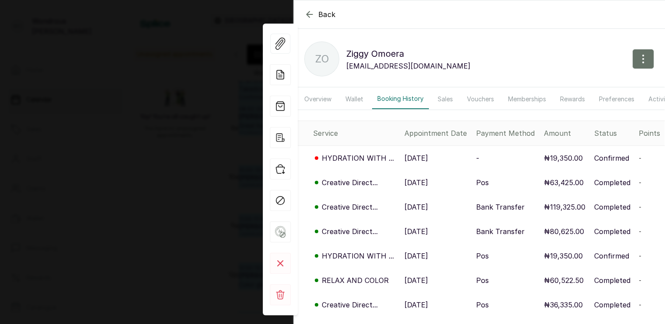
click at [158, 142] on div "Back [PERSON_NAME] ZO [PERSON_NAME] [EMAIL_ADDRESS][DOMAIN_NAME] Overview Walle…" at bounding box center [332, 162] width 665 height 324
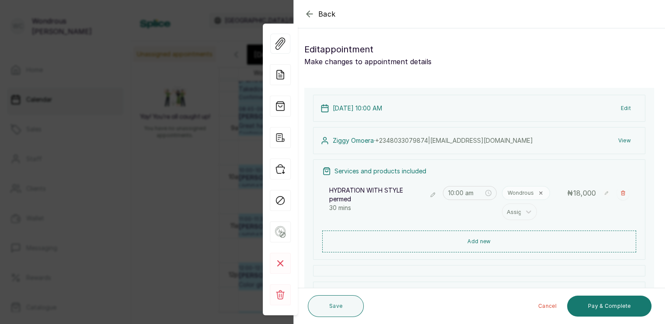
click at [188, 151] on div "Back Appointment Details Edit appointment Make changes to appointment details A…" at bounding box center [332, 162] width 665 height 324
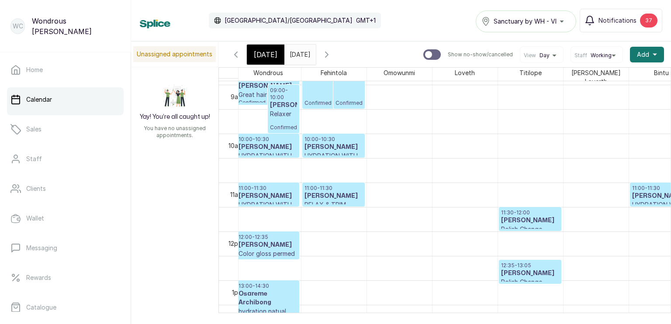
scroll to position [437, 0]
click at [263, 193] on h3 "[PERSON_NAME]" at bounding box center [268, 195] width 59 height 9
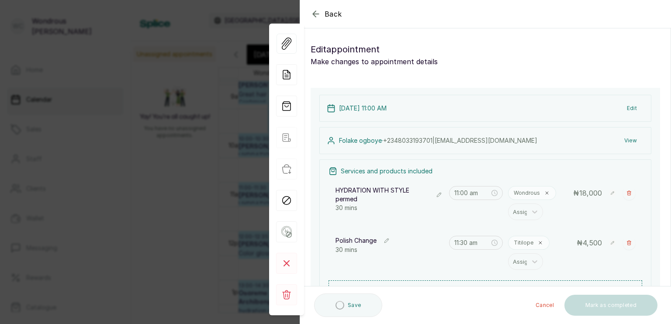
click at [620, 138] on button "View" at bounding box center [630, 141] width 27 height 16
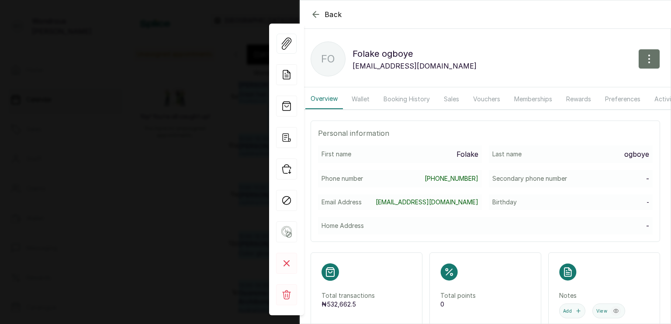
click at [406, 98] on button "Booking History" at bounding box center [406, 99] width 57 height 20
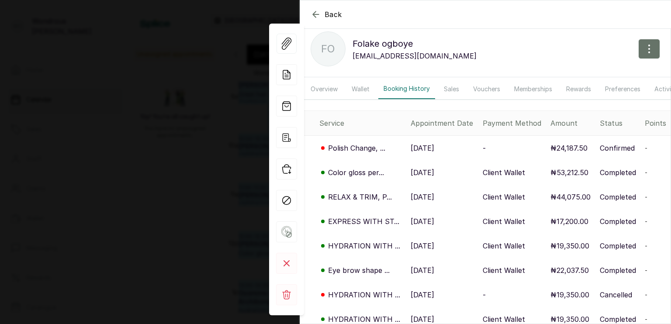
scroll to position [10, 0]
drag, startPoint x: 414, startPoint y: 204, endPoint x: 151, endPoint y: 184, distance: 263.8
click at [151, 184] on div "Back [PERSON_NAME] Fo [PERSON_NAME] [EMAIL_ADDRESS][DOMAIN_NAME] Overview Walle…" at bounding box center [335, 162] width 671 height 324
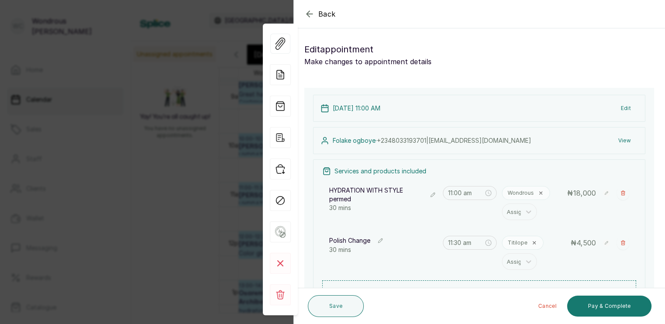
click at [616, 141] on button "View" at bounding box center [624, 141] width 27 height 16
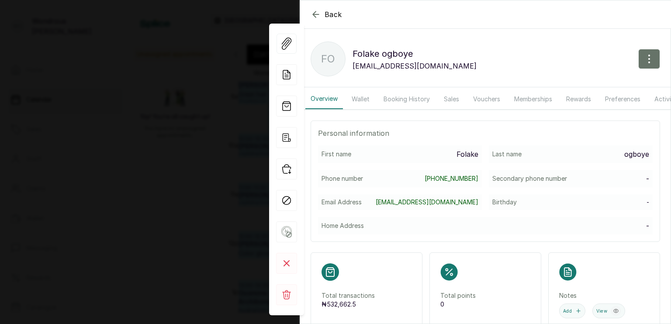
click at [419, 100] on button "Booking History" at bounding box center [406, 99] width 57 height 20
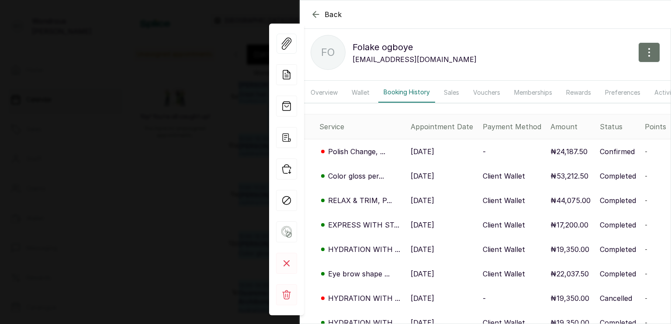
scroll to position [8, 0]
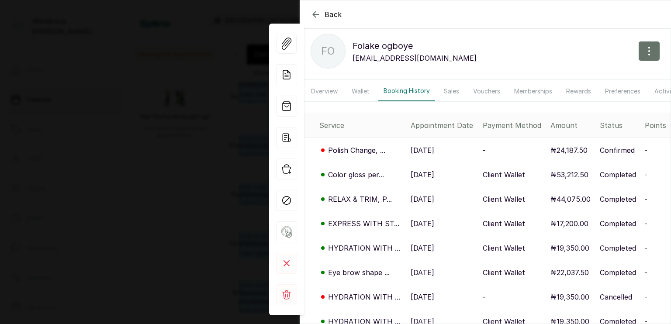
click at [419, 204] on p "[DATE]" at bounding box center [423, 199] width 24 height 10
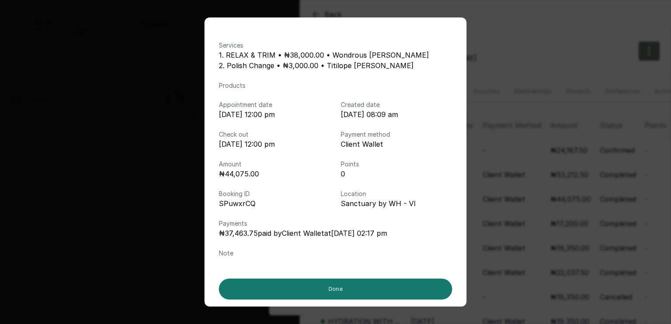
scroll to position [40, 0]
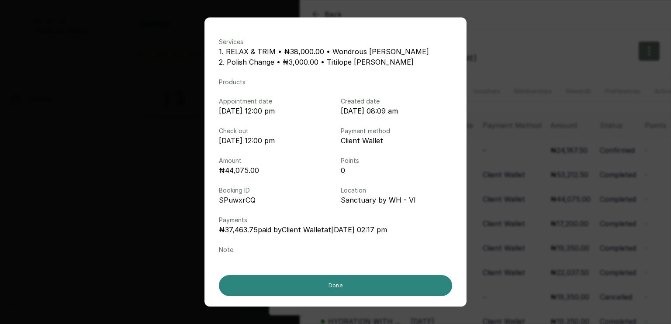
click at [418, 282] on button "Done" at bounding box center [335, 285] width 233 height 21
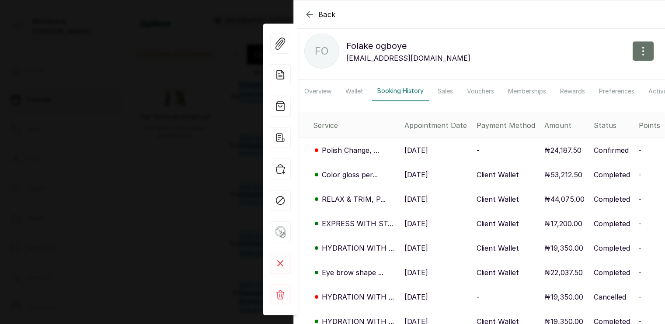
click at [404, 179] on p "[DATE]" at bounding box center [416, 175] width 24 height 10
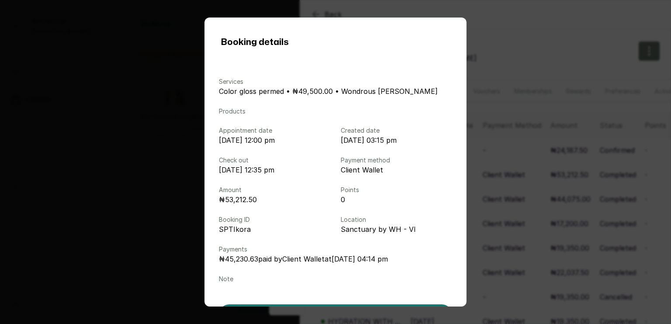
click at [506, 165] on div "Booking details Services Color gloss permed • ₦49,500.00 • Wondrous [PERSON_NAM…" at bounding box center [335, 162] width 671 height 324
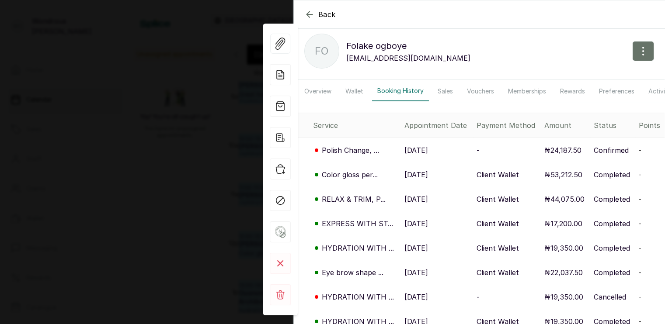
click at [309, 9] on icon "button" at bounding box center [309, 14] width 10 height 10
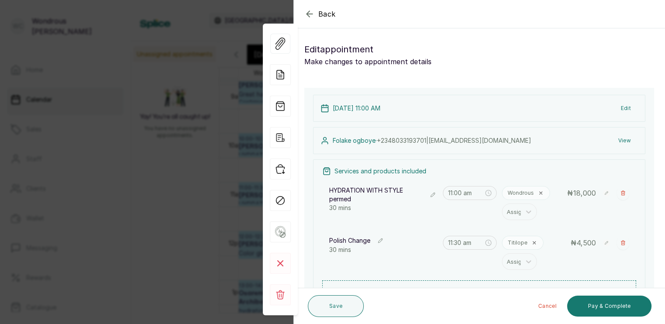
click at [308, 13] on icon "button" at bounding box center [309, 14] width 10 height 10
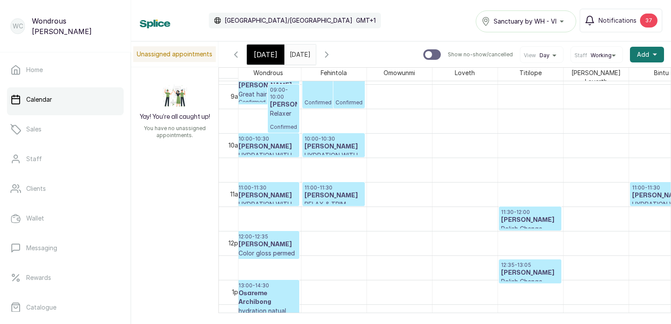
click at [262, 240] on h3 "[PERSON_NAME]" at bounding box center [268, 244] width 59 height 9
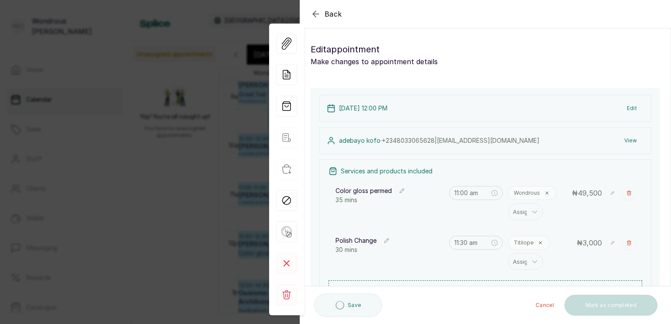
type input "12:00 pm"
type input "12:35 pm"
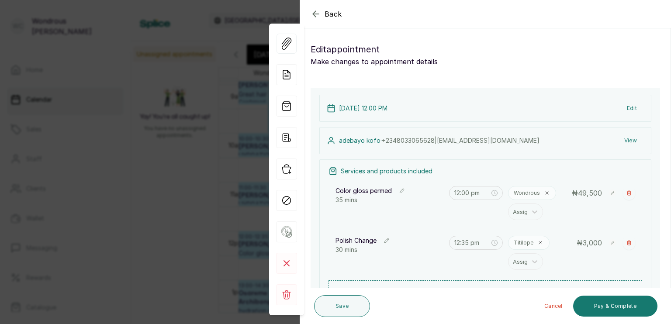
click at [621, 139] on button "View" at bounding box center [630, 141] width 27 height 16
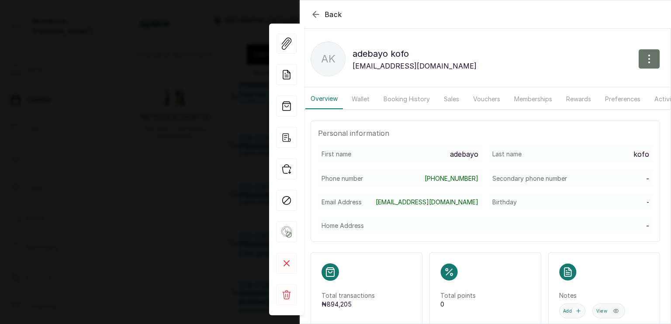
click at [411, 95] on button "Booking History" at bounding box center [406, 99] width 57 height 20
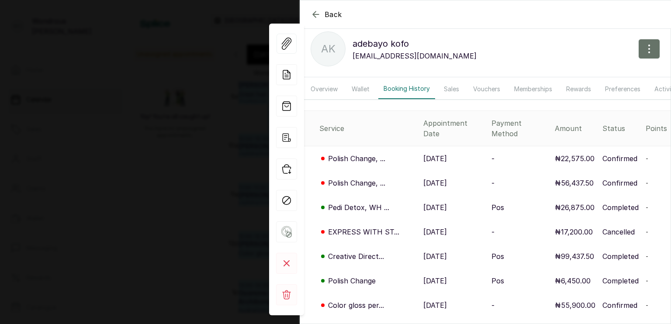
scroll to position [14, 0]
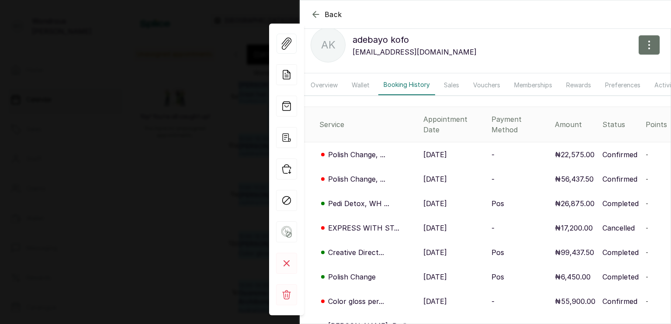
click at [374, 198] on p "Pedi Detox, WH ..." at bounding box center [358, 203] width 61 height 10
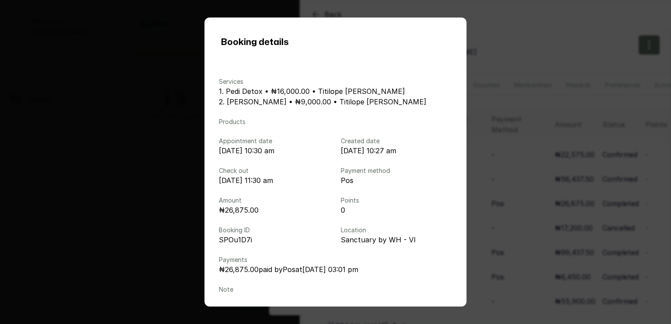
click at [495, 110] on div "Booking details Services 1. Pedi Detox • ₦16,000.00 • Titilope [PERSON_NAME] 2.…" at bounding box center [335, 162] width 671 height 324
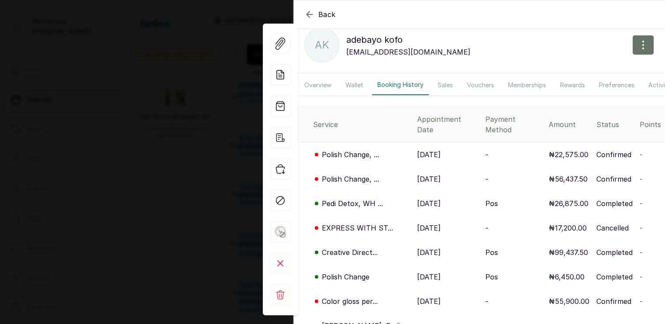
click at [417, 251] on p "[DATE]" at bounding box center [429, 252] width 24 height 10
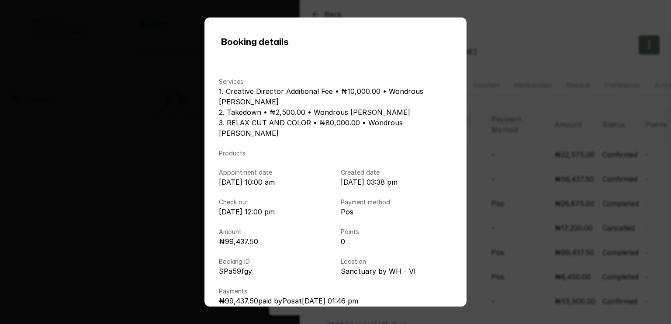
drag, startPoint x: 315, startPoint y: 207, endPoint x: 296, endPoint y: 211, distance: 19.6
drag, startPoint x: 296, startPoint y: 211, endPoint x: 532, endPoint y: 212, distance: 236.4
click at [532, 212] on div "Booking details Services 1. Creative Director Additional Fee • ₦10,000.00 • Won…" at bounding box center [335, 162] width 671 height 324
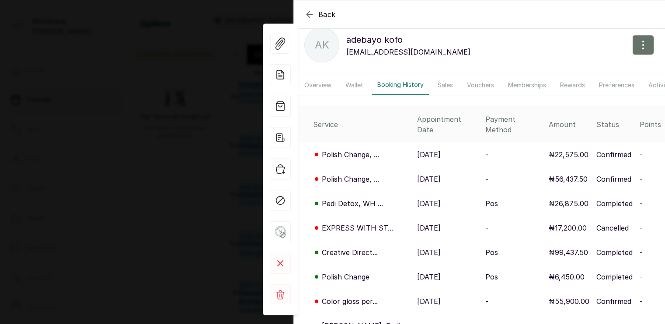
click at [144, 219] on div "Back [PERSON_NAME] ak [PERSON_NAME] [EMAIL_ADDRESS][DOMAIN_NAME] Overview Walle…" at bounding box center [332, 162] width 665 height 324
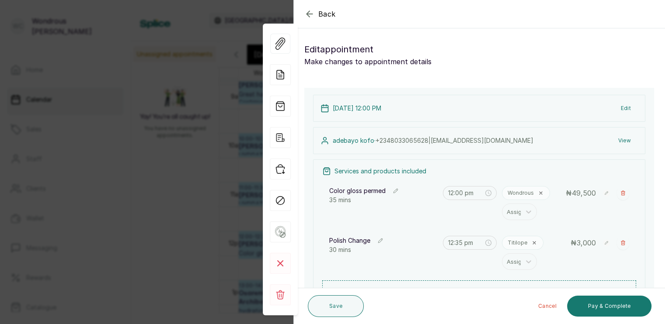
click at [144, 219] on div "Back Appointment Details Edit appointment Make changes to appointment details A…" at bounding box center [332, 162] width 665 height 324
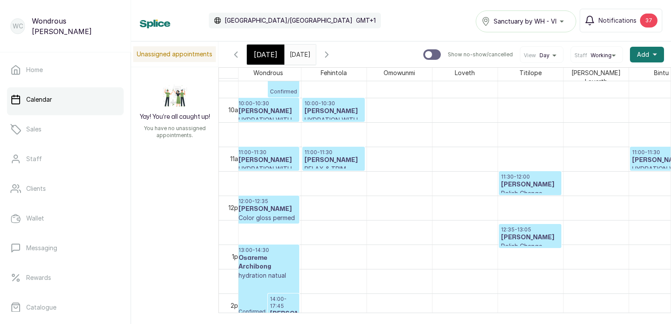
scroll to position [0, 0]
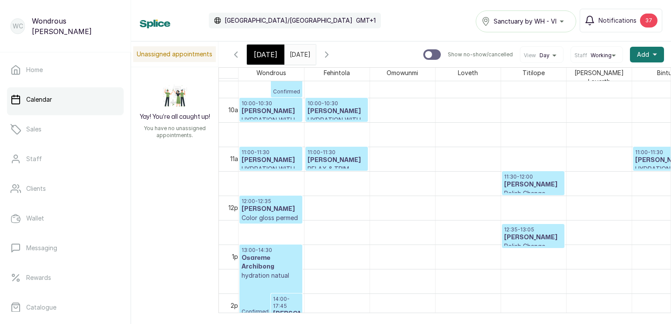
click at [273, 263] on h3 "Osareme Archibong" at bounding box center [271, 262] width 59 height 17
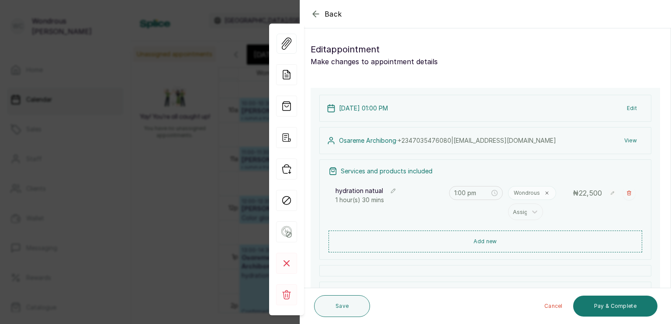
click at [621, 135] on button "View" at bounding box center [630, 141] width 27 height 16
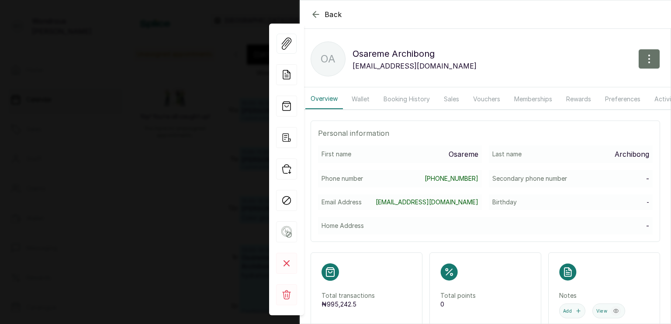
click at [405, 99] on button "Booking History" at bounding box center [406, 99] width 57 height 20
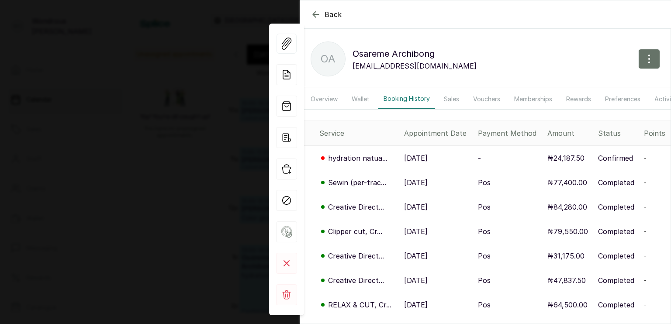
click at [385, 188] on p "Sewin (per-trac..." at bounding box center [357, 182] width 58 height 10
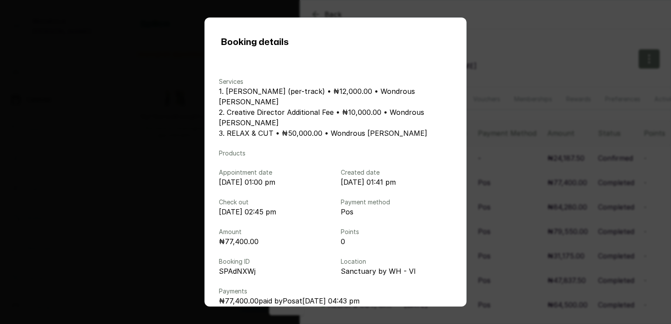
click at [75, 135] on div "Booking details Services 1. Sewin (per-track) • ₦12,000.00 • Wondrous [PERSON_N…" at bounding box center [335, 162] width 671 height 324
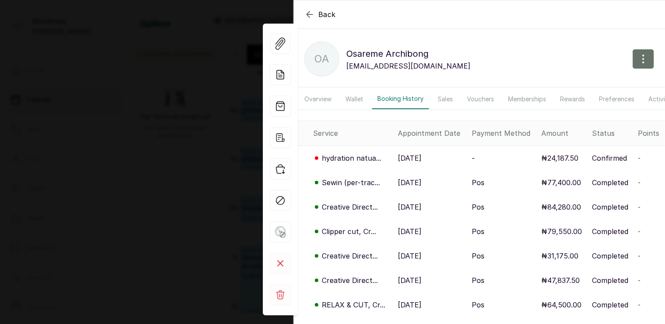
click at [138, 159] on div "Back Osareme Archibong OA Osareme Archibong [EMAIL_ADDRESS][DOMAIN_NAME] Overvi…" at bounding box center [332, 162] width 665 height 324
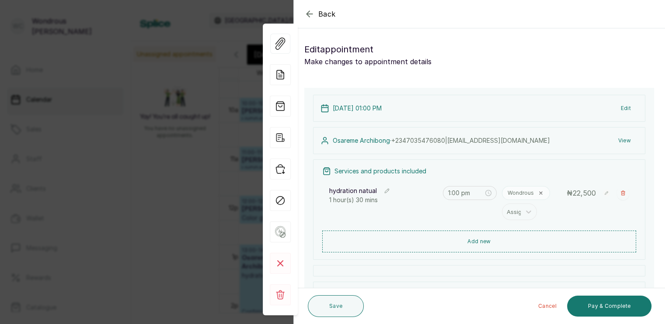
click at [193, 207] on div "Back Appointment Details Edit appointment Make changes to appointment details A…" at bounding box center [332, 162] width 665 height 324
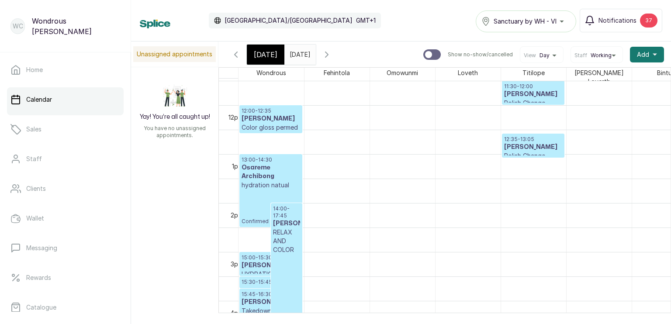
scroll to position [565, 0]
click at [289, 236] on p "RELAX AND COLOR" at bounding box center [286, 240] width 27 height 26
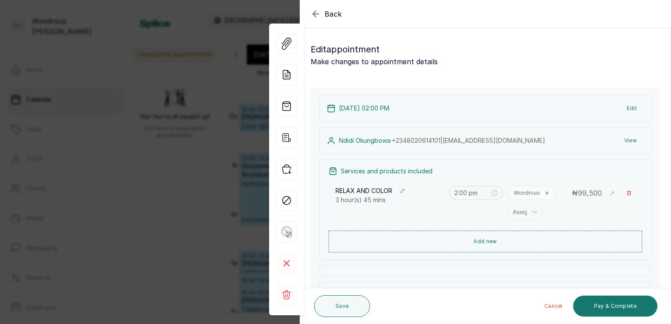
click at [620, 138] on button "View" at bounding box center [630, 141] width 27 height 16
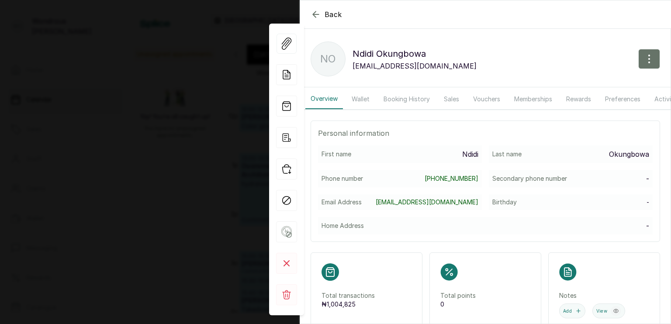
click at [416, 97] on button "Booking History" at bounding box center [406, 99] width 57 height 20
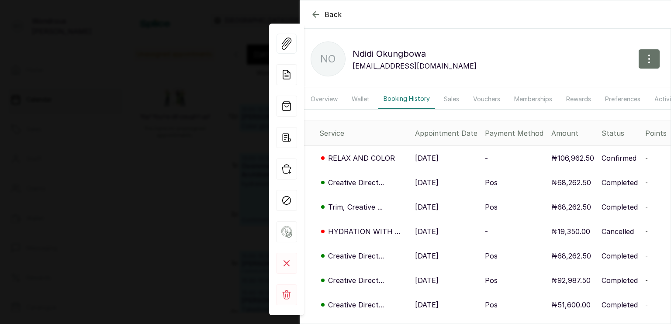
click at [360, 186] on p "Creative Direct..." at bounding box center [356, 182] width 56 height 10
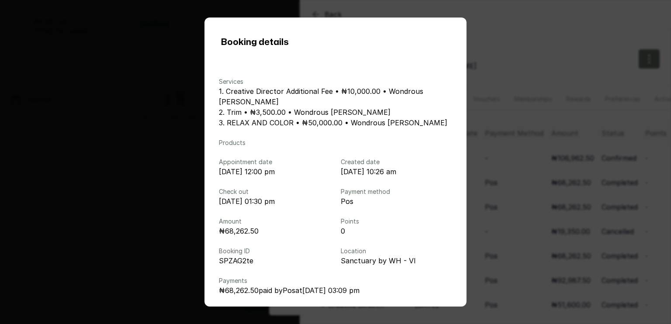
click at [561, 173] on div "Booking details Services 1. Creative Director Additional Fee • ₦10,000.00 • Won…" at bounding box center [335, 162] width 671 height 324
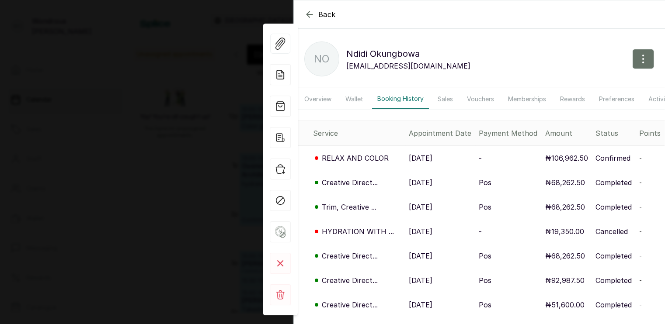
click at [553, 244] on td "₦19,350.00" at bounding box center [566, 231] width 50 height 24
click at [419, 186] on p "[DATE]" at bounding box center [421, 182] width 24 height 10
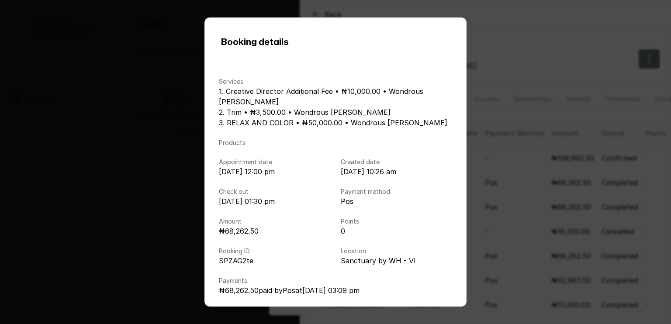
click at [548, 194] on div "Booking details Services 1. Creative Director Additional Fee • ₦10,000.00 • Won…" at bounding box center [335, 162] width 671 height 324
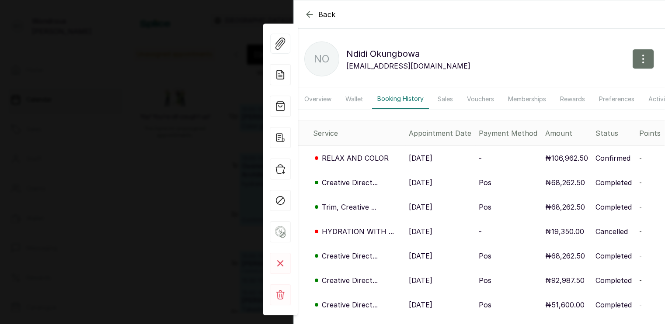
click at [210, 167] on div "Back [PERSON_NAME] NO [PERSON_NAME] [EMAIL_ADDRESS][DOMAIN_NAME] Overview Walle…" at bounding box center [332, 162] width 665 height 324
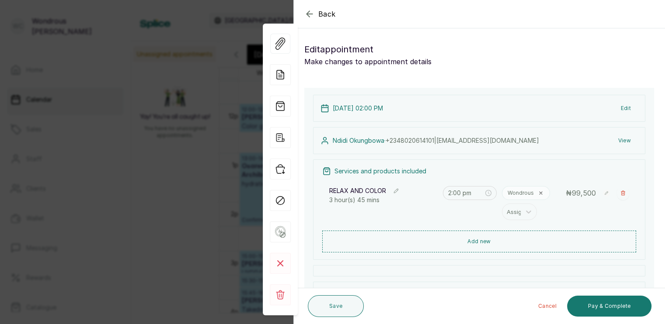
click at [210, 167] on div "Back Appointment Details Edit appointment Make changes to appointment details A…" at bounding box center [332, 162] width 665 height 324
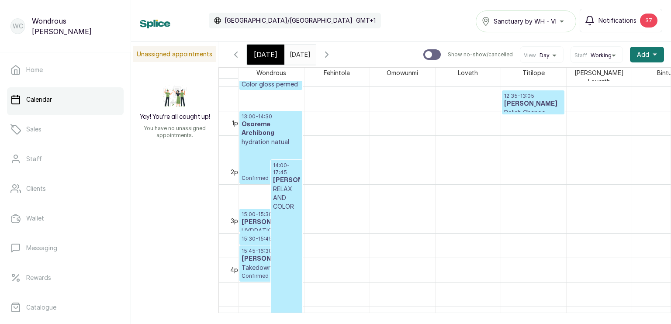
scroll to position [607, 0]
click at [259, 256] on h3 "[PERSON_NAME]" at bounding box center [271, 258] width 59 height 9
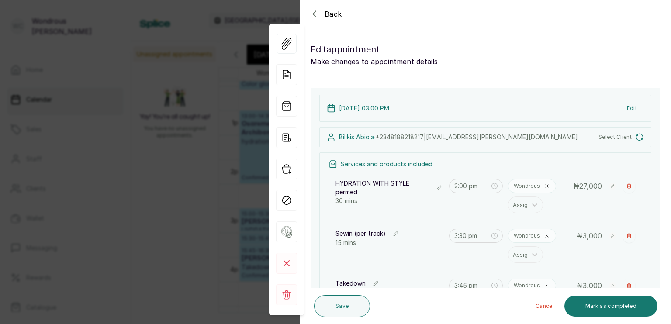
type input "3:00 pm"
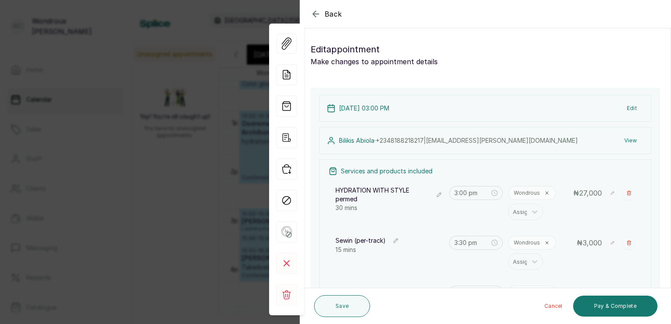
click at [622, 142] on button "View" at bounding box center [630, 141] width 27 height 16
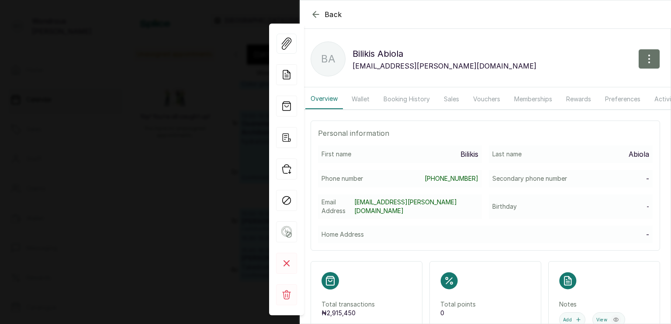
click at [409, 103] on button "Booking History" at bounding box center [406, 99] width 57 height 20
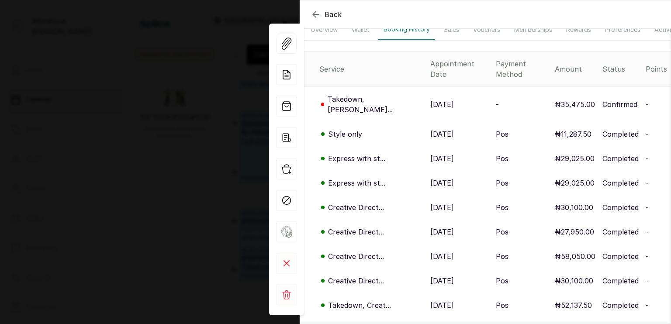
scroll to position [70, 0]
click at [376, 202] on p "Creative Direct..." at bounding box center [356, 207] width 56 height 10
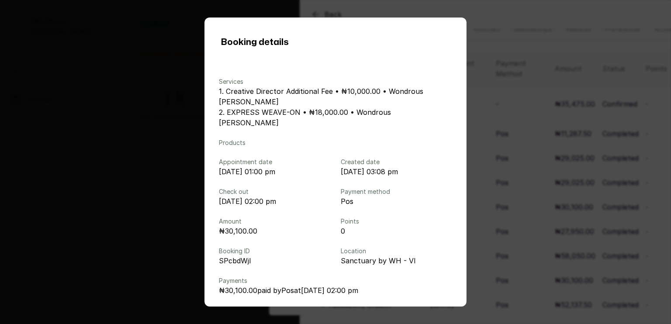
click at [493, 149] on div "Booking details Services 1. Creative Director Additional Fee • ₦10,000.00 • Won…" at bounding box center [335, 162] width 671 height 324
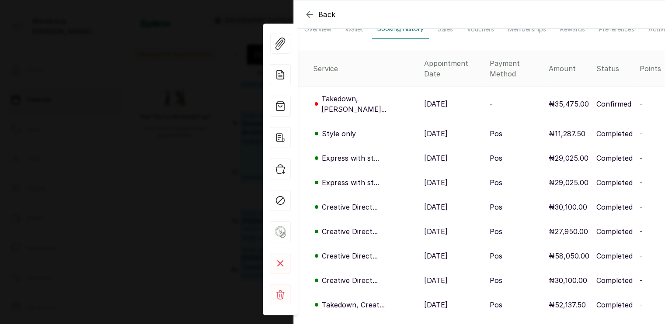
click at [374, 251] on p "Creative Direct..." at bounding box center [350, 256] width 56 height 10
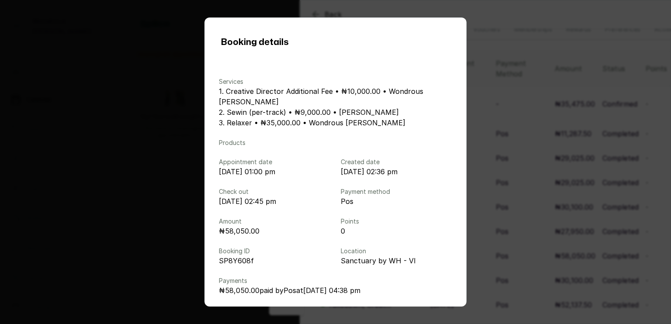
click at [507, 140] on div "Booking details Services 1. Creative Director Additional Fee • ₦10,000.00 • Won…" at bounding box center [335, 162] width 671 height 324
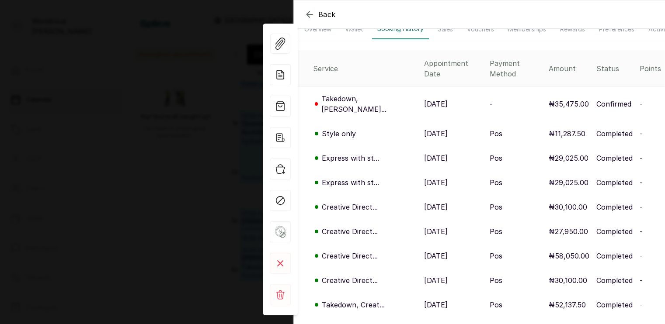
click at [82, 156] on div "Back [PERSON_NAME] [PERSON_NAME] [EMAIL_ADDRESS][PERSON_NAME][DOMAIN_NAME] Over…" at bounding box center [332, 162] width 665 height 324
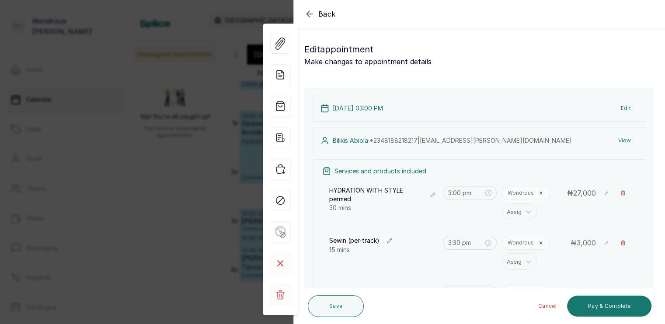
click at [163, 154] on div "Back Appointment Details Edit appointment Make changes to appointment details A…" at bounding box center [332, 162] width 665 height 324
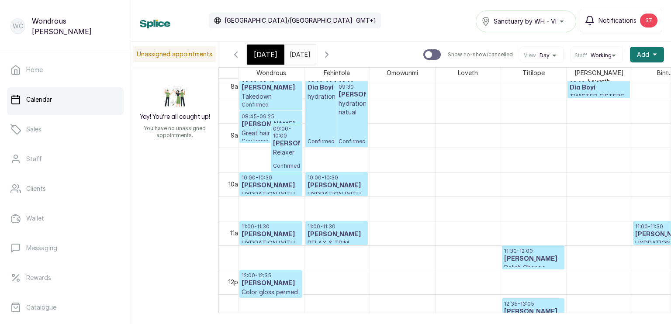
scroll to position [398, 0]
click at [260, 52] on span "[DATE]" at bounding box center [266, 54] width 24 height 10
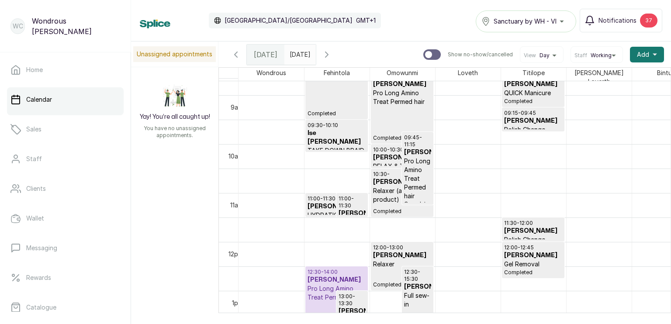
scroll to position [451, 0]
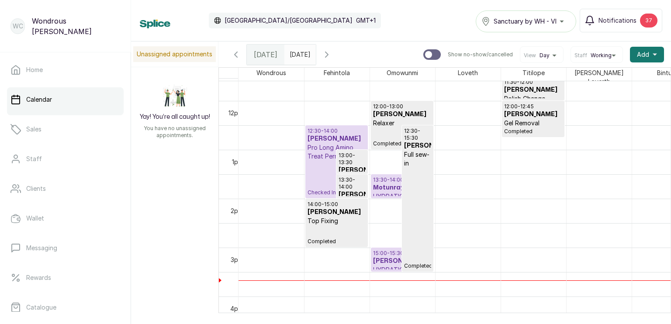
click at [388, 179] on p "13:30 - 14:00" at bounding box center [402, 180] width 58 height 7
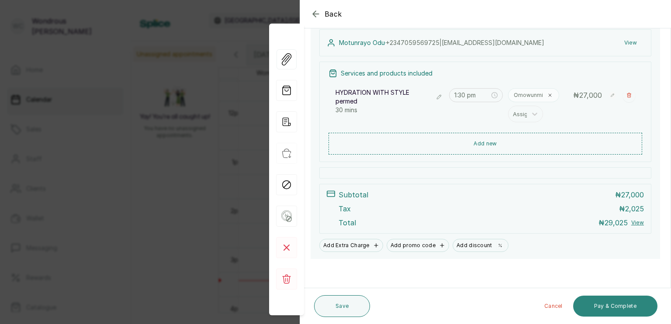
click at [606, 309] on button "Pay & Complete" at bounding box center [615, 306] width 84 height 21
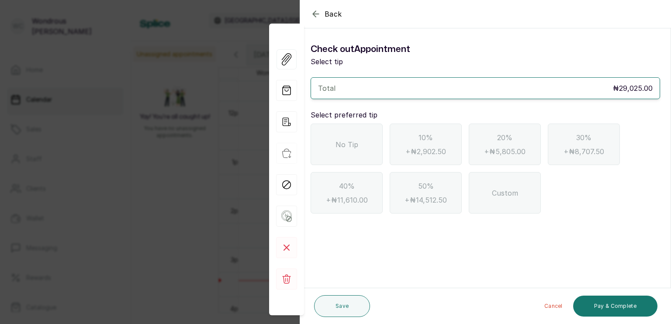
click at [362, 142] on div "No Tip" at bounding box center [347, 145] width 72 height 42
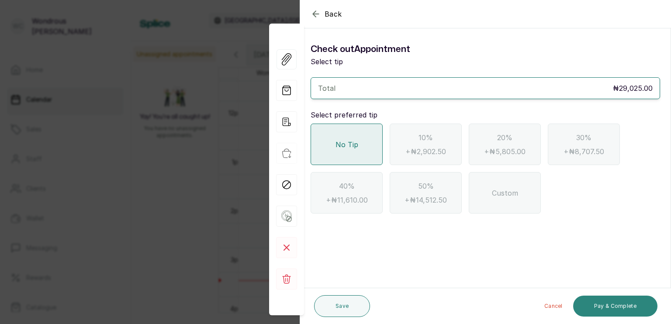
click at [617, 307] on button "Pay & Complete" at bounding box center [615, 306] width 84 height 21
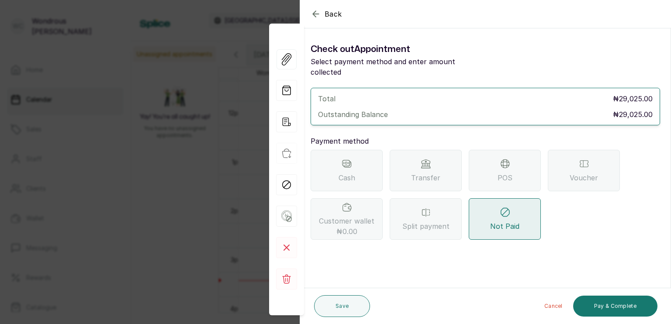
click at [499, 173] on span "POS" at bounding box center [505, 178] width 15 height 10
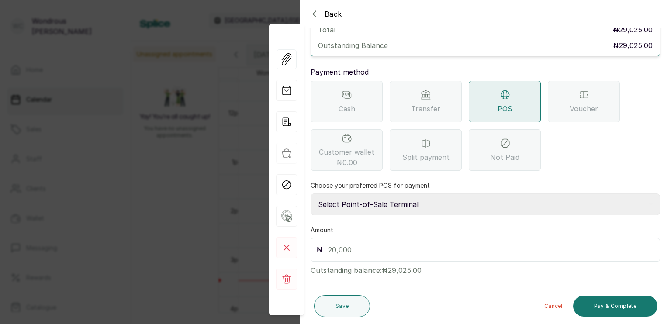
click at [424, 194] on select "Select Point-of-Sale Terminal s by wh enterprise Guaranty Trust Bank Union Bank…" at bounding box center [486, 205] width 350 height 22
select select "aceeee34-48ab-4a8a-8369-545a8d520b0b"
click at [311, 194] on select "Select Point-of-Sale Terminal s by wh enterprise Guaranty Trust Bank Union Bank…" at bounding box center [486, 205] width 350 height 22
click at [369, 244] on input "text" at bounding box center [491, 250] width 326 height 12
type input "29,025"
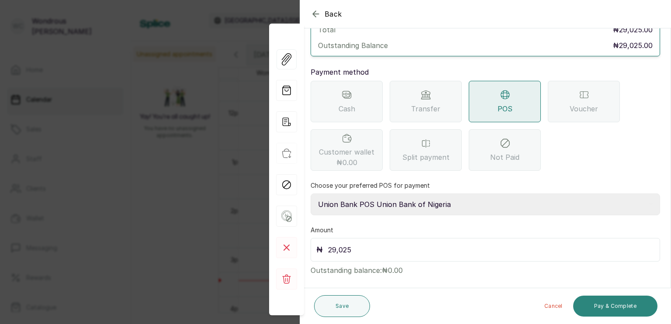
click at [609, 304] on button "Pay & Complete" at bounding box center [615, 306] width 84 height 21
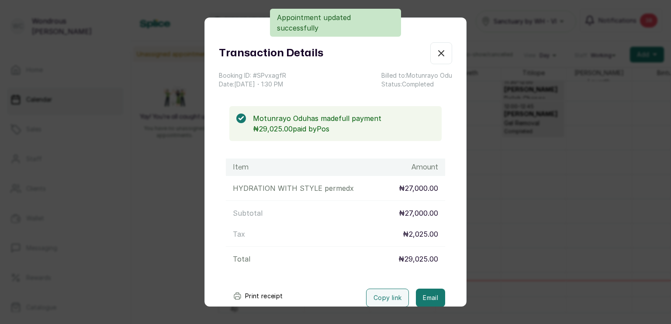
click at [261, 294] on button "Print receipt" at bounding box center [258, 296] width 64 height 17
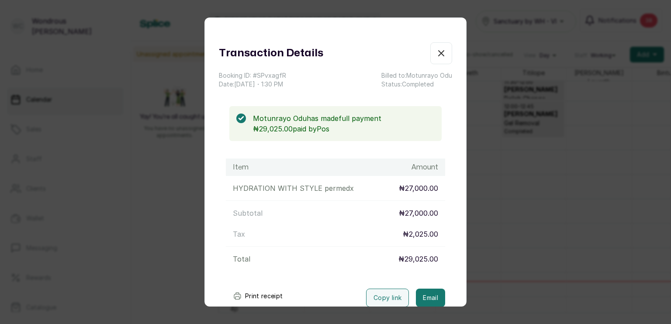
click at [626, 208] on div "Transaction Details Booking ID: # SPvxagfR Date: [DATE] ・ 1:30 PM Billed to: Mo…" at bounding box center [335, 162] width 671 height 324
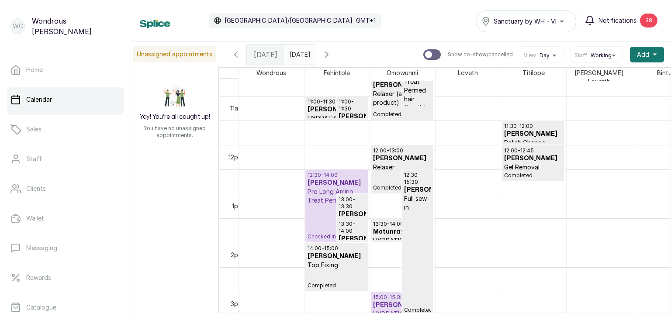
scroll to position [523, 0]
click at [320, 186] on h3 "[PERSON_NAME]" at bounding box center [337, 184] width 58 height 9
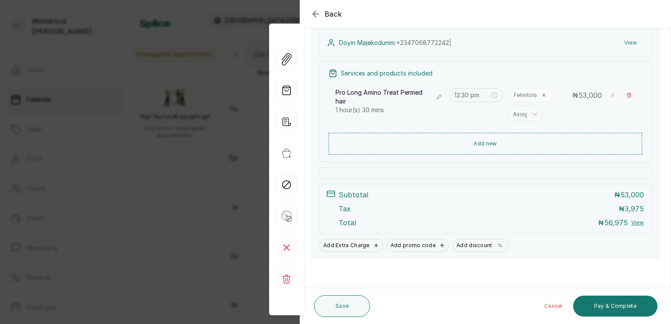
scroll to position [98, 0]
click at [285, 116] on icon "button" at bounding box center [286, 121] width 21 height 21
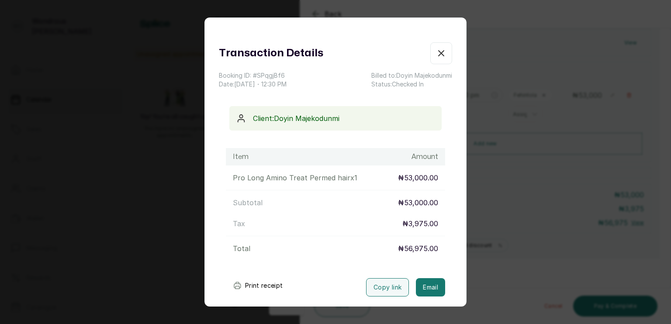
click at [255, 284] on button "Print receipt" at bounding box center [258, 285] width 64 height 17
click at [642, 184] on div "Transaction Details Booking ID: # SPqgjBf6 Date: [DATE] ・ 12:30 PM Billed to: […" at bounding box center [335, 162] width 671 height 324
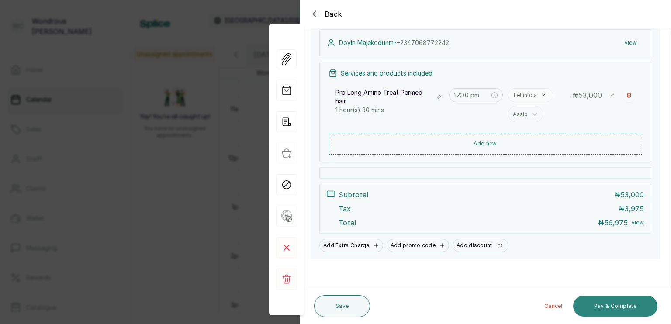
click at [617, 310] on button "Pay & Complete" at bounding box center [615, 306] width 84 height 21
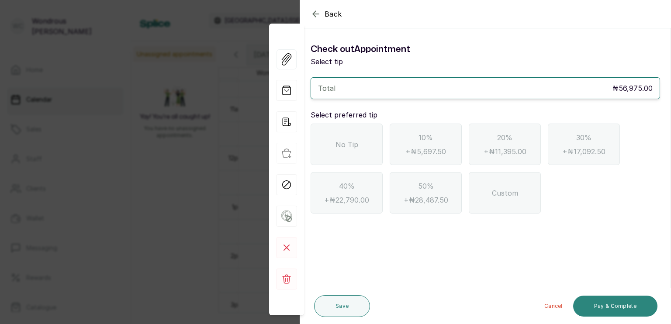
scroll to position [0, 0]
click at [350, 142] on span "No Tip" at bounding box center [347, 144] width 23 height 10
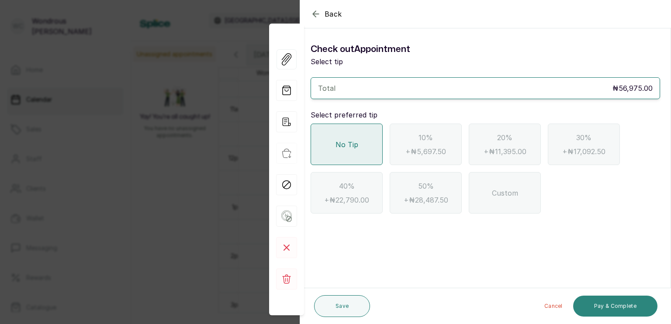
click at [603, 302] on button "Pay & Complete" at bounding box center [615, 306] width 84 height 21
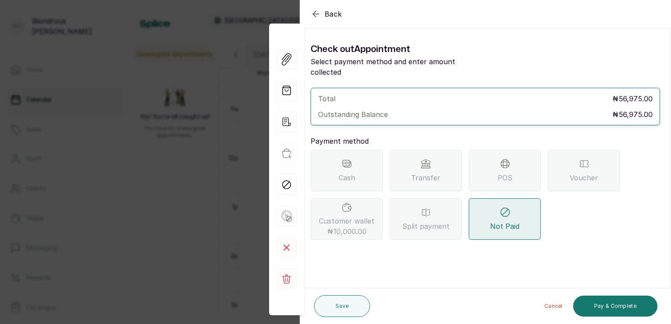
click at [411, 159] on div "Transfer" at bounding box center [426, 171] width 72 height 42
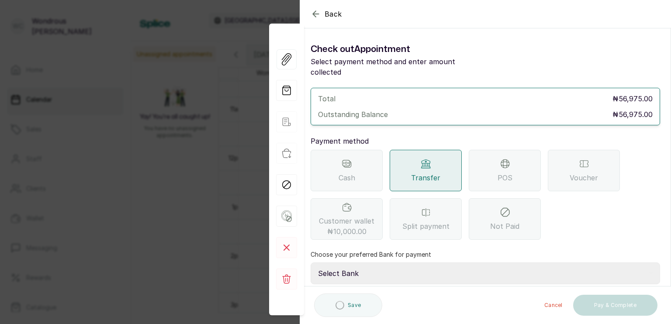
scroll to position [69, 0]
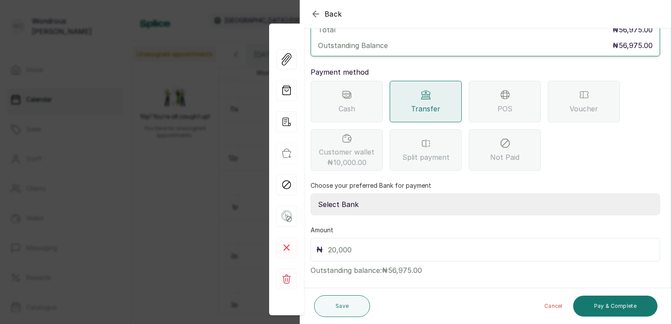
click at [344, 194] on select "Select Bank SBYWH ENTERPRISE Union Bank of Nigeria SBYWH ENTERPRISE Guaranty Tr…" at bounding box center [486, 205] width 350 height 22
select select "f830ea5e-06d5-4311-bd58-7c5840535f66"
click at [311, 194] on select "Select Bank SBYWH ENTERPRISE Union Bank of Nigeria SBYWH ENTERPRISE Guaranty Tr…" at bounding box center [486, 205] width 350 height 22
click at [357, 244] on input "text" at bounding box center [491, 250] width 326 height 12
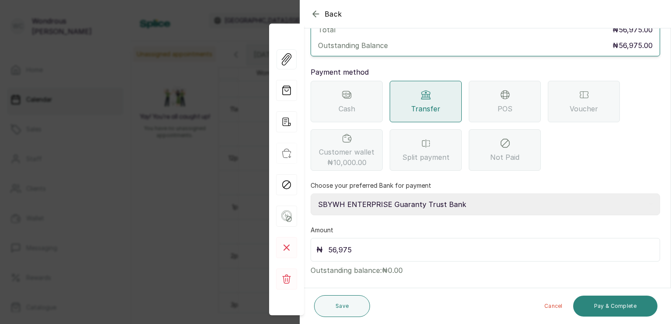
type input "56,975"
click at [617, 307] on button "Pay & Complete" at bounding box center [615, 306] width 84 height 21
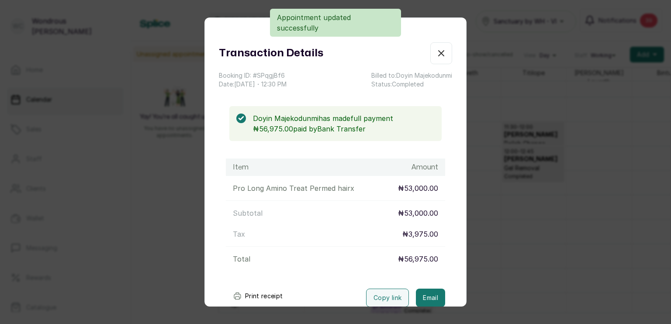
scroll to position [53, 0]
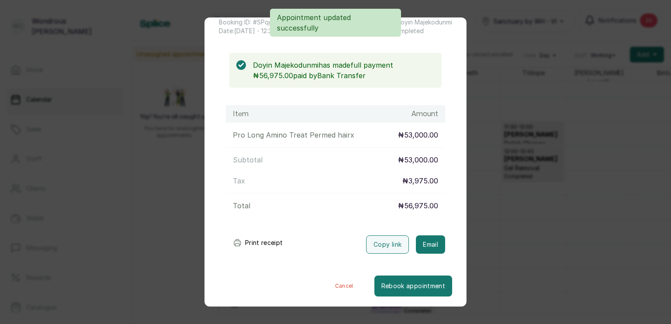
click at [257, 242] on button "Print receipt" at bounding box center [258, 242] width 64 height 17
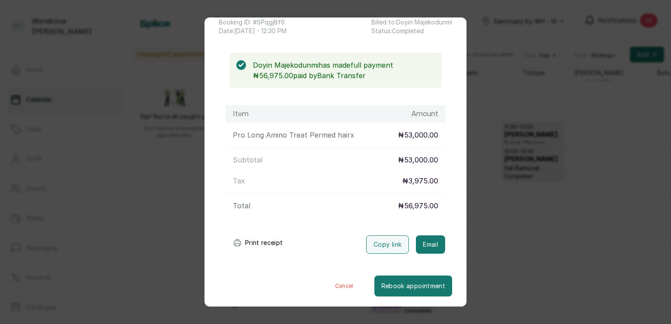
click at [161, 209] on div "Transaction Details Booking ID: # SPqgjBf6 Date: [DATE] ・ 12:30 PM Billed to: […" at bounding box center [335, 162] width 671 height 324
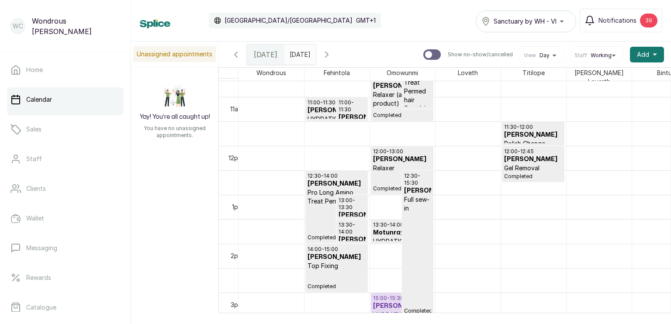
click at [416, 189] on h3 "[PERSON_NAME]" at bounding box center [417, 191] width 27 height 9
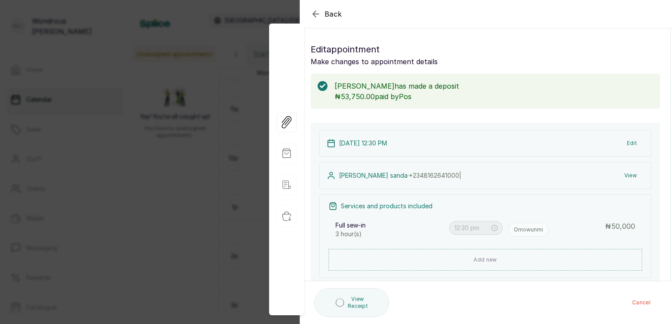
click at [625, 178] on button "View" at bounding box center [630, 176] width 27 height 16
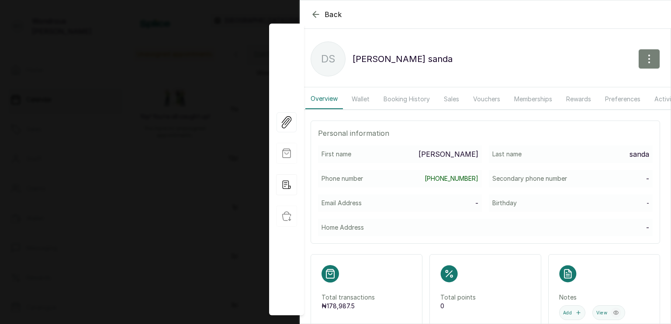
click at [649, 55] on icon "button" at bounding box center [649, 59] width 1 height 8
click at [569, 88] on span "Edit" at bounding box center [611, 85] width 84 height 10
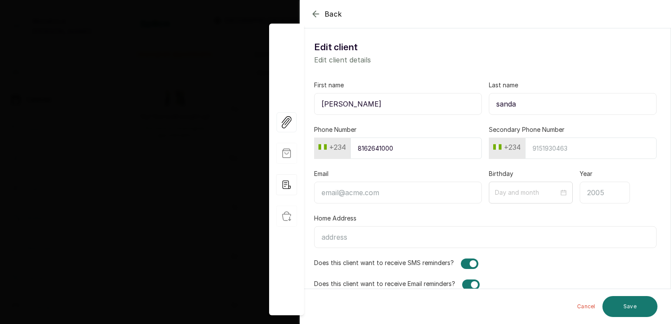
click at [313, 14] on icon "button" at bounding box center [316, 14] width 6 height 6
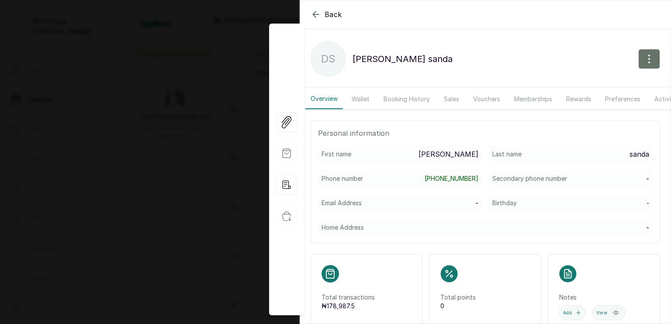
click at [412, 94] on button "Booking History" at bounding box center [406, 99] width 57 height 20
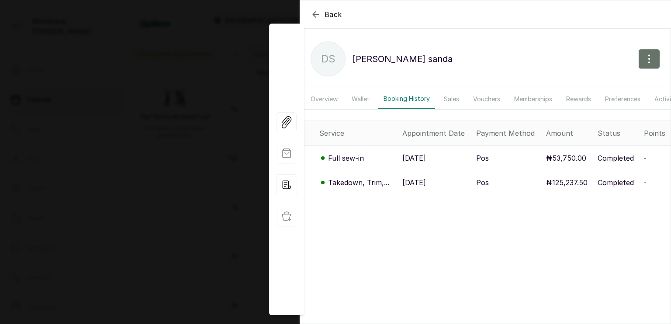
click at [315, 8] on div "Back" at bounding box center [635, 14] width 671 height 28
click at [315, 11] on icon "button" at bounding box center [316, 14] width 6 height 6
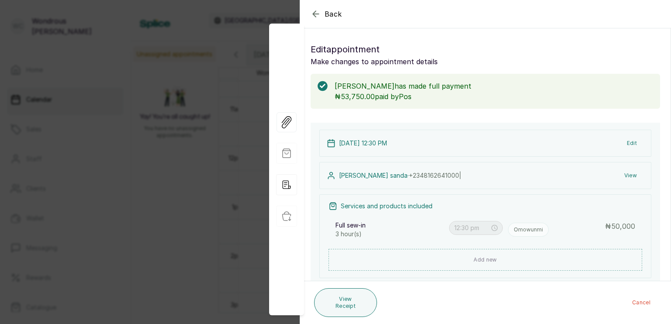
click at [315, 11] on icon "button" at bounding box center [316, 14] width 6 height 6
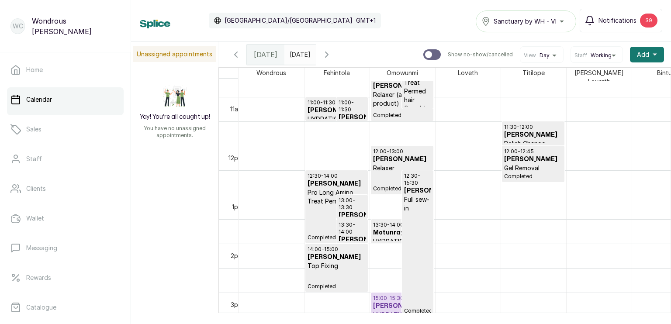
click at [299, 54] on input "[DATE]" at bounding box center [292, 52] width 14 height 15
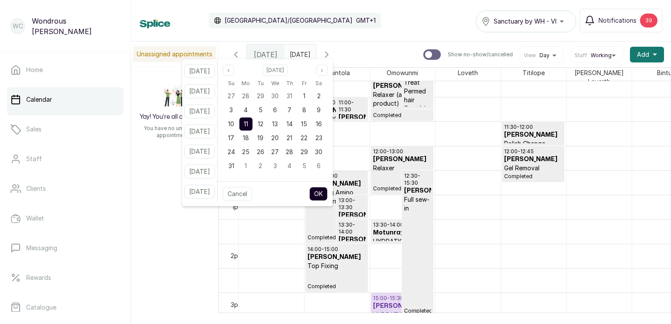
click at [326, 194] on button "OK" at bounding box center [318, 194] width 18 height 14
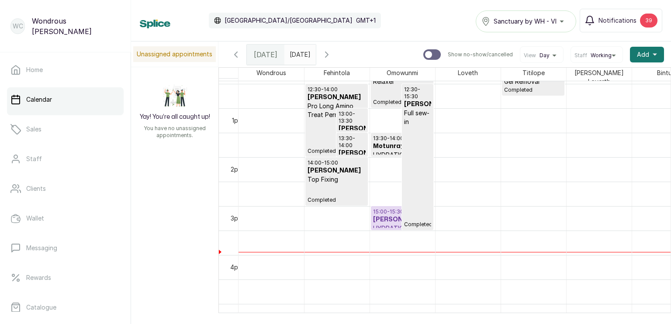
scroll to position [610, 0]
